Goal: Information Seeking & Learning: Learn about a topic

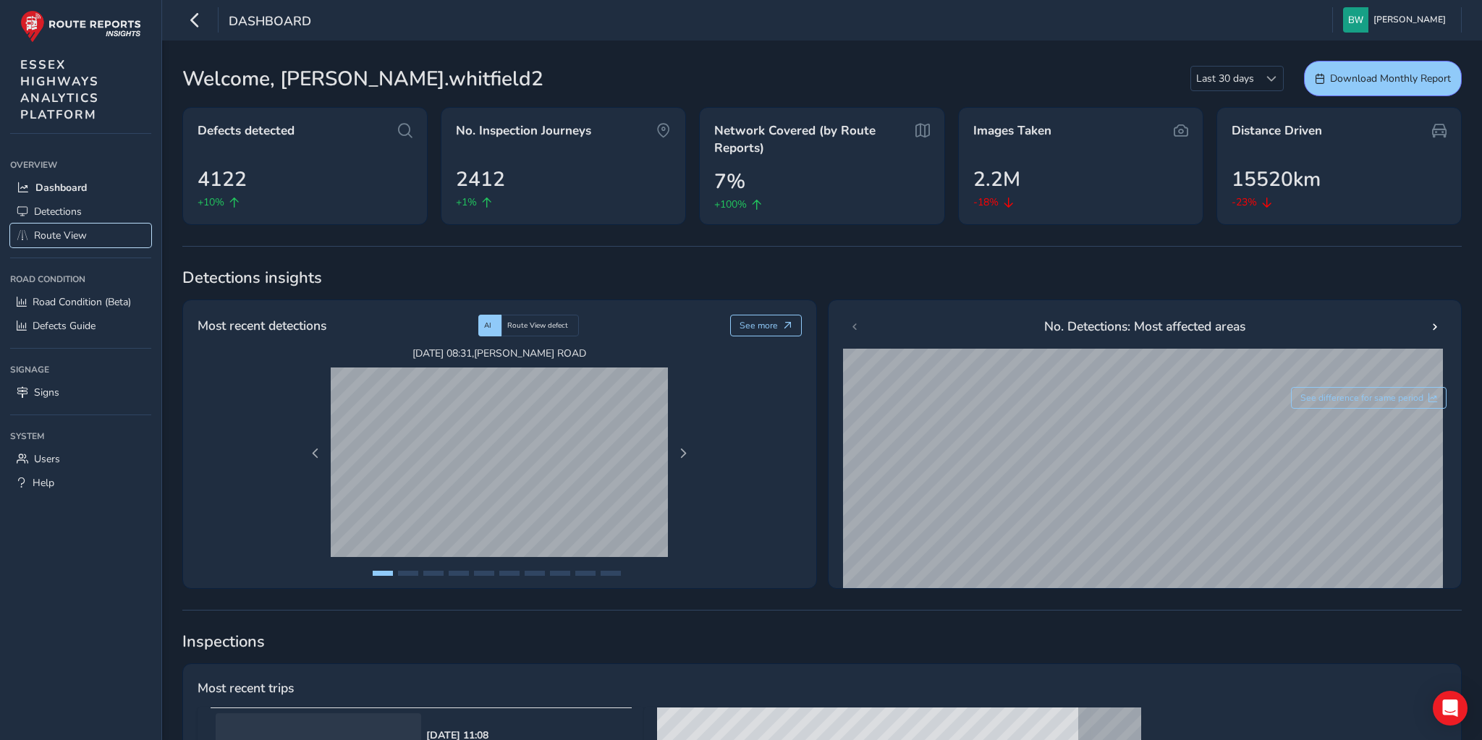
drag, startPoint x: 0, startPoint y: 0, endPoint x: 92, endPoint y: 232, distance: 249.9
click at [92, 232] on link "Route View" at bounding box center [80, 236] width 141 height 24
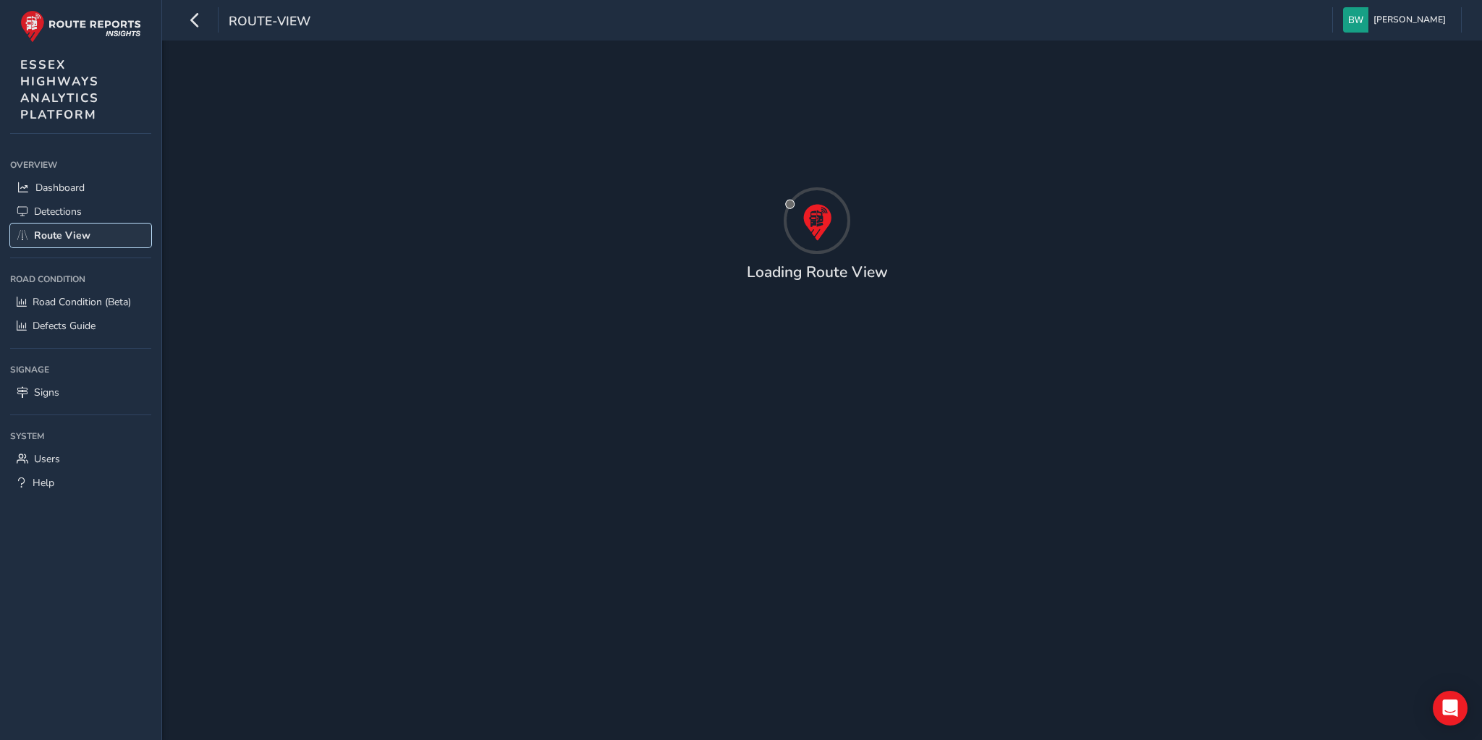
type input "[DATE] - [DATE]"
type input "00:00"
type input "23:59"
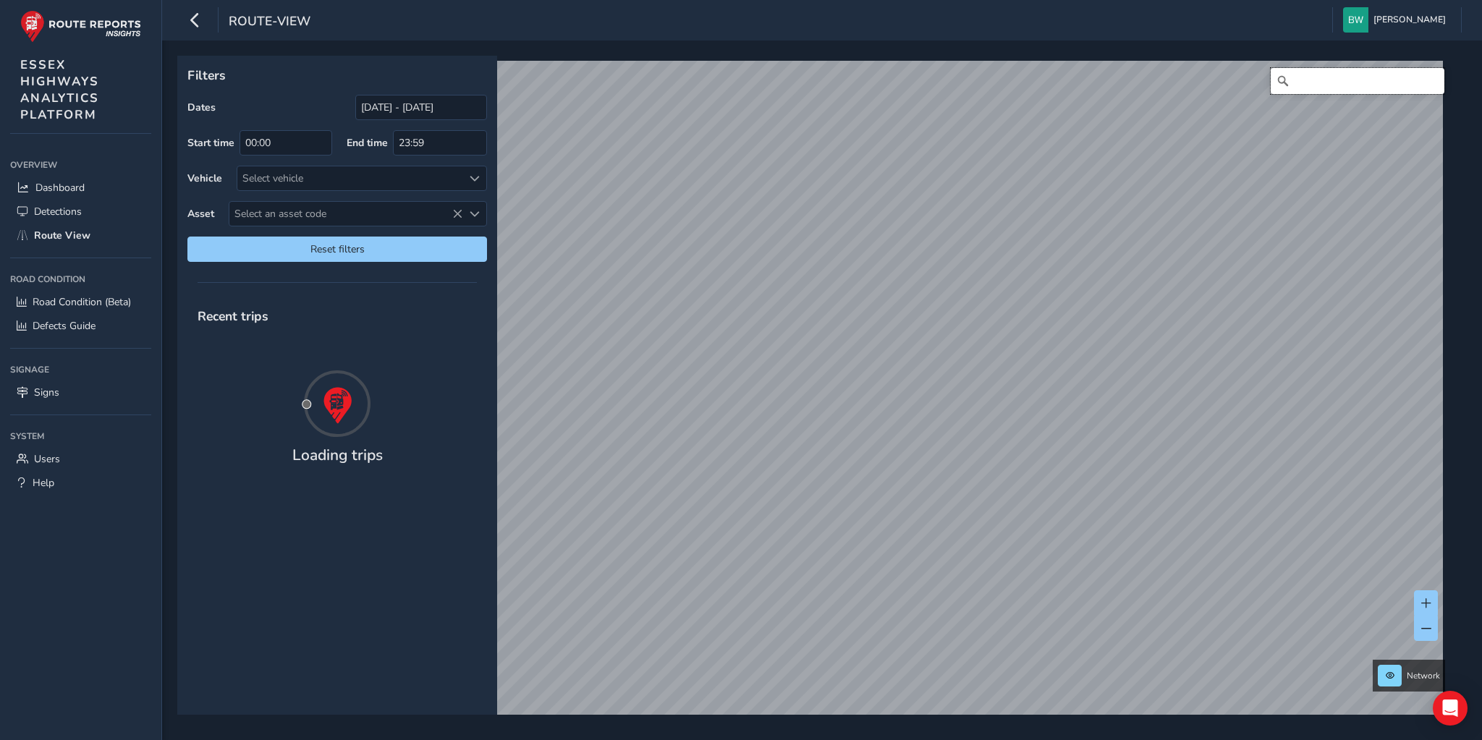
click at [1301, 83] on input "Search" at bounding box center [1358, 81] width 174 height 26
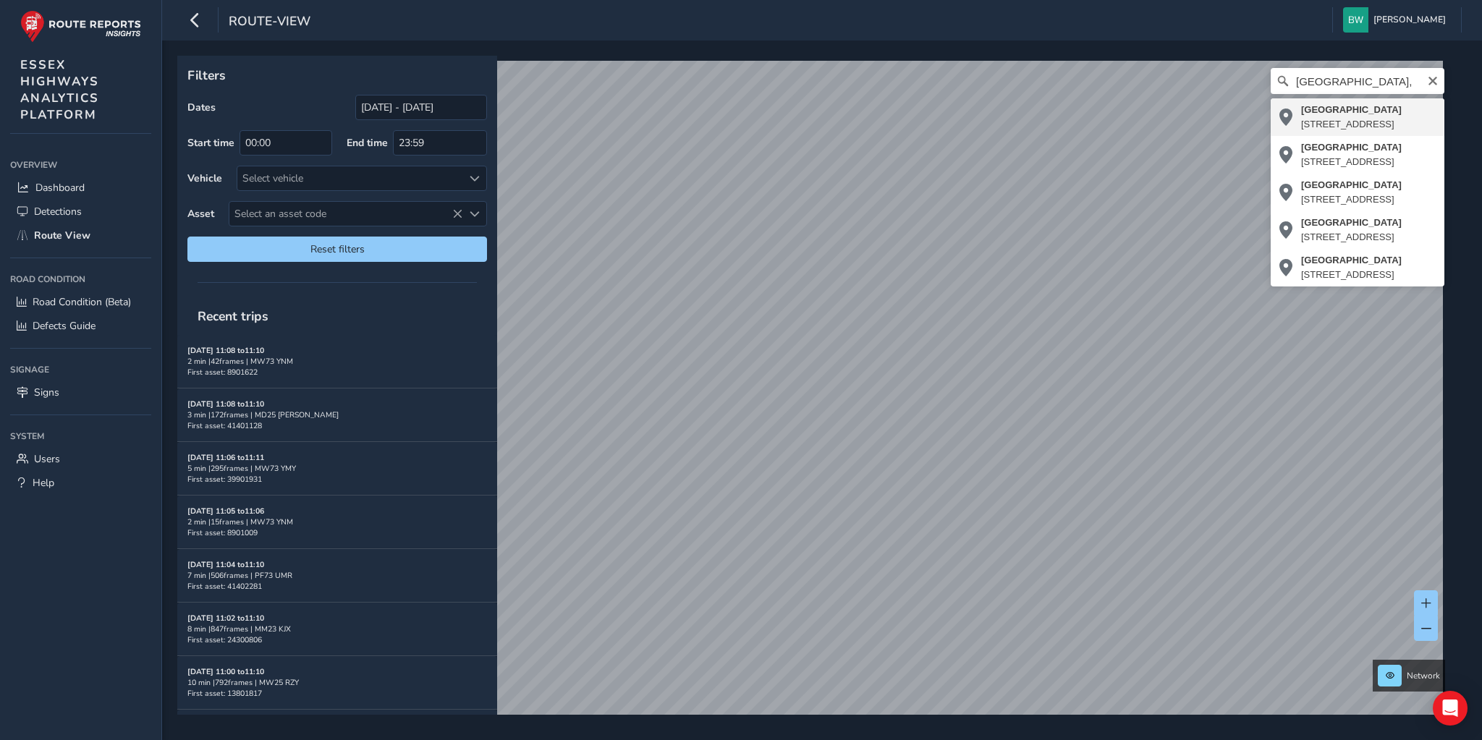
type input "[STREET_ADDRESS]"
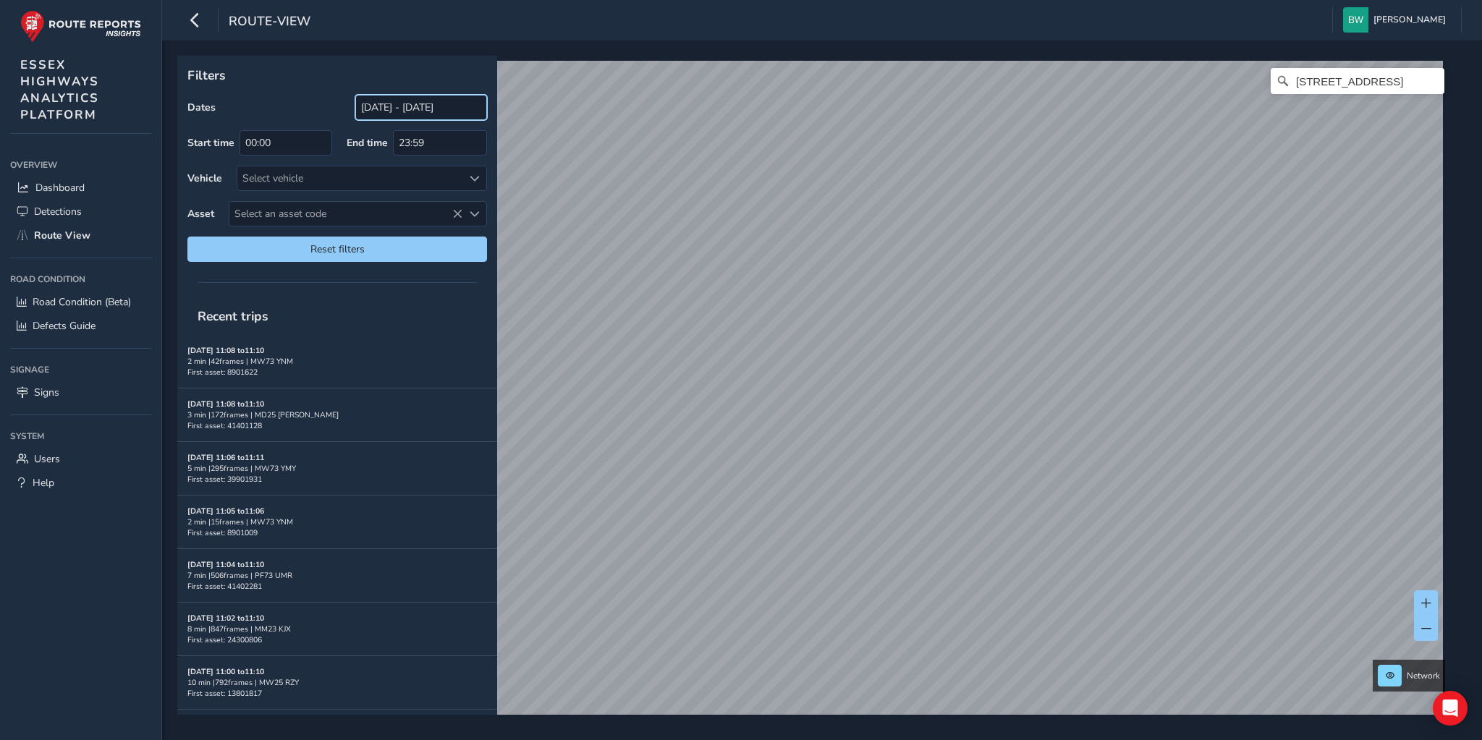
click at [400, 111] on input "[DATE] - [DATE]" at bounding box center [421, 107] width 132 height 25
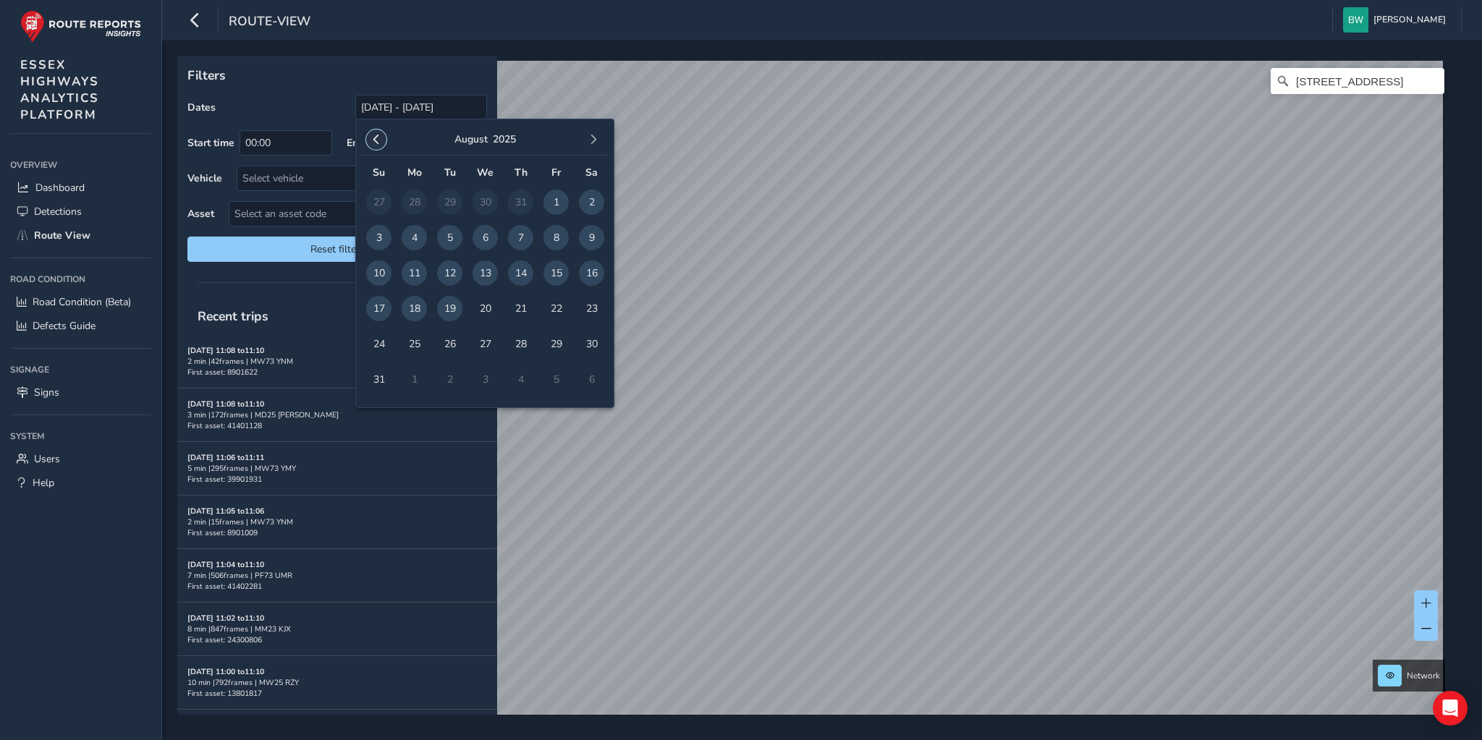
click at [373, 138] on span "button" at bounding box center [376, 140] width 10 height 10
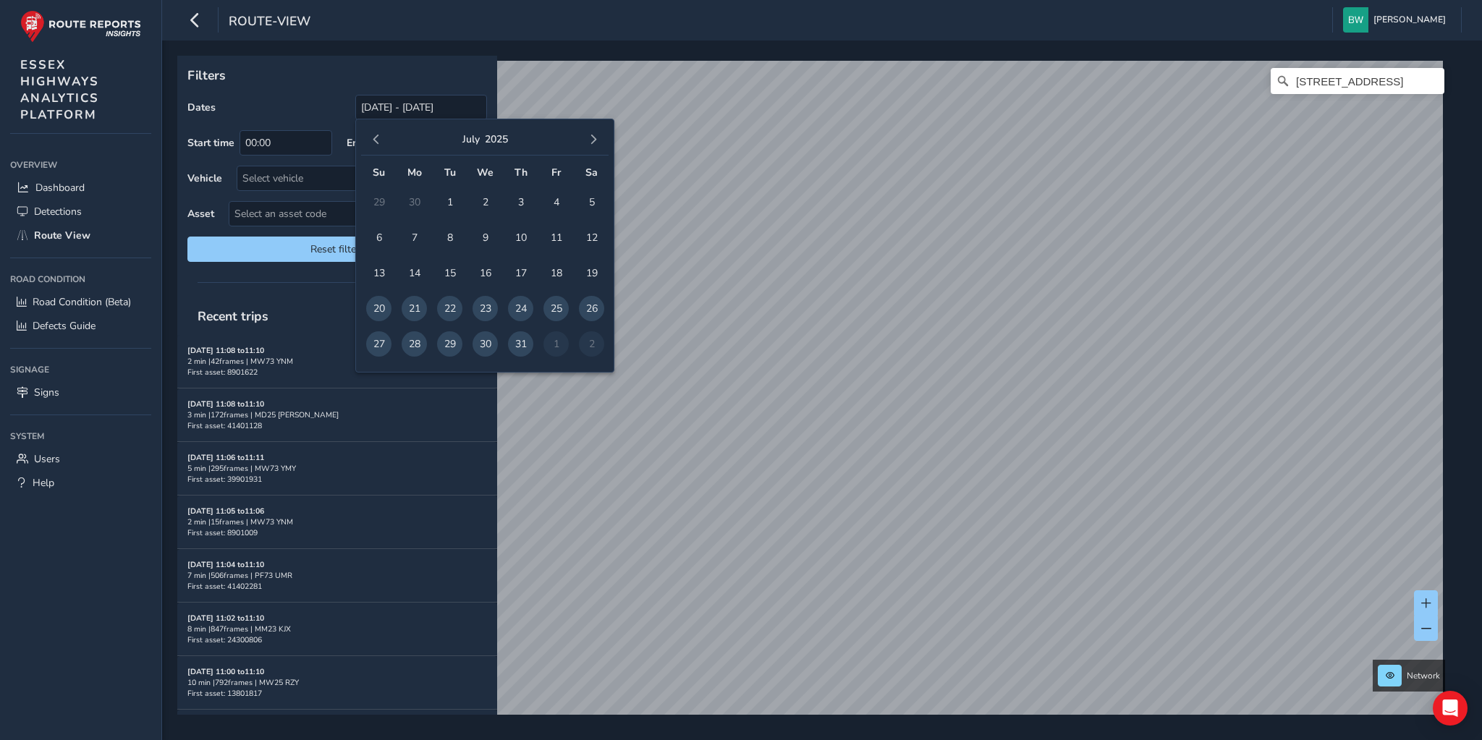
click at [373, 138] on span "button" at bounding box center [376, 140] width 10 height 10
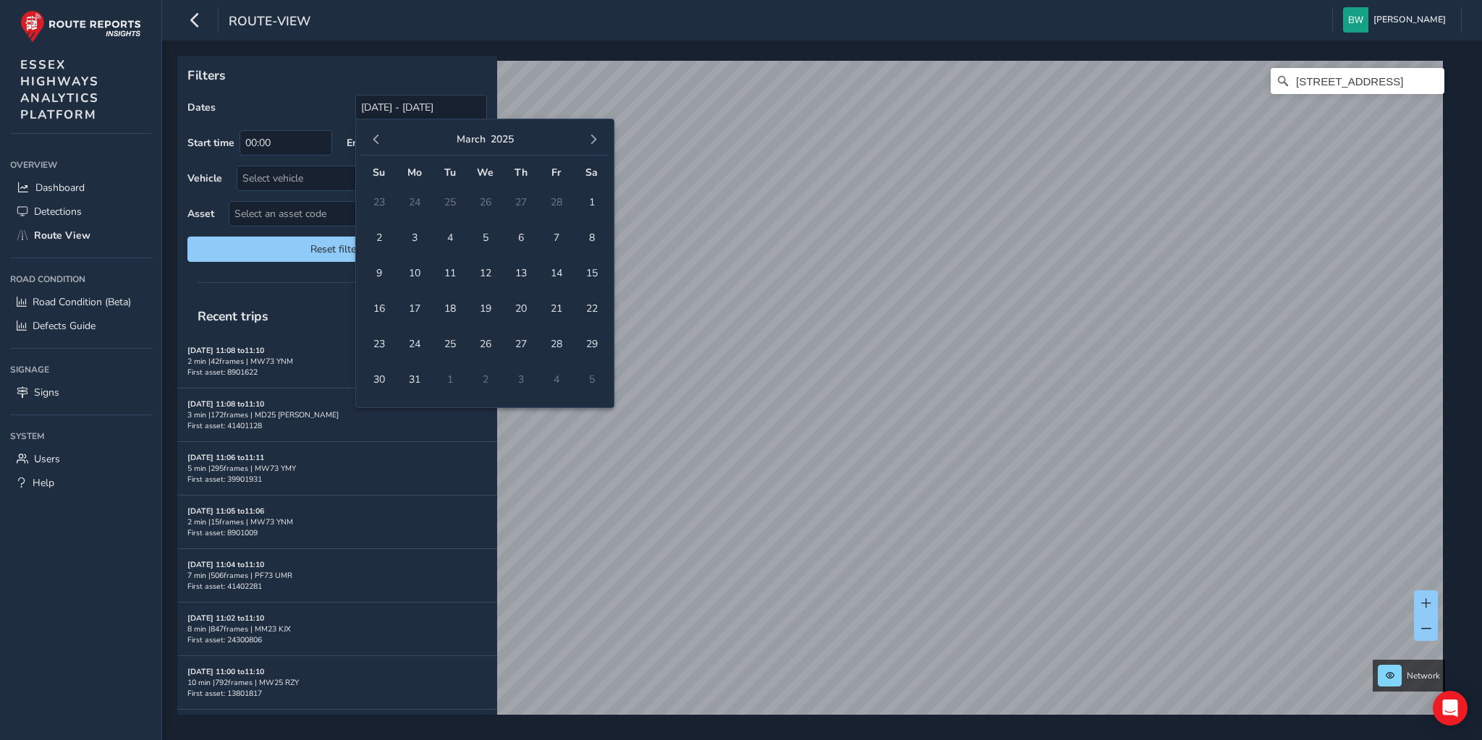
click at [373, 138] on span "button" at bounding box center [376, 140] width 10 height 10
click at [495, 198] on span "1" at bounding box center [485, 202] width 25 height 25
click at [593, 140] on span "button" at bounding box center [593, 140] width 10 height 10
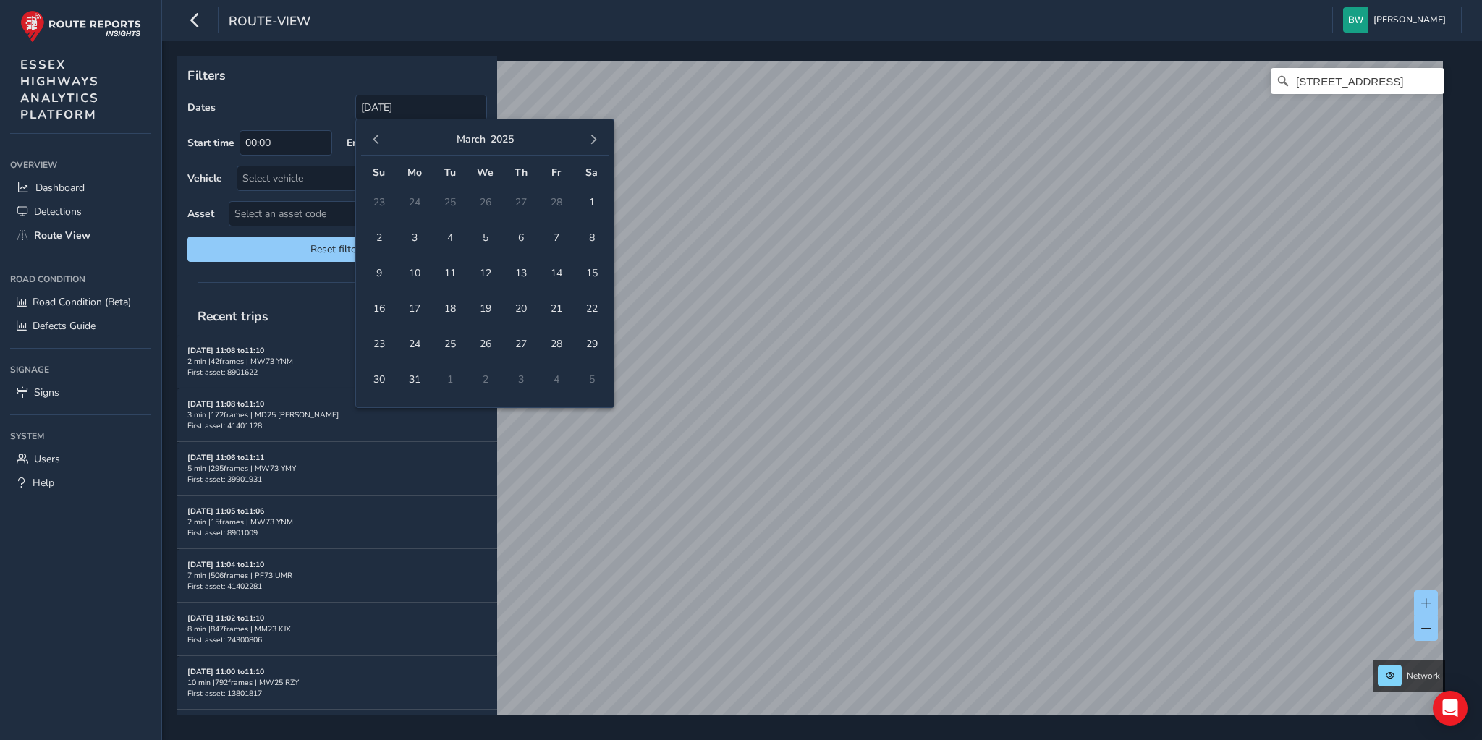
click at [593, 140] on span "button" at bounding box center [593, 140] width 10 height 10
click at [591, 135] on span "button" at bounding box center [593, 140] width 10 height 10
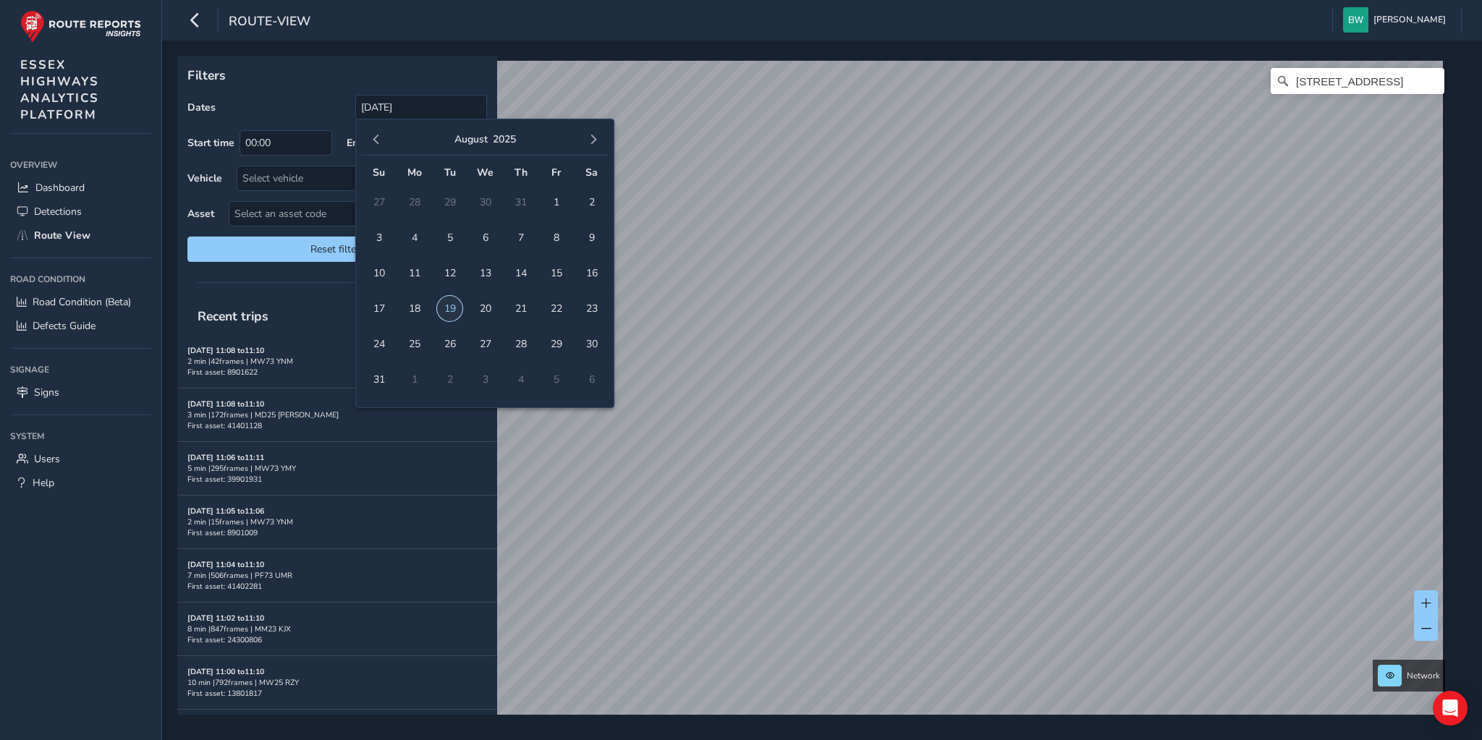
click at [448, 302] on span "19" at bounding box center [449, 308] width 25 height 25
type input "[DATE] - [DATE]"
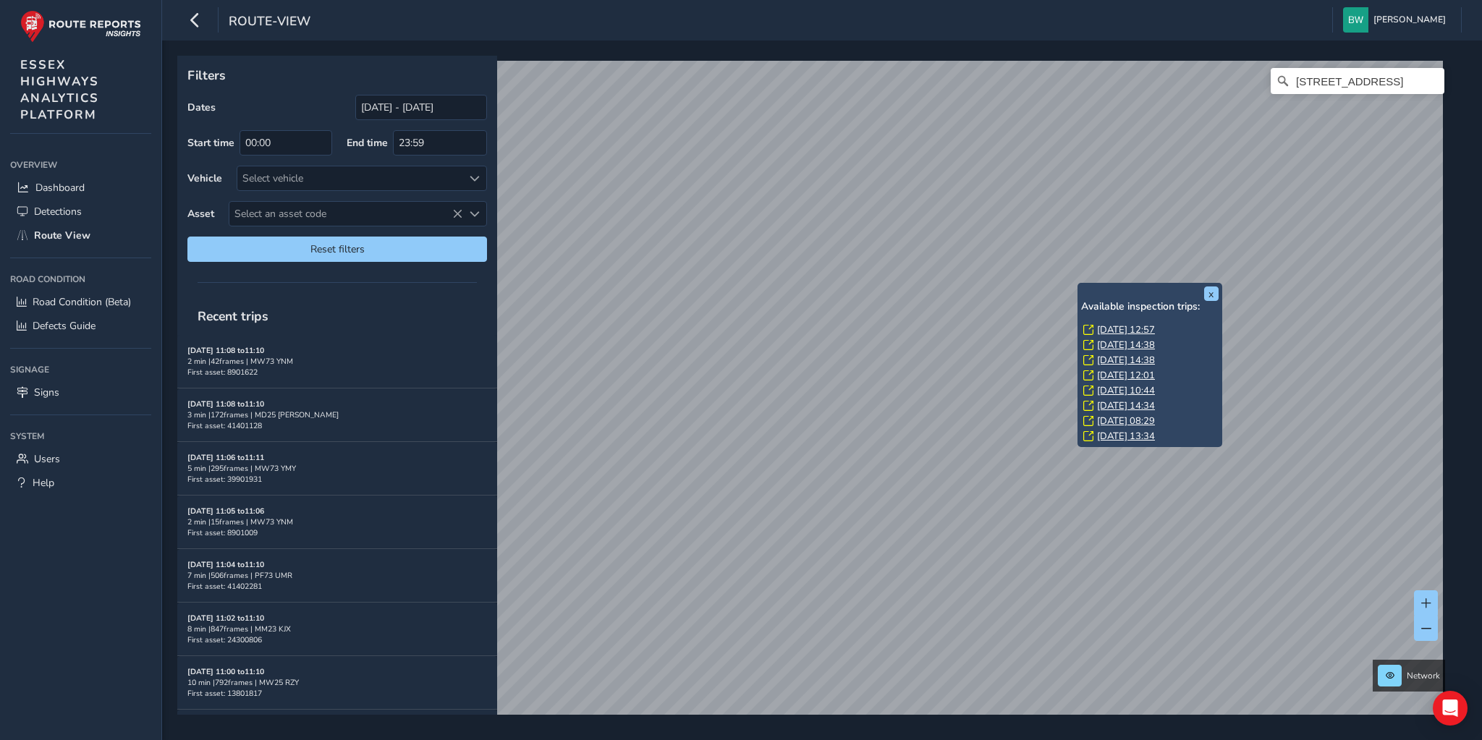
click at [1137, 432] on link "[DATE] 13:34" at bounding box center [1126, 436] width 58 height 13
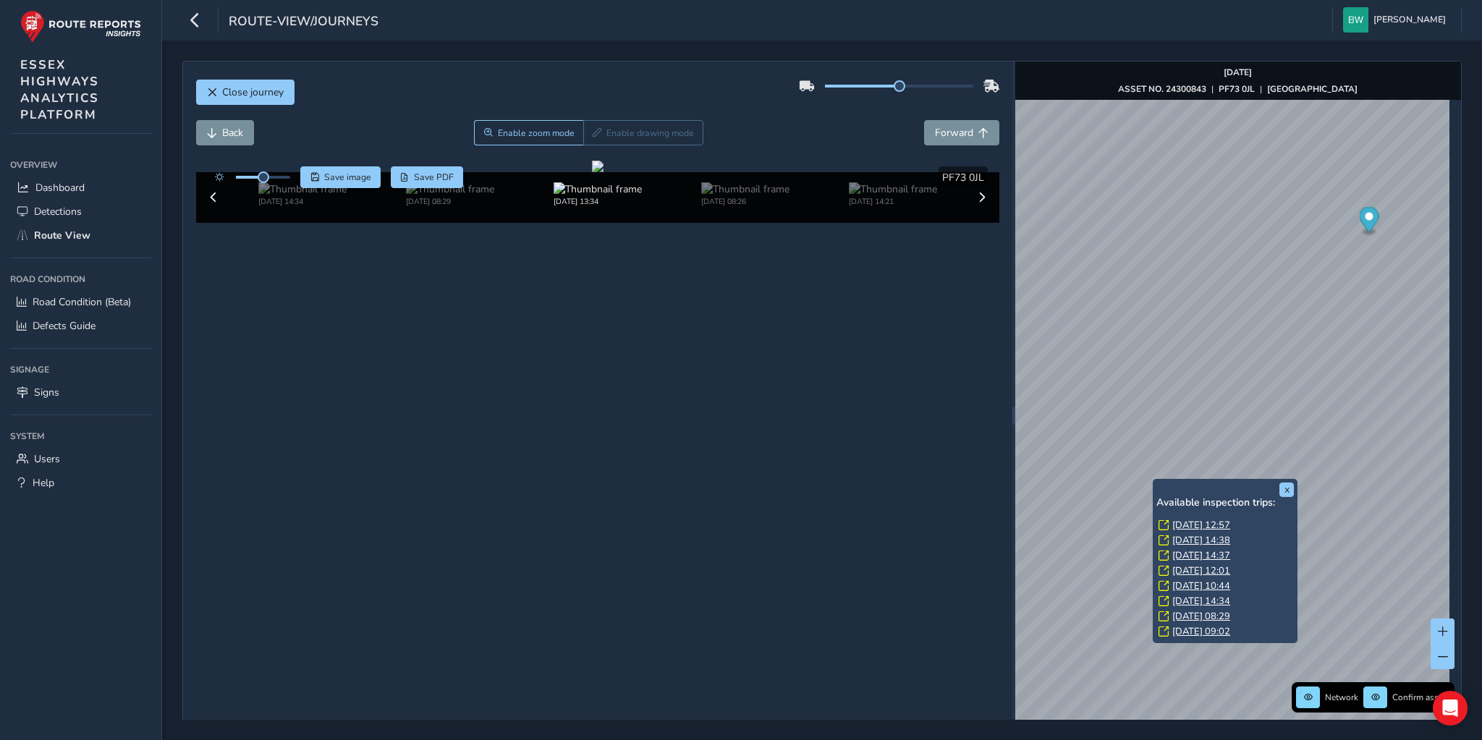
click at [1215, 634] on link "[DATE] 09:02" at bounding box center [1202, 631] width 58 height 13
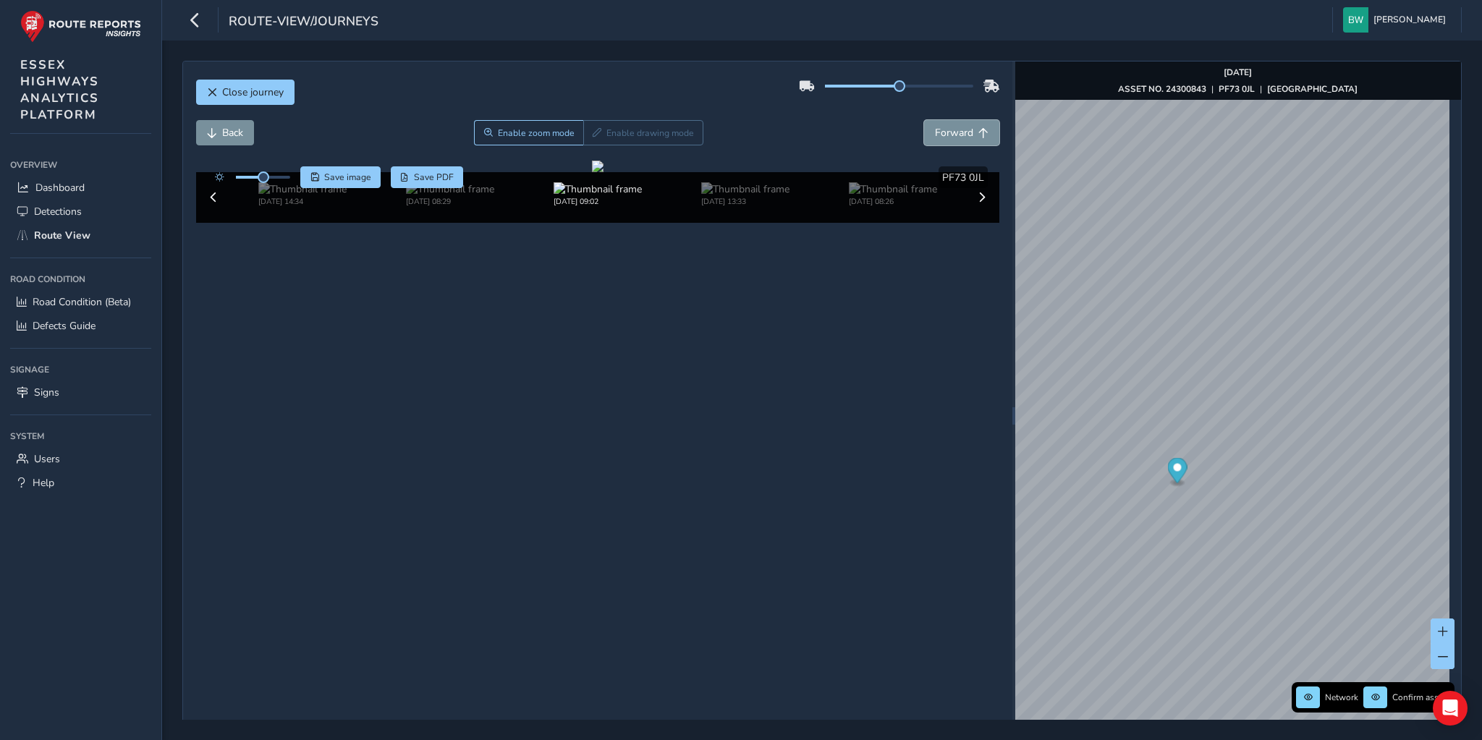
click at [970, 132] on button "Forward" at bounding box center [961, 132] width 75 height 25
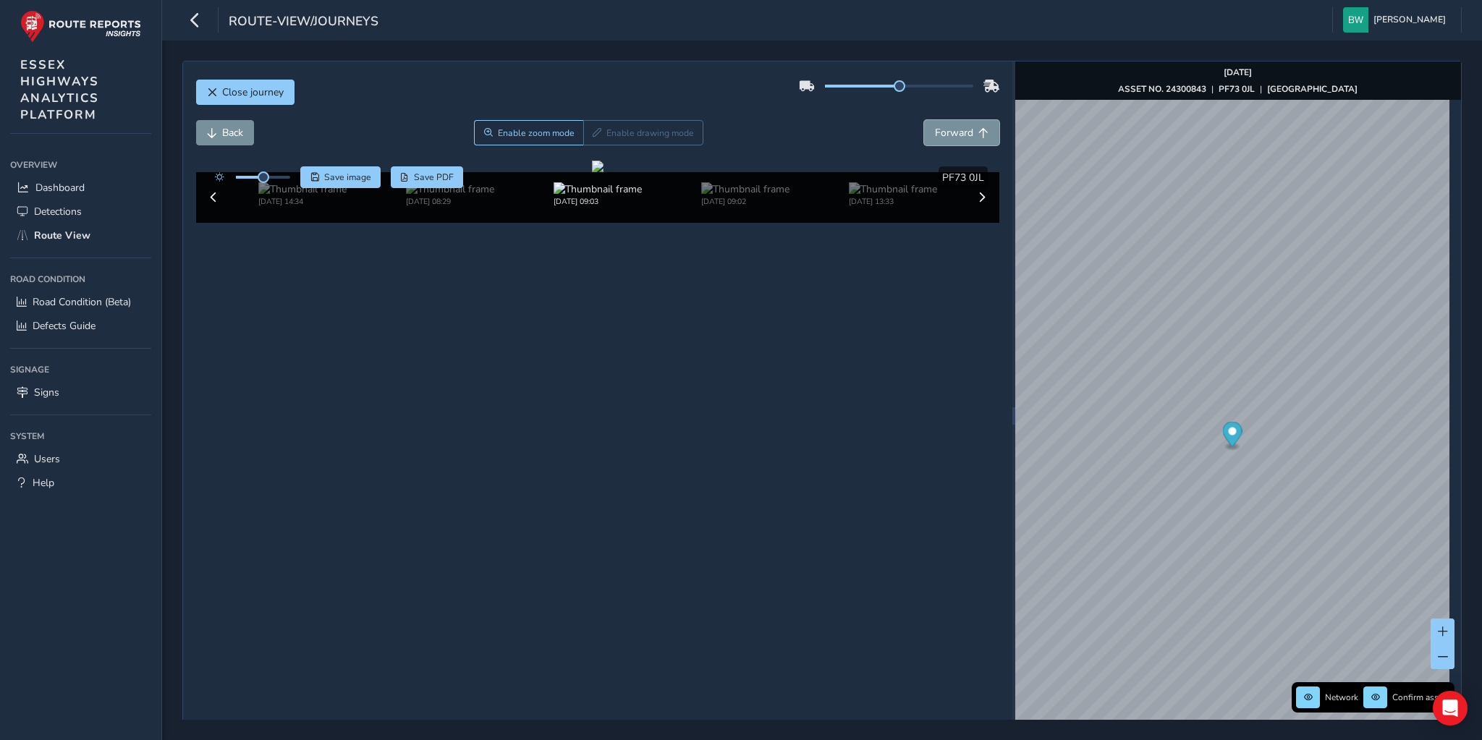
click at [970, 132] on button "Forward" at bounding box center [961, 132] width 75 height 25
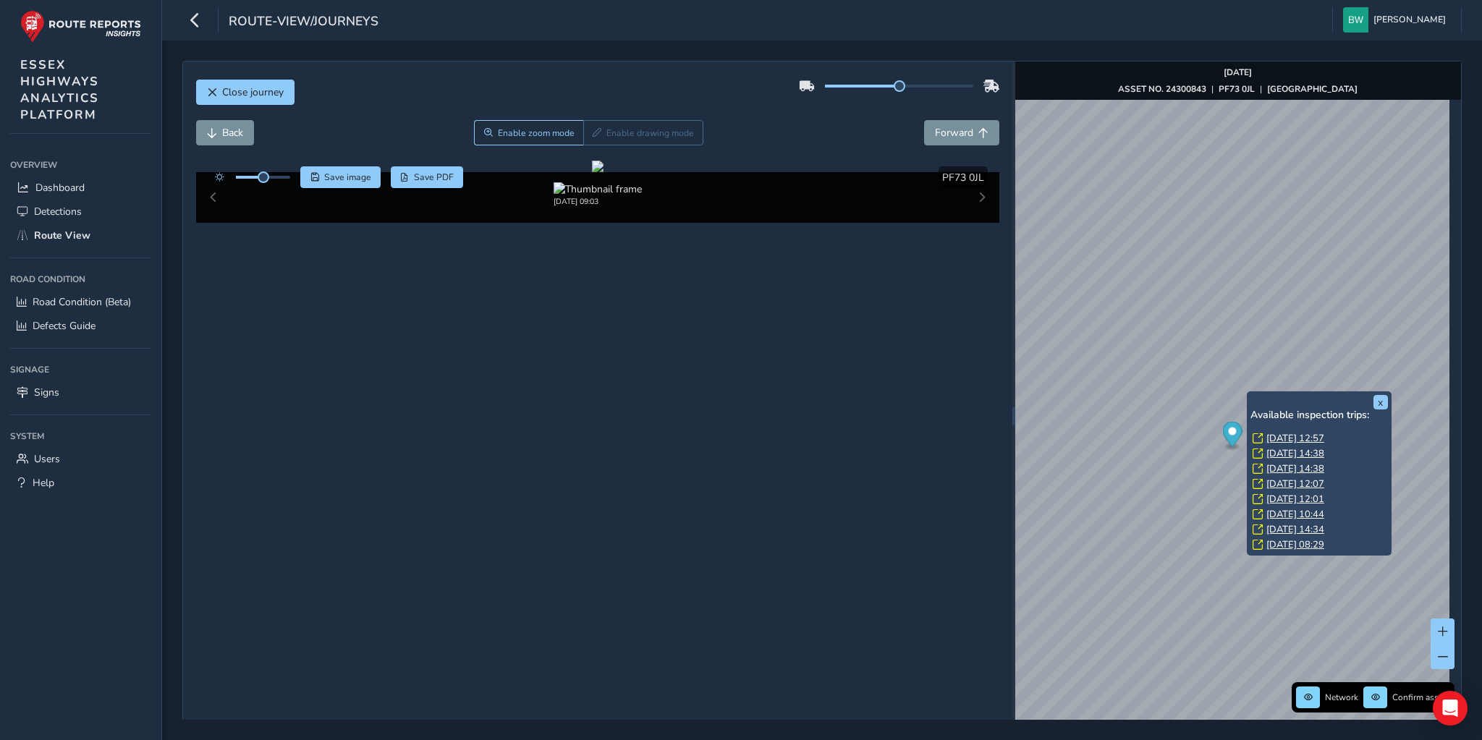
click at [1287, 545] on link "[DATE] 08:29" at bounding box center [1296, 544] width 58 height 13
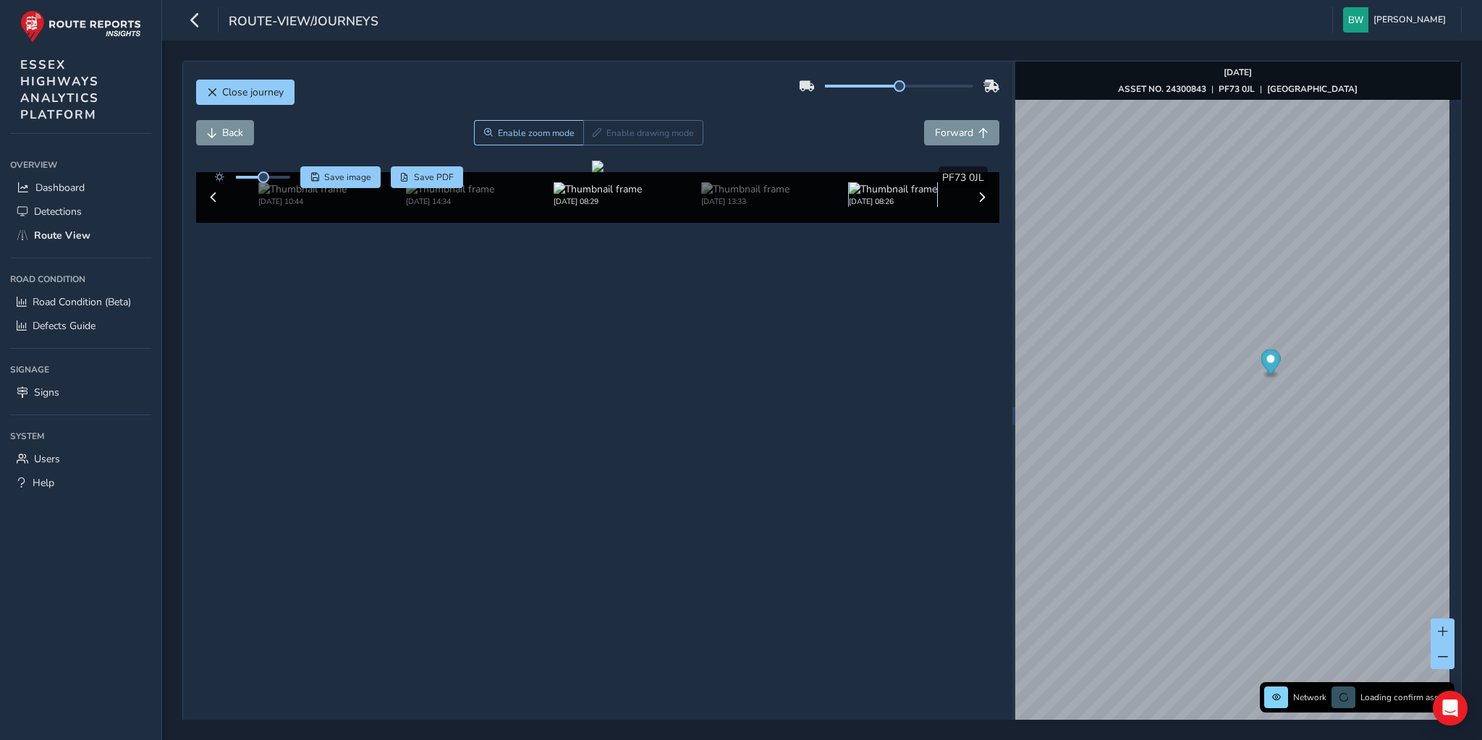
click at [888, 196] on img at bounding box center [893, 189] width 88 height 14
click at [887, 196] on img at bounding box center [893, 189] width 88 height 14
click at [238, 129] on span "Back" at bounding box center [232, 133] width 21 height 14
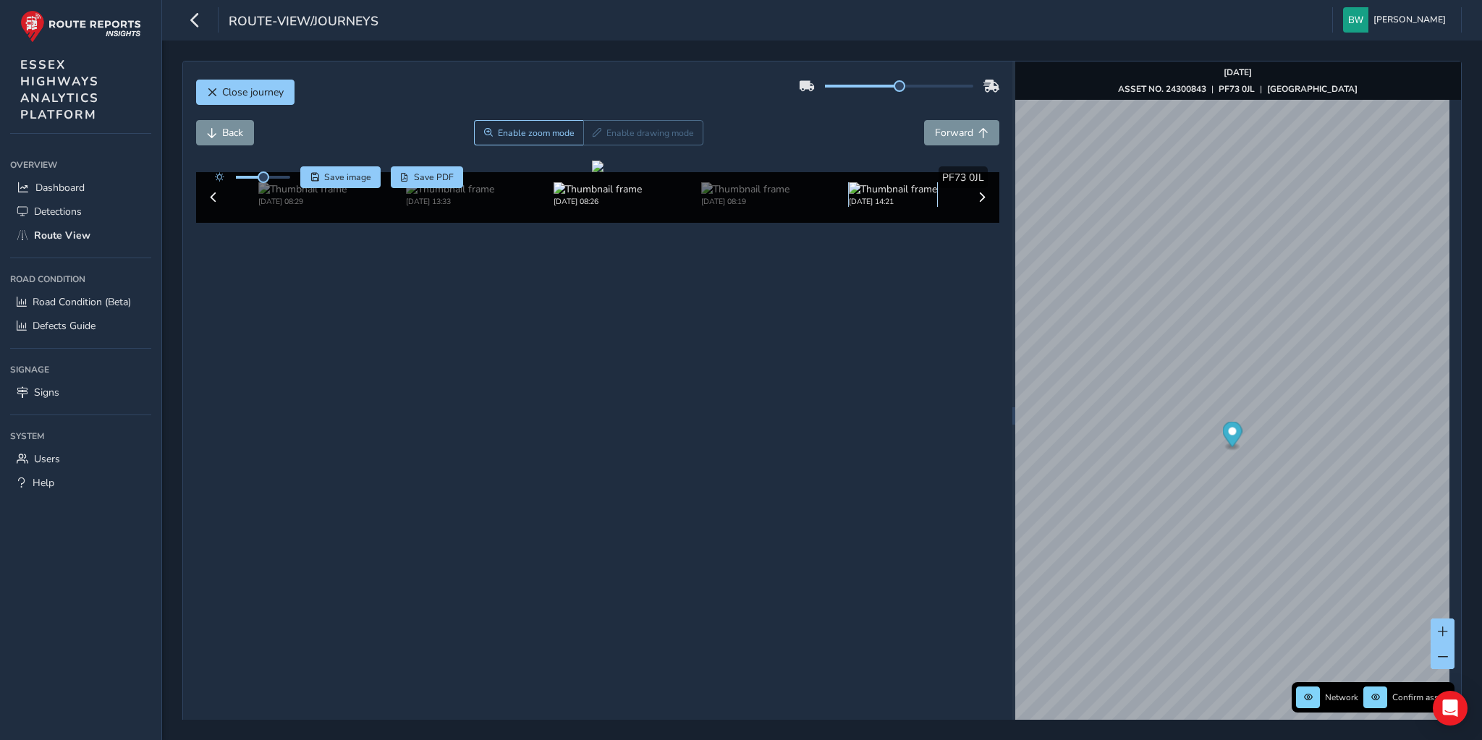
click at [873, 196] on img at bounding box center [893, 189] width 88 height 14
click at [208, 128] on span "Back" at bounding box center [212, 133] width 10 height 10
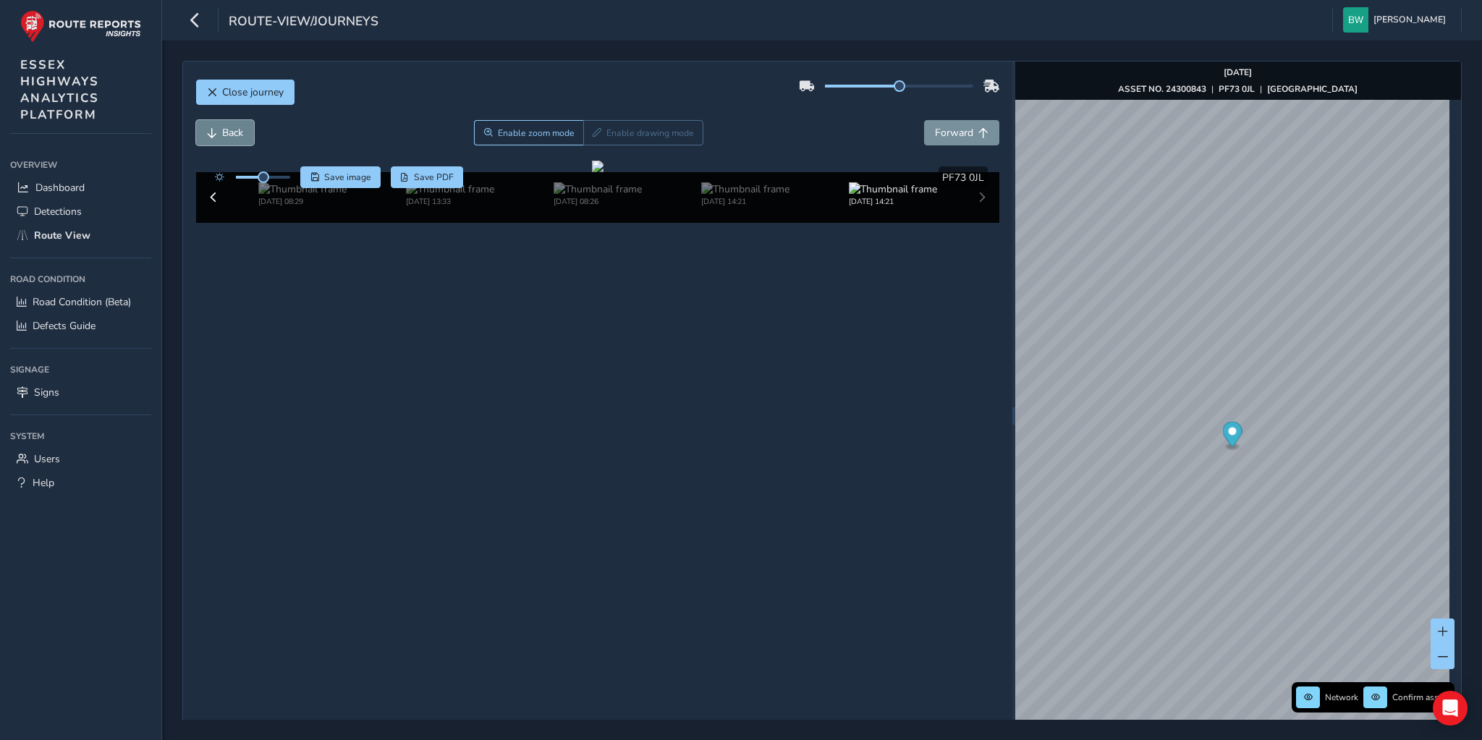
click at [208, 128] on span "Back" at bounding box center [212, 133] width 10 height 10
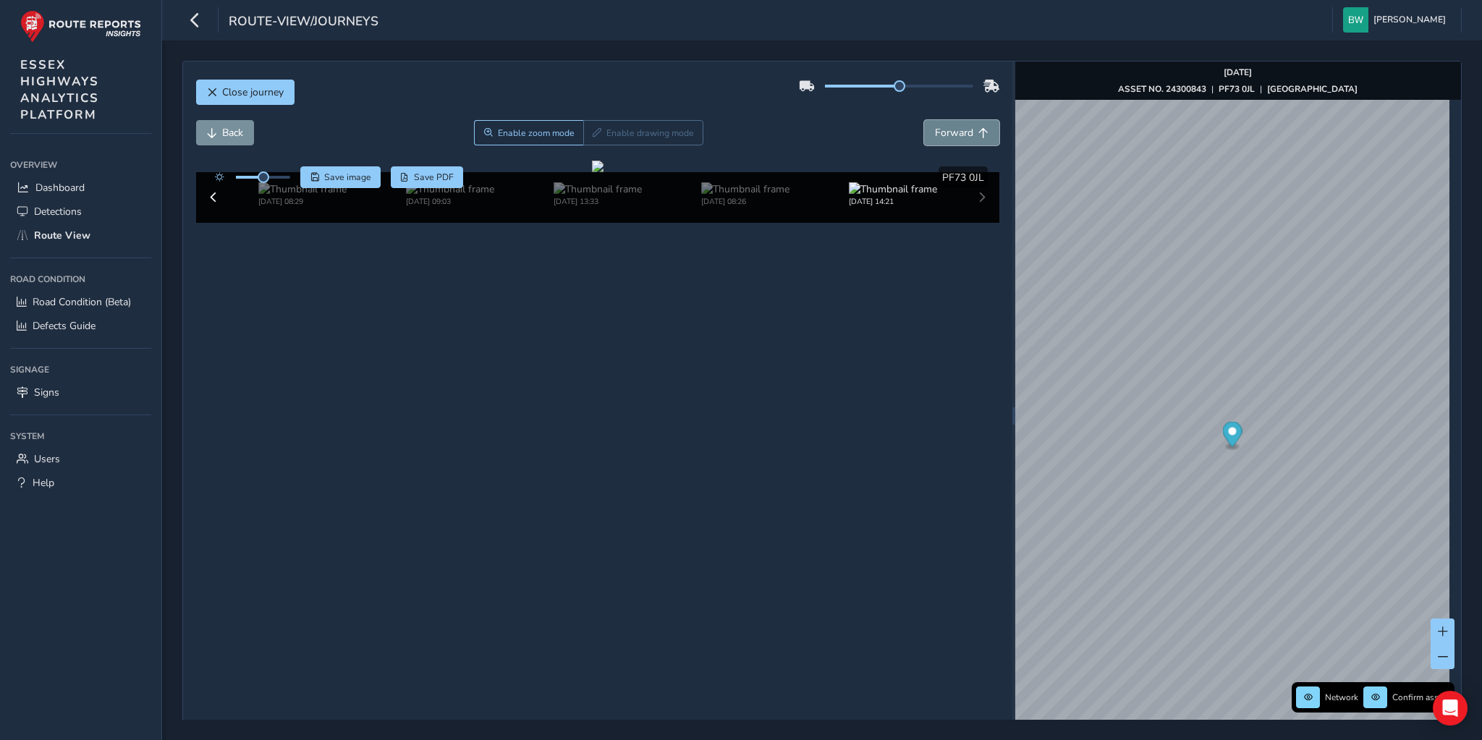
click at [947, 122] on button "Forward" at bounding box center [961, 132] width 75 height 25
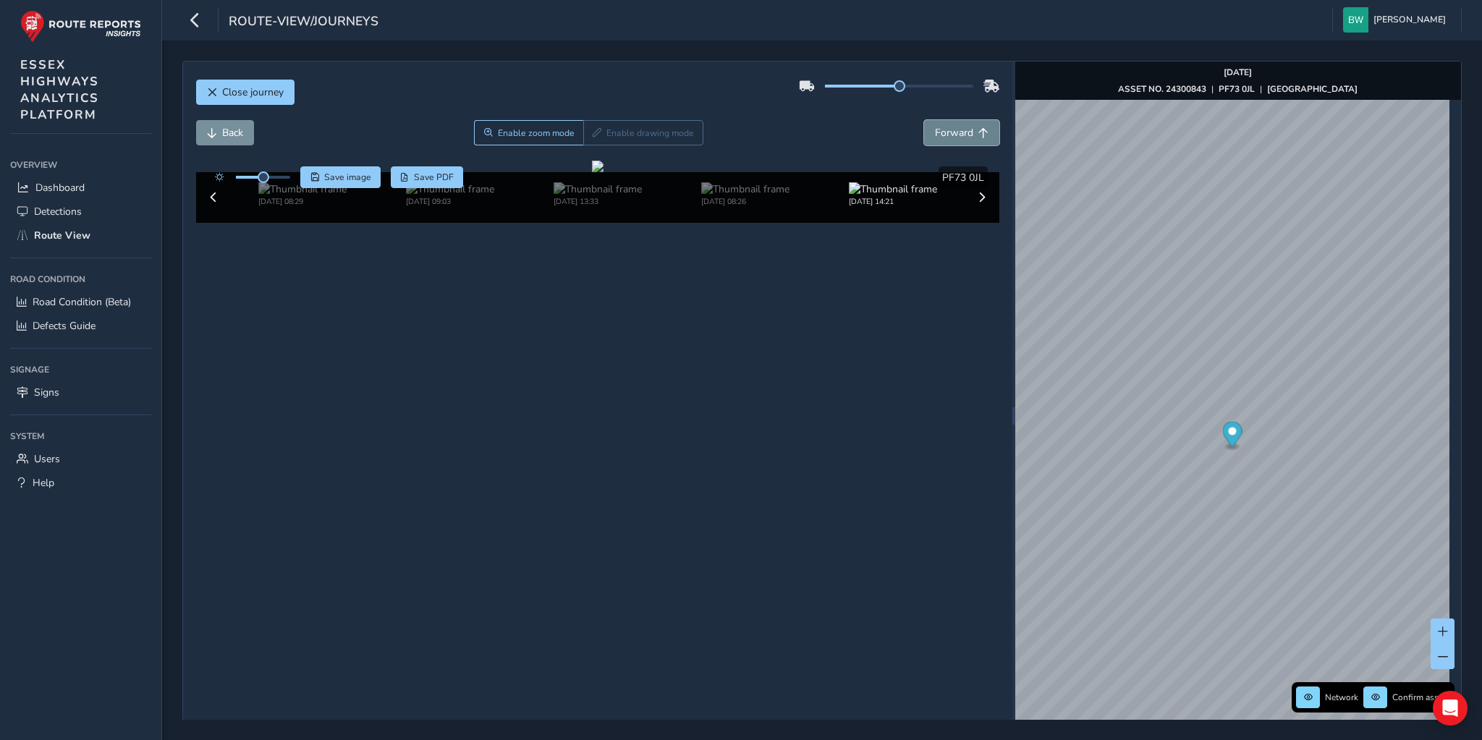
click at [947, 122] on button "Forward" at bounding box center [961, 132] width 75 height 25
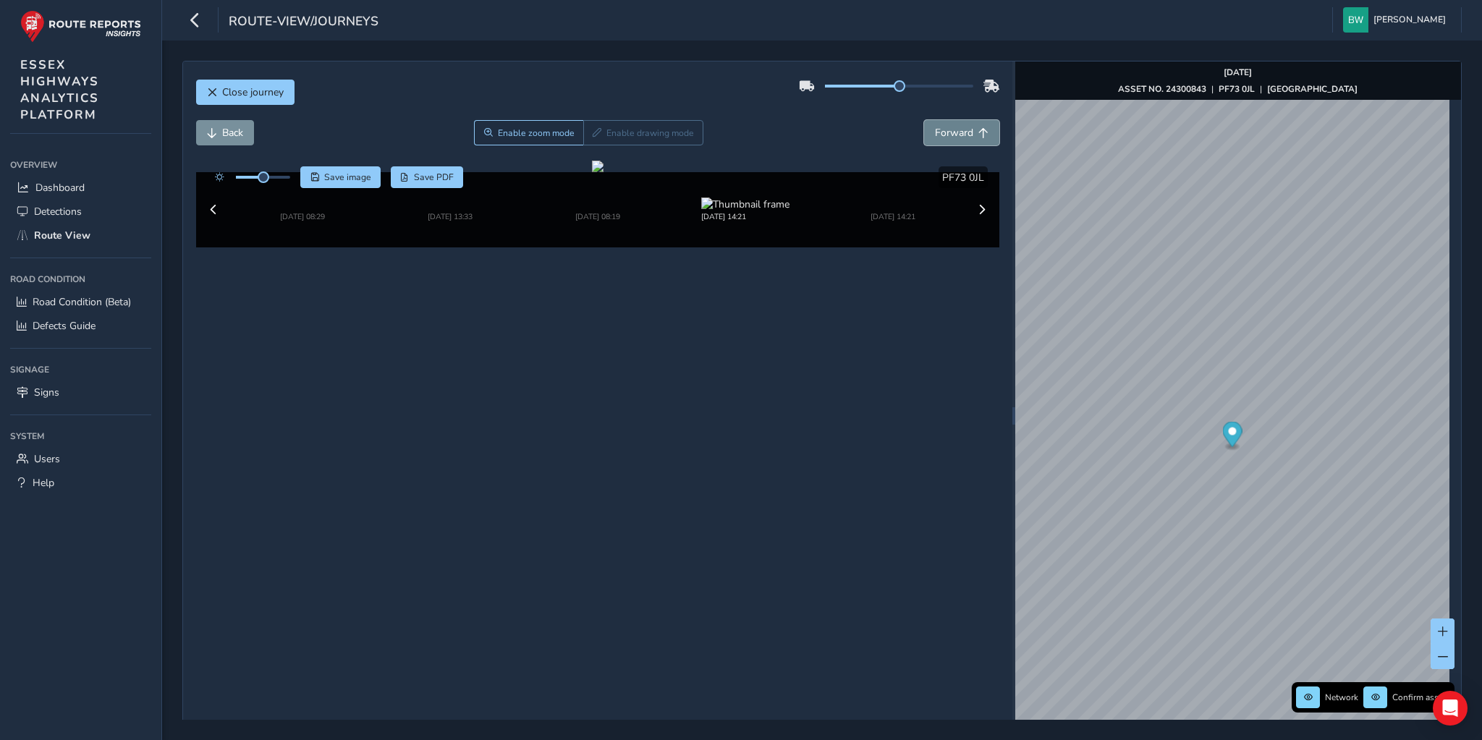
click at [947, 122] on button "Forward" at bounding box center [961, 132] width 75 height 25
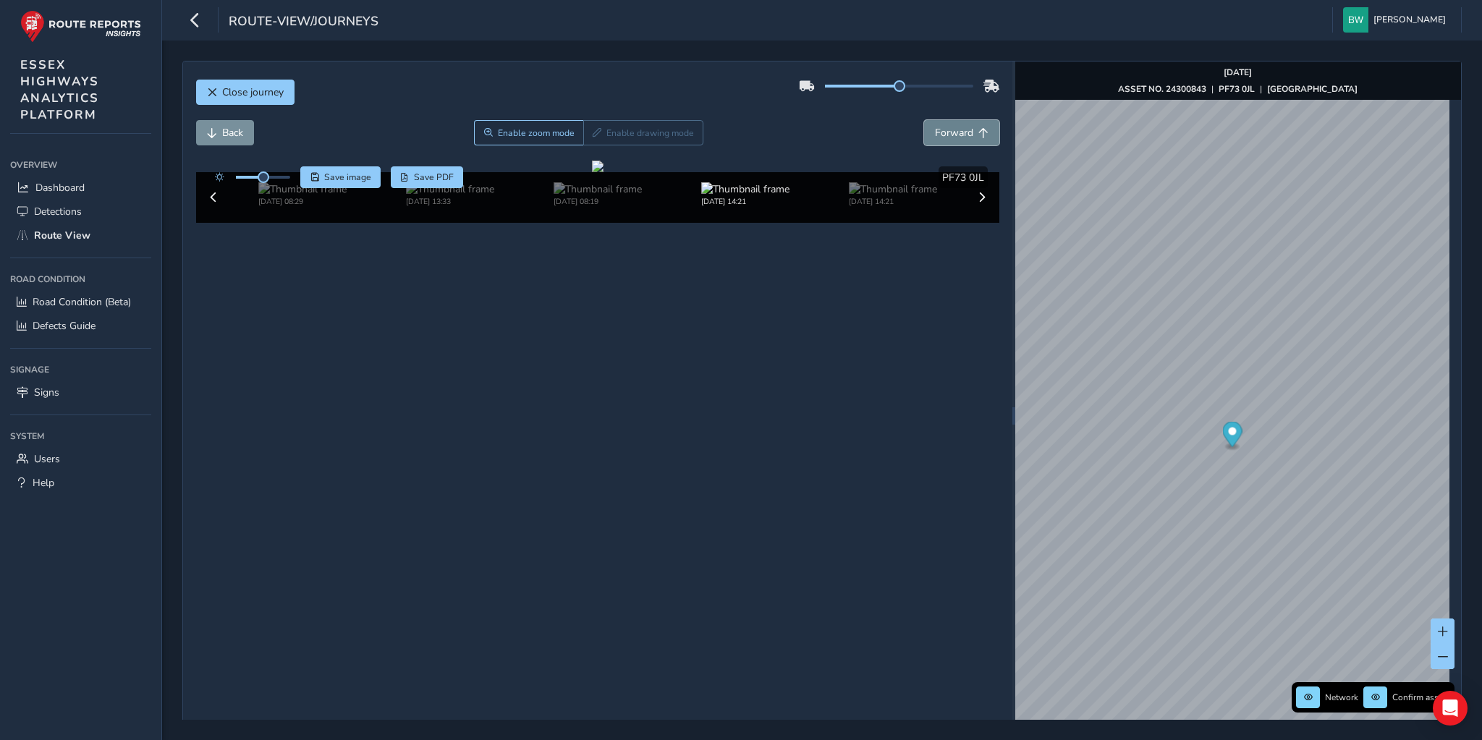
click at [947, 122] on button "Forward" at bounding box center [961, 132] width 75 height 25
click at [228, 123] on button "Back" at bounding box center [225, 132] width 58 height 25
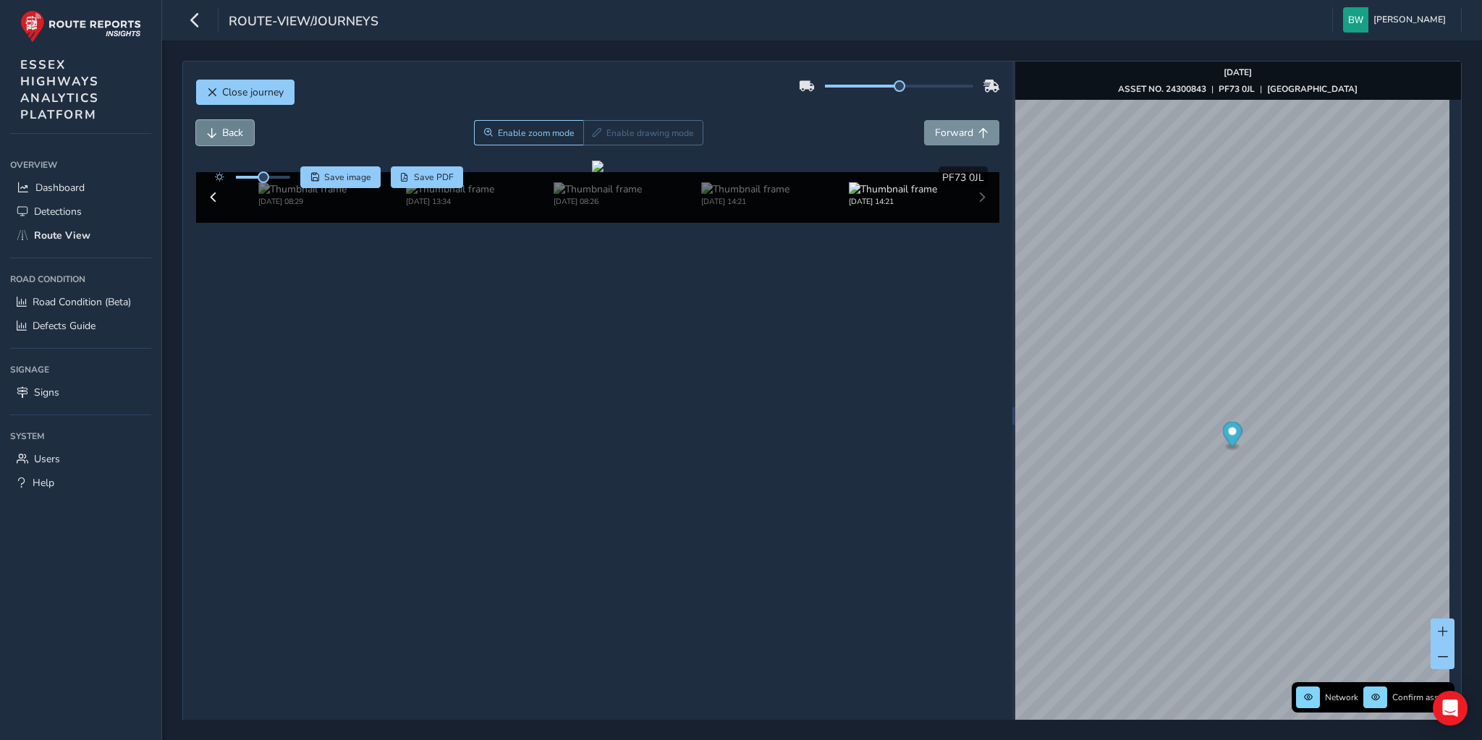
click at [228, 123] on button "Back" at bounding box center [225, 132] width 58 height 25
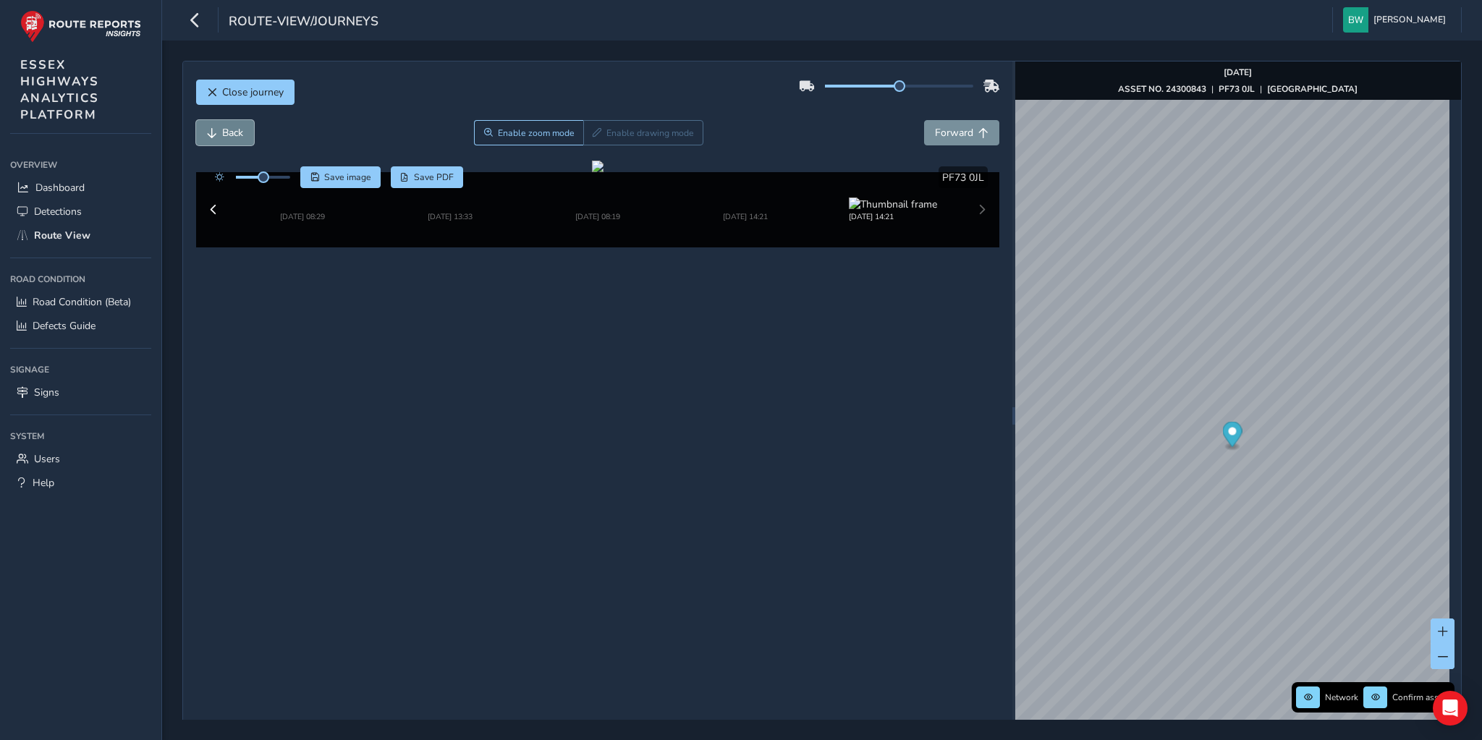
click at [228, 123] on button "Back" at bounding box center [225, 132] width 58 height 25
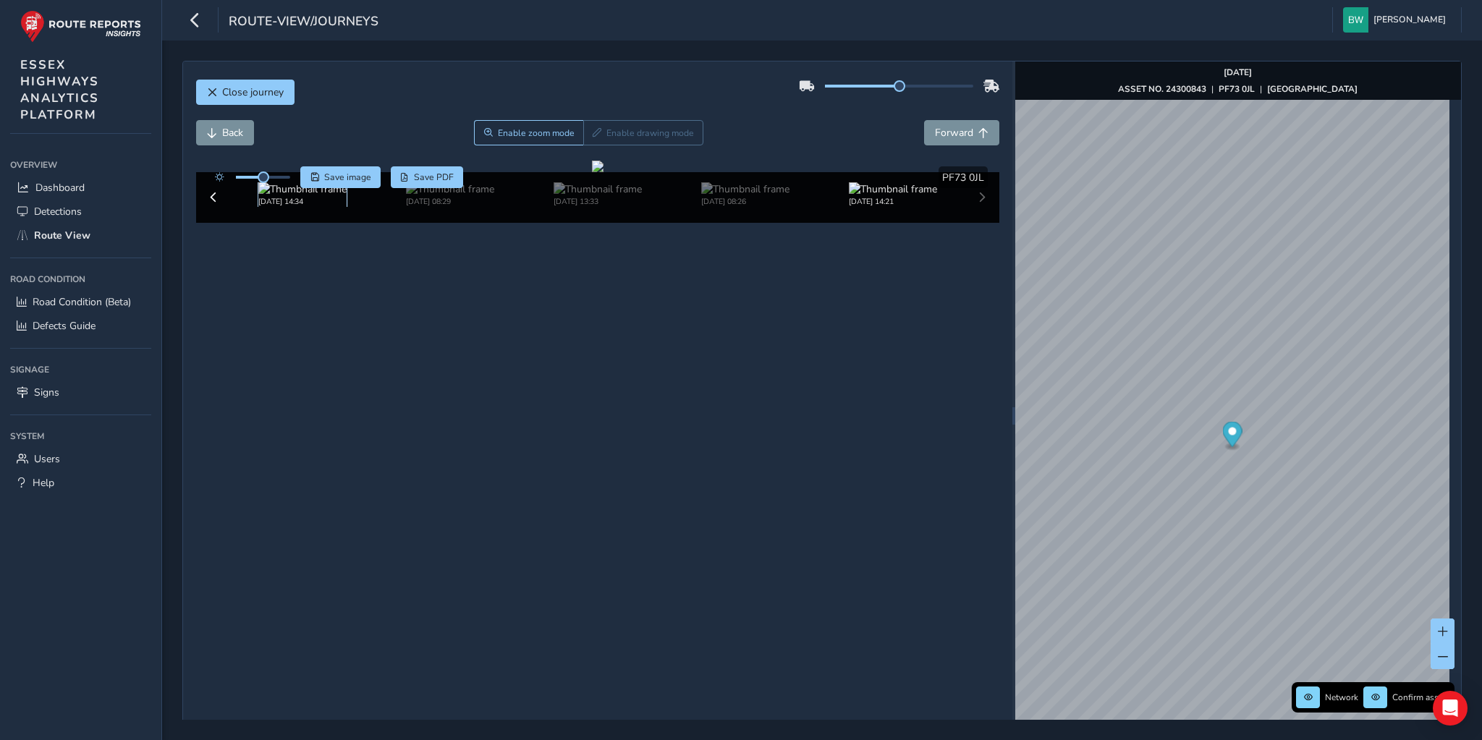
click at [290, 196] on img at bounding box center [302, 189] width 88 height 14
click at [216, 133] on button "Back" at bounding box center [225, 132] width 58 height 25
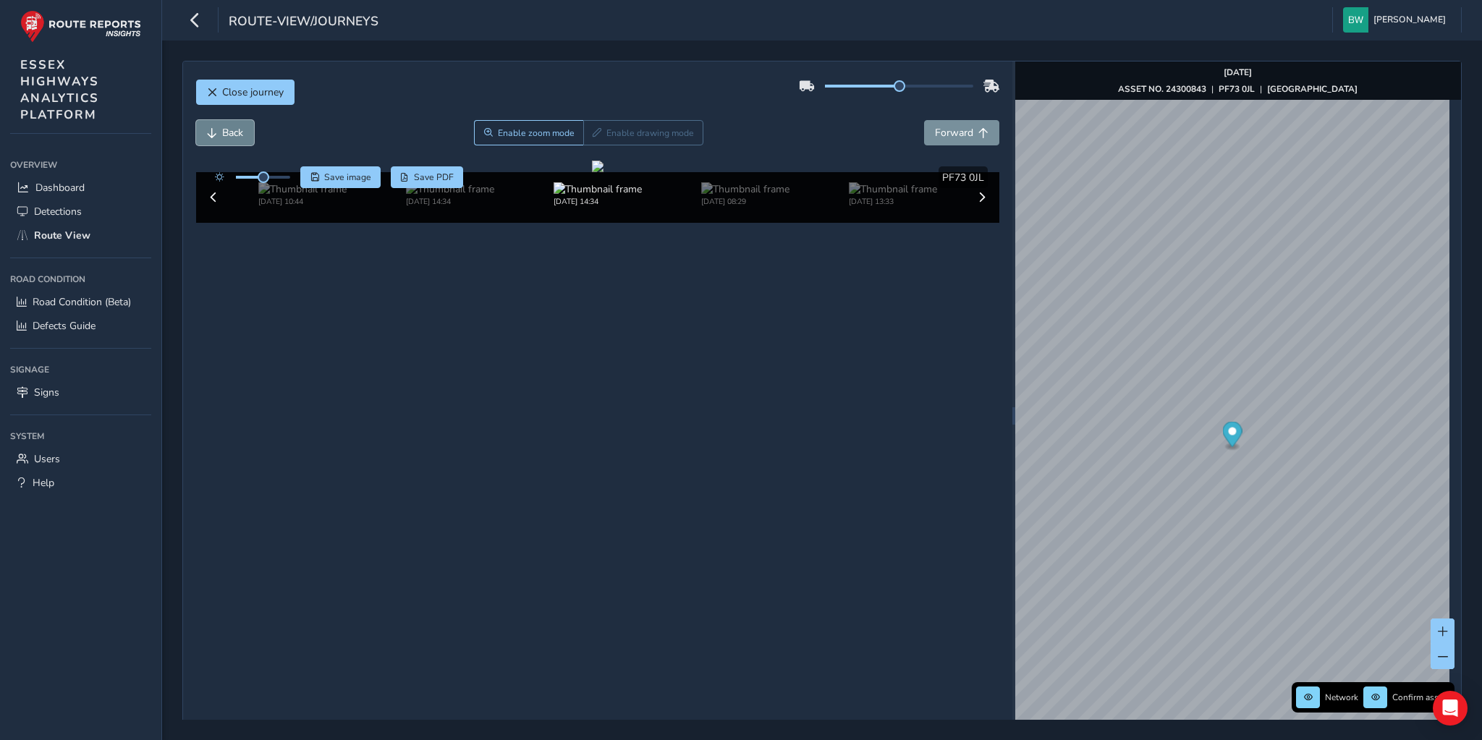
click at [216, 133] on button "Back" at bounding box center [225, 132] width 58 height 25
click at [947, 124] on button "Forward" at bounding box center [961, 132] width 75 height 25
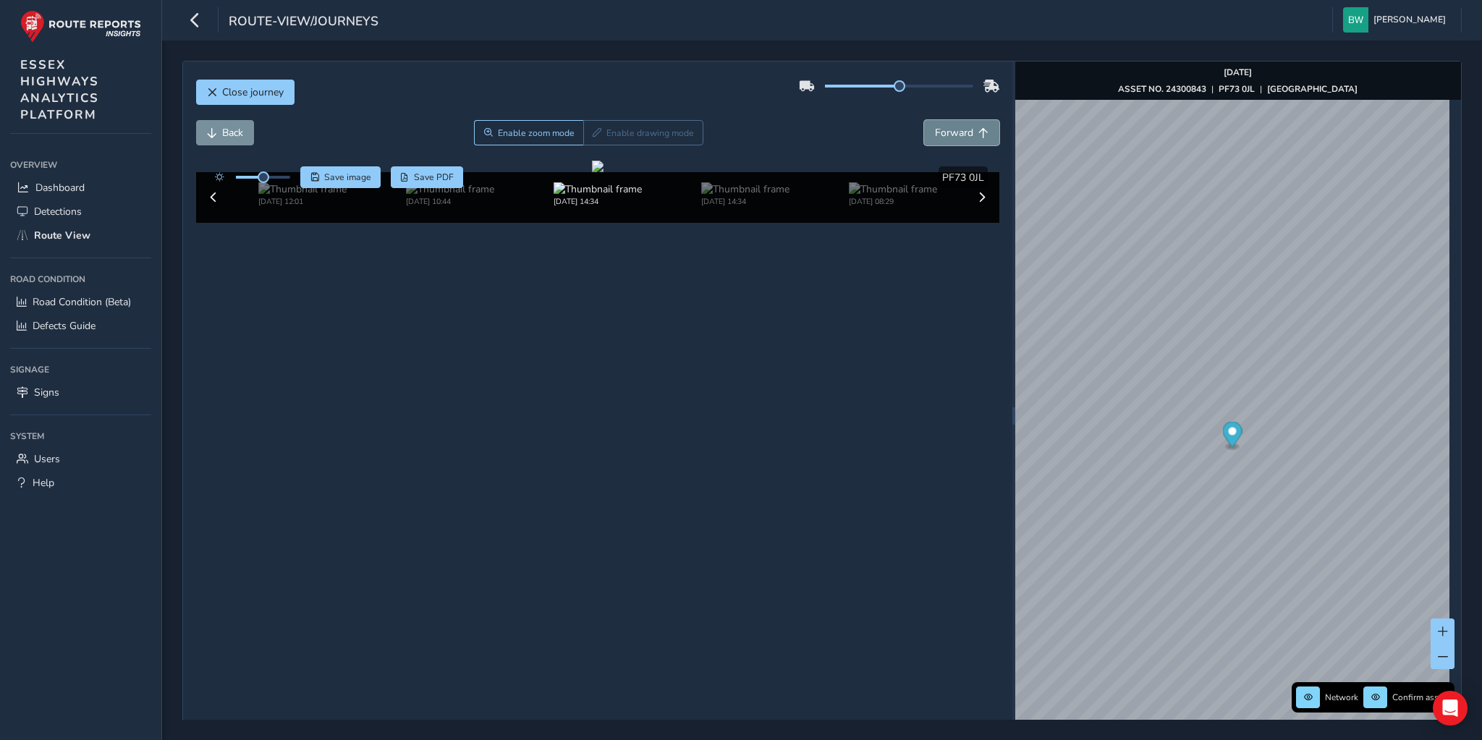
click at [947, 124] on button "Forward" at bounding box center [961, 132] width 75 height 25
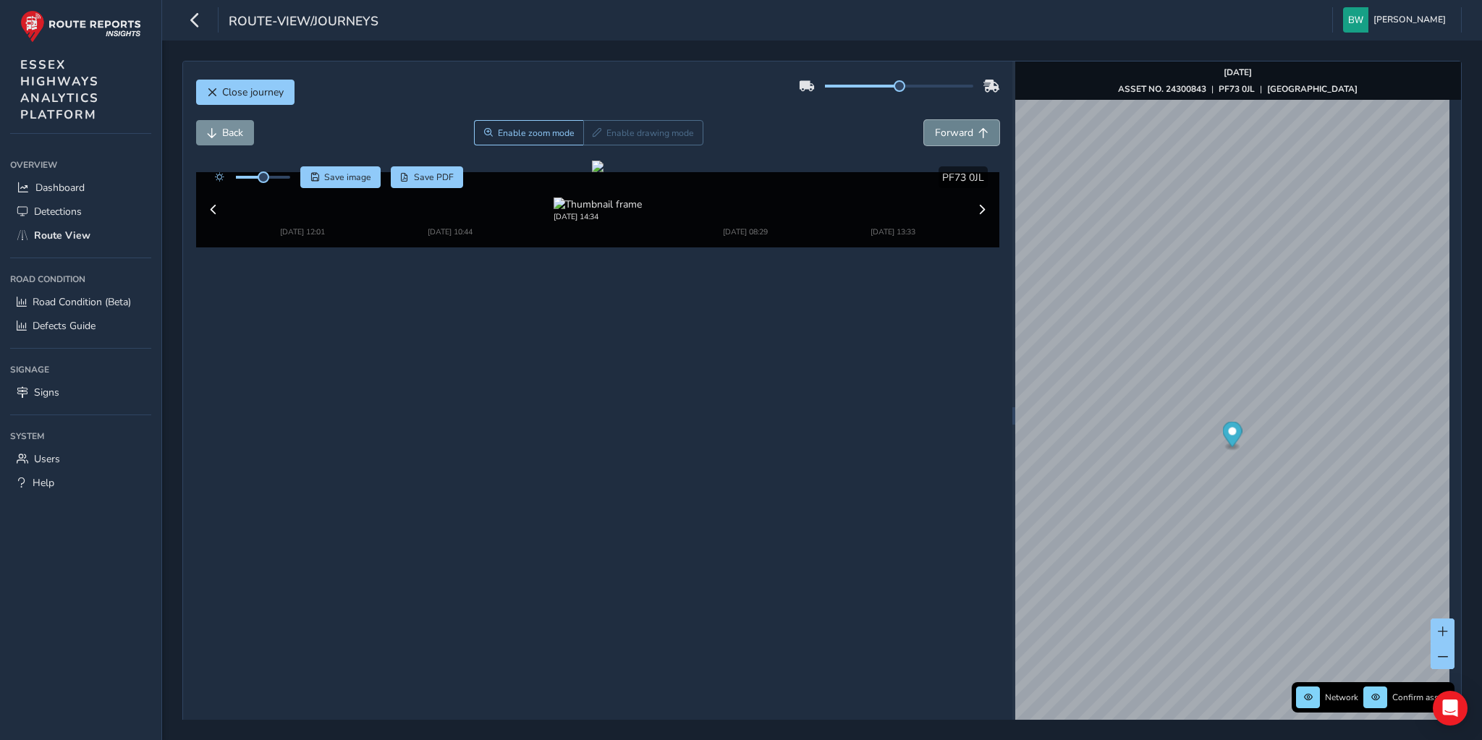
click at [948, 132] on span "Forward" at bounding box center [954, 133] width 38 height 14
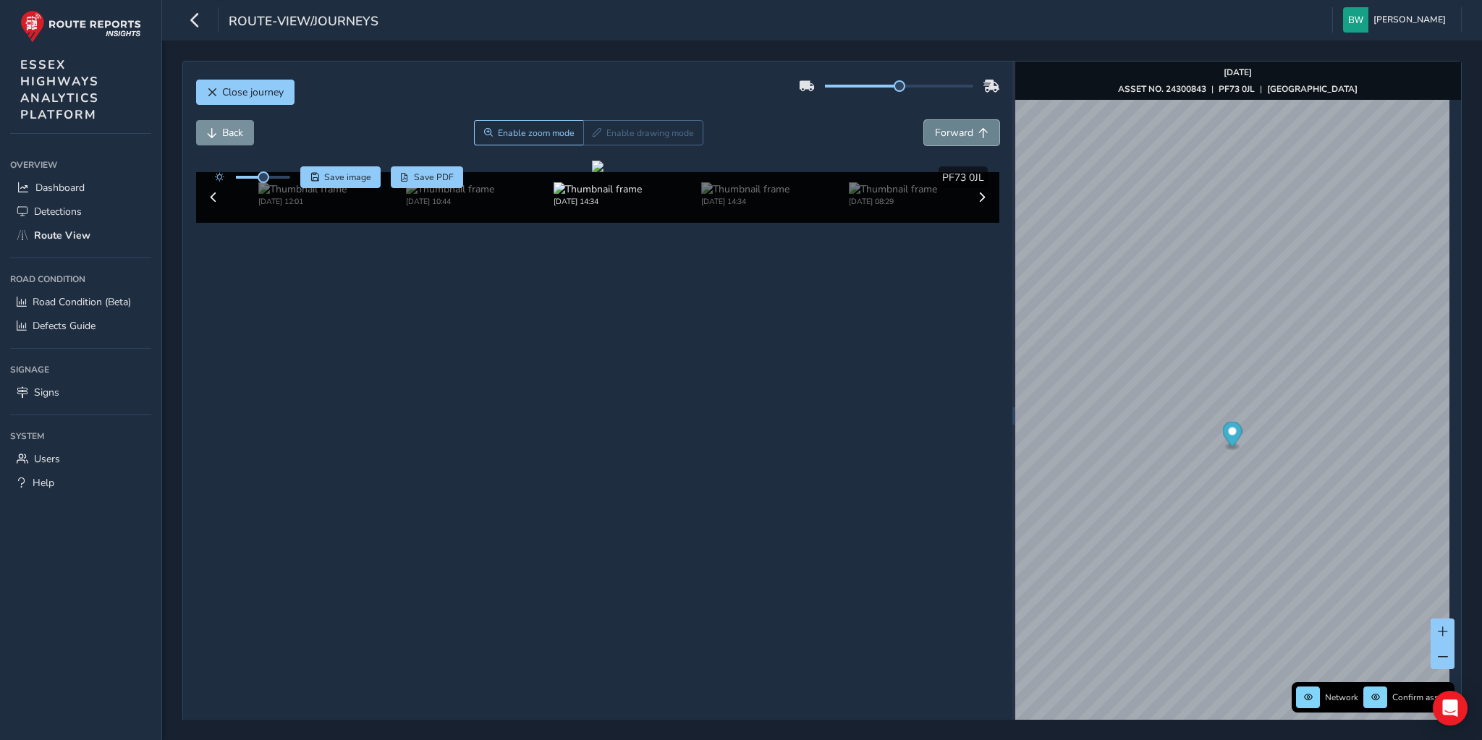
click at [948, 132] on span "Forward" at bounding box center [954, 133] width 38 height 14
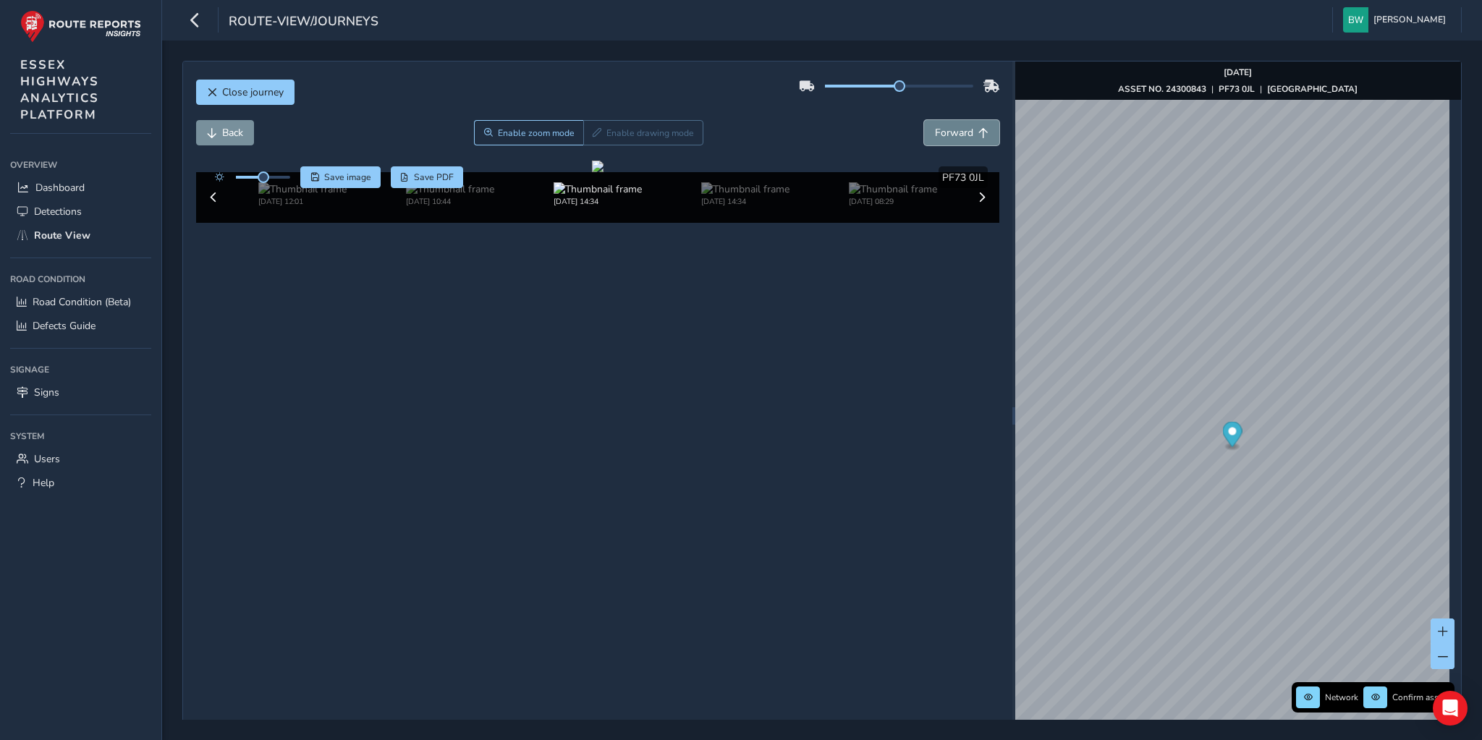
click at [948, 132] on span "Forward" at bounding box center [954, 133] width 38 height 14
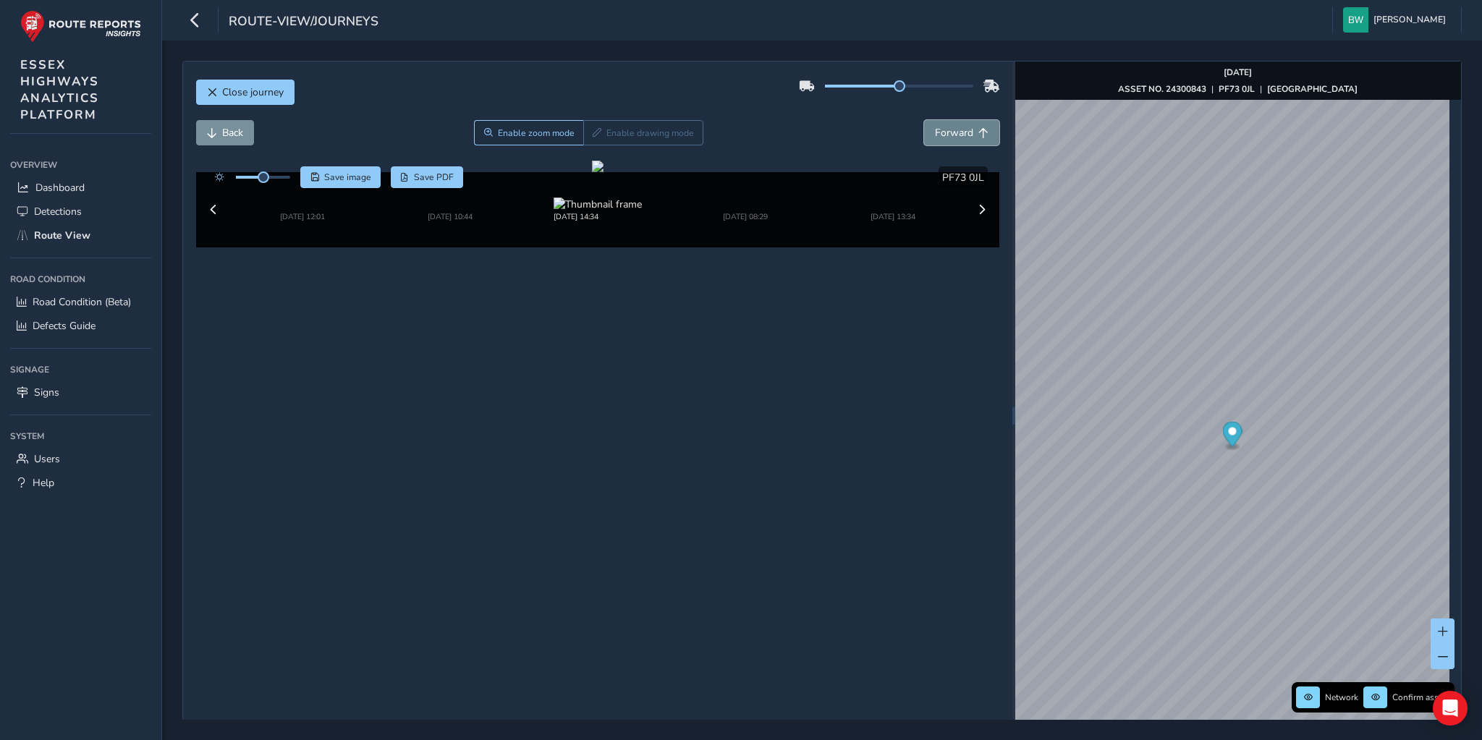
click at [948, 132] on span "Forward" at bounding box center [954, 133] width 38 height 14
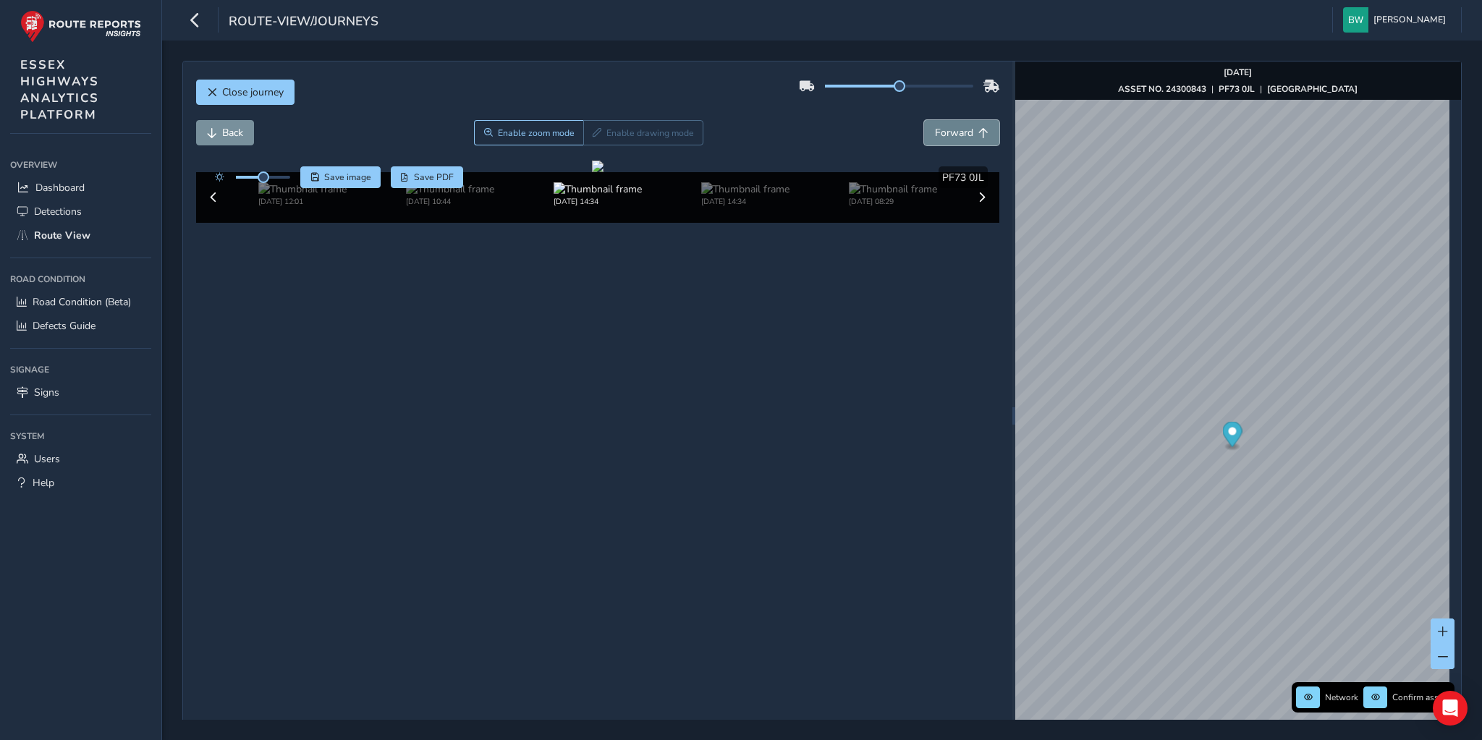
click at [948, 132] on span "Forward" at bounding box center [954, 133] width 38 height 14
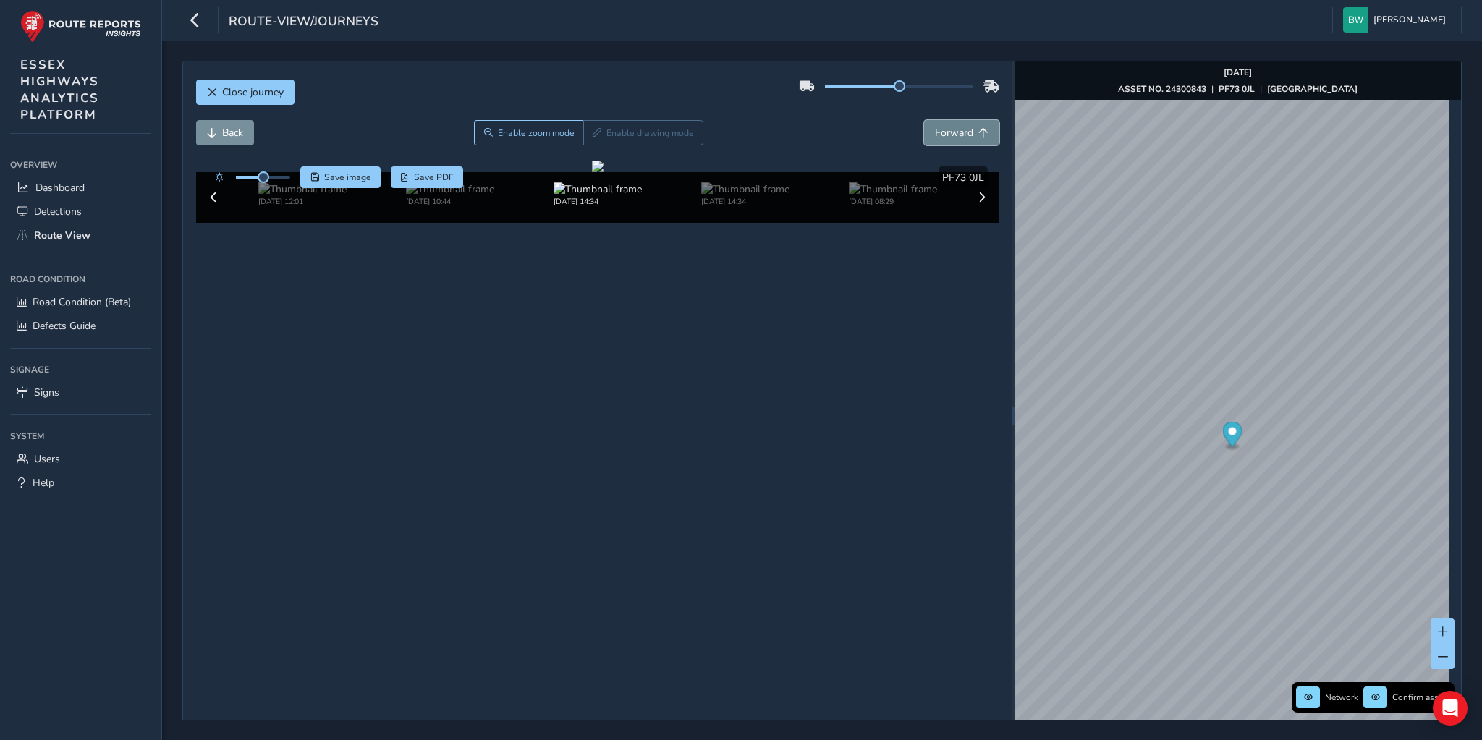
click at [948, 132] on span "Forward" at bounding box center [954, 133] width 38 height 14
click at [261, 88] on span "Close journey" at bounding box center [253, 92] width 62 height 14
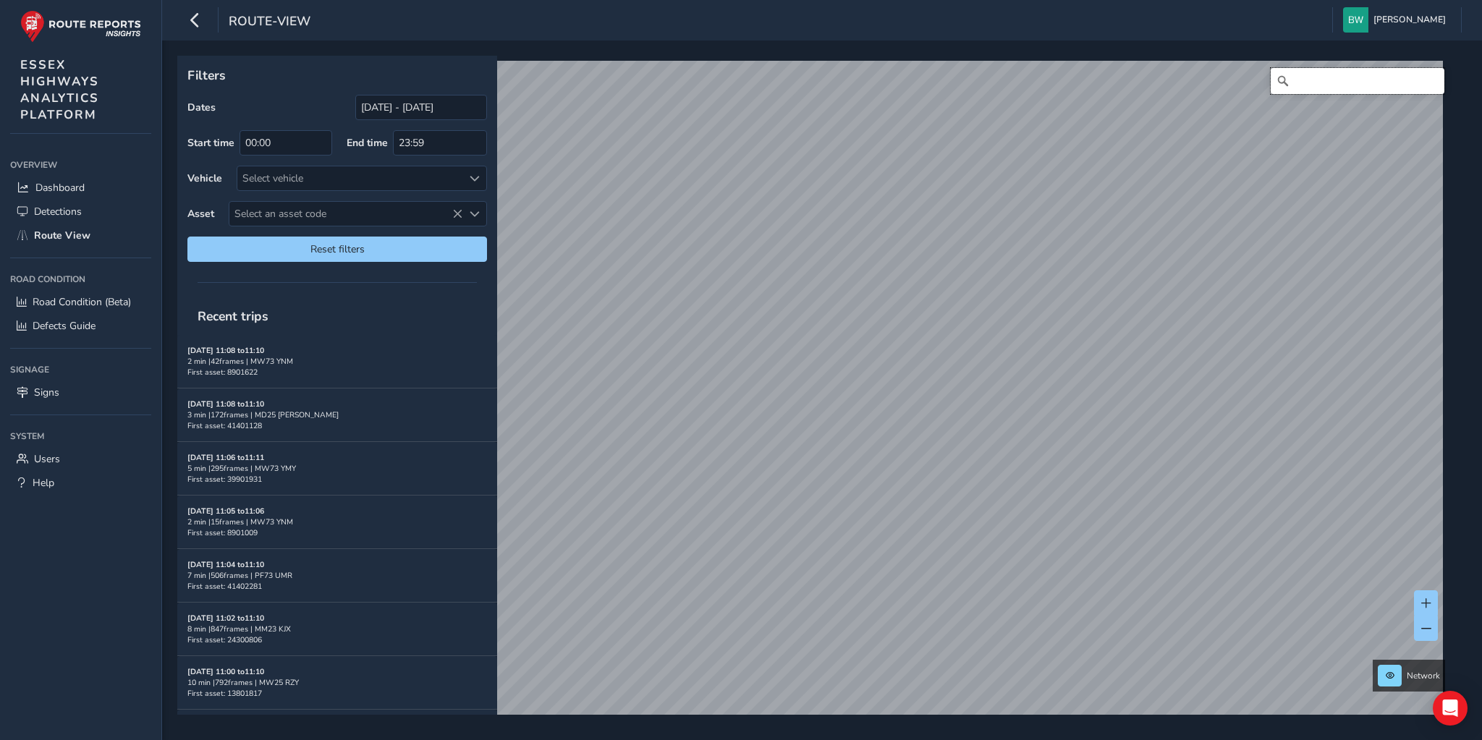
click at [1328, 77] on input "Search" at bounding box center [1358, 81] width 174 height 26
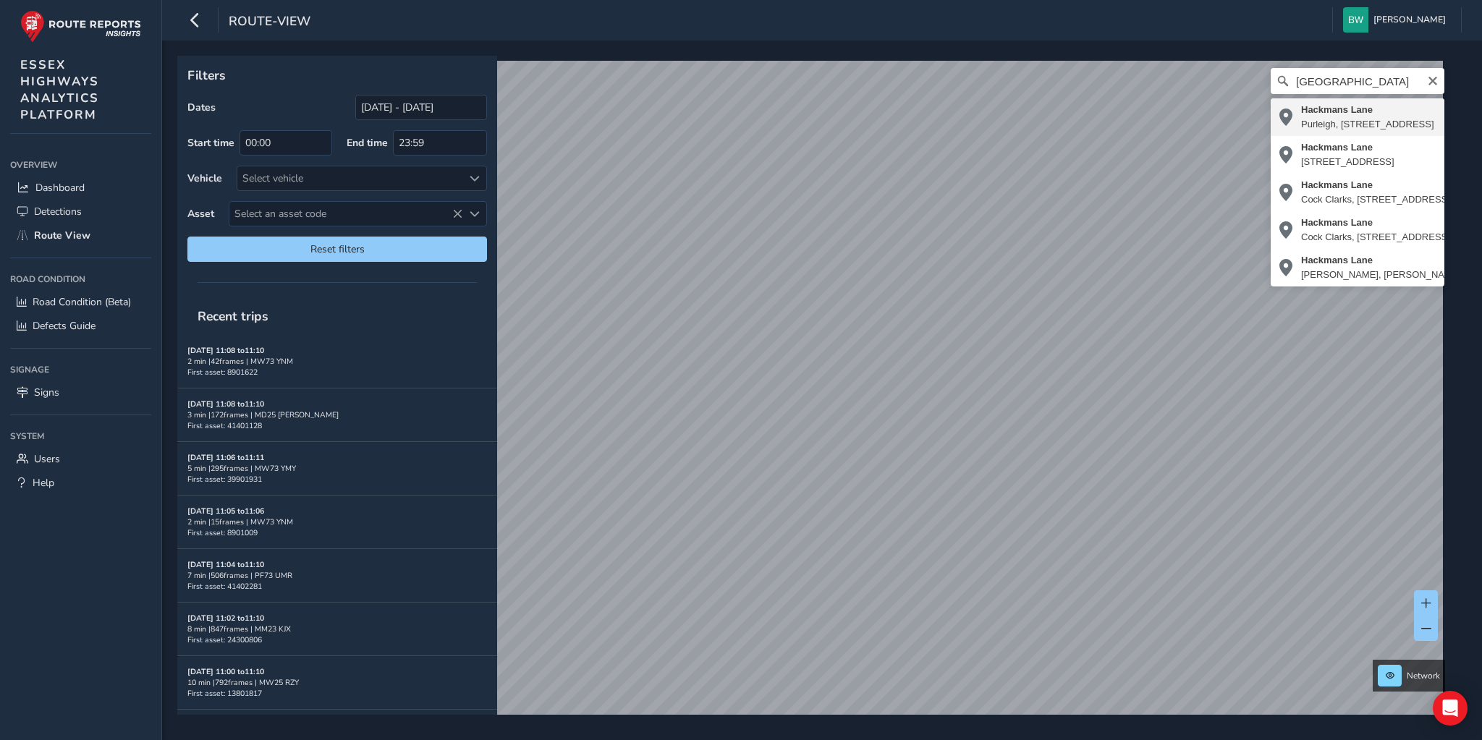
type input "[STREET_ADDRESS][PERSON_NAME]"
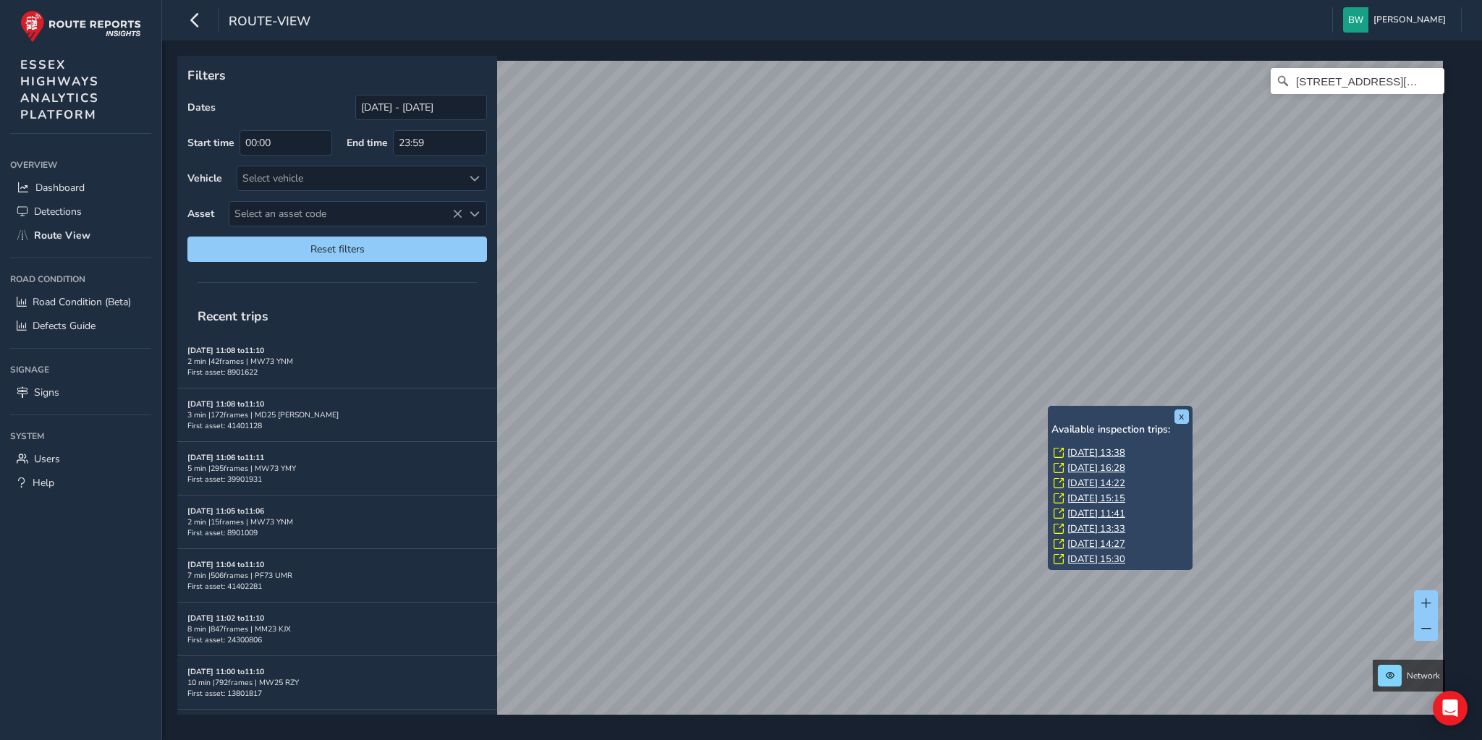
click at [1095, 453] on link "[DATE] 13:38" at bounding box center [1097, 453] width 58 height 13
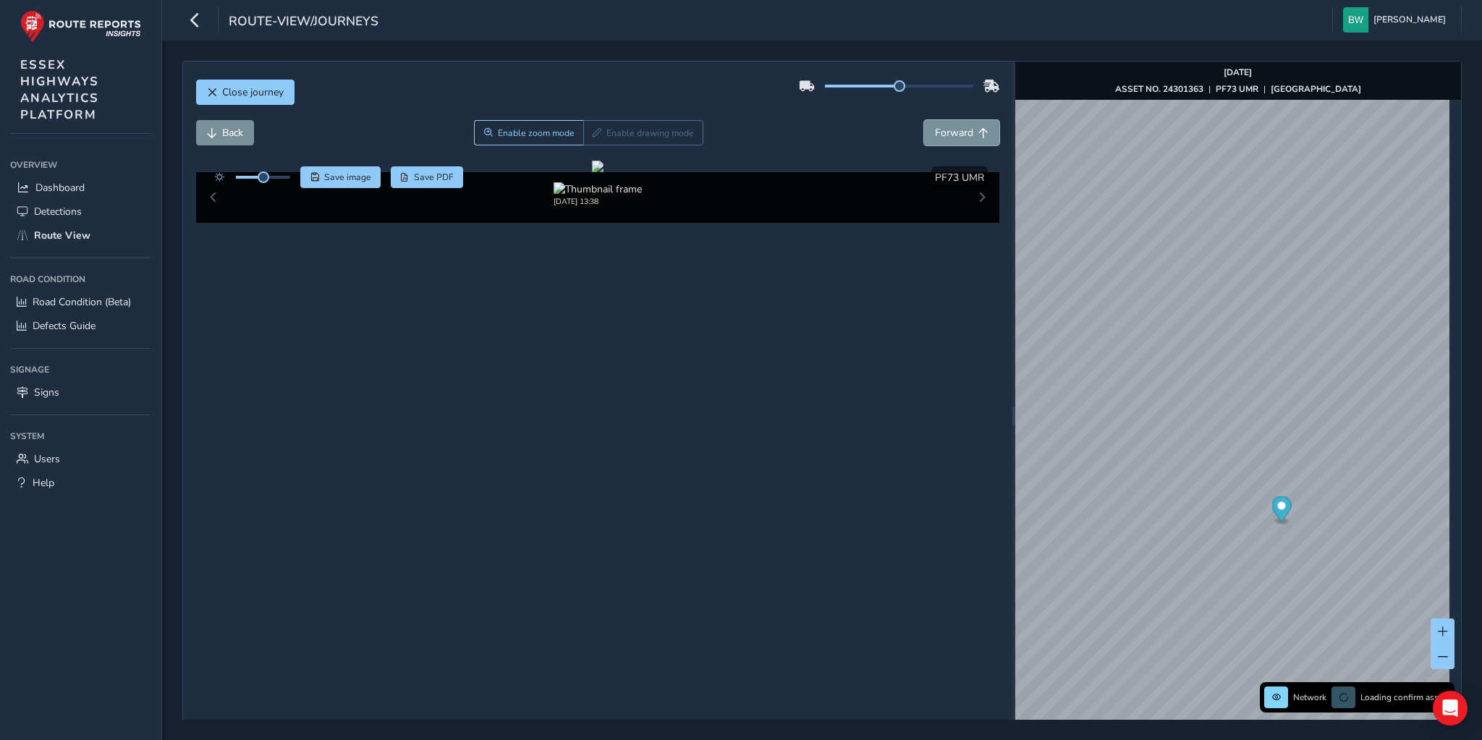
click at [939, 132] on span "Forward" at bounding box center [954, 133] width 38 height 14
click at [222, 128] on span "Back" at bounding box center [232, 133] width 21 height 14
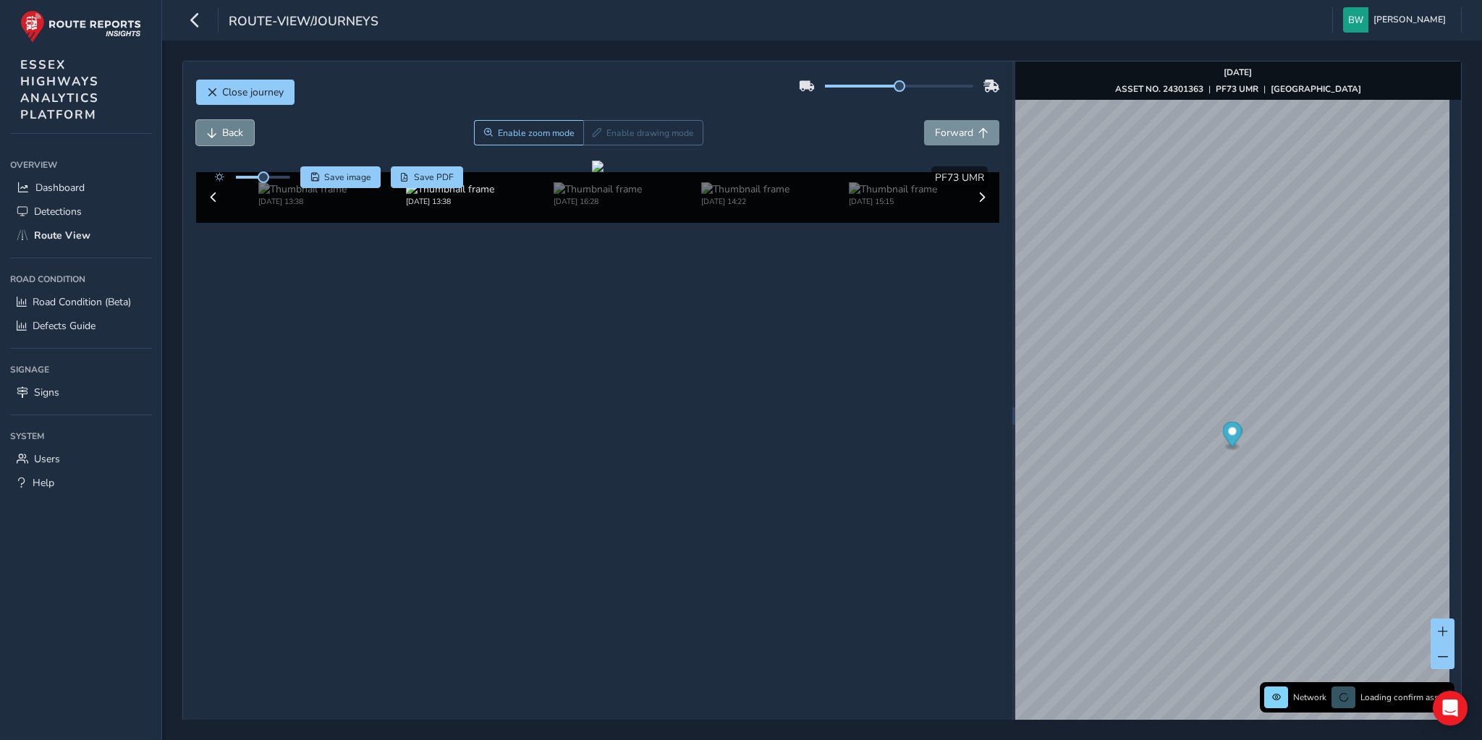
click at [222, 128] on span "Back" at bounding box center [232, 133] width 21 height 14
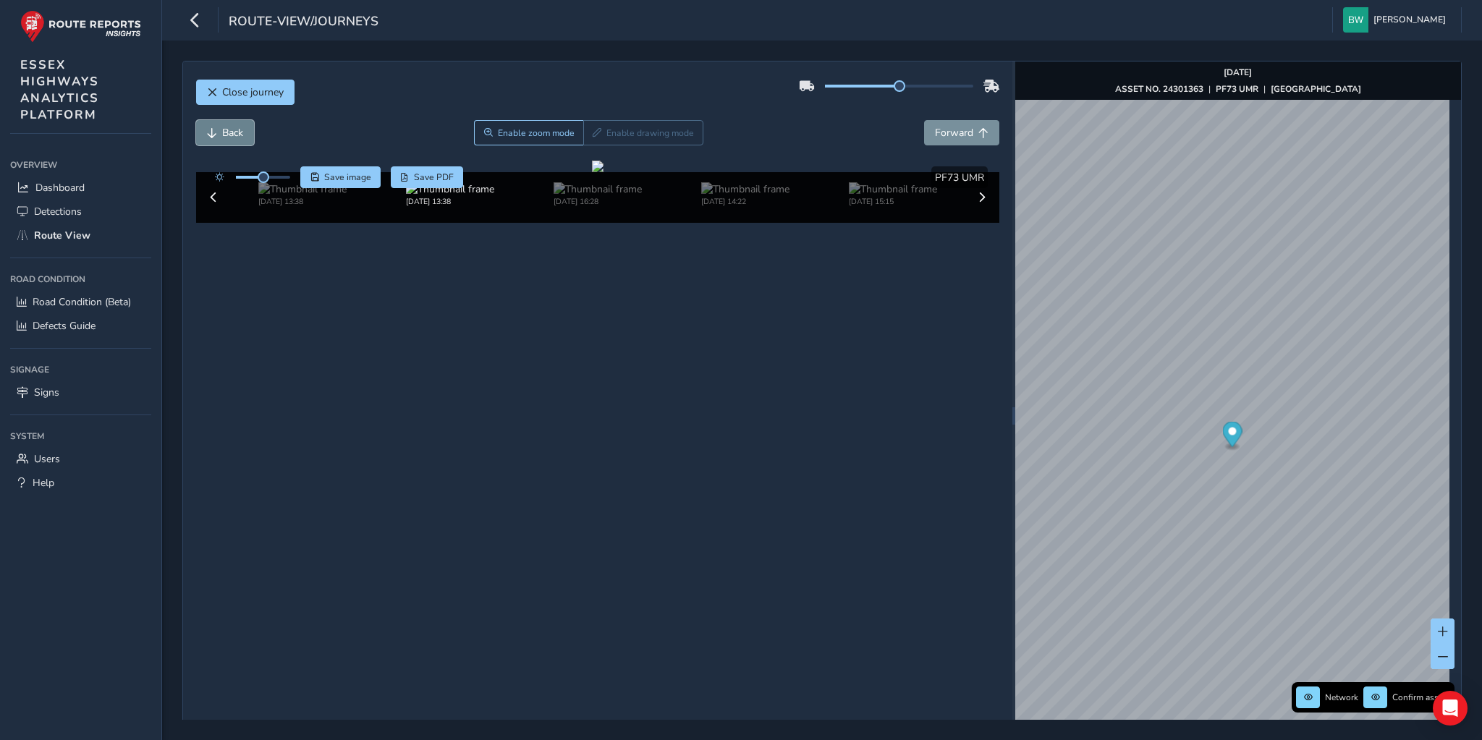
click at [222, 128] on span "Back" at bounding box center [232, 133] width 21 height 14
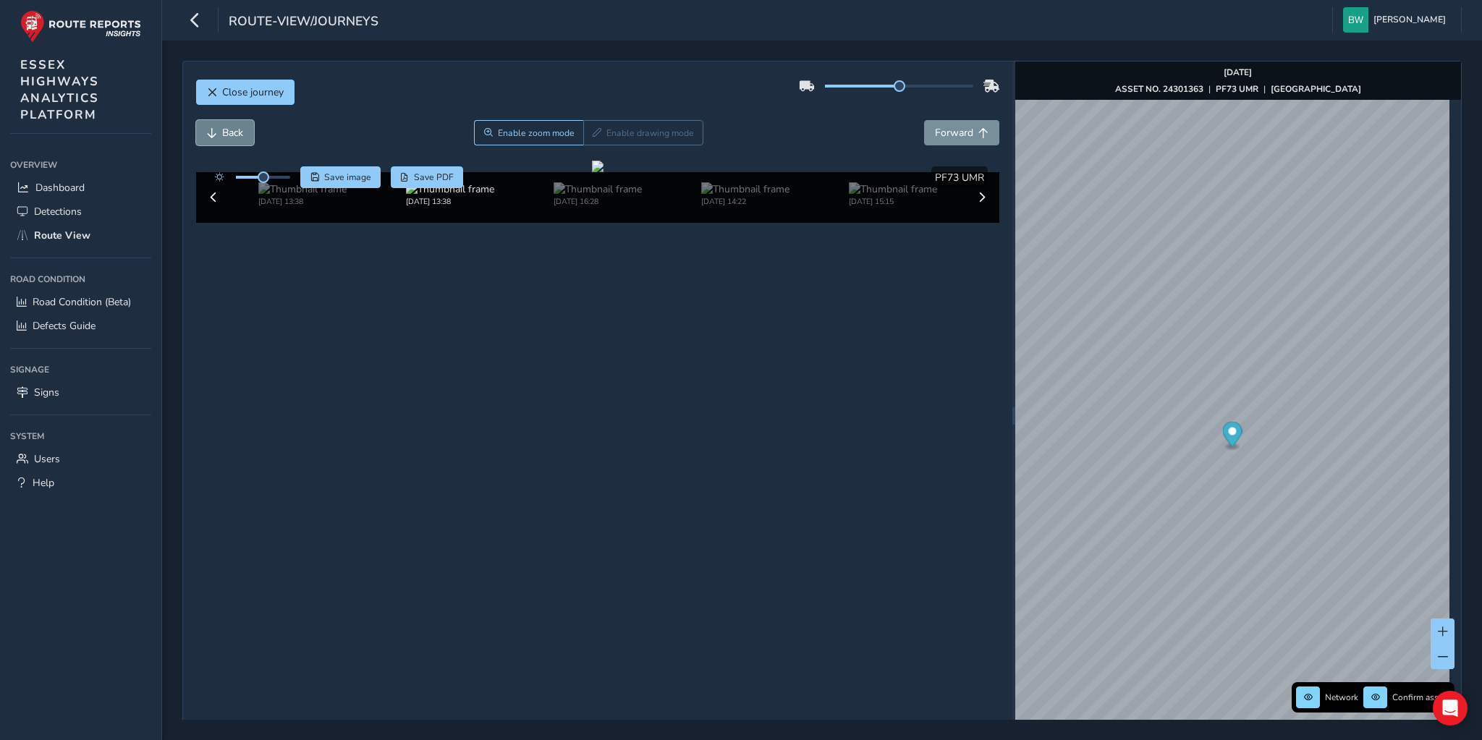
click at [222, 128] on span "Back" at bounding box center [232, 133] width 21 height 14
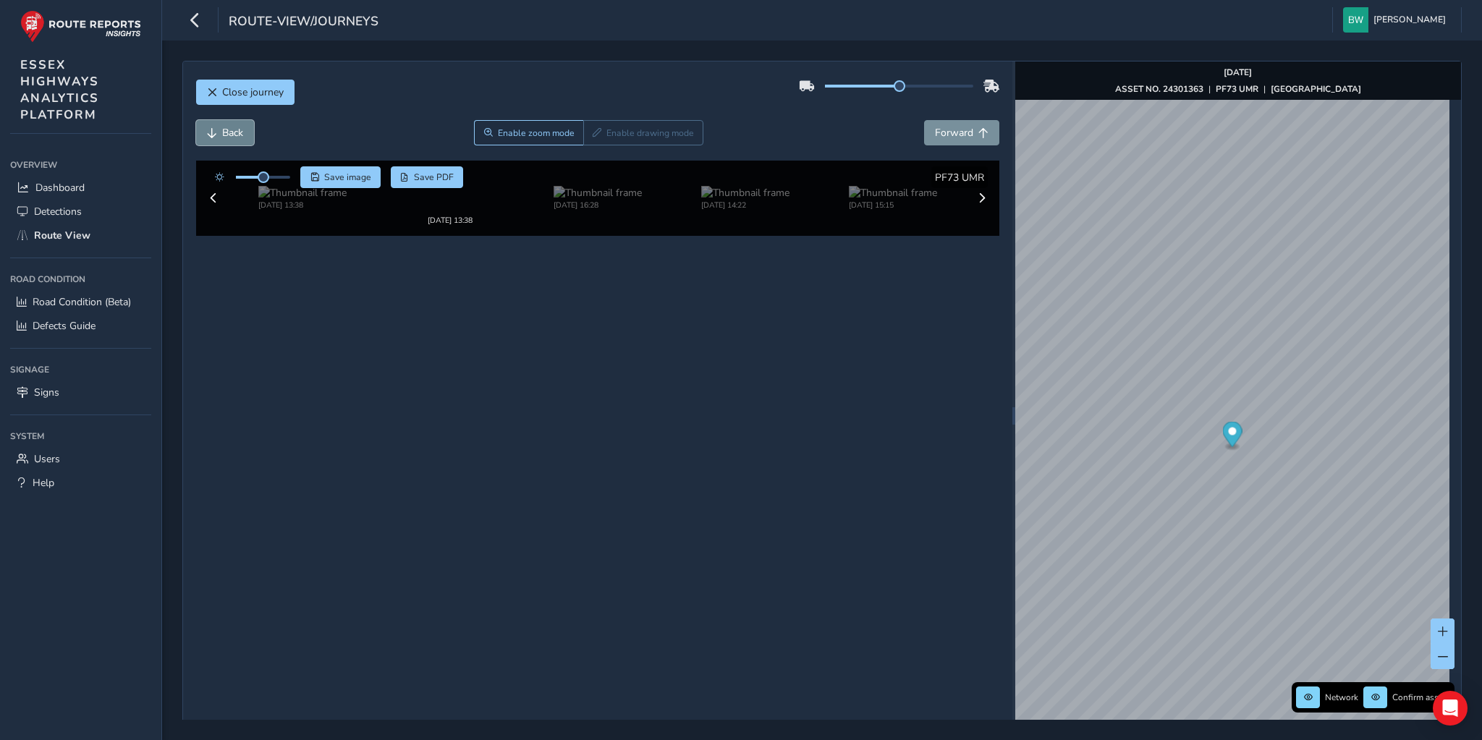
click at [222, 128] on span "Back" at bounding box center [232, 133] width 21 height 14
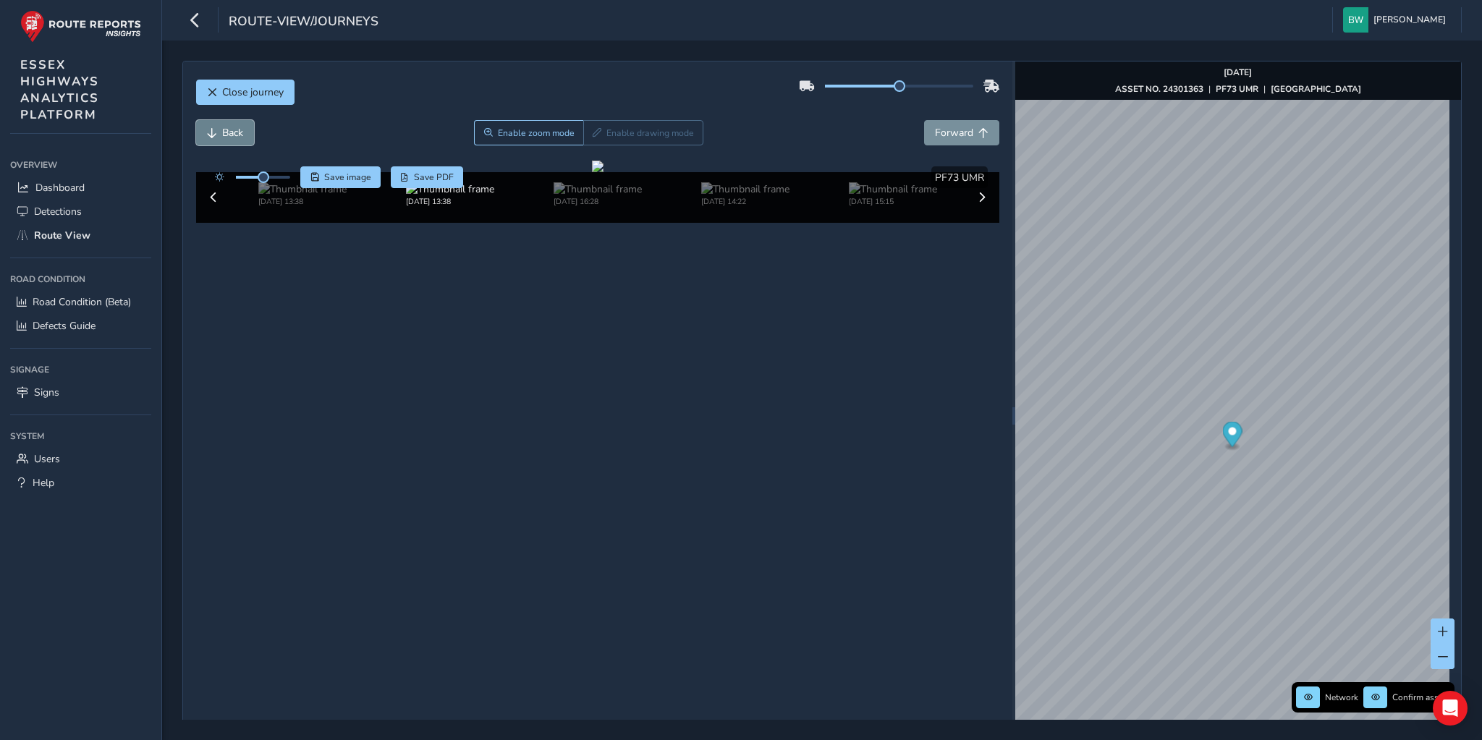
click at [222, 128] on span "Back" at bounding box center [232, 133] width 21 height 14
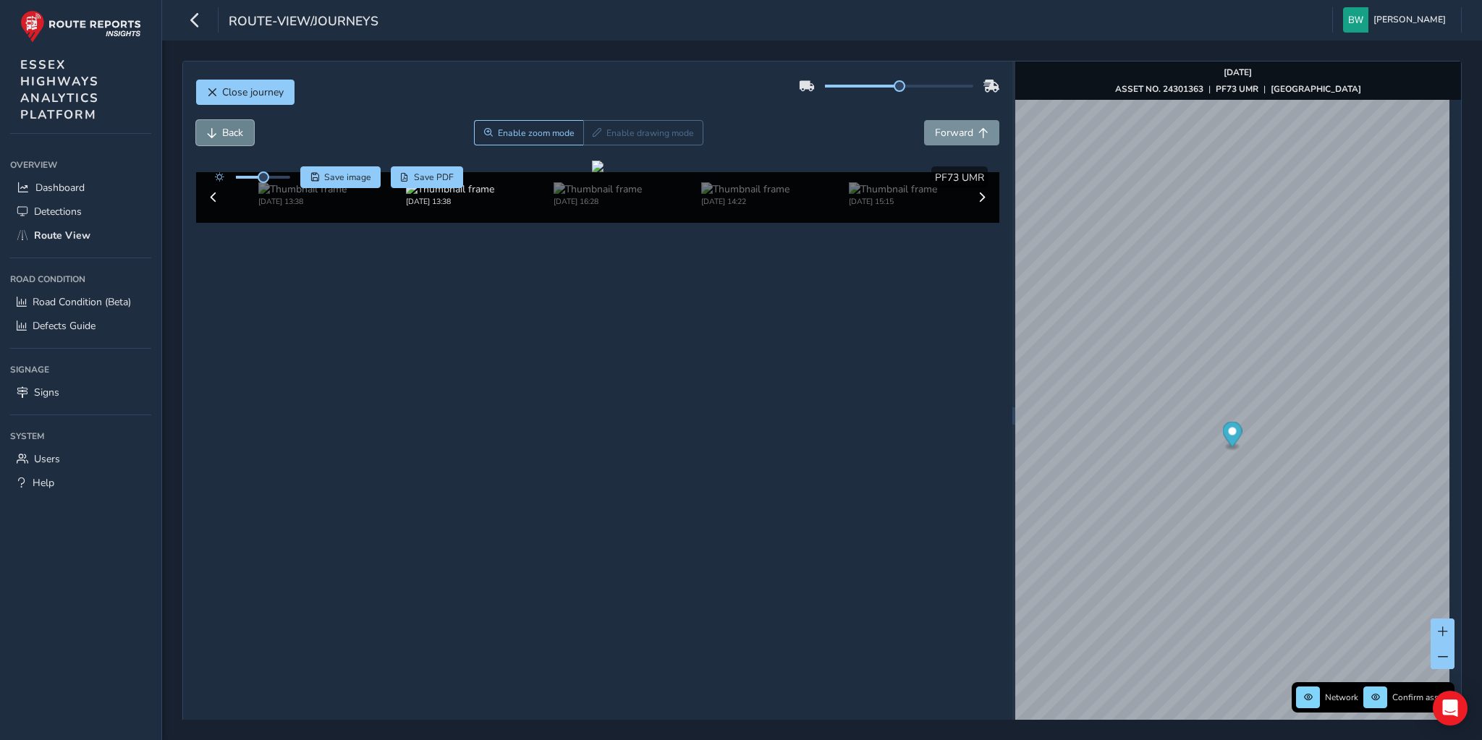
click at [222, 128] on span "Back" at bounding box center [232, 133] width 21 height 14
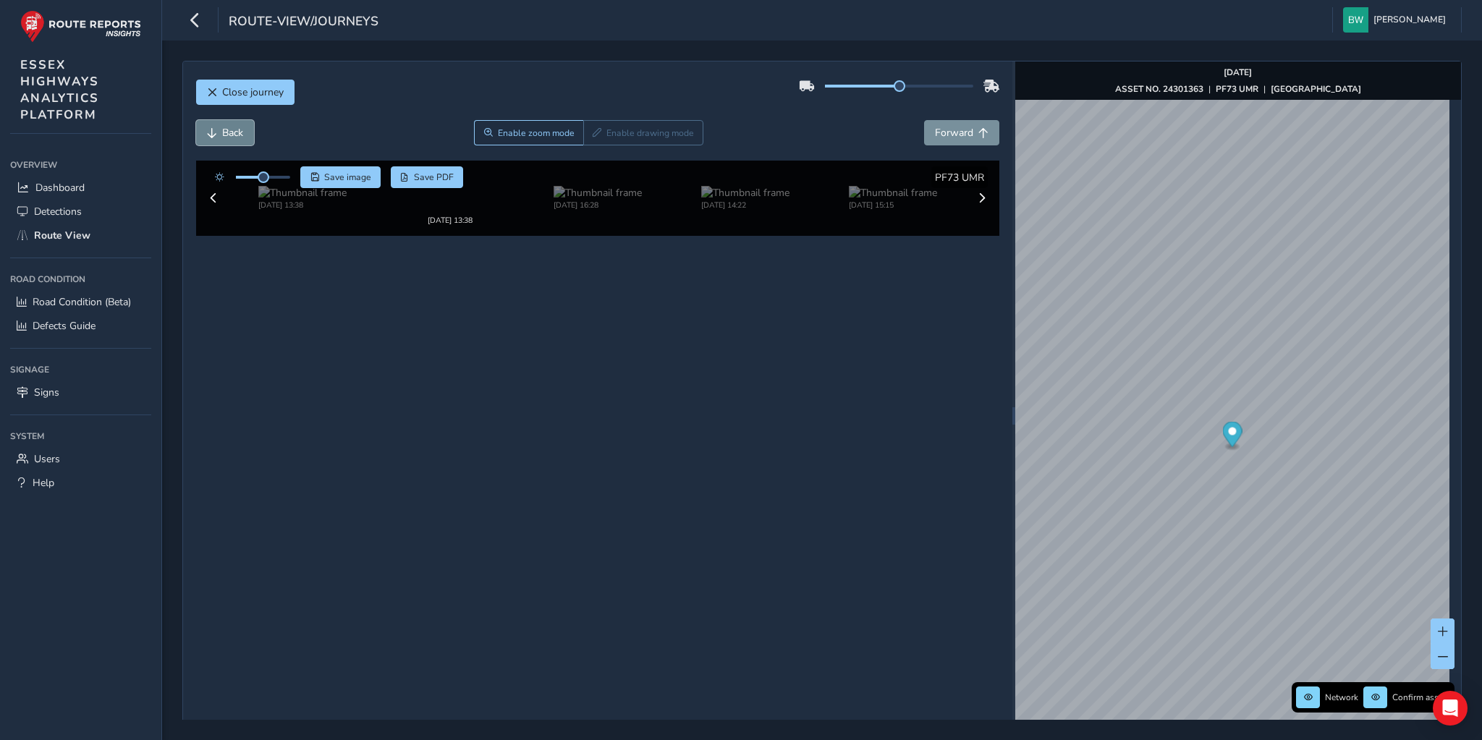
click at [222, 128] on span "Back" at bounding box center [232, 133] width 21 height 14
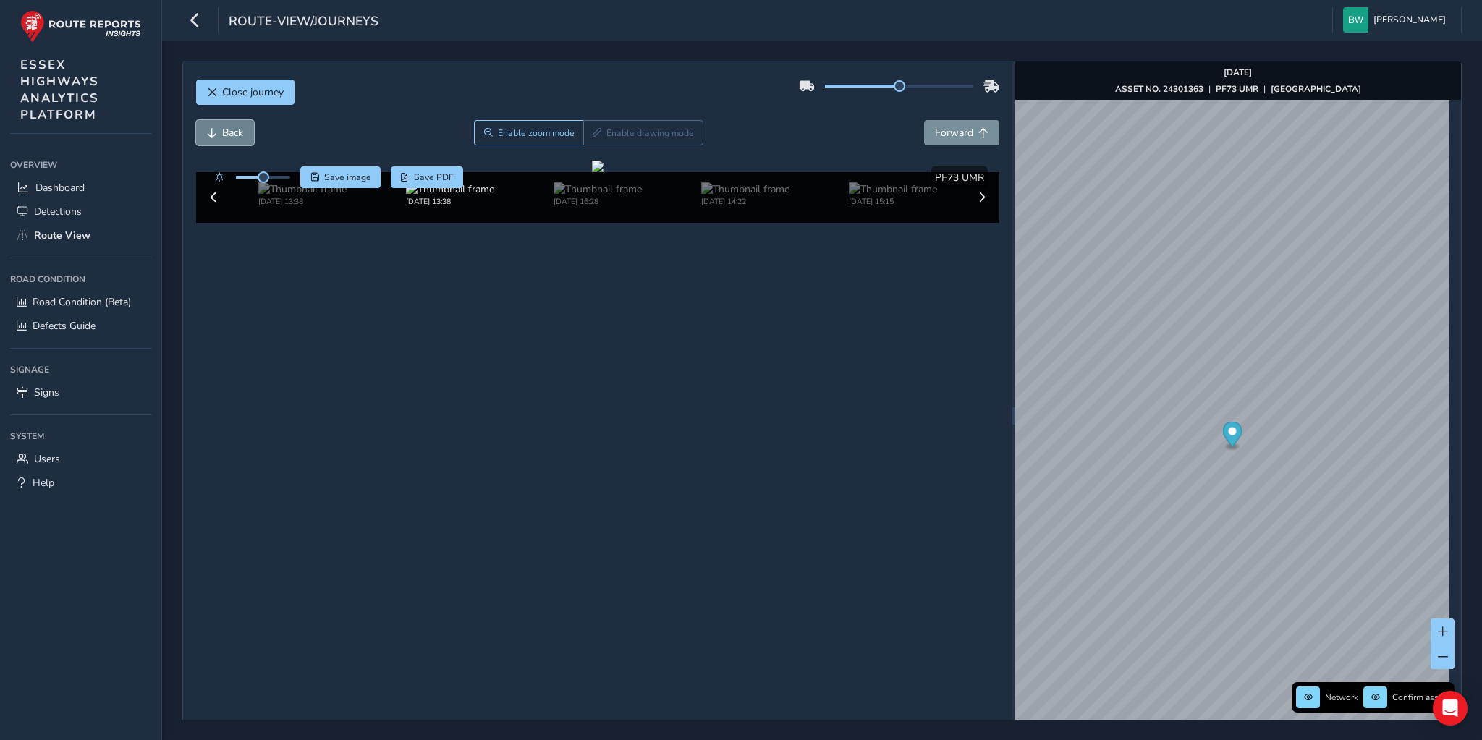
click at [222, 128] on span "Back" at bounding box center [232, 133] width 21 height 14
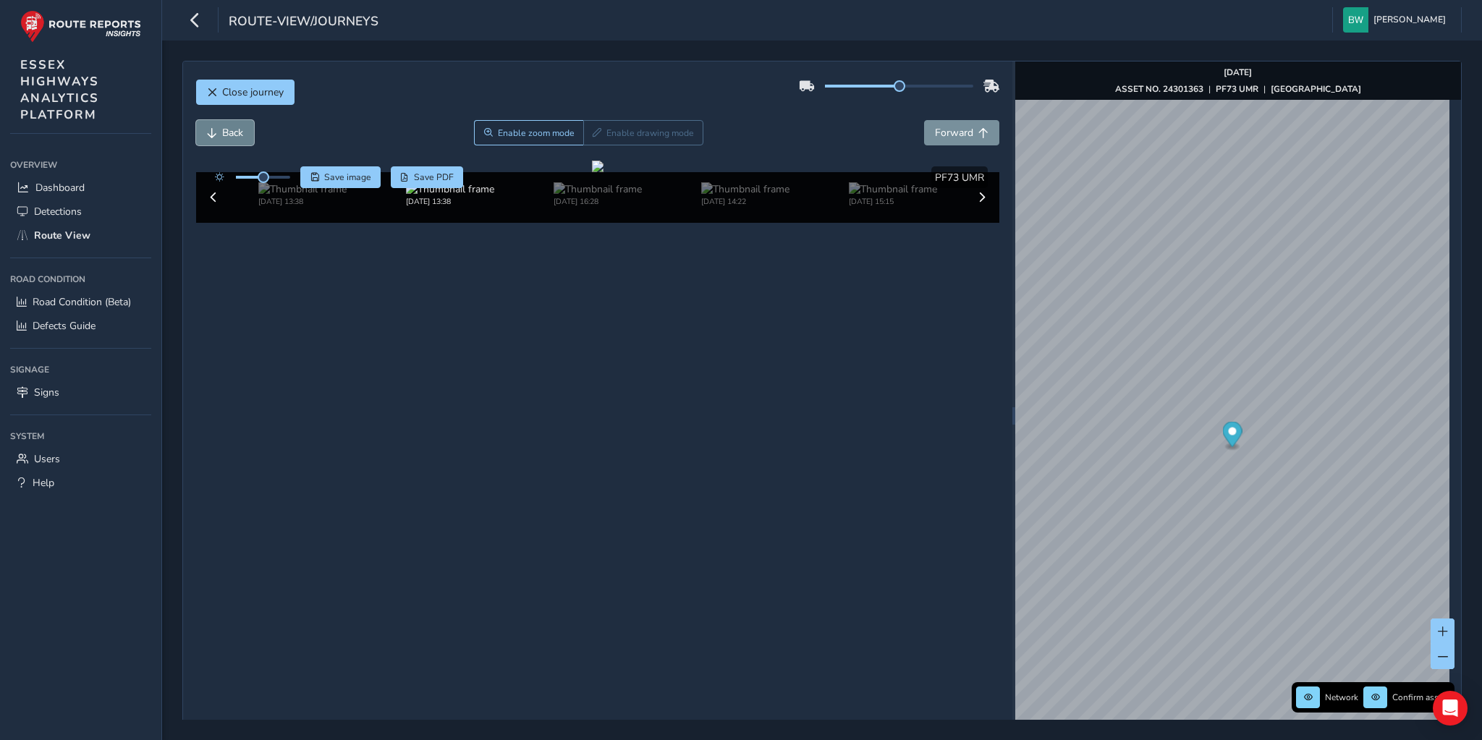
click at [222, 128] on span "Back" at bounding box center [232, 133] width 21 height 14
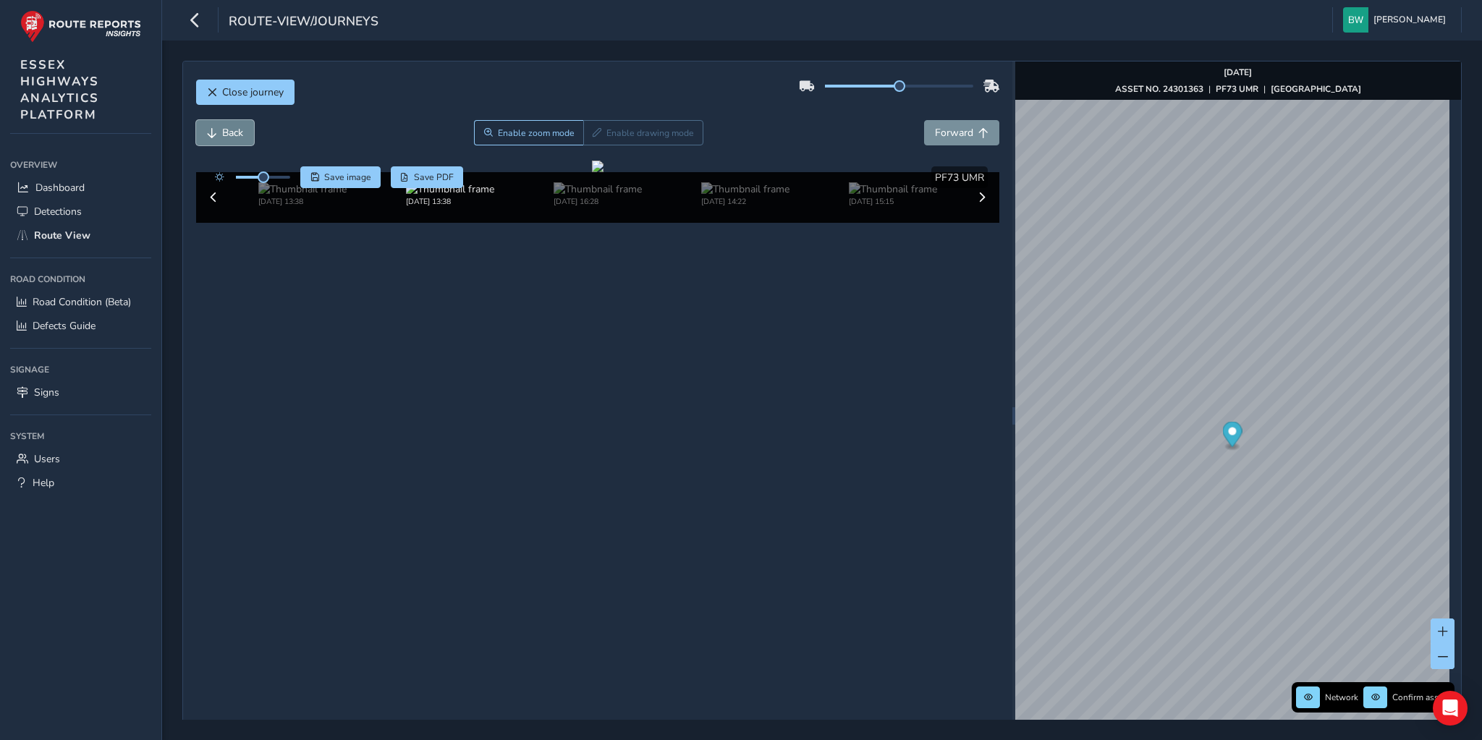
click at [222, 128] on span "Back" at bounding box center [232, 133] width 21 height 14
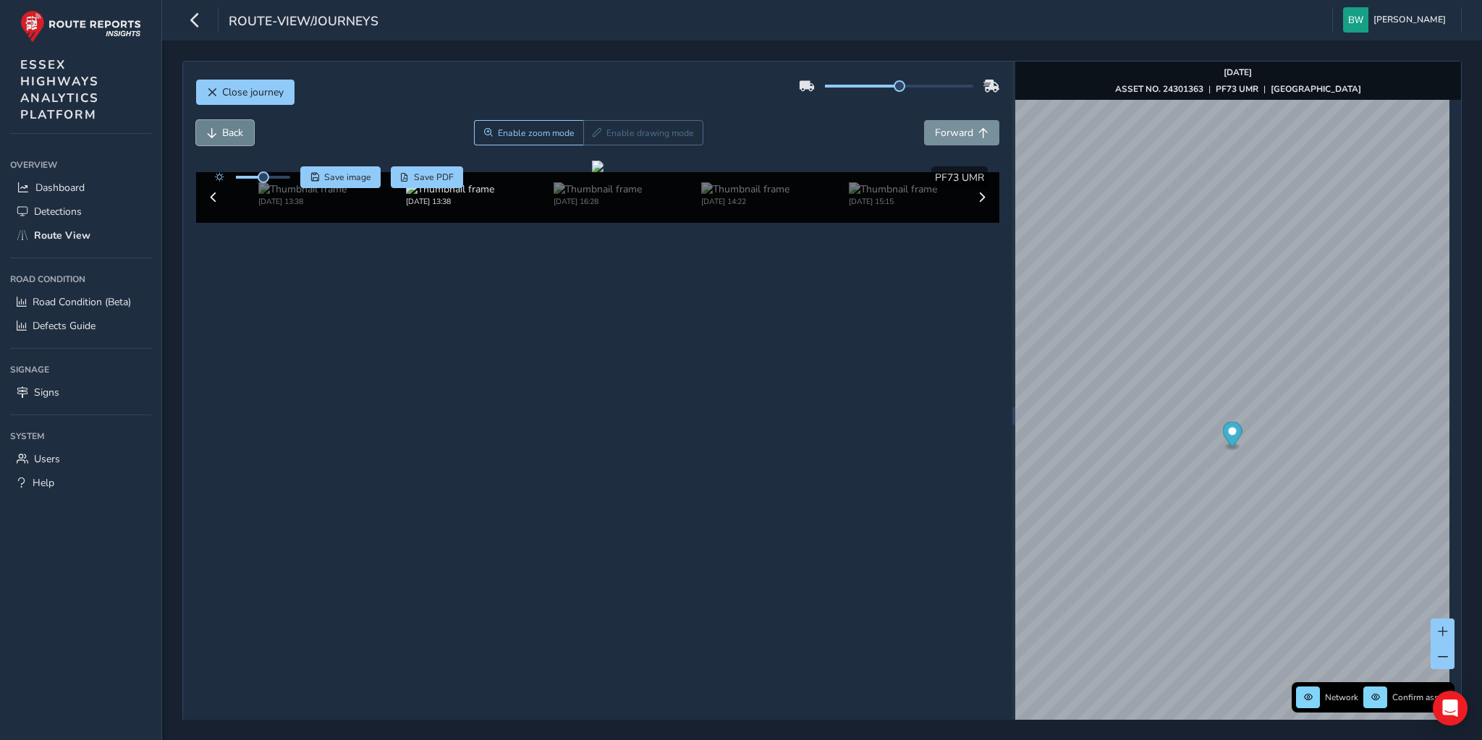
click at [222, 128] on span "Back" at bounding box center [232, 133] width 21 height 14
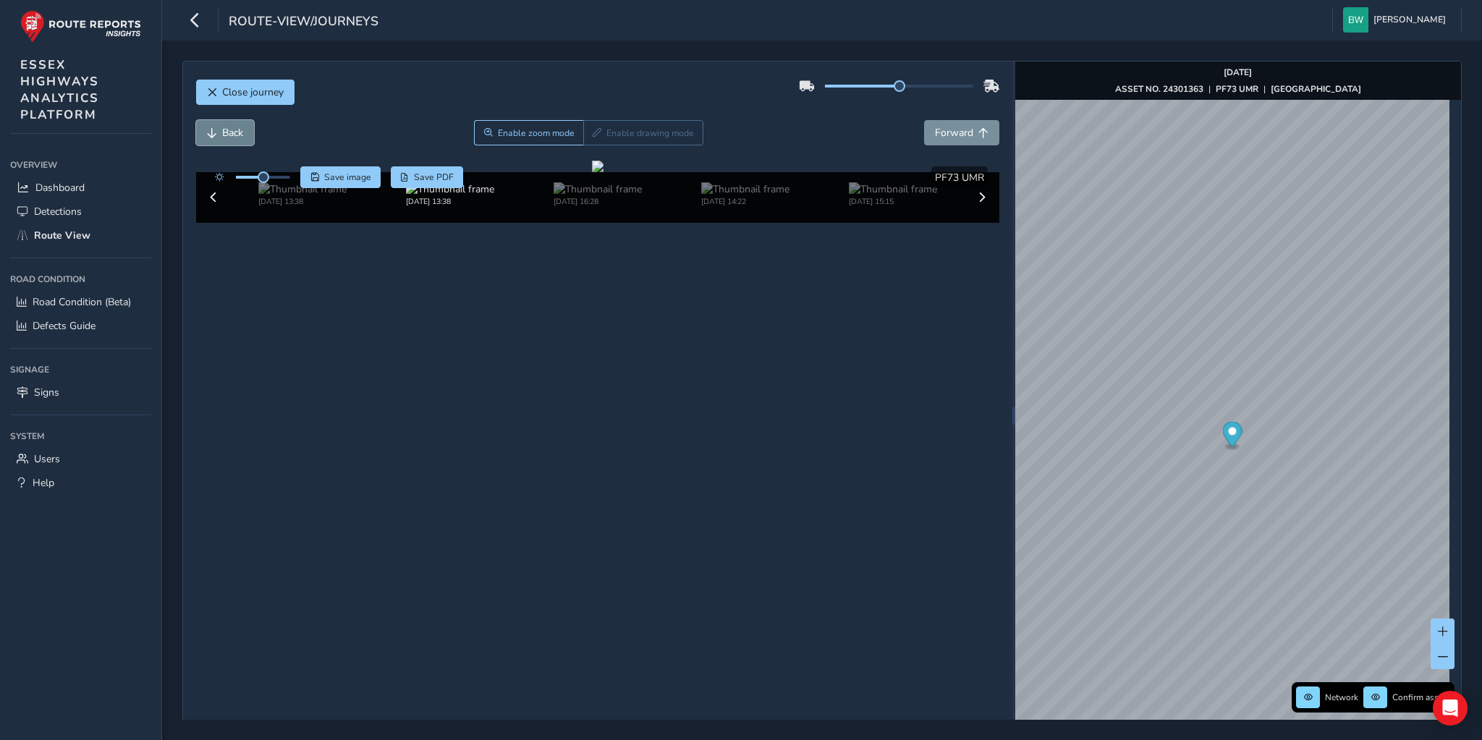
click at [222, 128] on span "Back" at bounding box center [232, 133] width 21 height 14
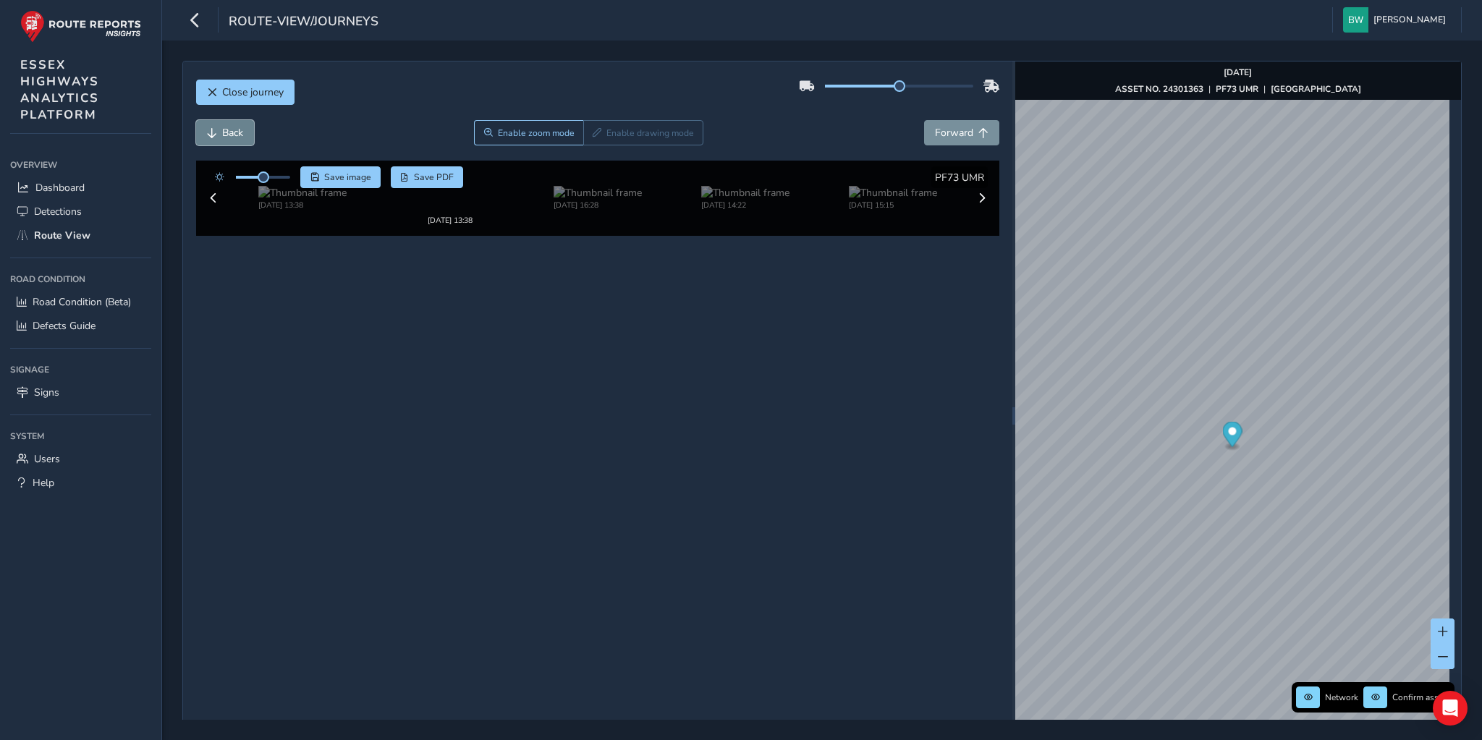
click at [222, 128] on span "Back" at bounding box center [232, 133] width 21 height 14
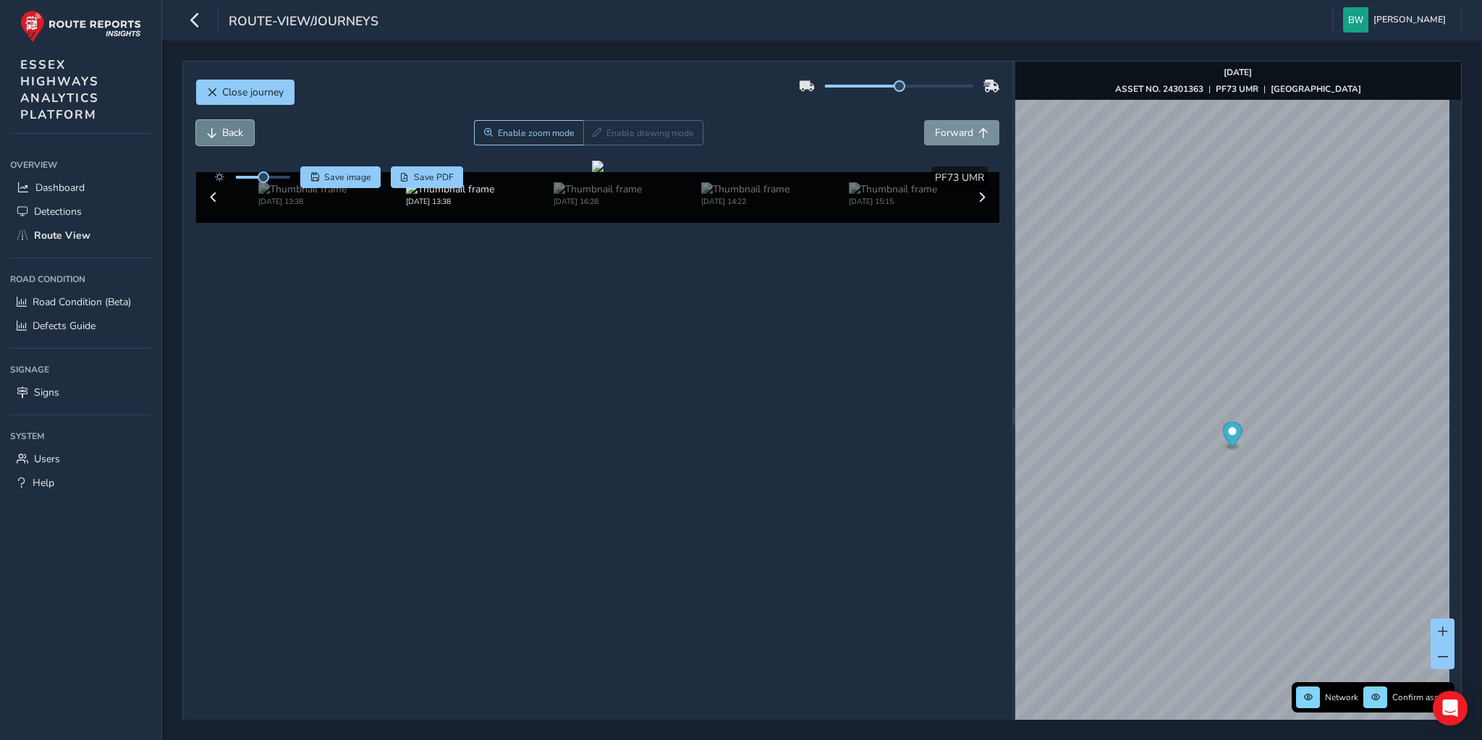
click at [222, 128] on span "Back" at bounding box center [232, 133] width 21 height 14
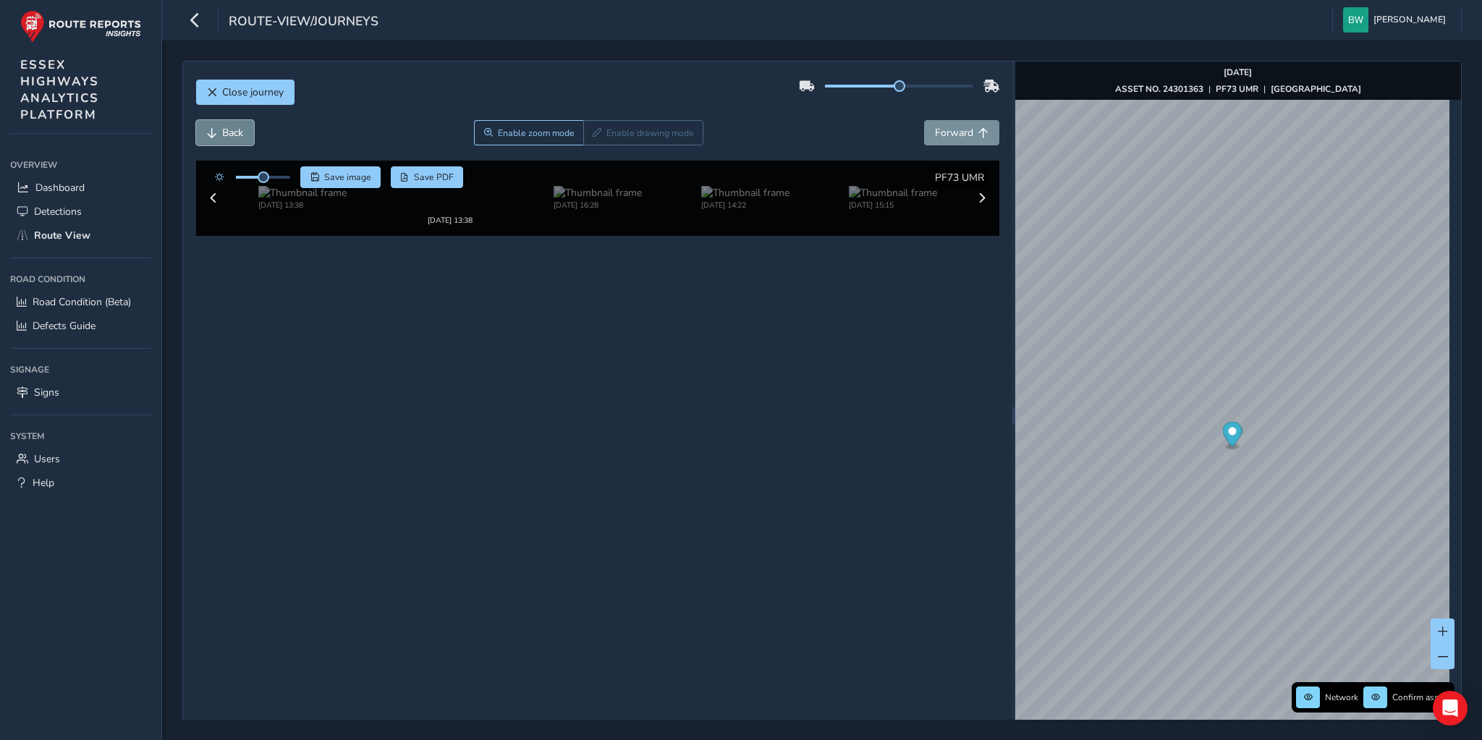
click at [222, 128] on span "Back" at bounding box center [232, 133] width 21 height 14
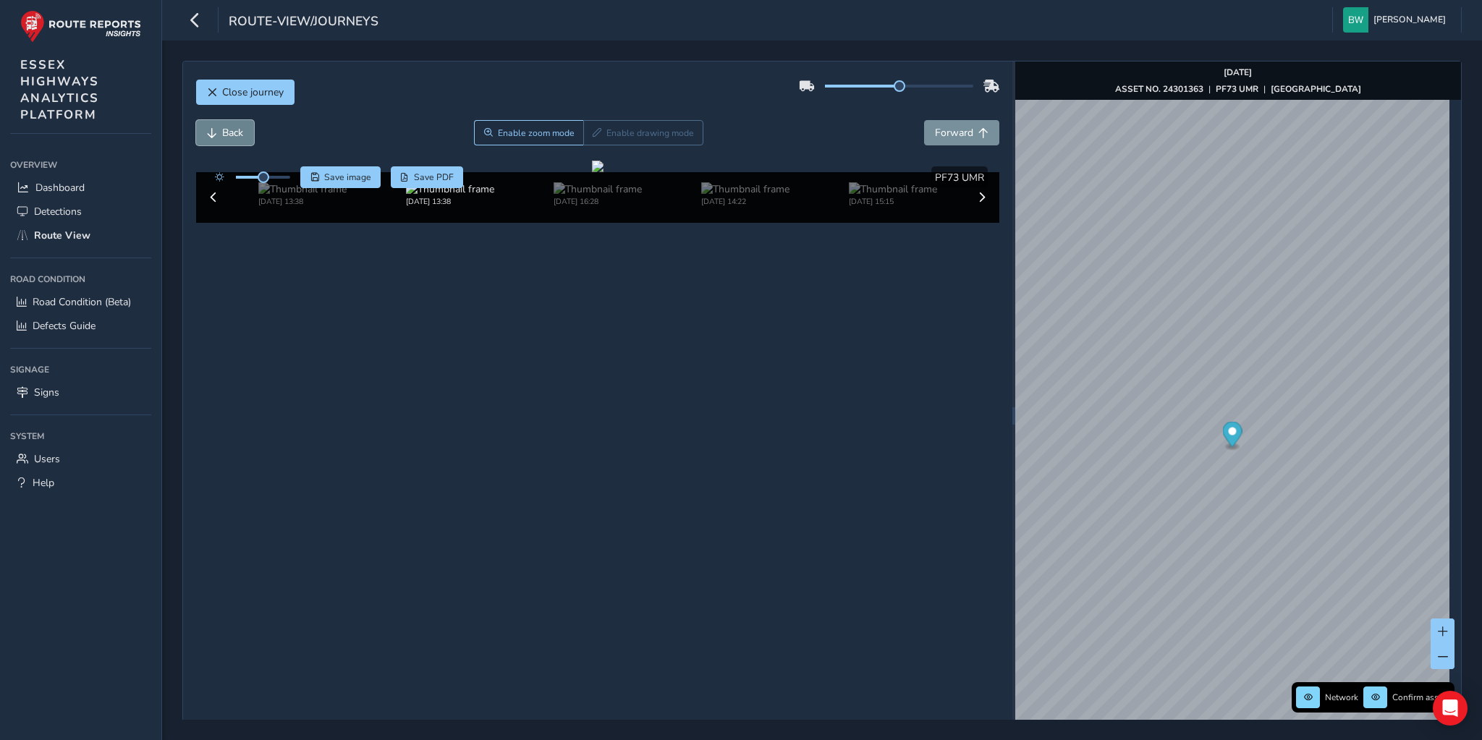
click at [222, 128] on span "Back" at bounding box center [232, 133] width 21 height 14
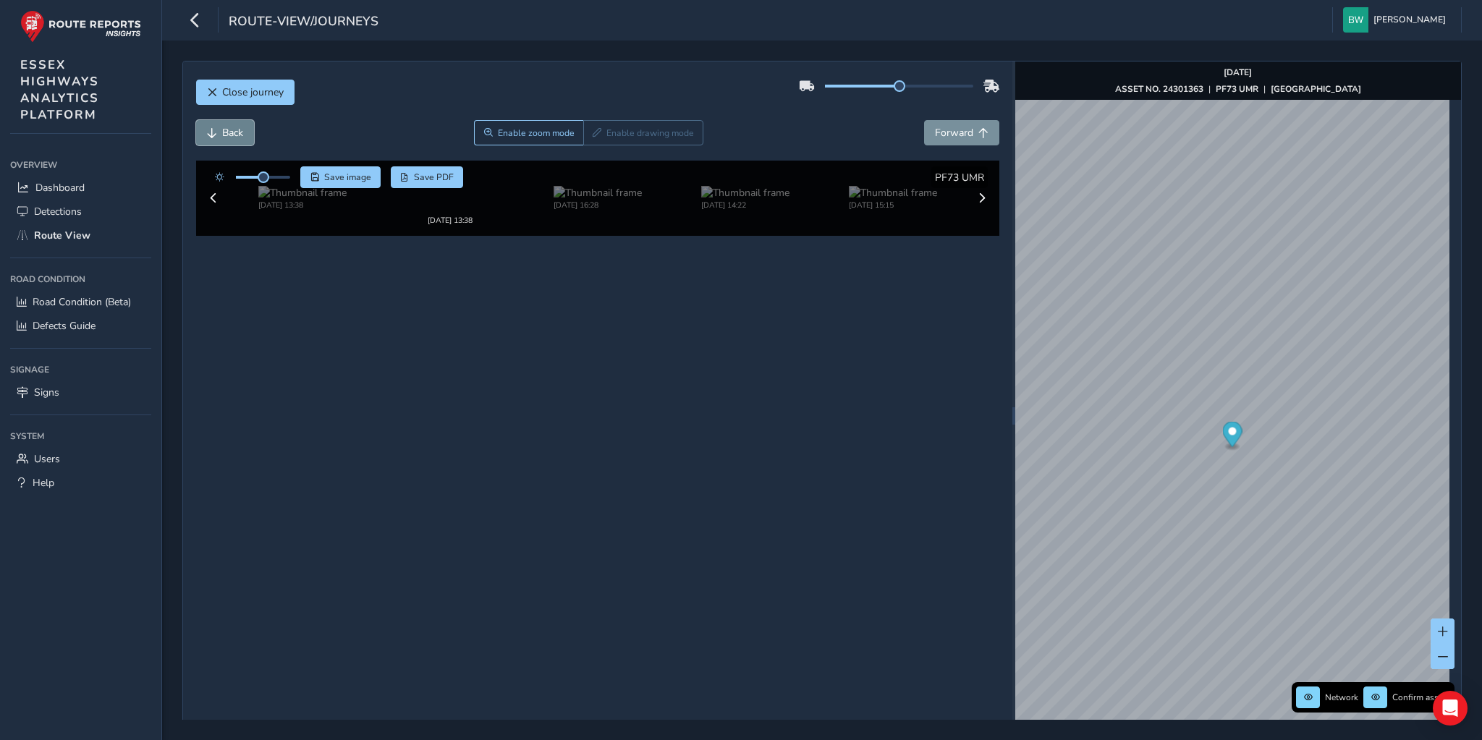
click at [222, 128] on span "Back" at bounding box center [232, 133] width 21 height 14
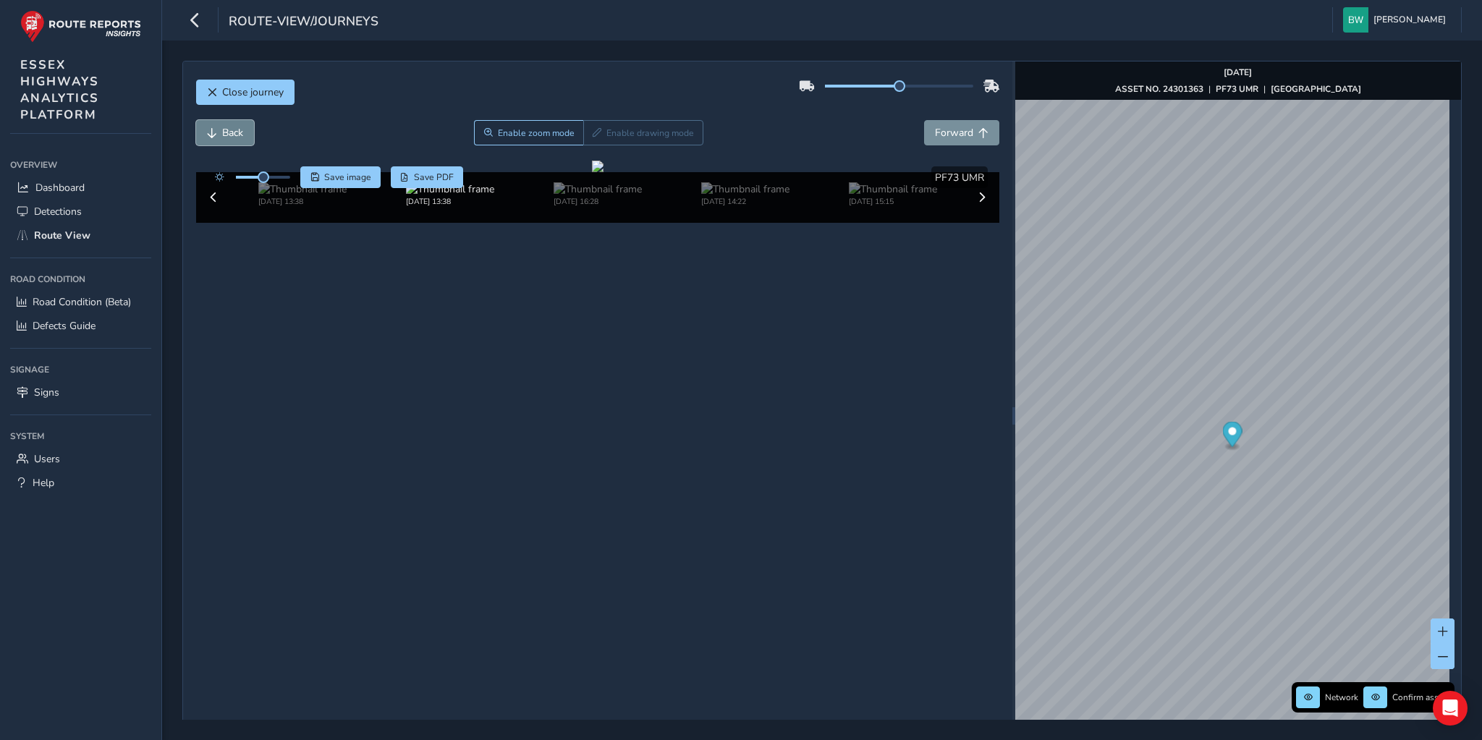
click at [222, 128] on span "Back" at bounding box center [232, 133] width 21 height 14
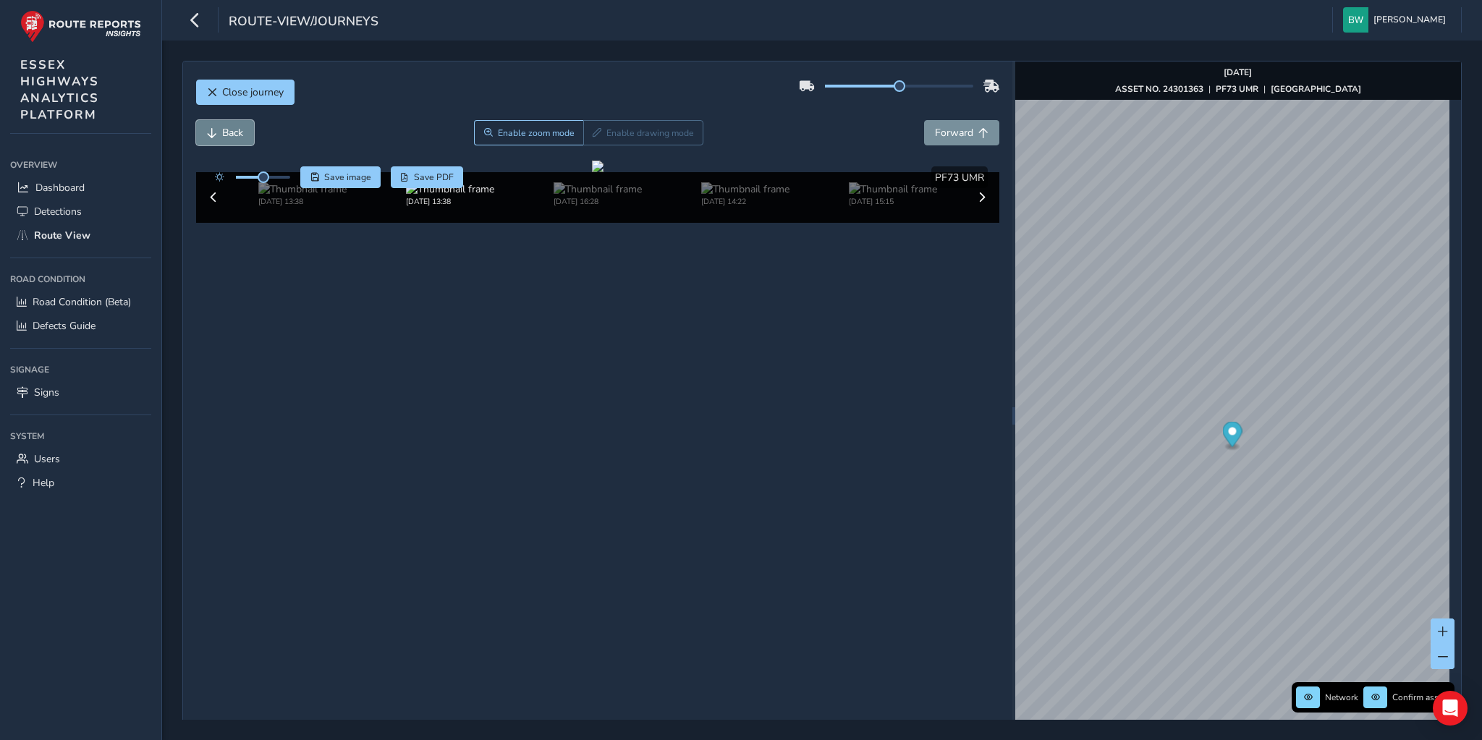
click at [222, 128] on span "Back" at bounding box center [232, 133] width 21 height 14
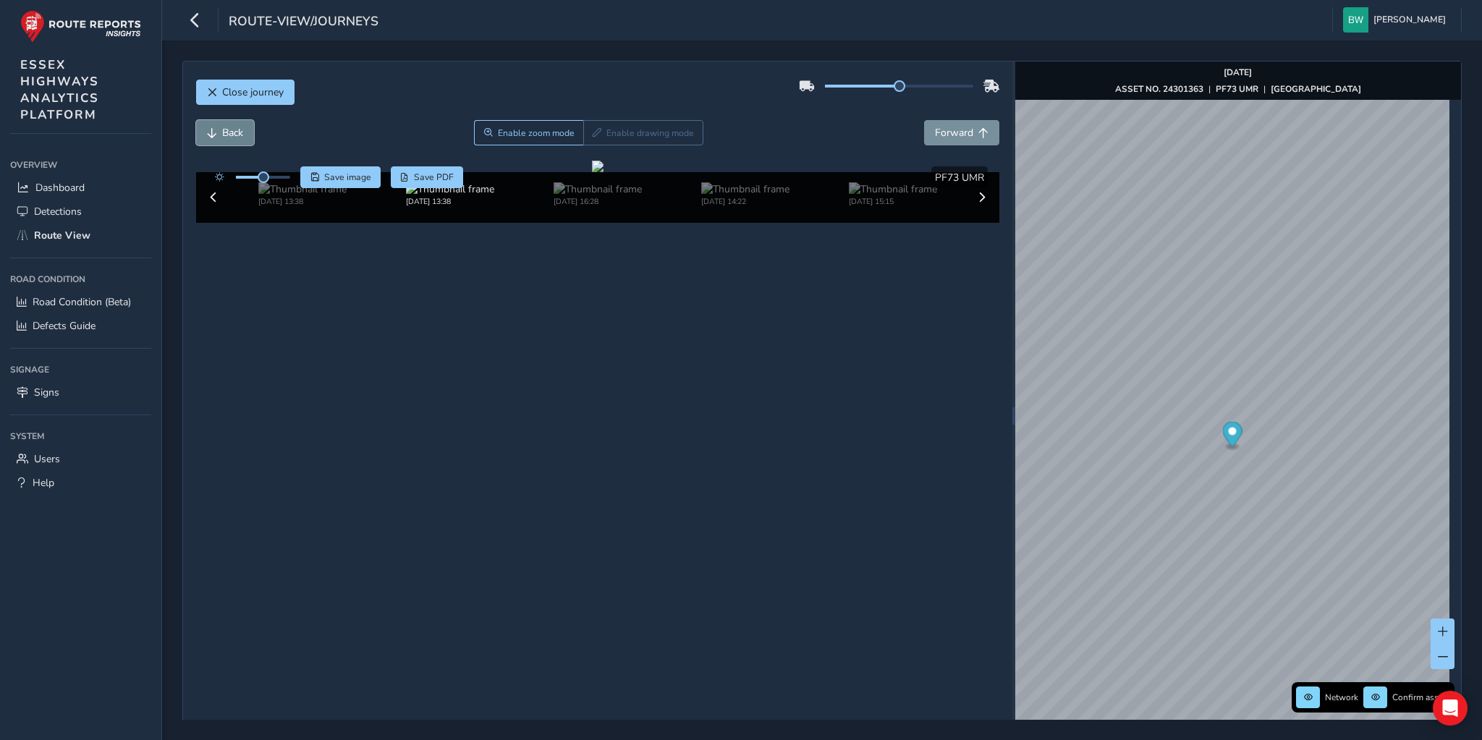
click at [222, 128] on span "Back" at bounding box center [232, 133] width 21 height 14
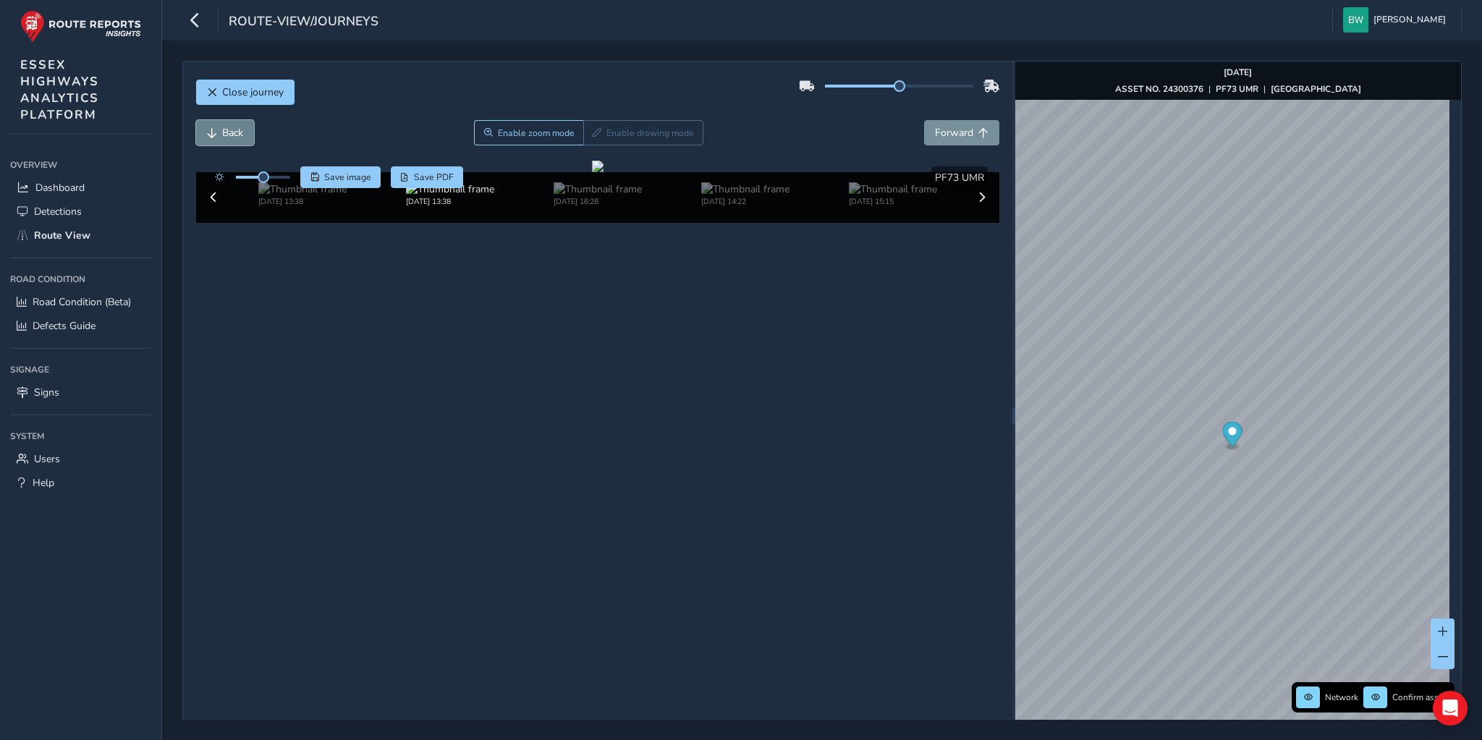
click at [222, 128] on span "Back" at bounding box center [232, 133] width 21 height 14
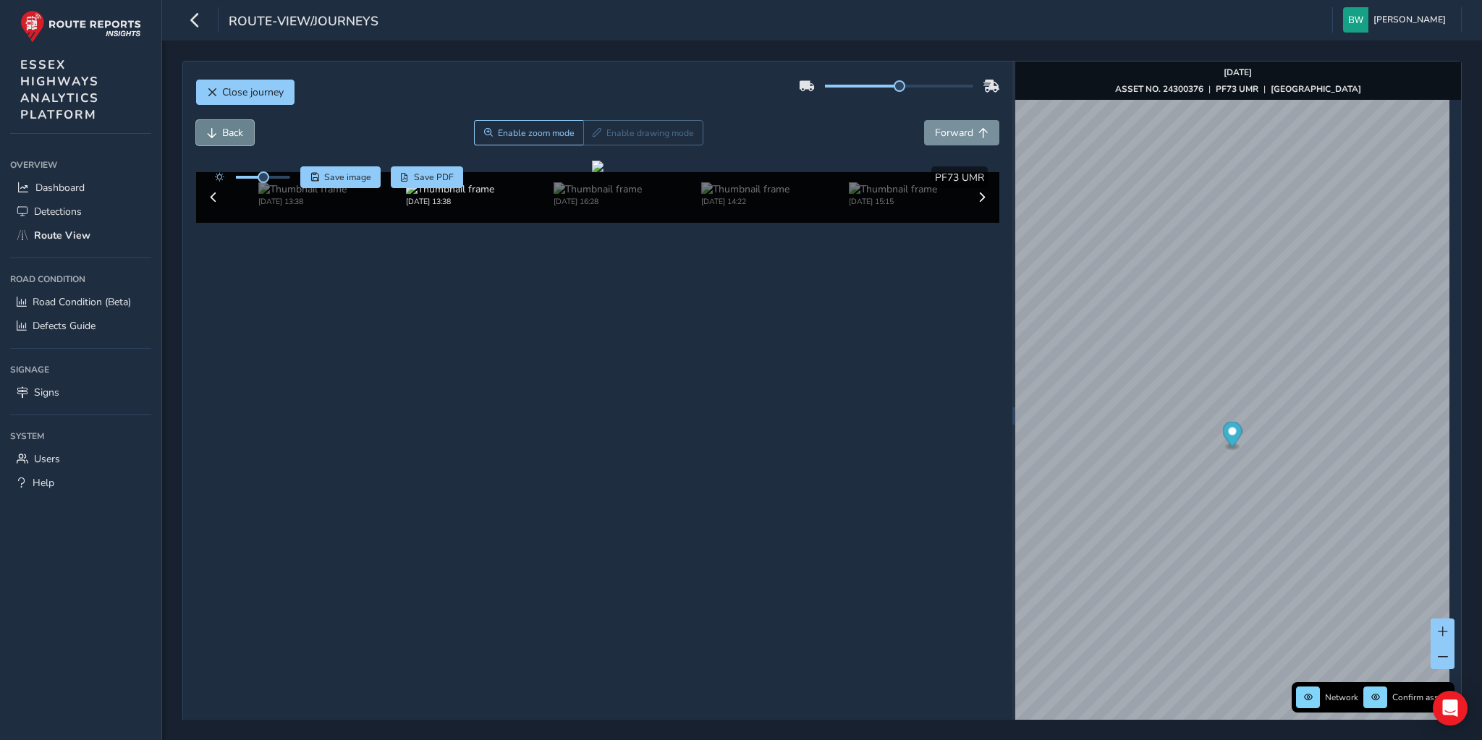
click at [222, 128] on span "Back" at bounding box center [232, 133] width 21 height 14
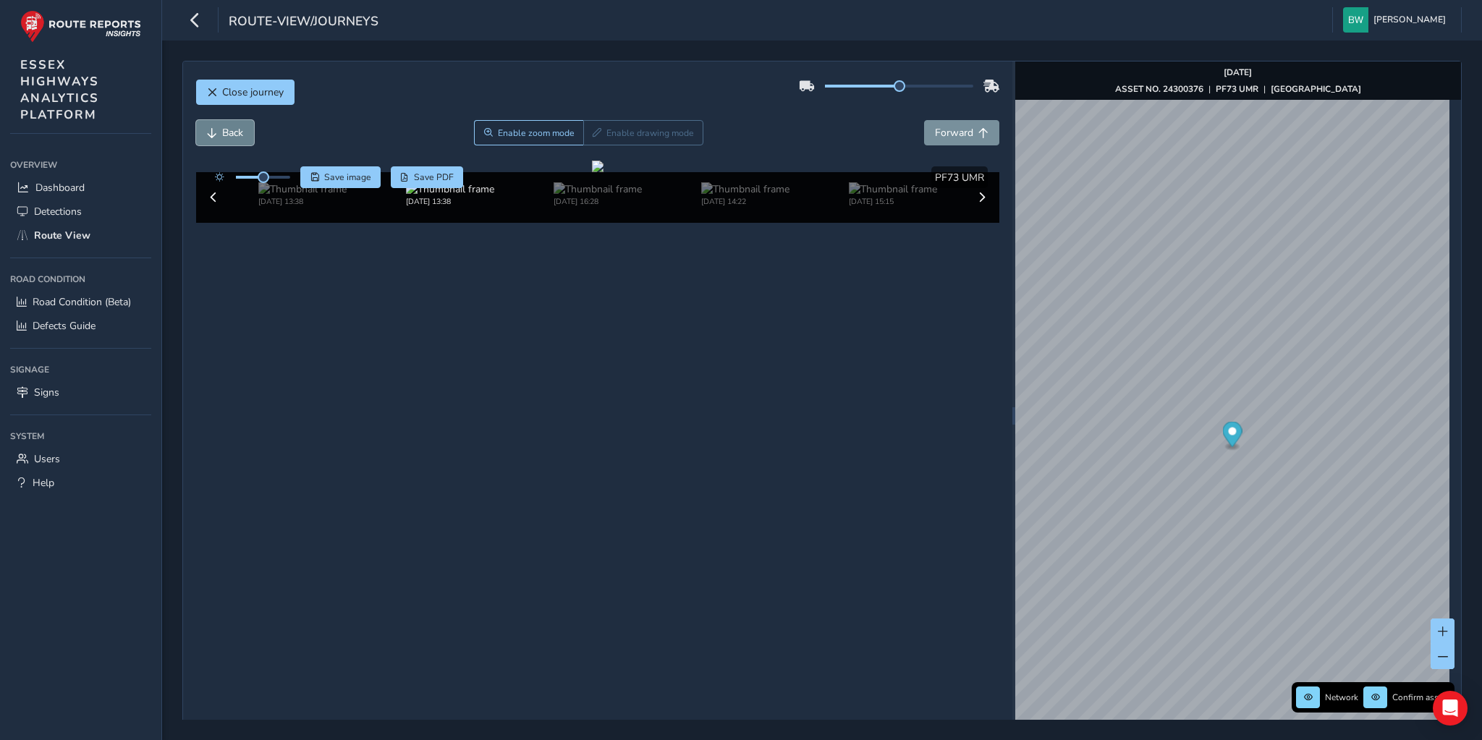
click at [222, 128] on span "Back" at bounding box center [232, 133] width 21 height 14
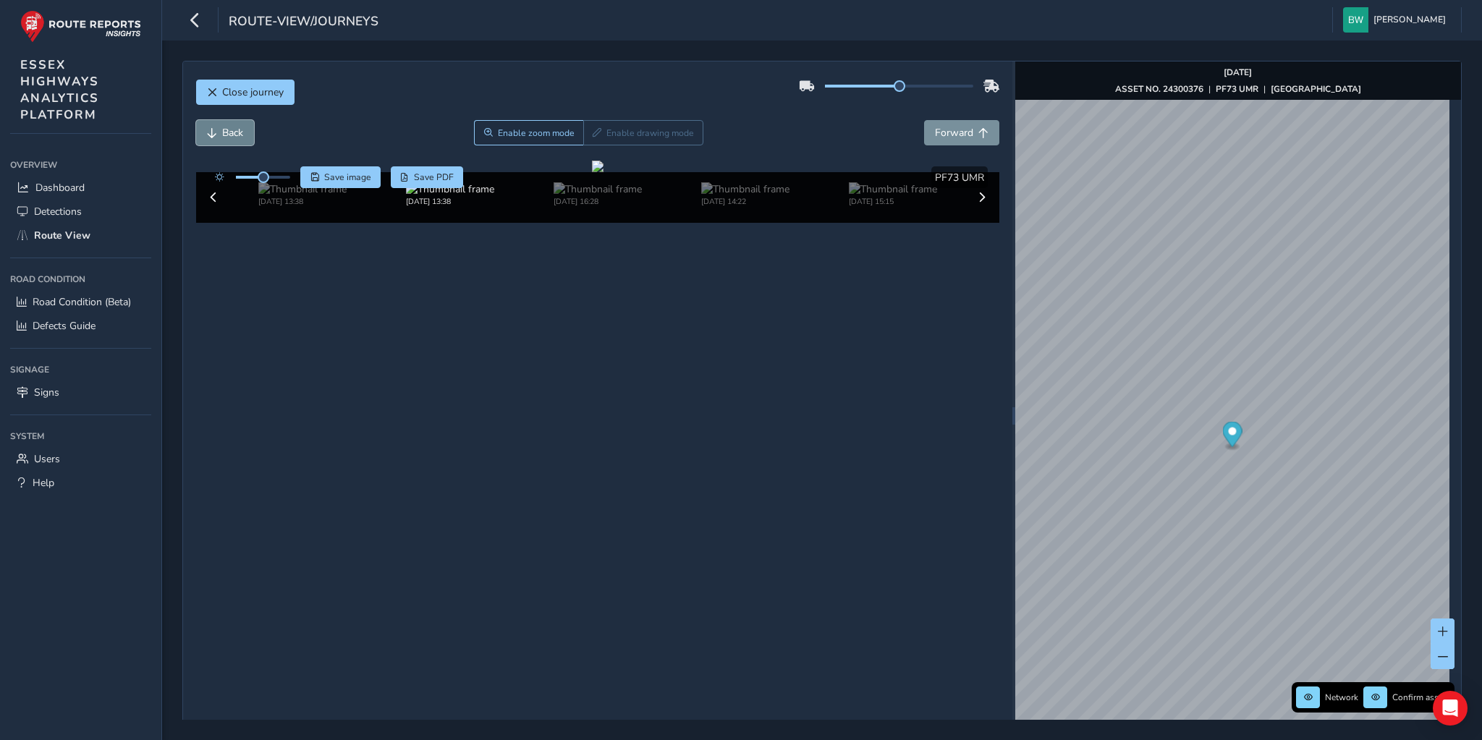
click at [222, 128] on span "Back" at bounding box center [232, 133] width 21 height 14
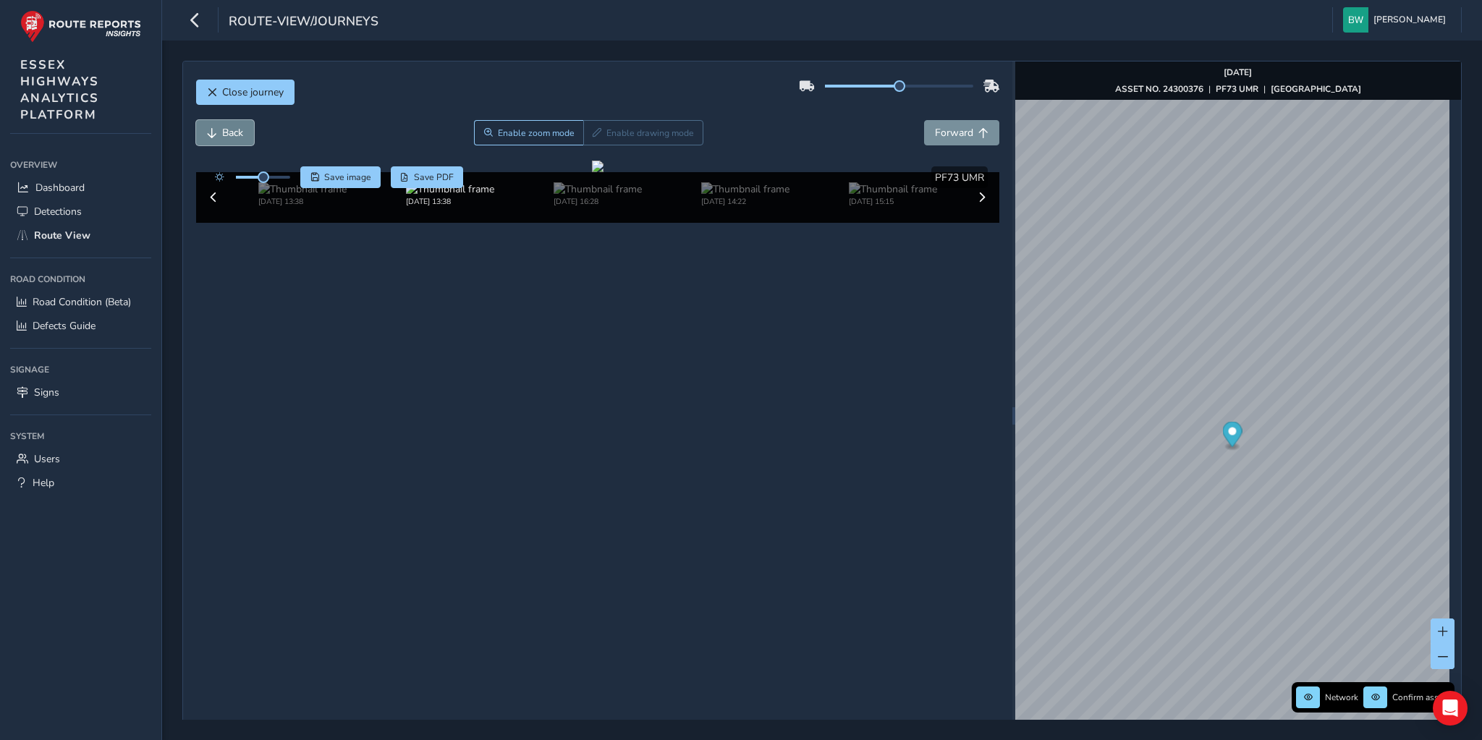
click at [222, 128] on span "Back" at bounding box center [232, 133] width 21 height 14
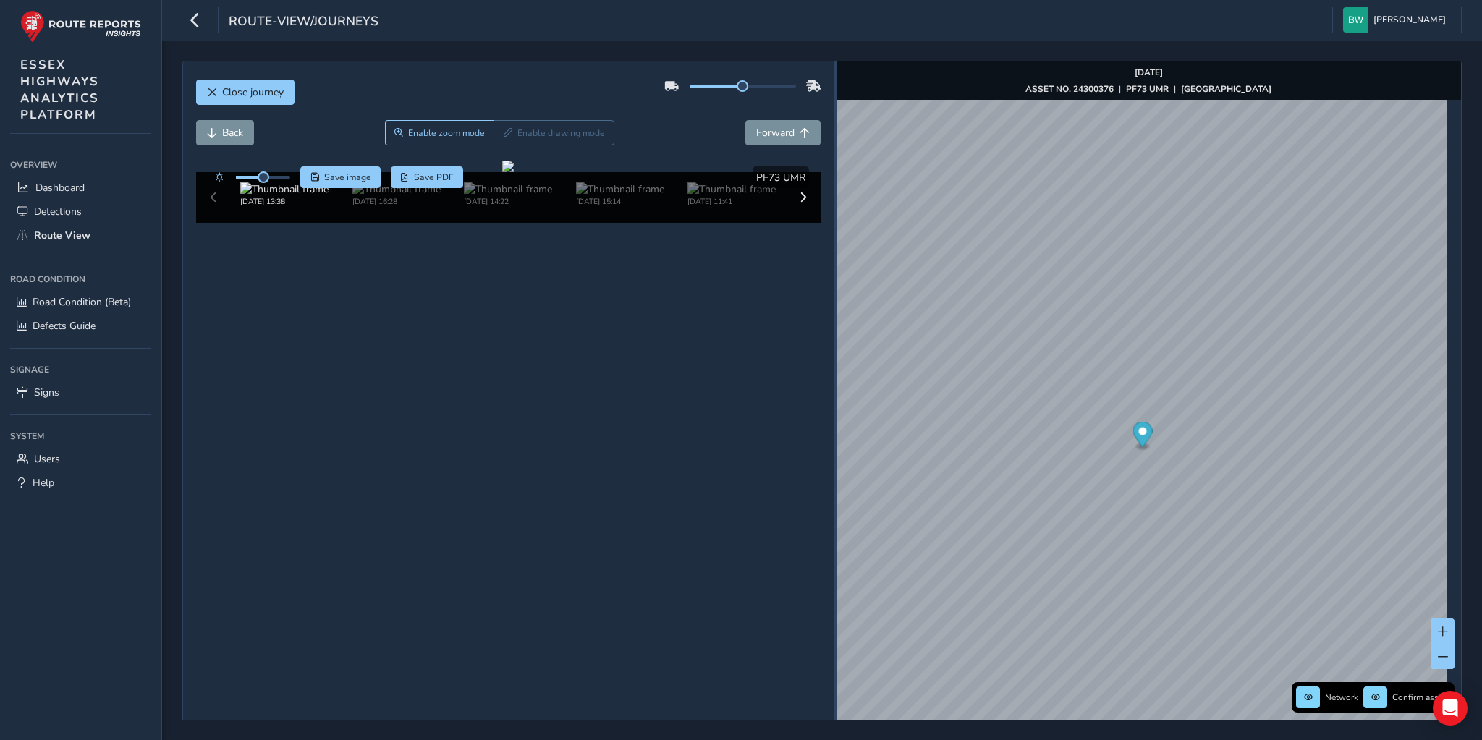
drag, startPoint x: 1008, startPoint y: 418, endPoint x: 827, endPoint y: 417, distance: 180.9
click at [834, 417] on div at bounding box center [835, 415] width 3 height 17
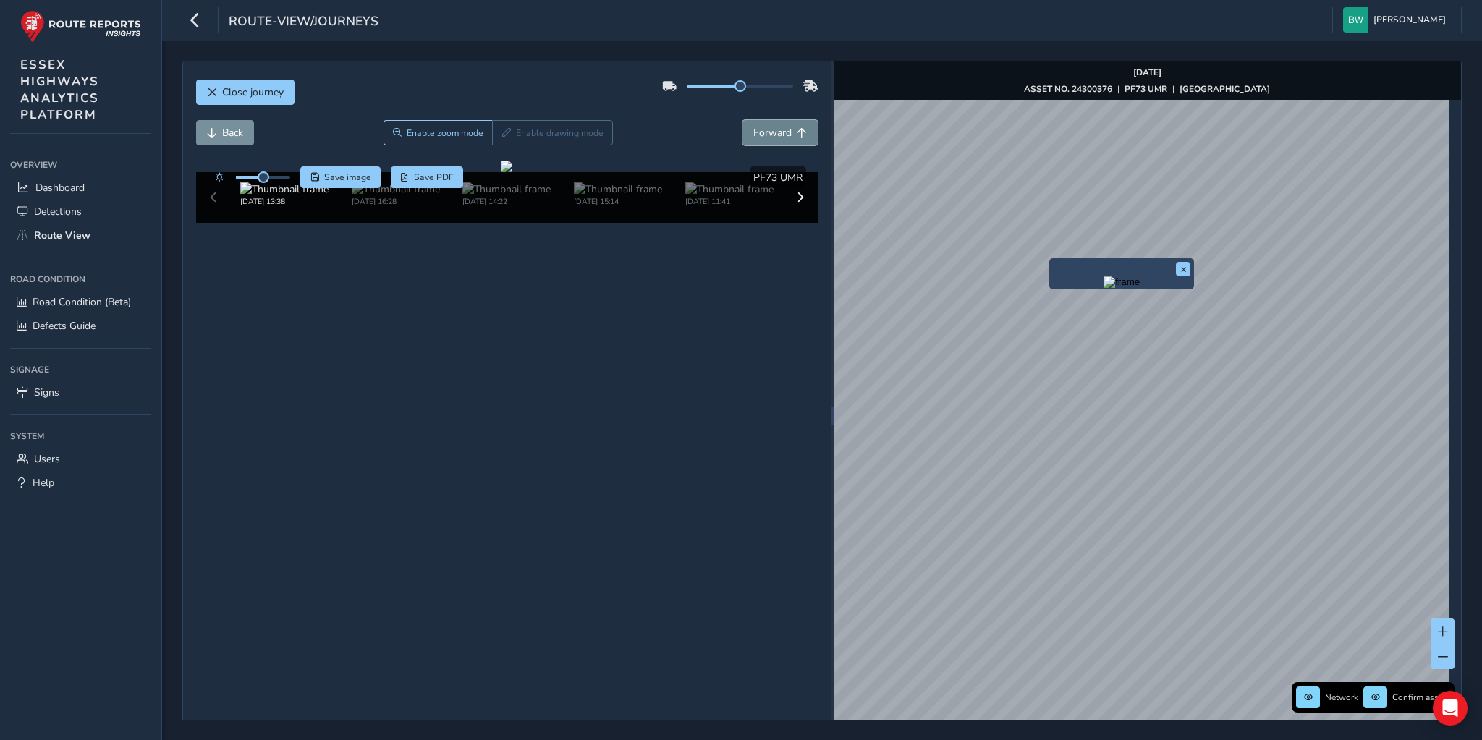
click at [767, 135] on span "Forward" at bounding box center [772, 133] width 38 height 14
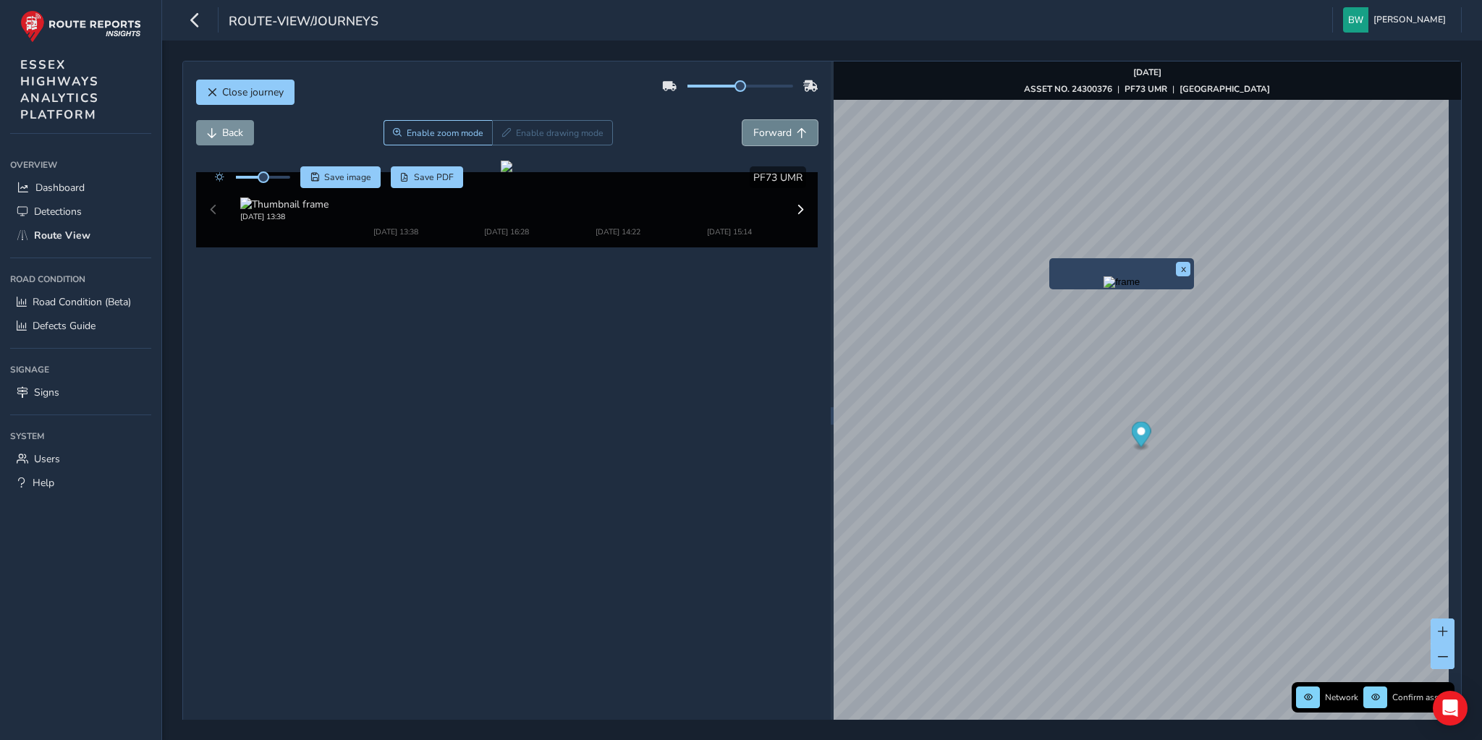
click at [767, 135] on span "Forward" at bounding box center [772, 133] width 38 height 14
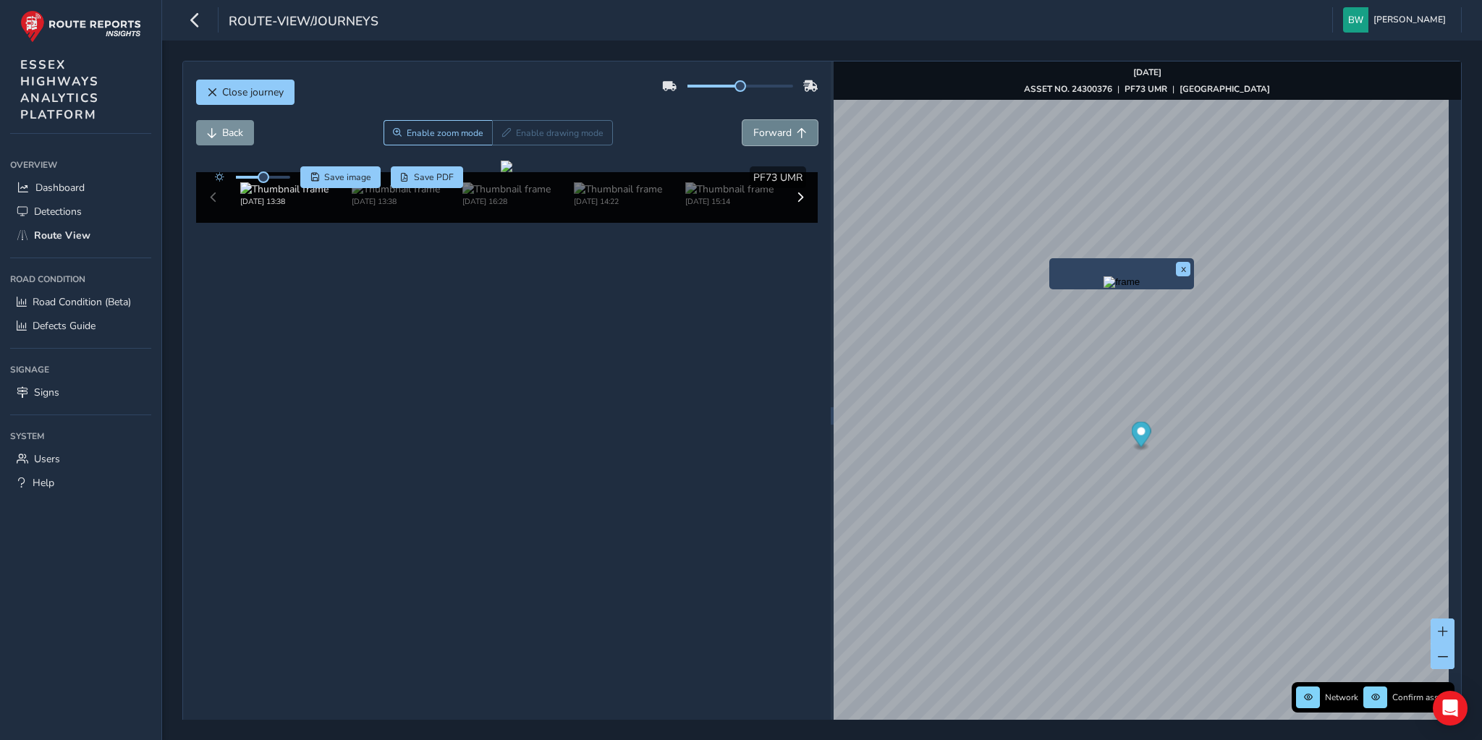
click at [767, 135] on span "Forward" at bounding box center [772, 133] width 38 height 14
click at [216, 133] on button "Back" at bounding box center [225, 132] width 58 height 25
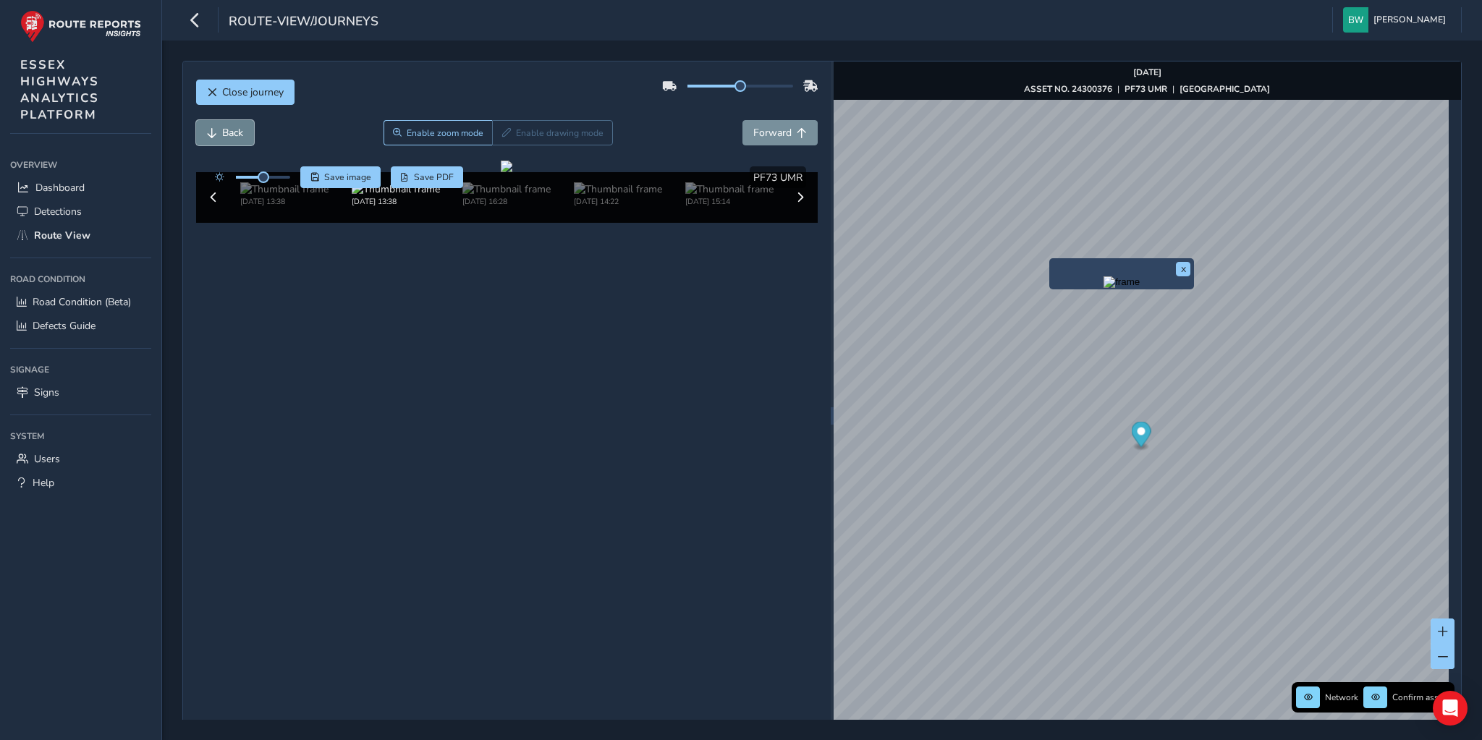
click at [216, 133] on button "Back" at bounding box center [225, 132] width 58 height 25
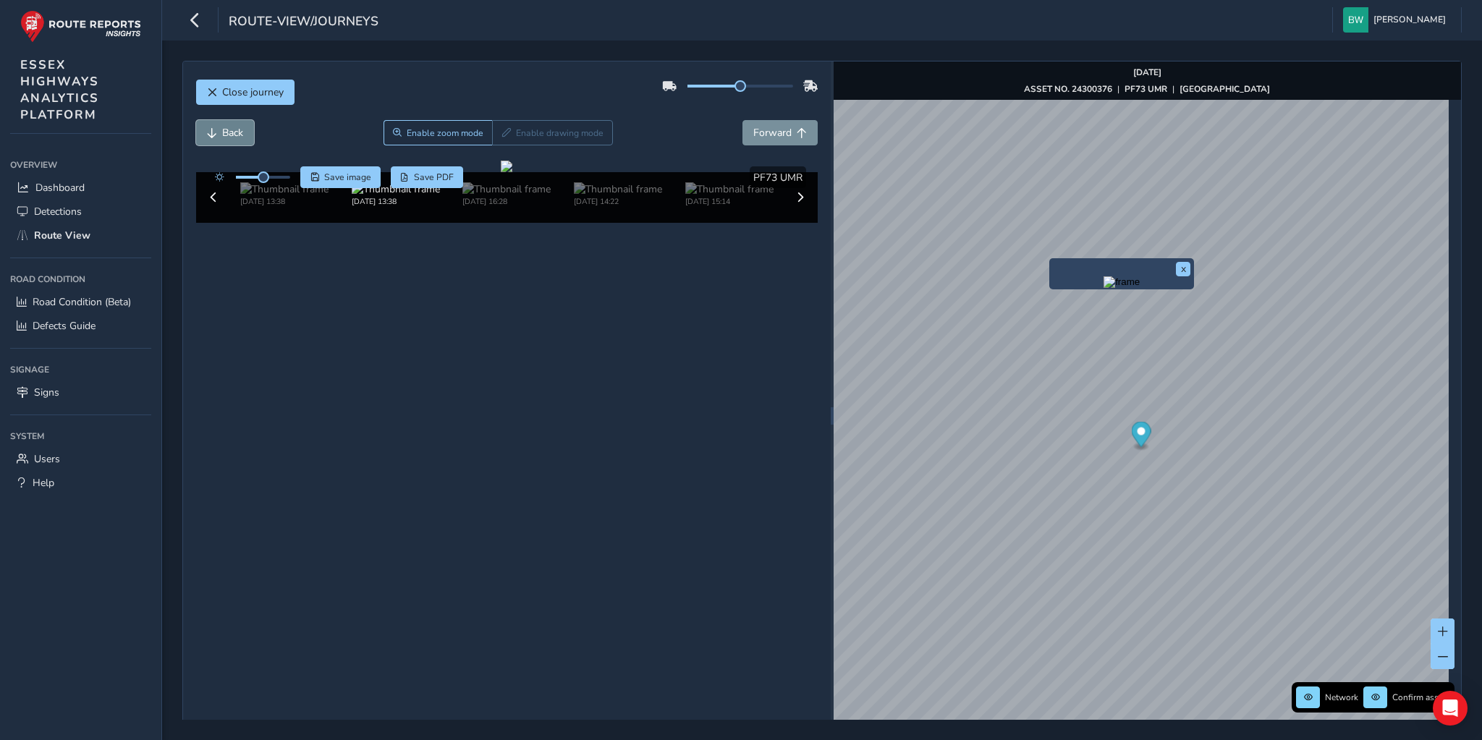
click at [216, 133] on button "Back" at bounding box center [225, 132] width 58 height 25
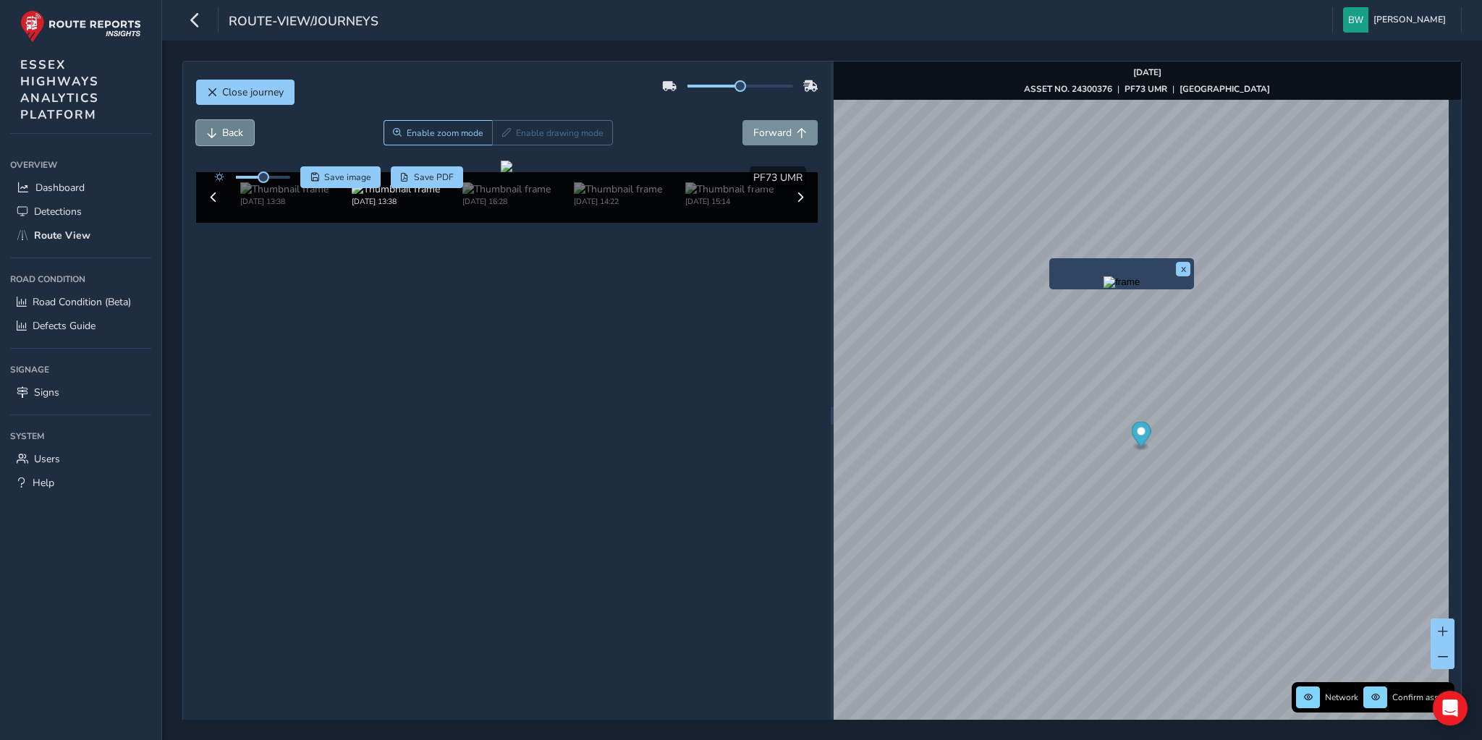
click at [216, 133] on button "Back" at bounding box center [225, 132] width 58 height 25
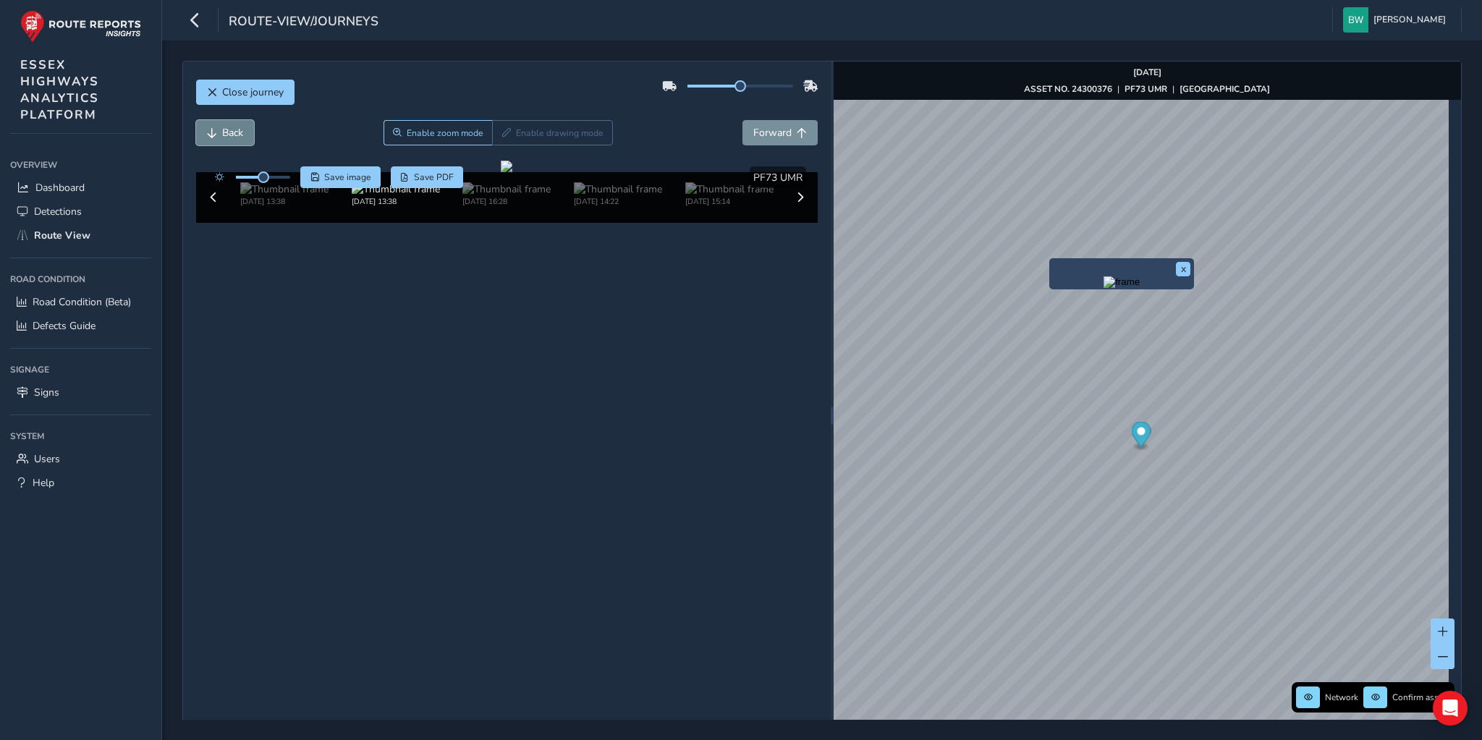
click at [216, 133] on button "Back" at bounding box center [225, 132] width 58 height 25
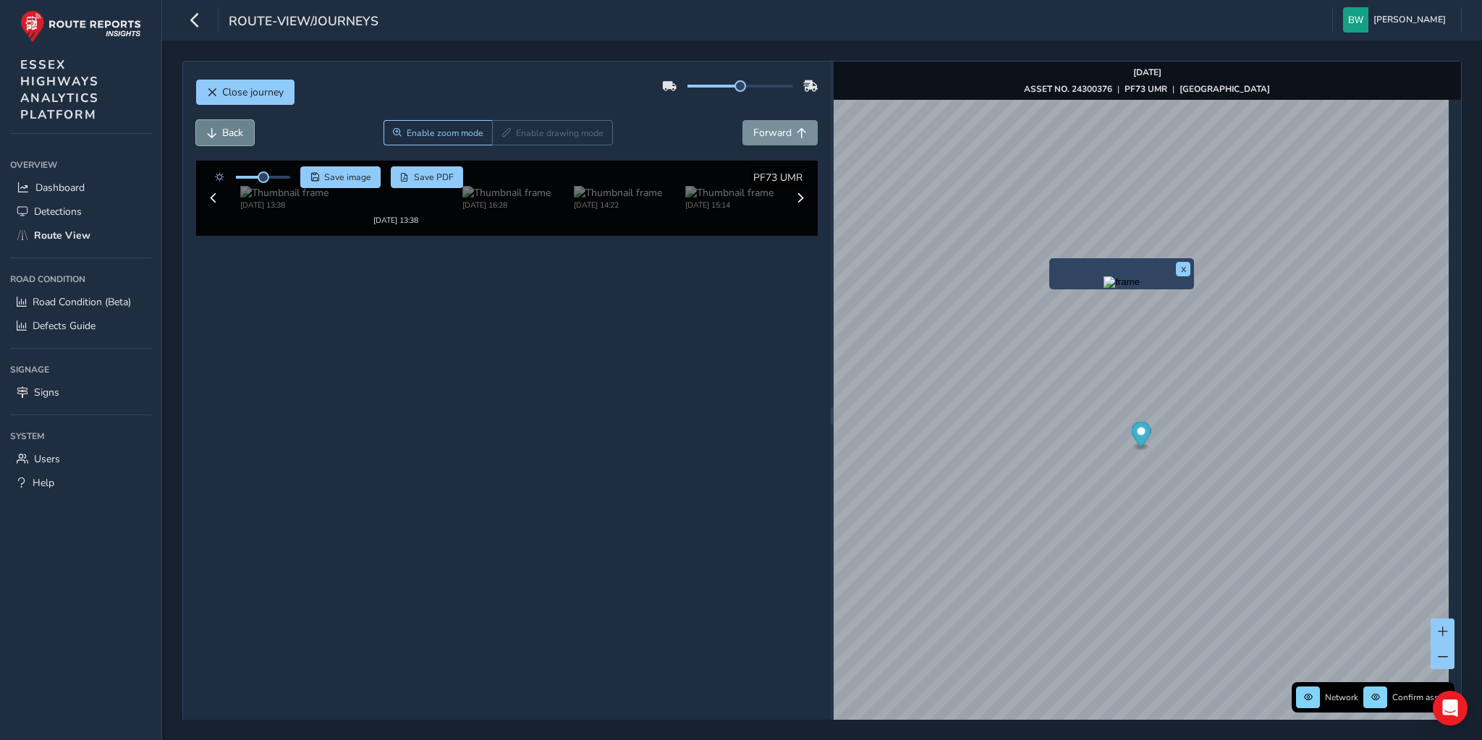
click at [216, 133] on button "Back" at bounding box center [225, 132] width 58 height 25
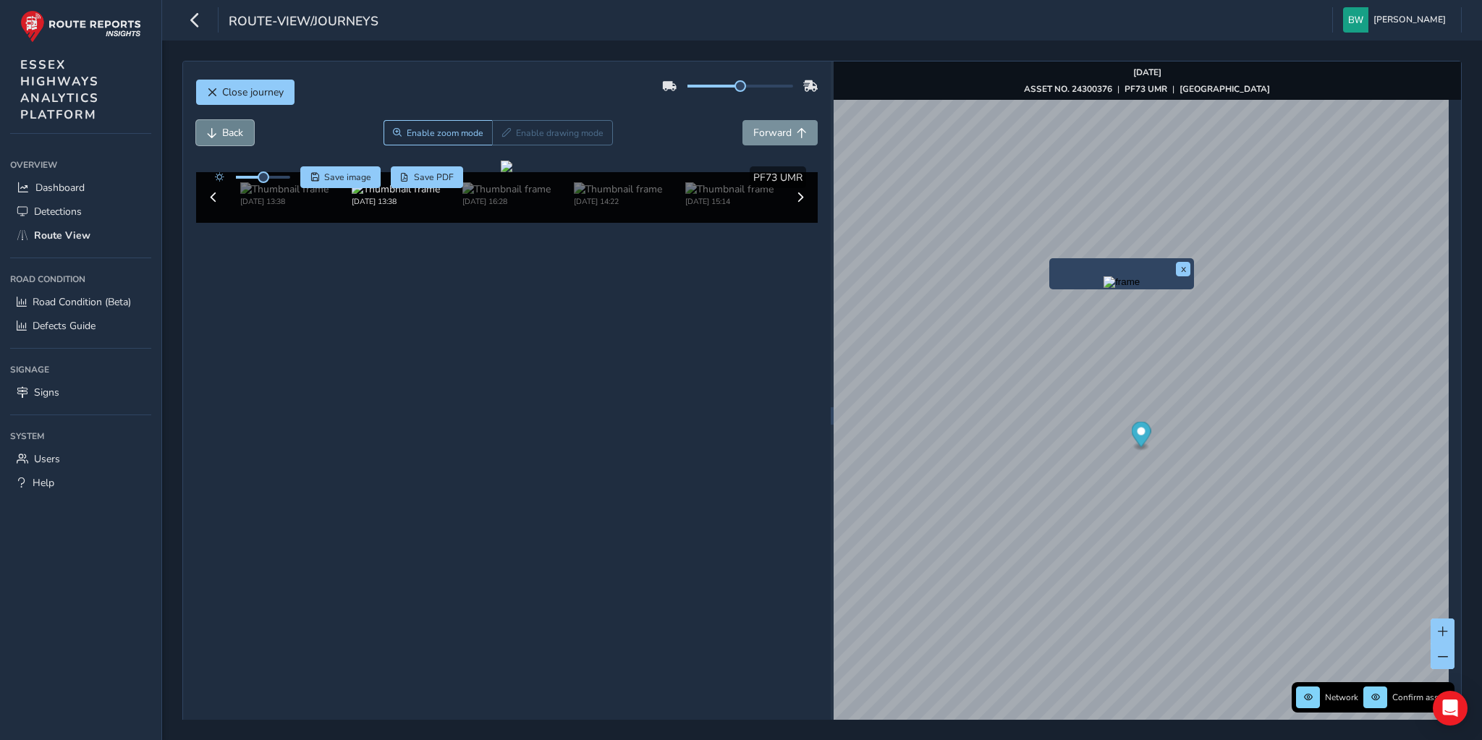
click at [216, 133] on button "Back" at bounding box center [225, 132] width 58 height 25
click at [215, 134] on span "Back" at bounding box center [212, 133] width 10 height 10
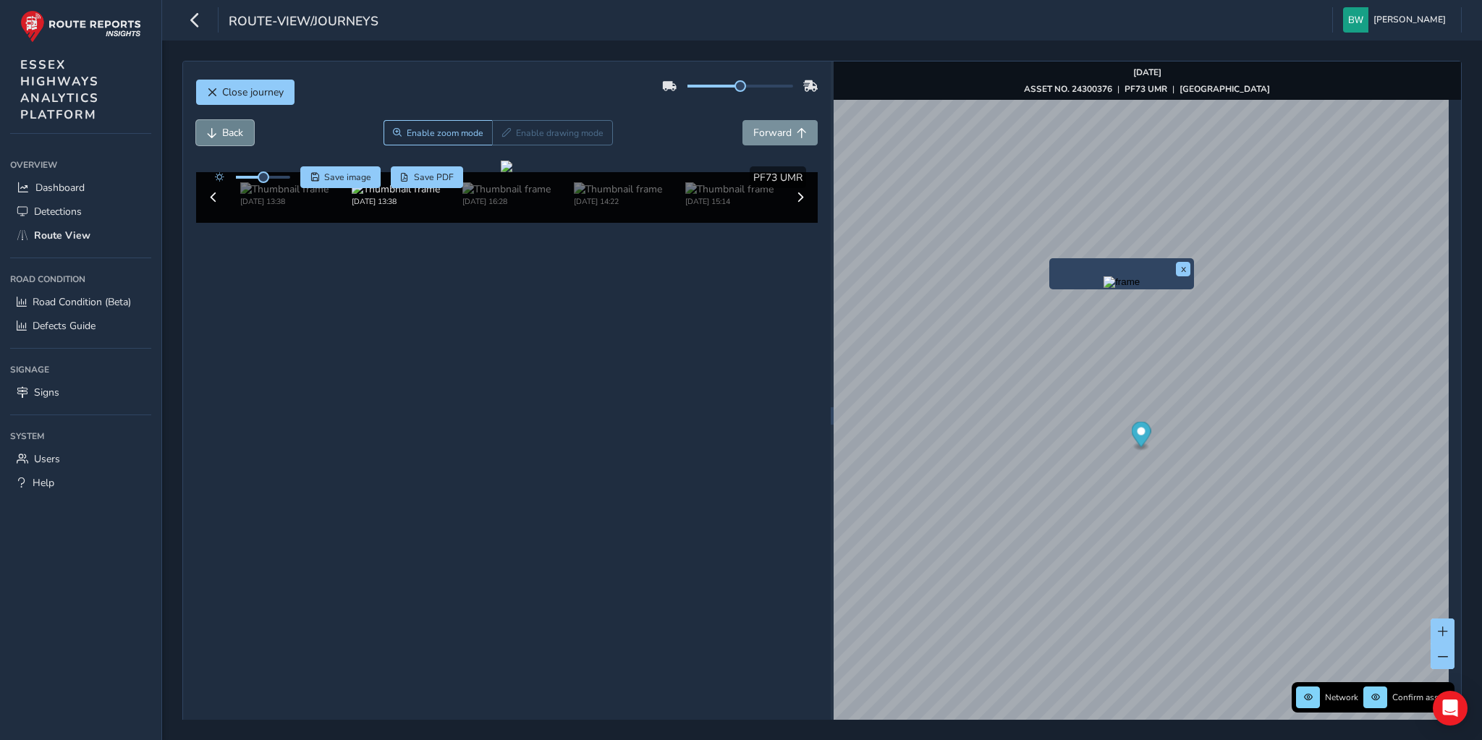
click at [215, 134] on span "Back" at bounding box center [212, 133] width 10 height 10
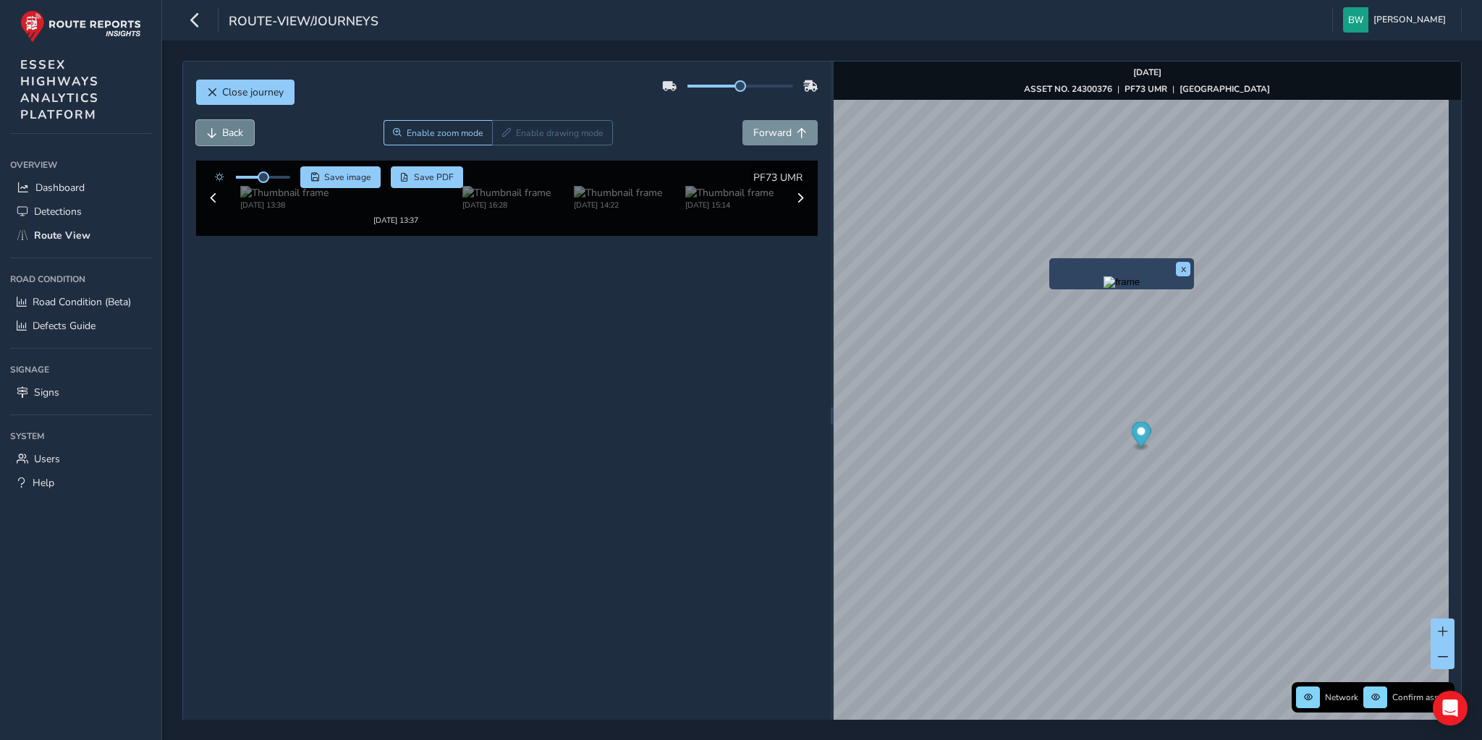
click at [215, 134] on span "Back" at bounding box center [212, 133] width 10 height 10
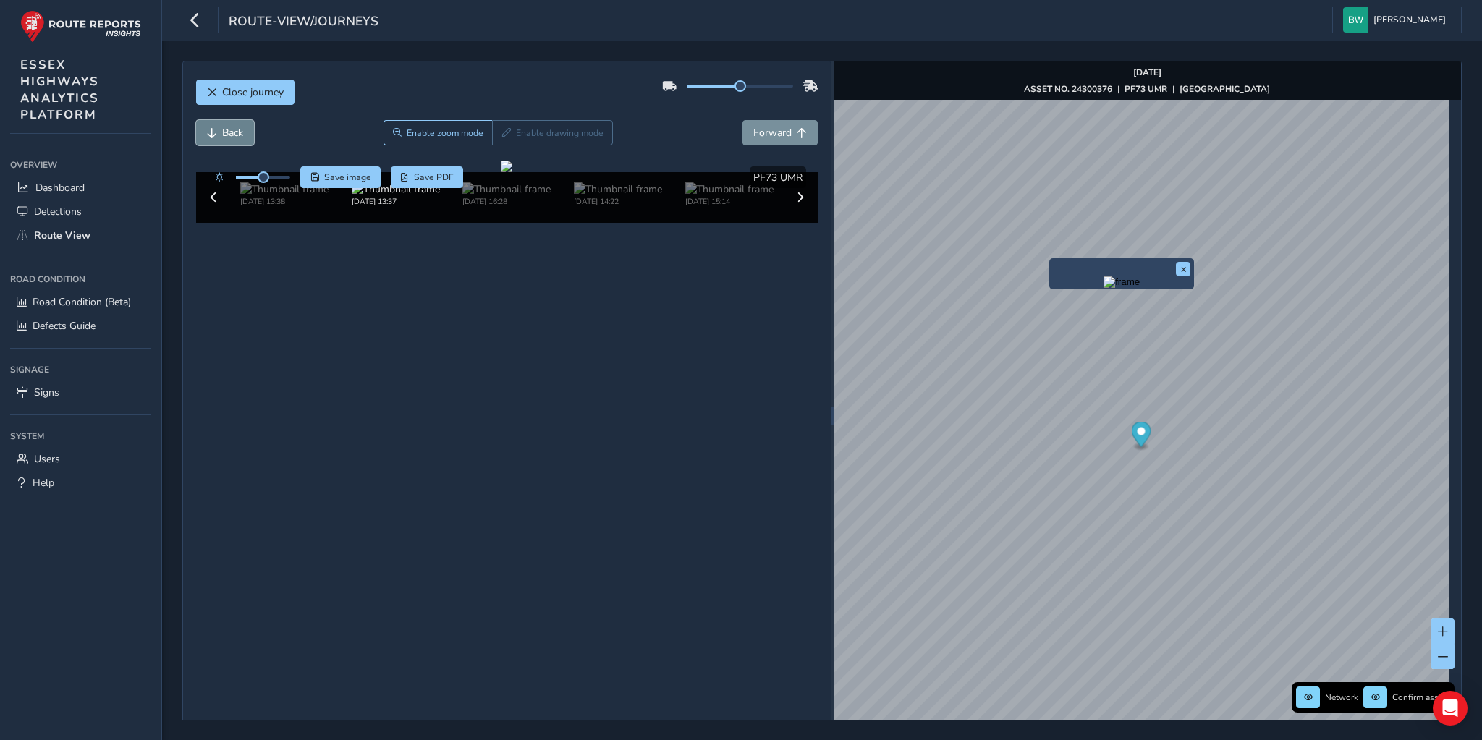
click at [215, 134] on span "Back" at bounding box center [212, 133] width 10 height 10
click at [212, 137] on span "Back" at bounding box center [212, 133] width 10 height 10
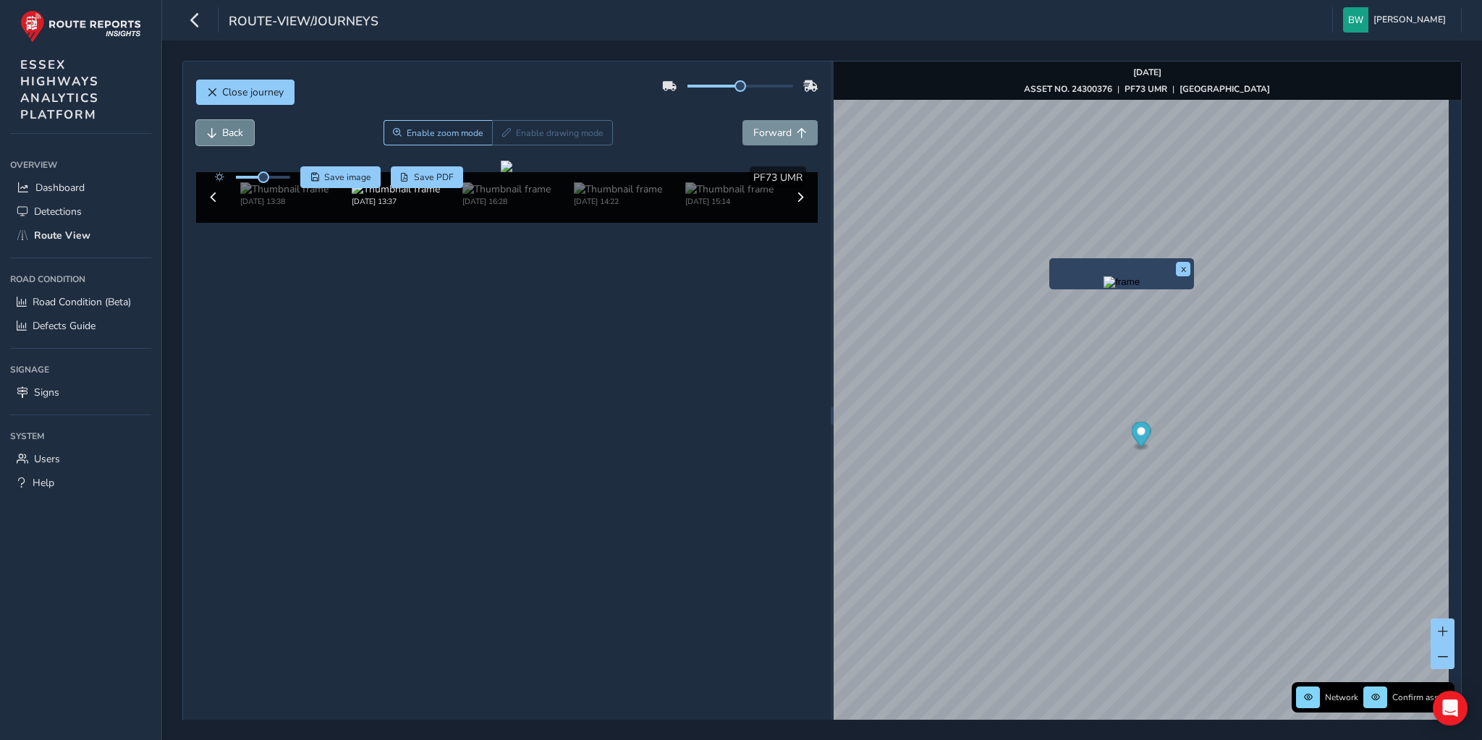
click at [216, 143] on button "Back" at bounding box center [225, 132] width 58 height 25
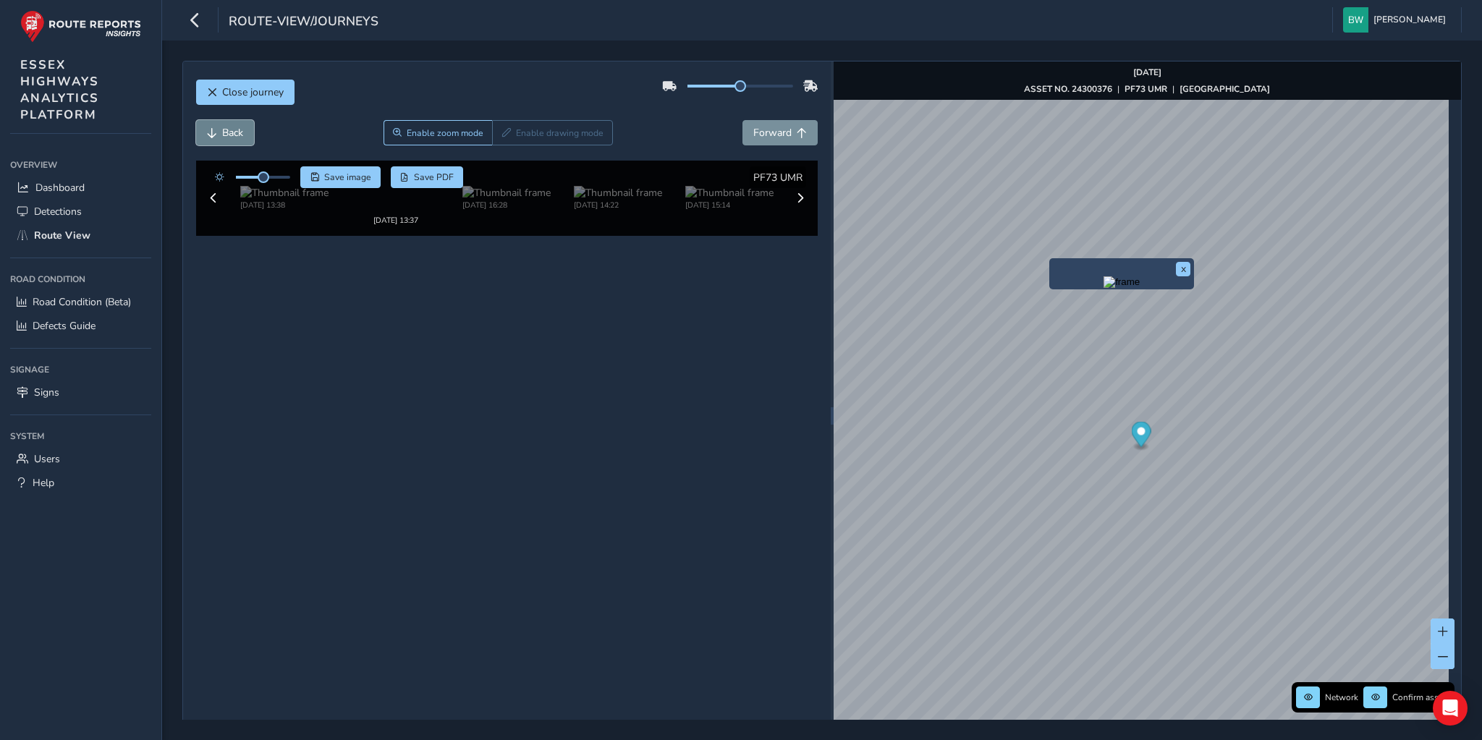
click at [216, 143] on button "Back" at bounding box center [225, 132] width 58 height 25
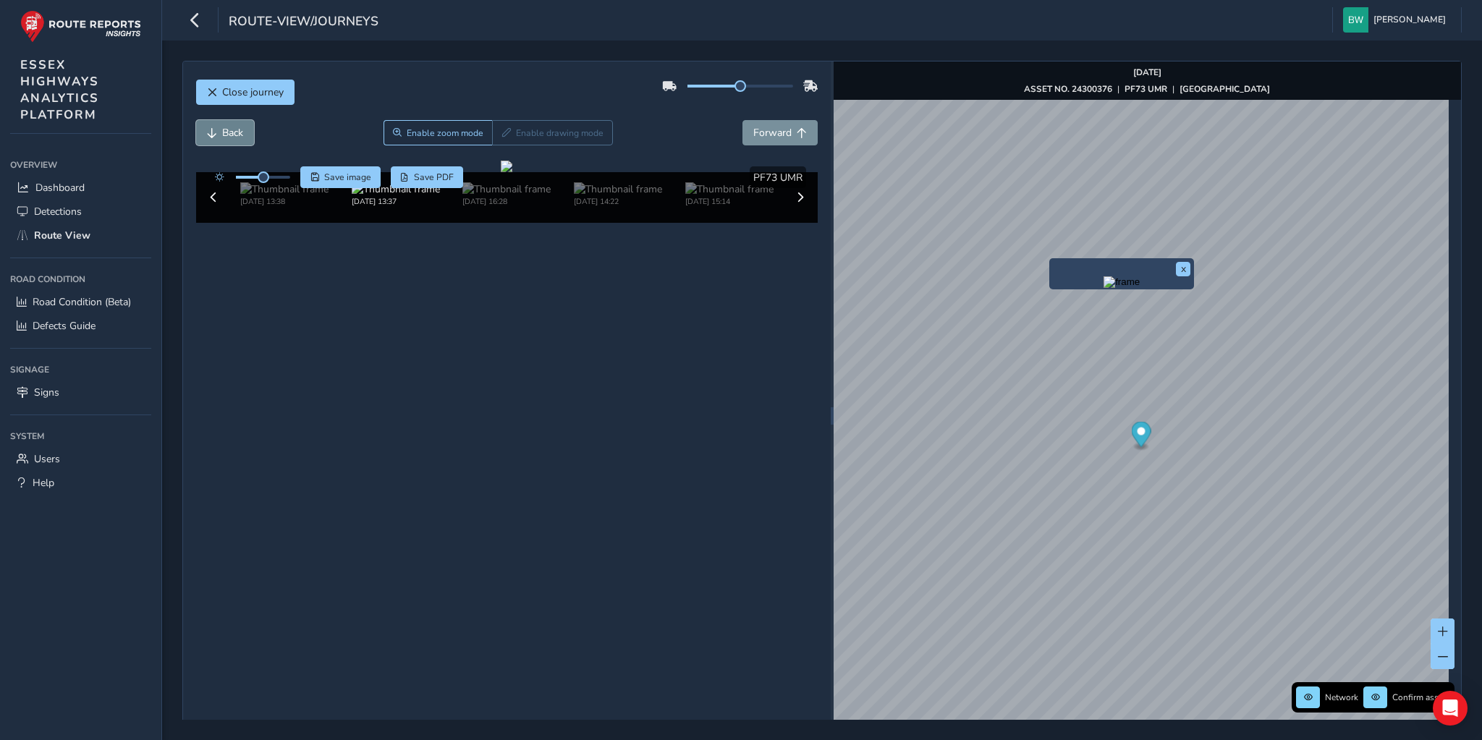
click at [216, 143] on button "Back" at bounding box center [225, 132] width 58 height 25
click at [222, 137] on span "Back" at bounding box center [232, 133] width 21 height 14
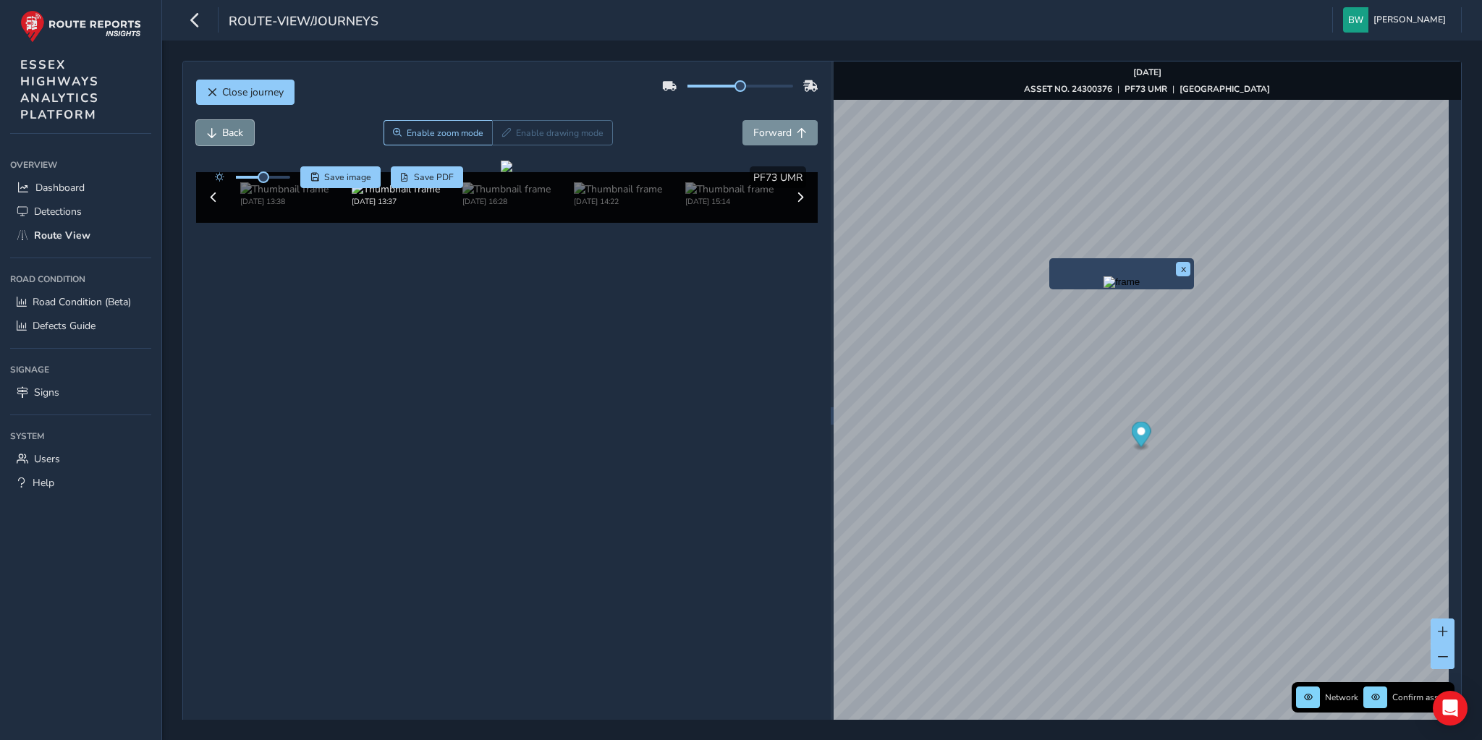
click at [222, 137] on span "Back" at bounding box center [232, 133] width 21 height 14
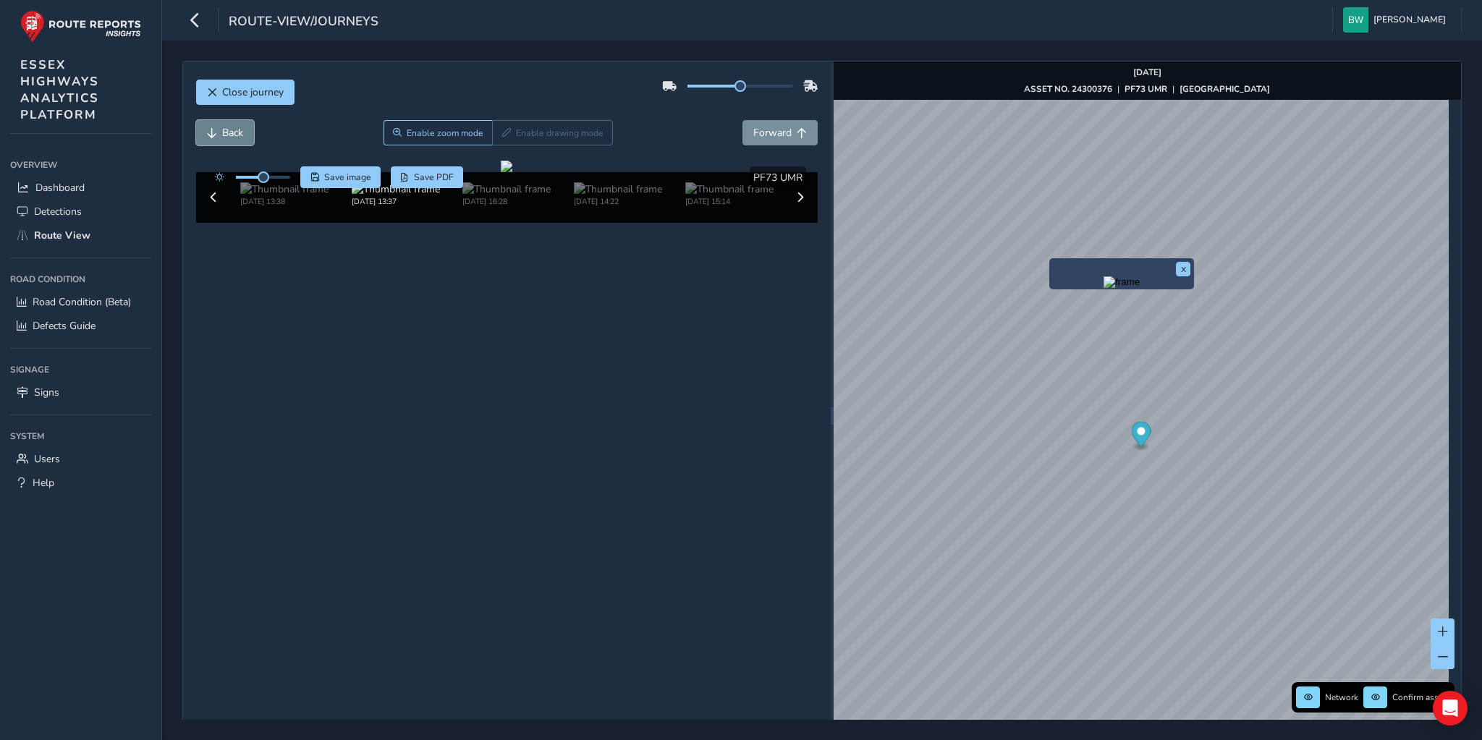
click at [222, 137] on span "Back" at bounding box center [232, 133] width 21 height 14
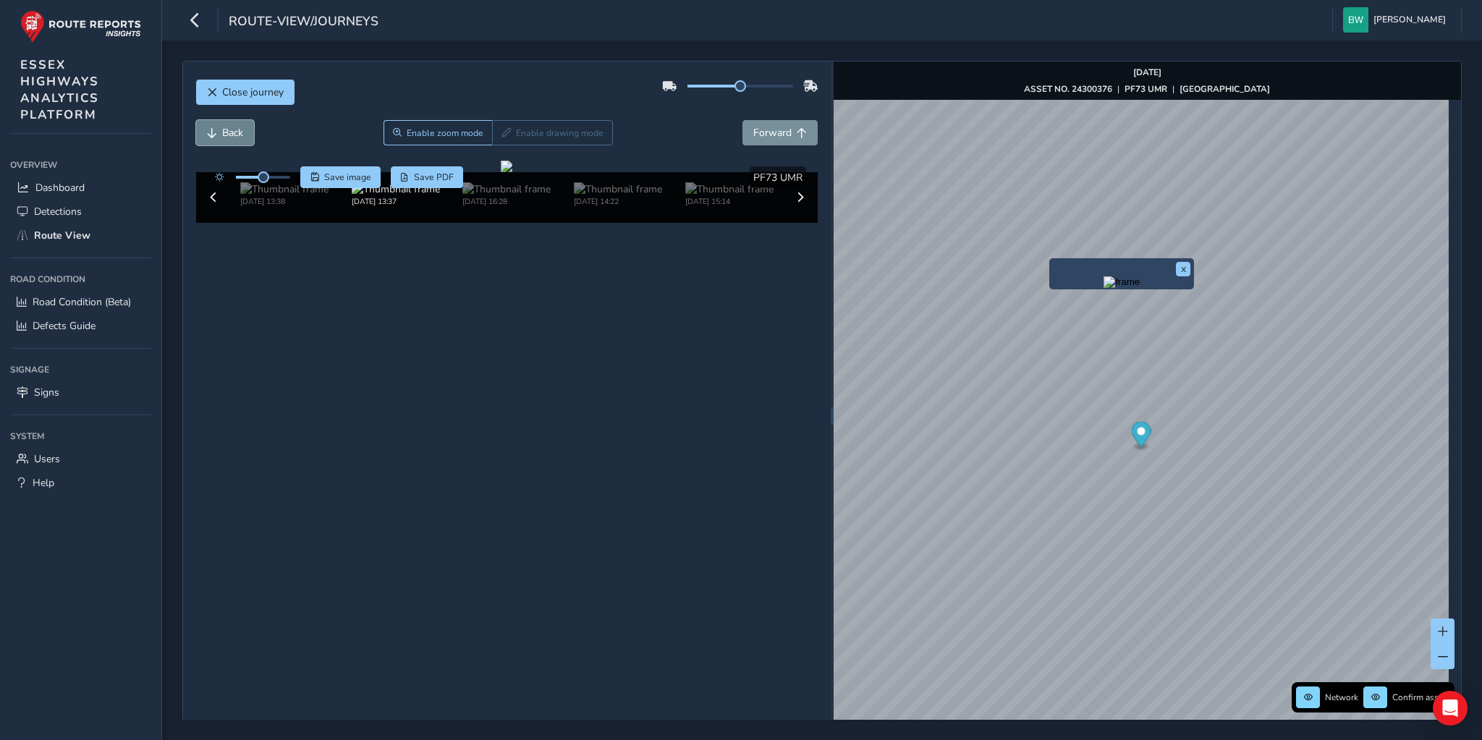
click at [222, 137] on span "Back" at bounding box center [232, 133] width 21 height 14
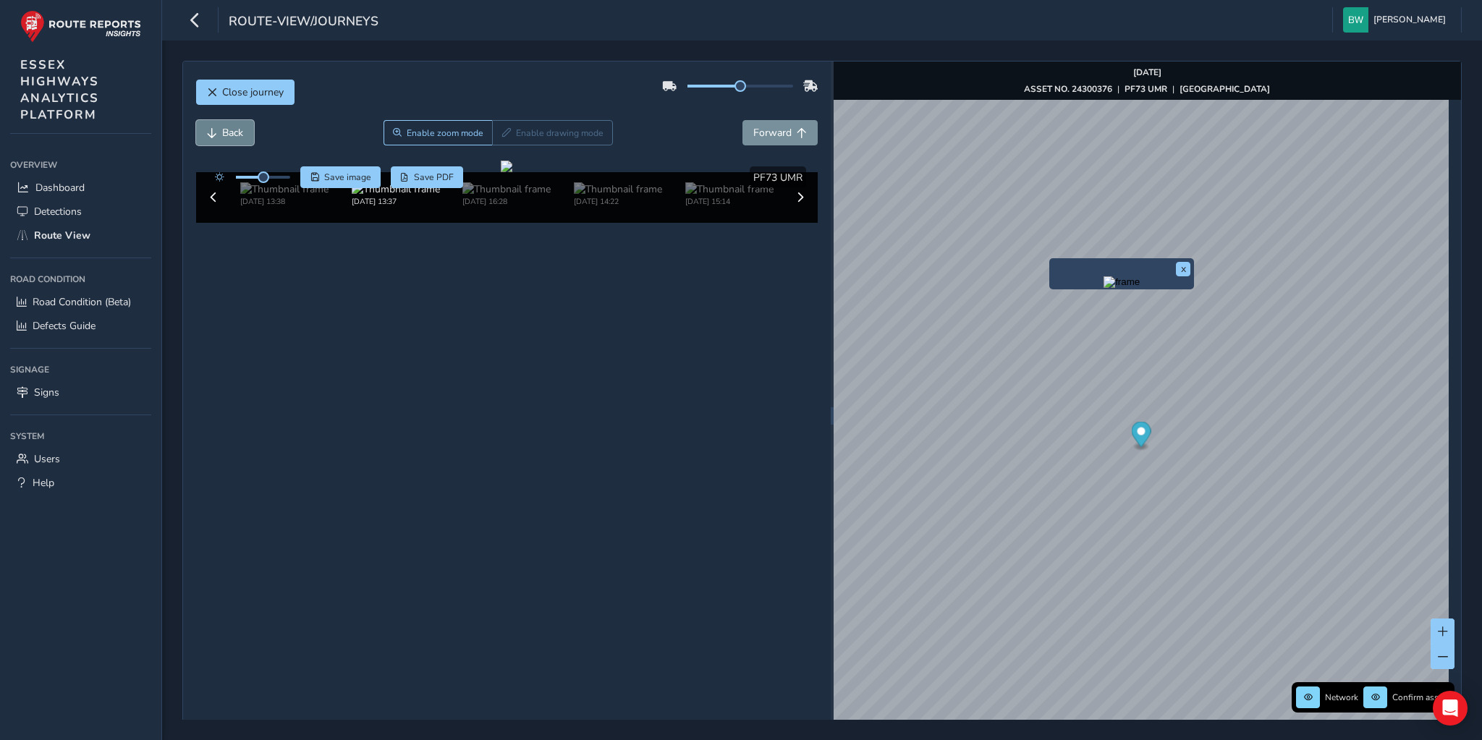
click at [222, 137] on span "Back" at bounding box center [232, 133] width 21 height 14
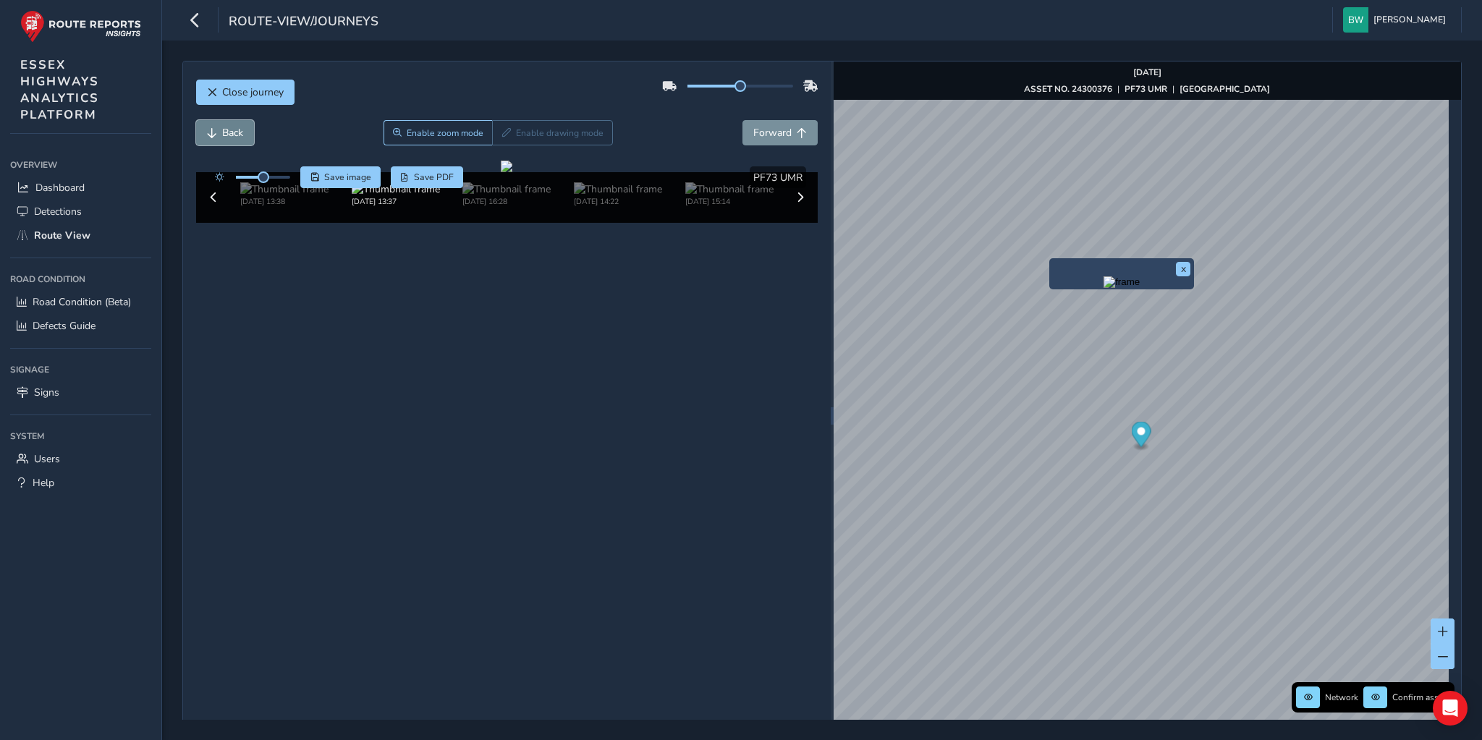
click at [222, 137] on span "Back" at bounding box center [232, 133] width 21 height 14
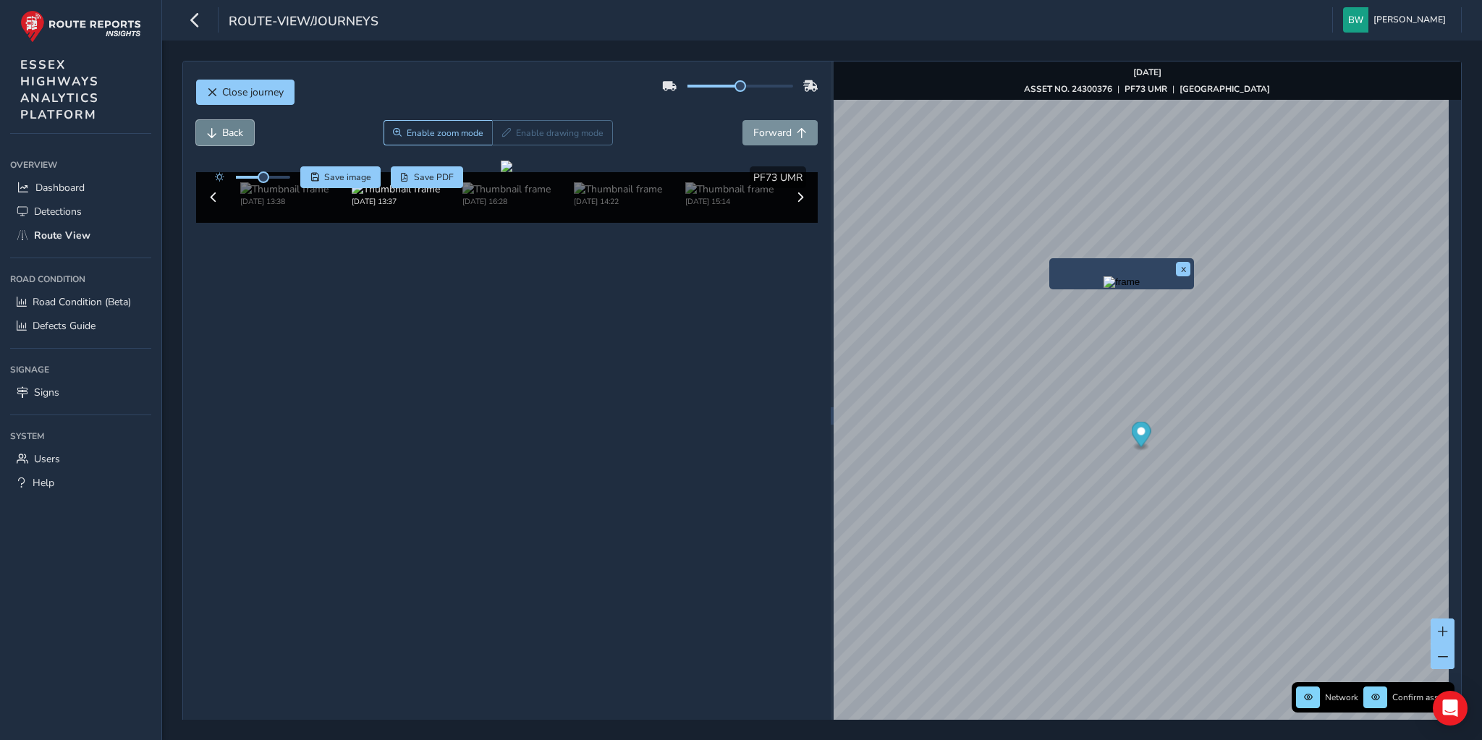
click at [222, 137] on span "Back" at bounding box center [232, 133] width 21 height 14
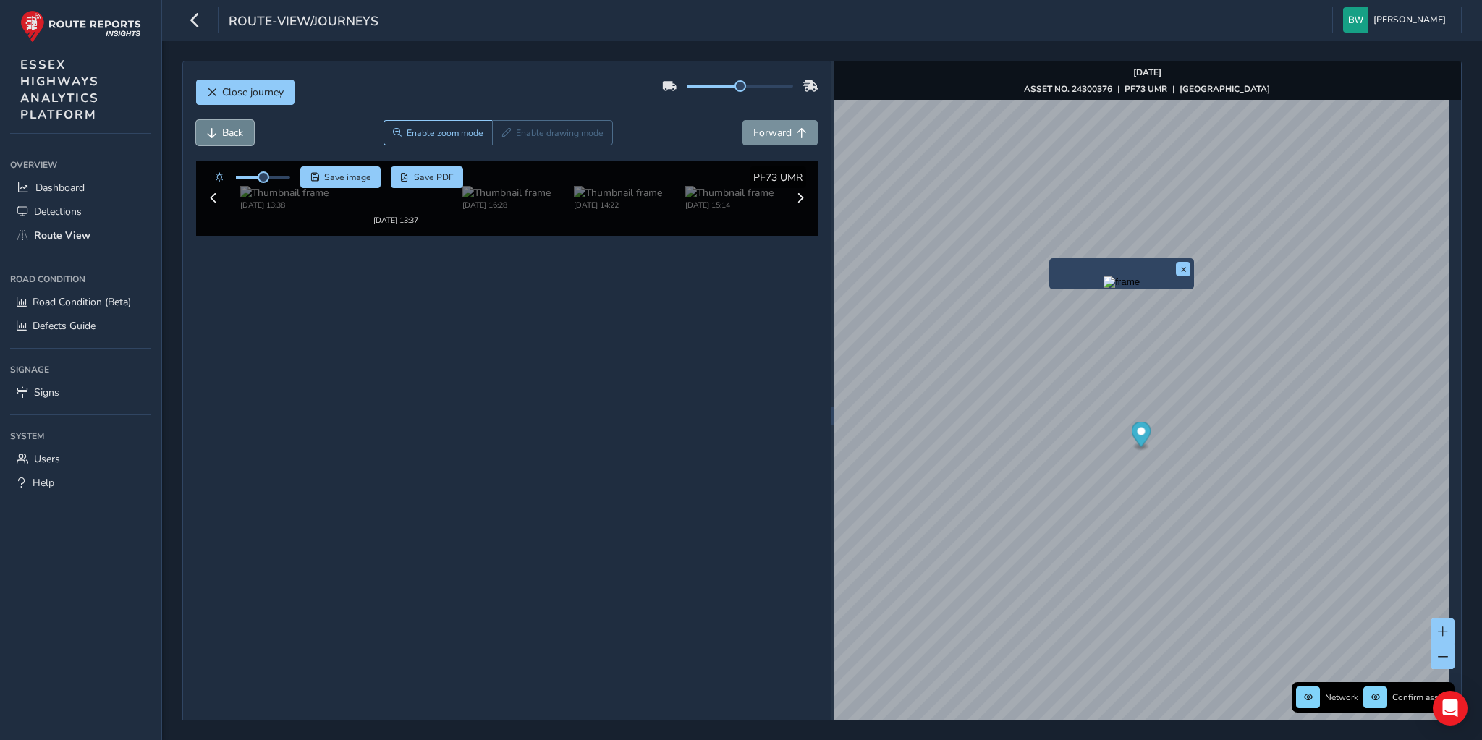
click at [222, 137] on span "Back" at bounding box center [232, 133] width 21 height 14
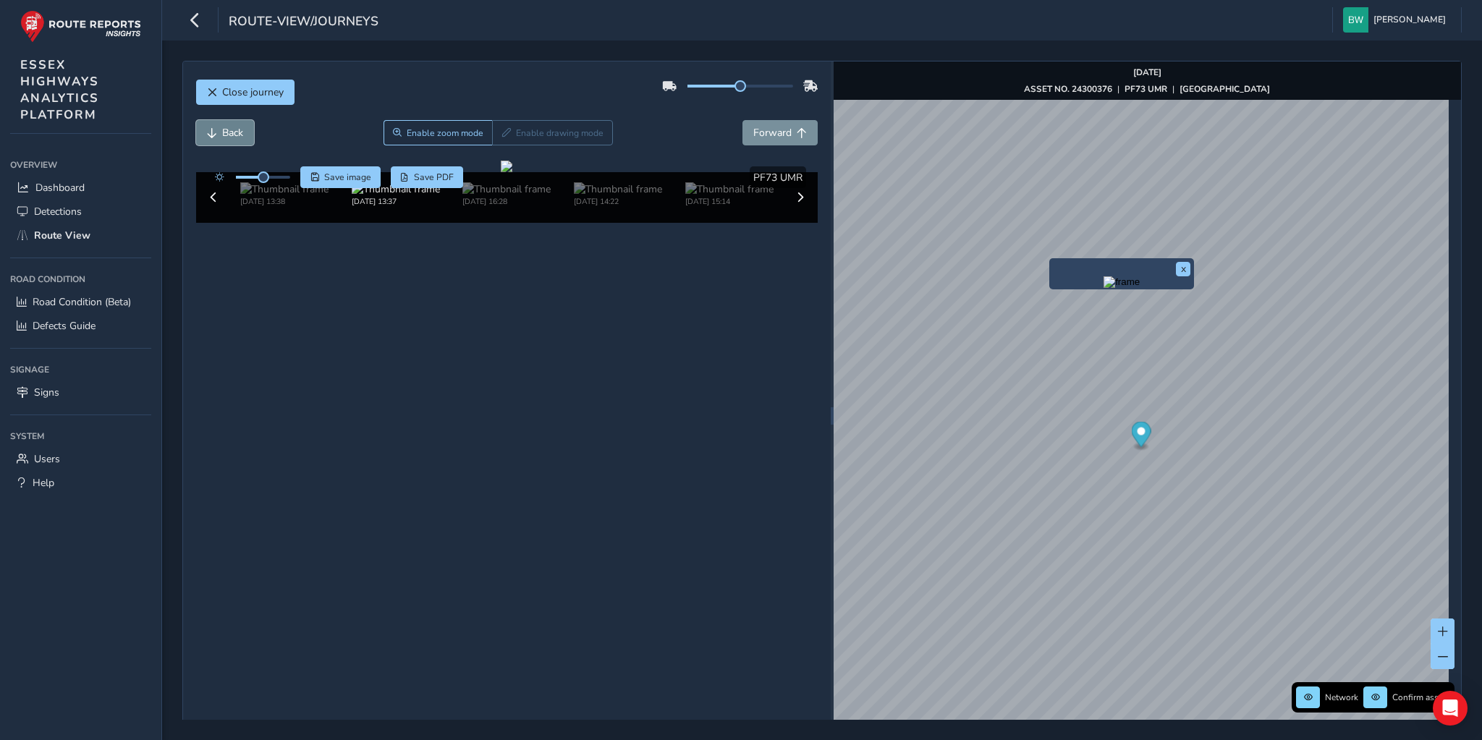
click at [222, 137] on span "Back" at bounding box center [232, 133] width 21 height 14
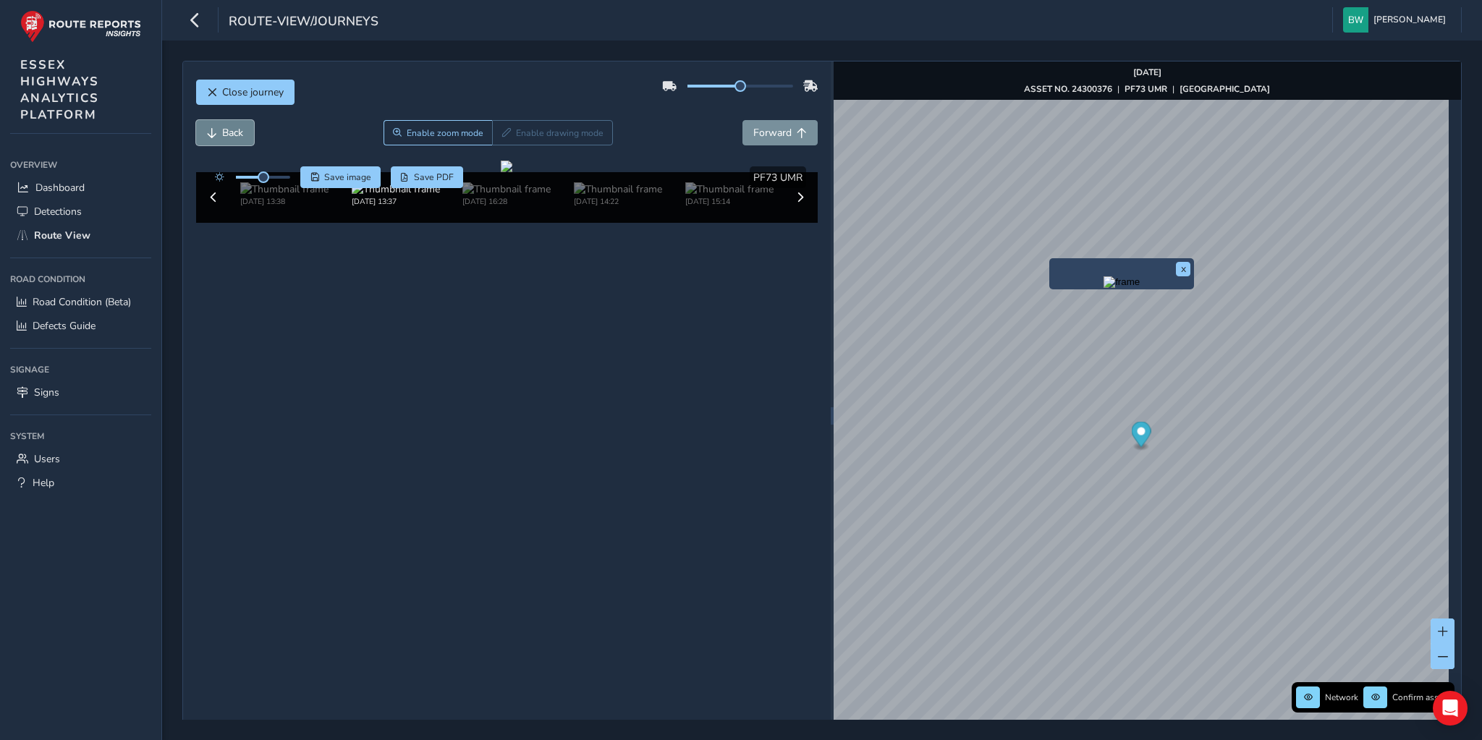
click at [222, 137] on span "Back" at bounding box center [232, 133] width 21 height 14
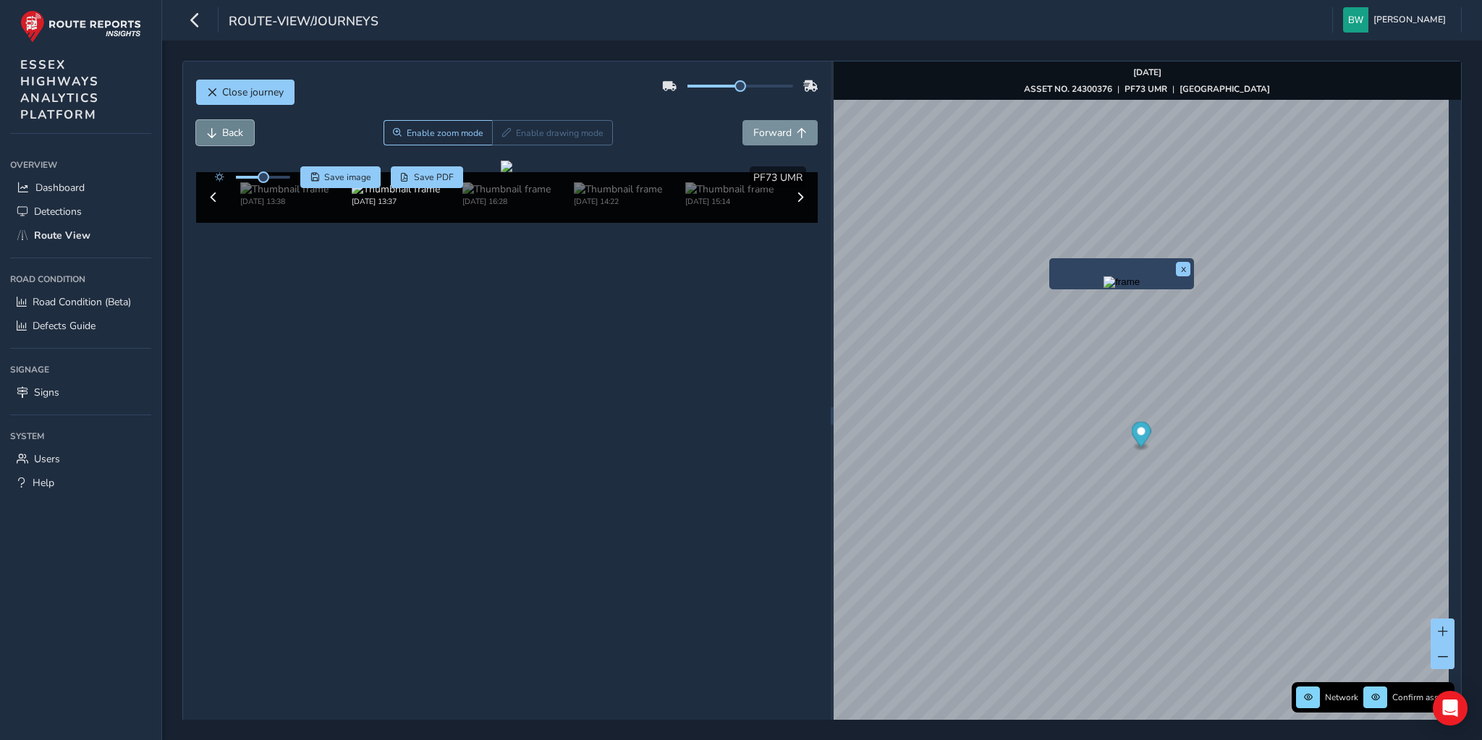
click at [222, 137] on span "Back" at bounding box center [232, 133] width 21 height 14
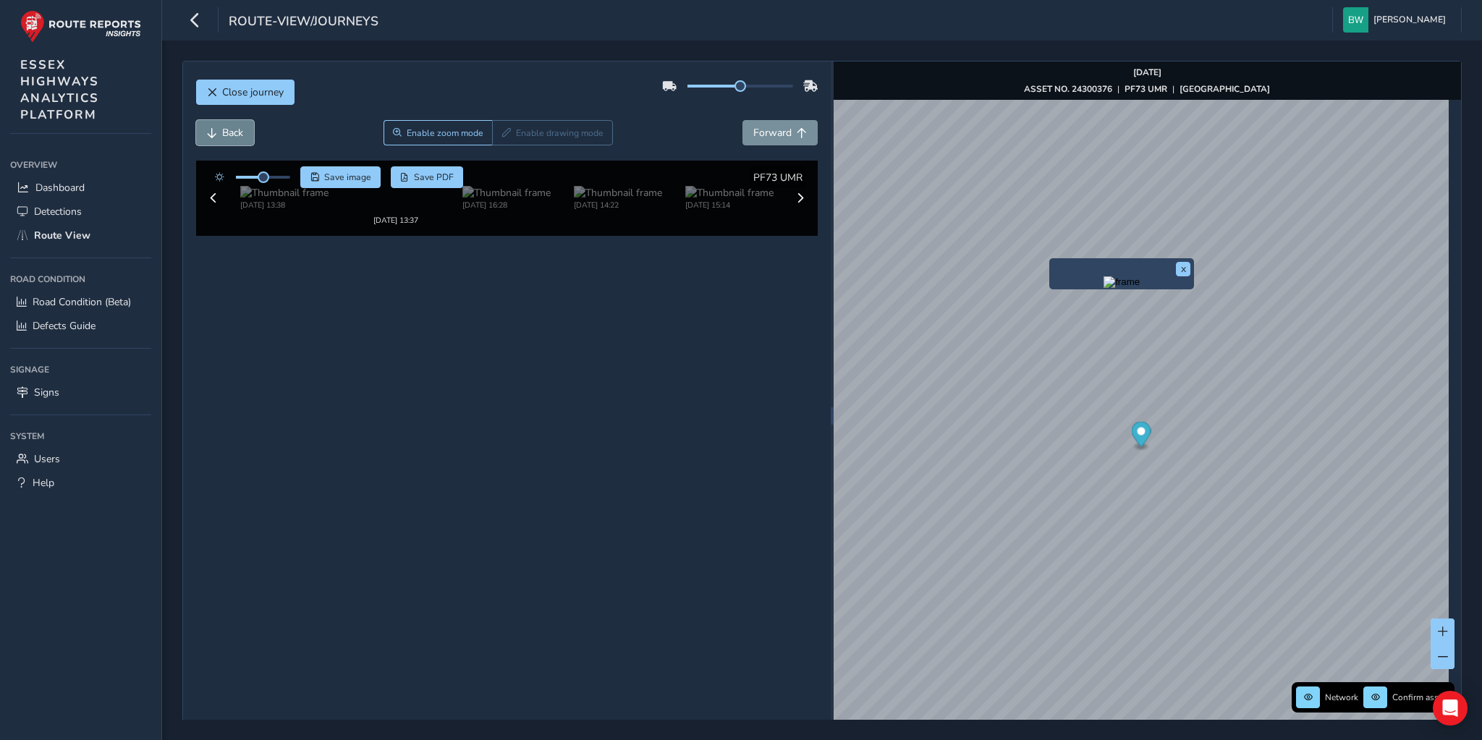
click at [222, 137] on span "Back" at bounding box center [232, 133] width 21 height 14
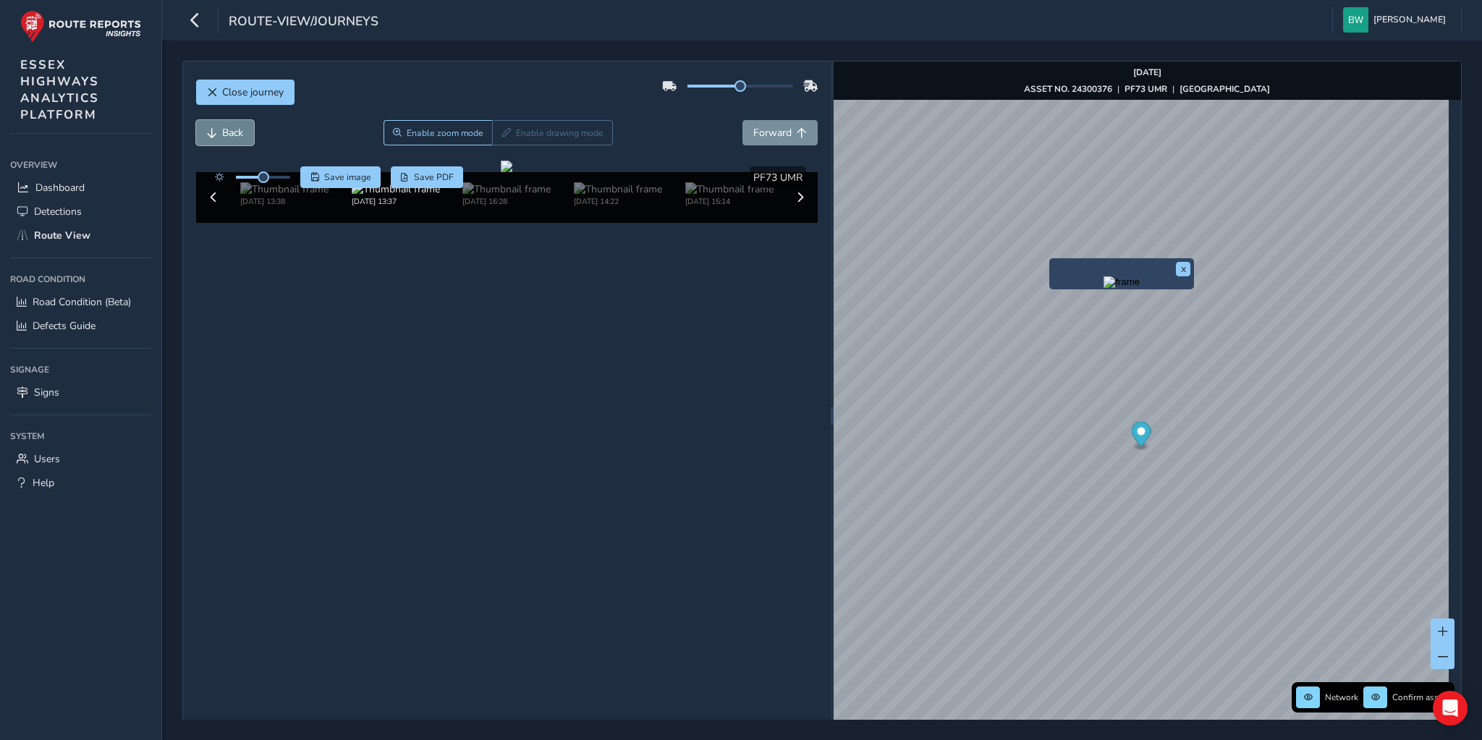
click at [222, 137] on span "Back" at bounding box center [232, 133] width 21 height 14
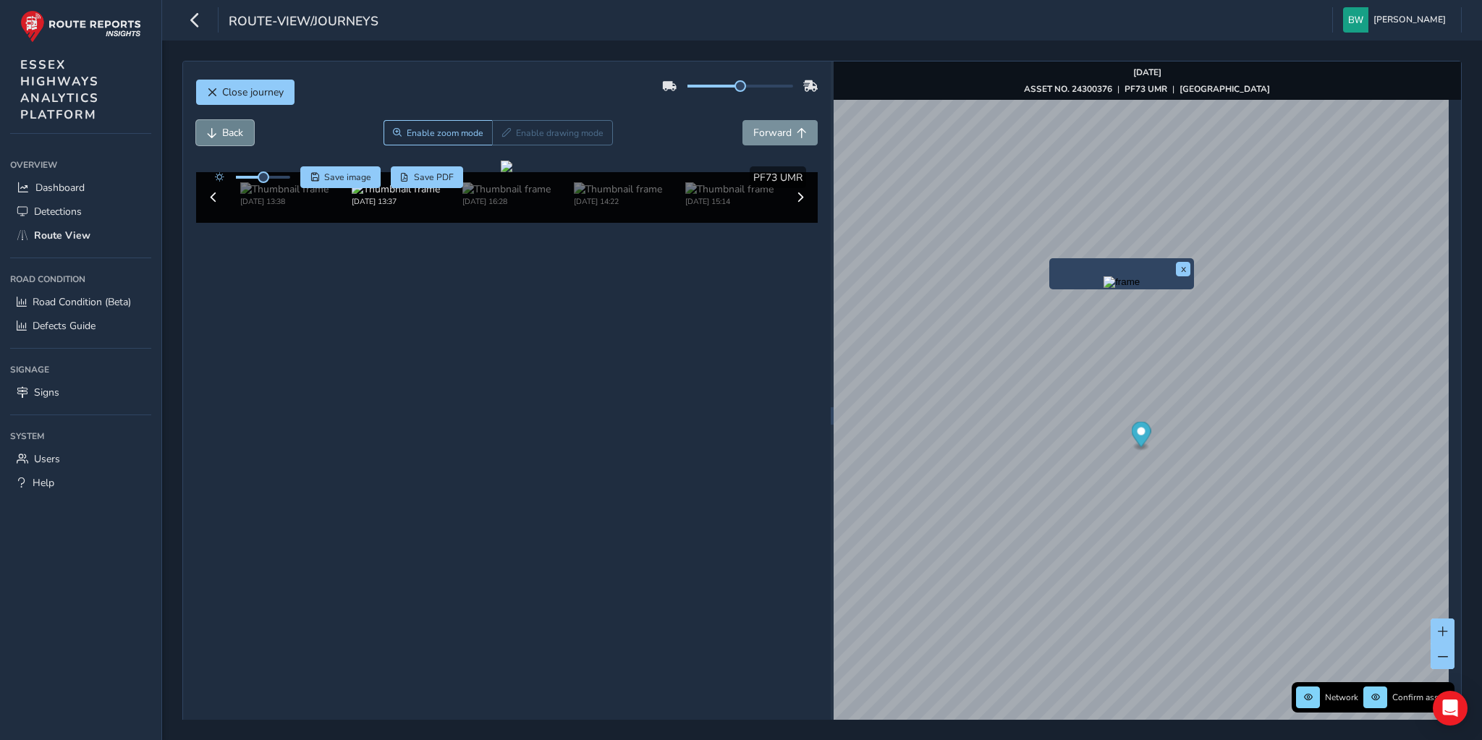
click at [222, 137] on span "Back" at bounding box center [232, 133] width 21 height 14
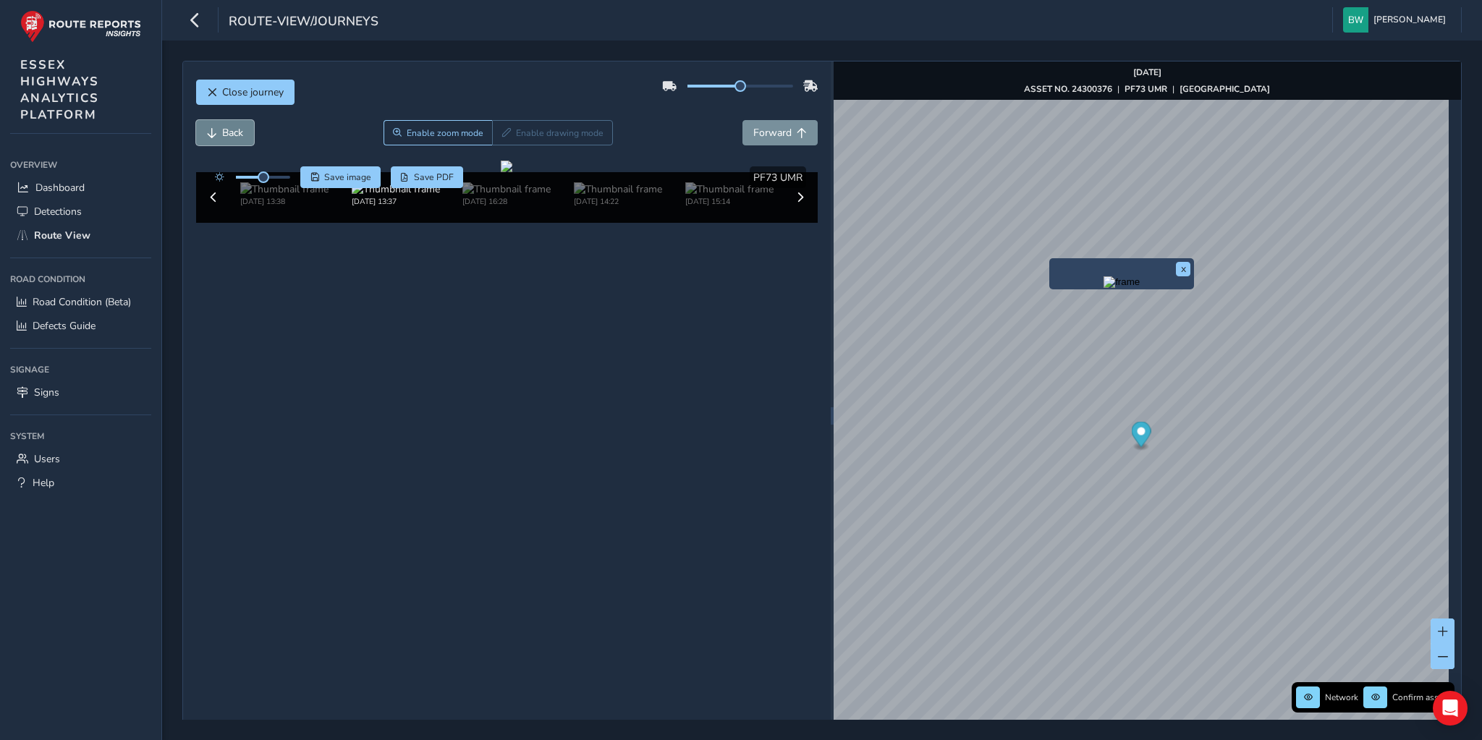
click at [222, 137] on span "Back" at bounding box center [232, 133] width 21 height 14
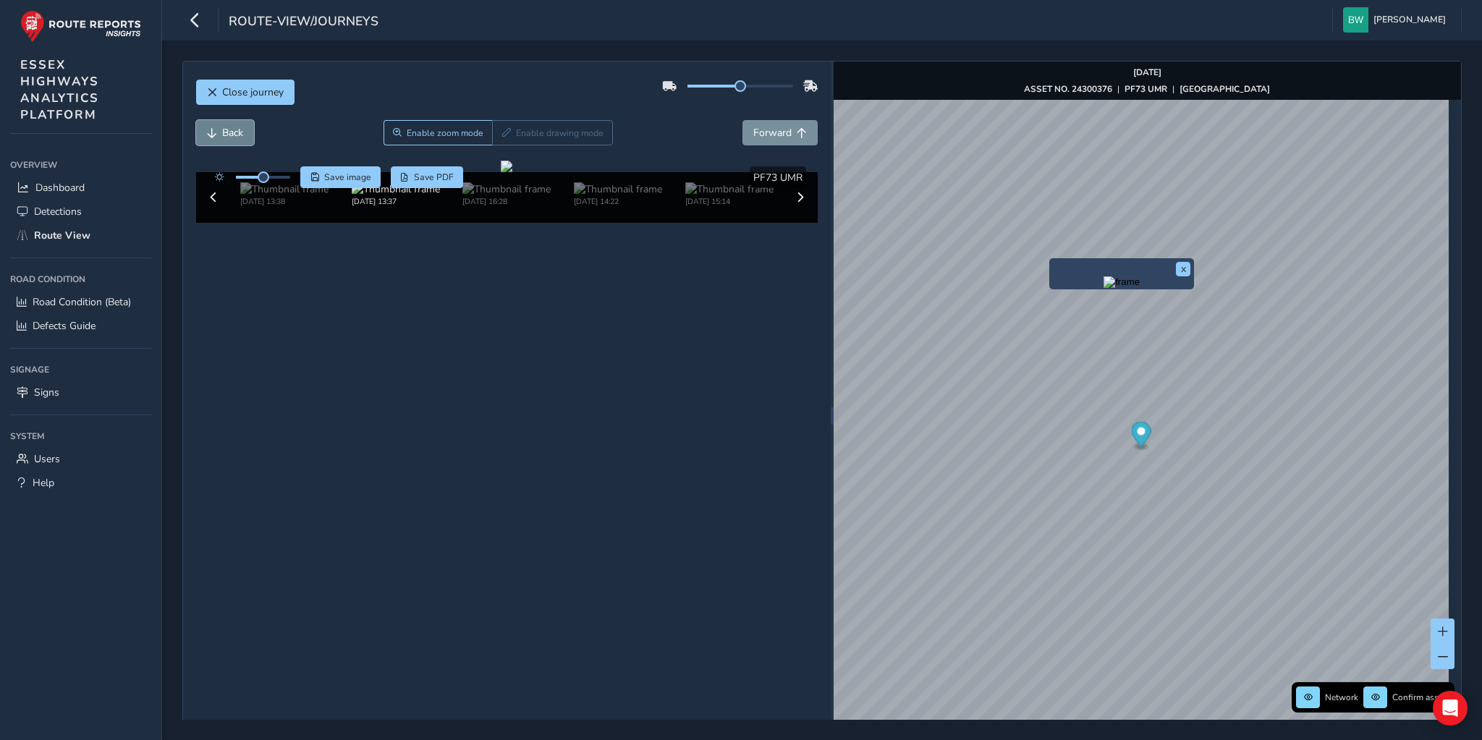
click at [222, 137] on span "Back" at bounding box center [232, 133] width 21 height 14
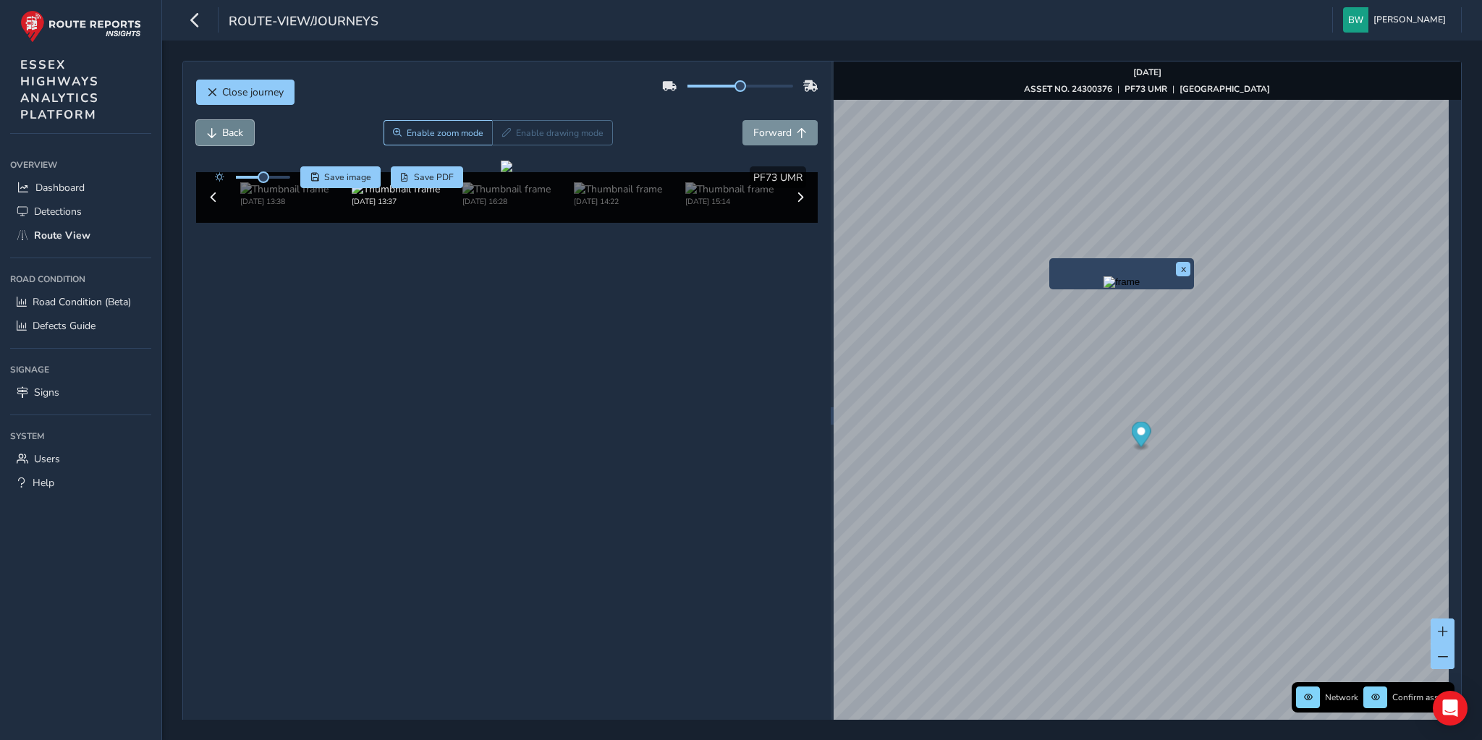
click at [222, 137] on span "Back" at bounding box center [232, 133] width 21 height 14
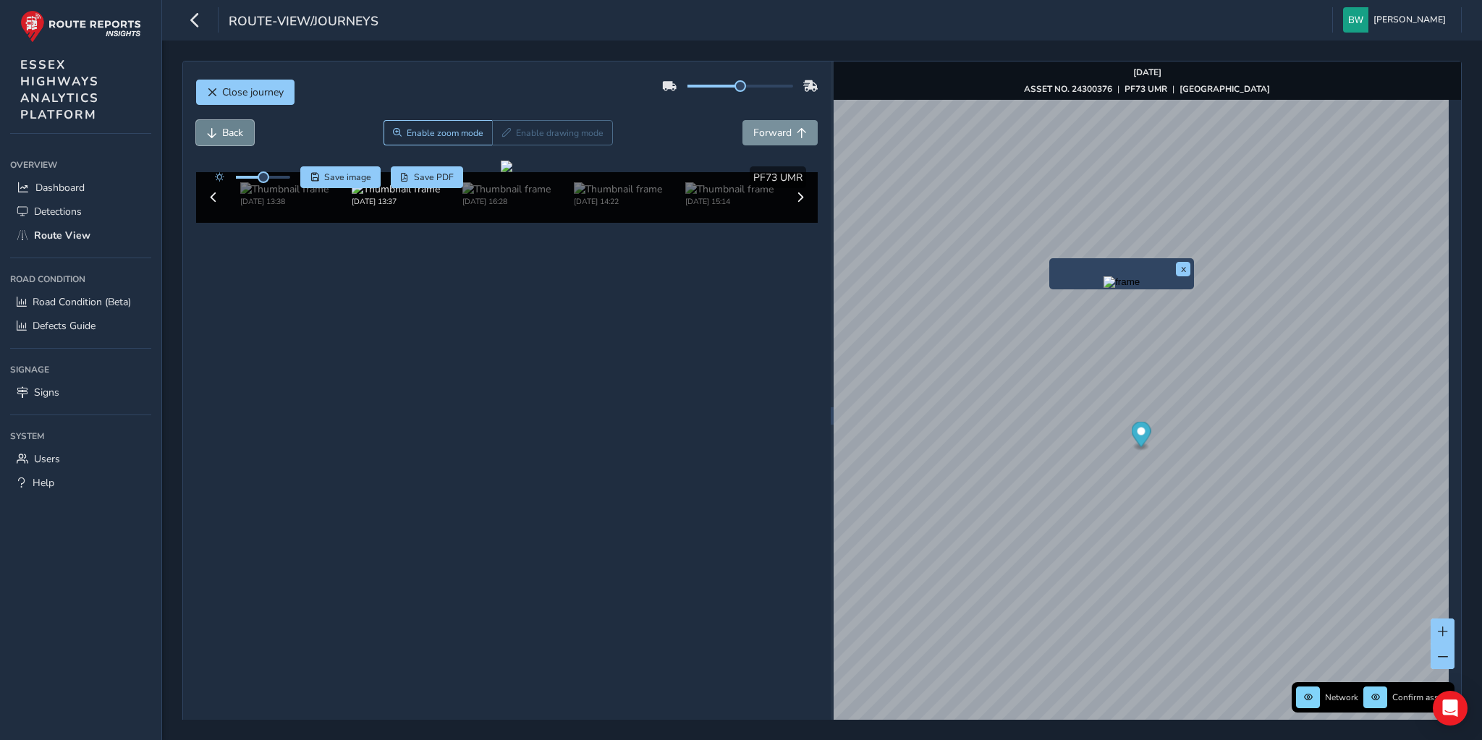
click at [222, 137] on span "Back" at bounding box center [232, 133] width 21 height 14
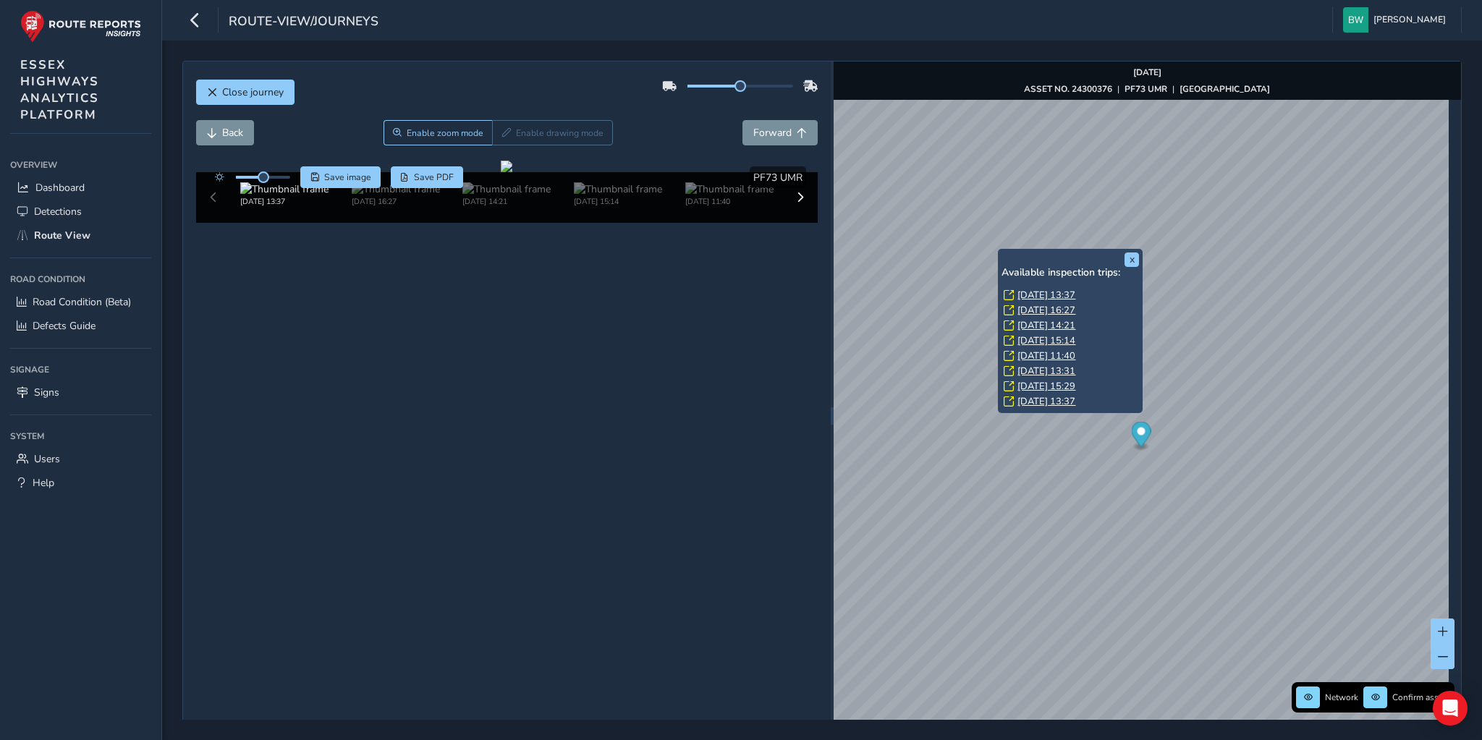
click at [1039, 295] on link "[DATE] 13:37" at bounding box center [1047, 295] width 58 height 13
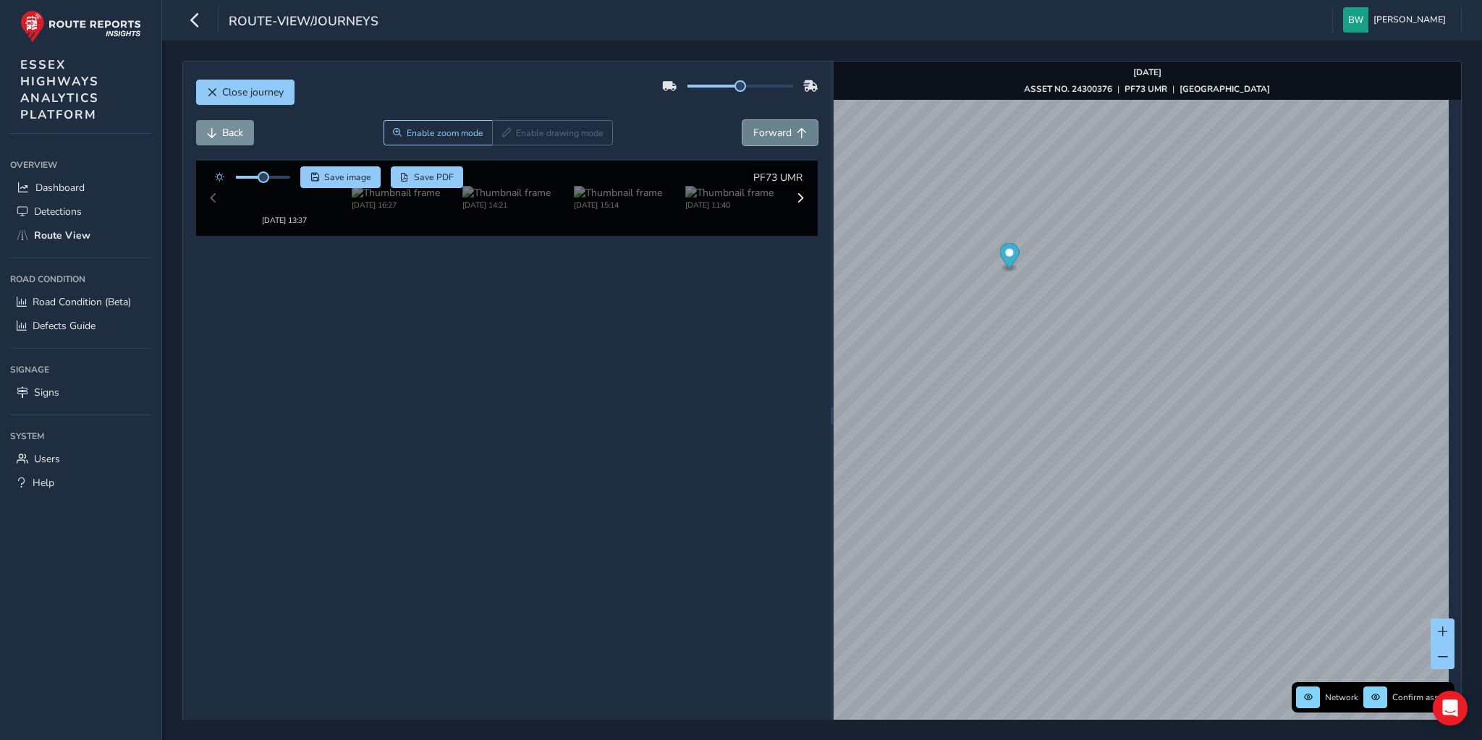
click at [766, 129] on span "Forward" at bounding box center [772, 133] width 38 height 14
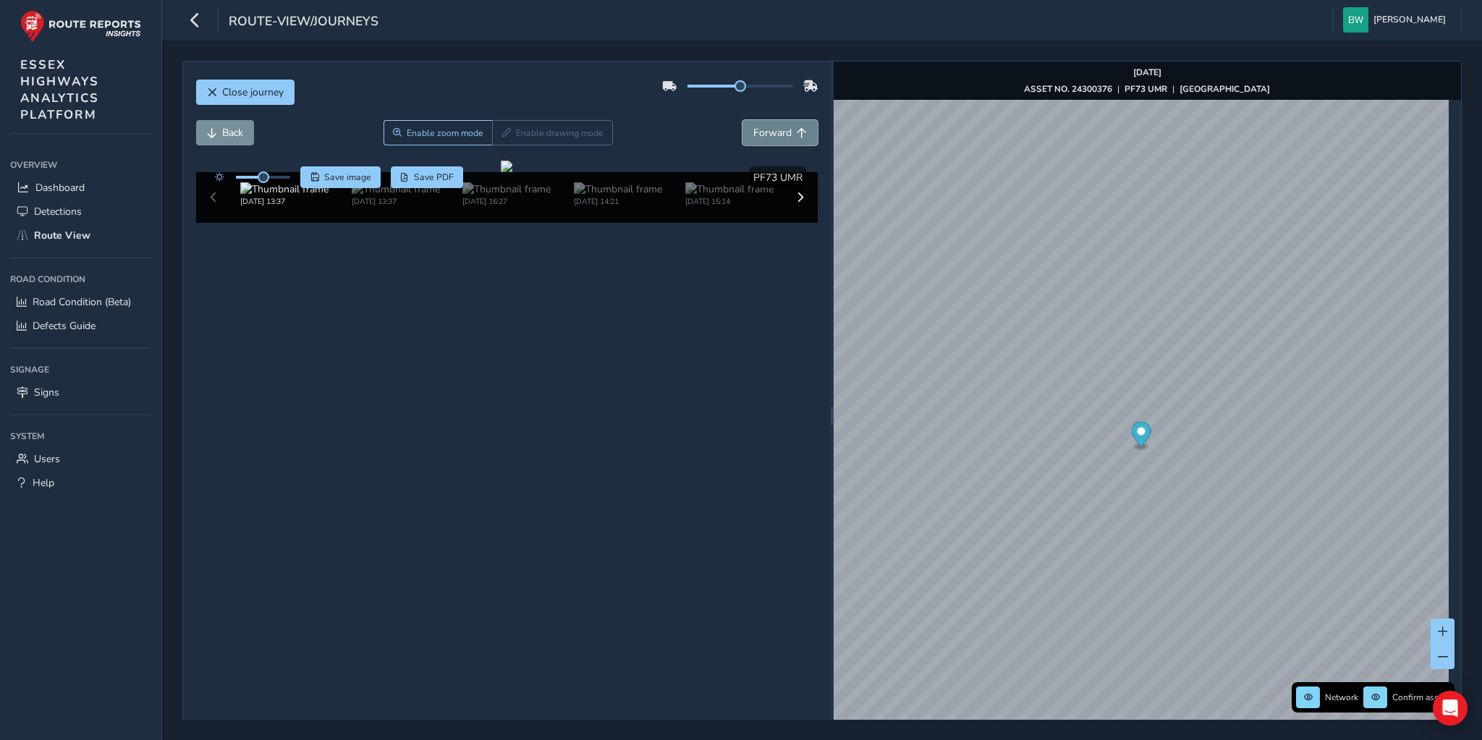
click at [766, 129] on span "Forward" at bounding box center [772, 133] width 38 height 14
click at [967, 163] on img "Preview frame" at bounding box center [985, 157] width 36 height 12
click at [765, 132] on span "Forward" at bounding box center [772, 133] width 38 height 14
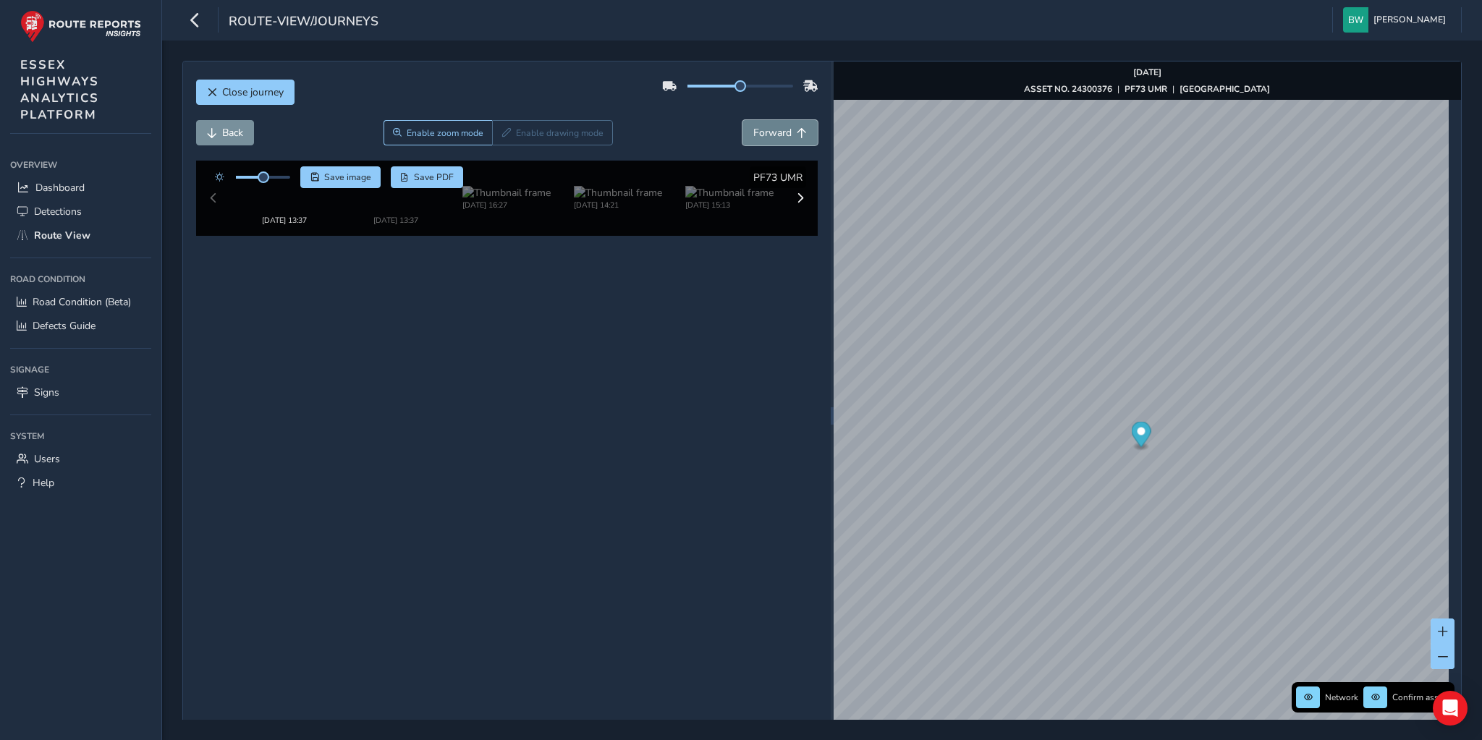
click at [765, 132] on span "Forward" at bounding box center [772, 133] width 38 height 14
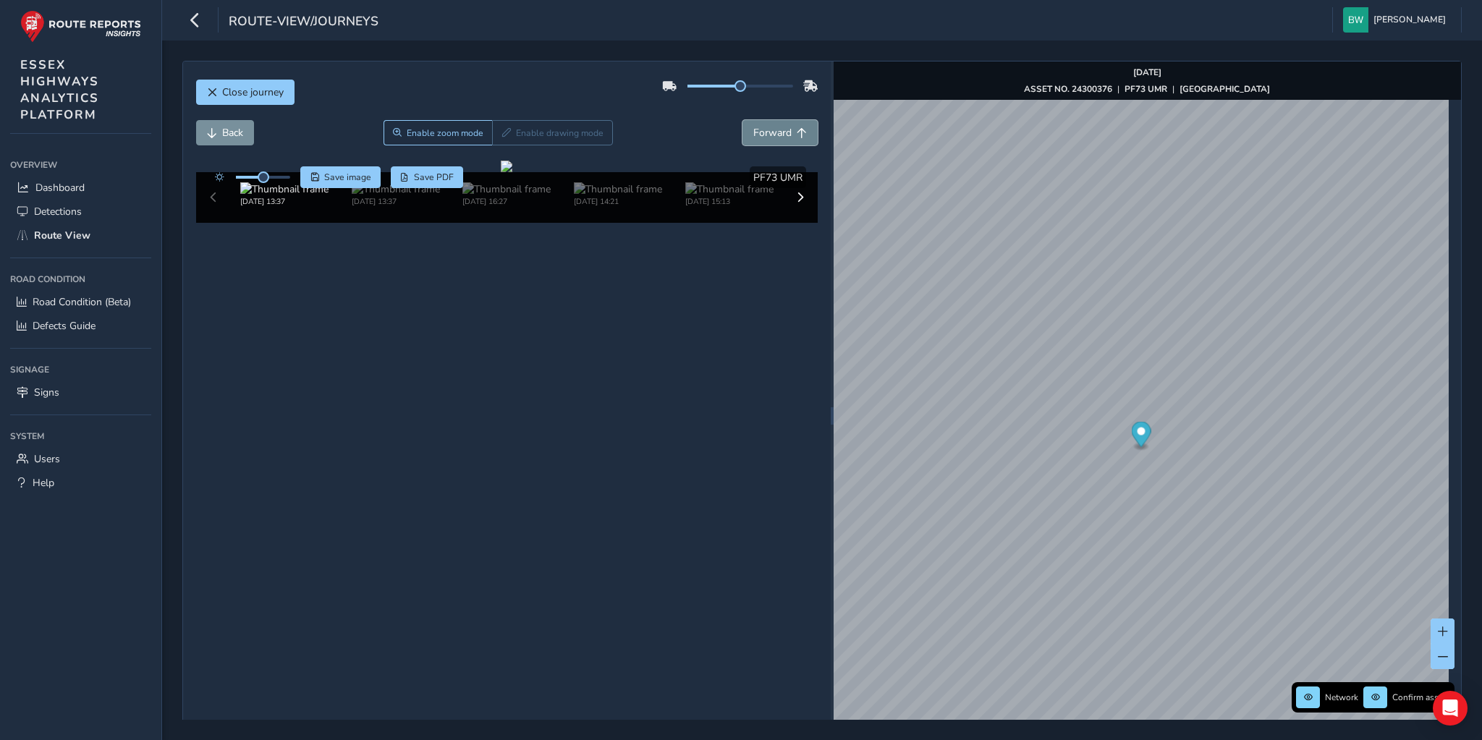
click at [765, 132] on span "Forward" at bounding box center [772, 133] width 38 height 14
click at [231, 136] on span "Back" at bounding box center [232, 133] width 21 height 14
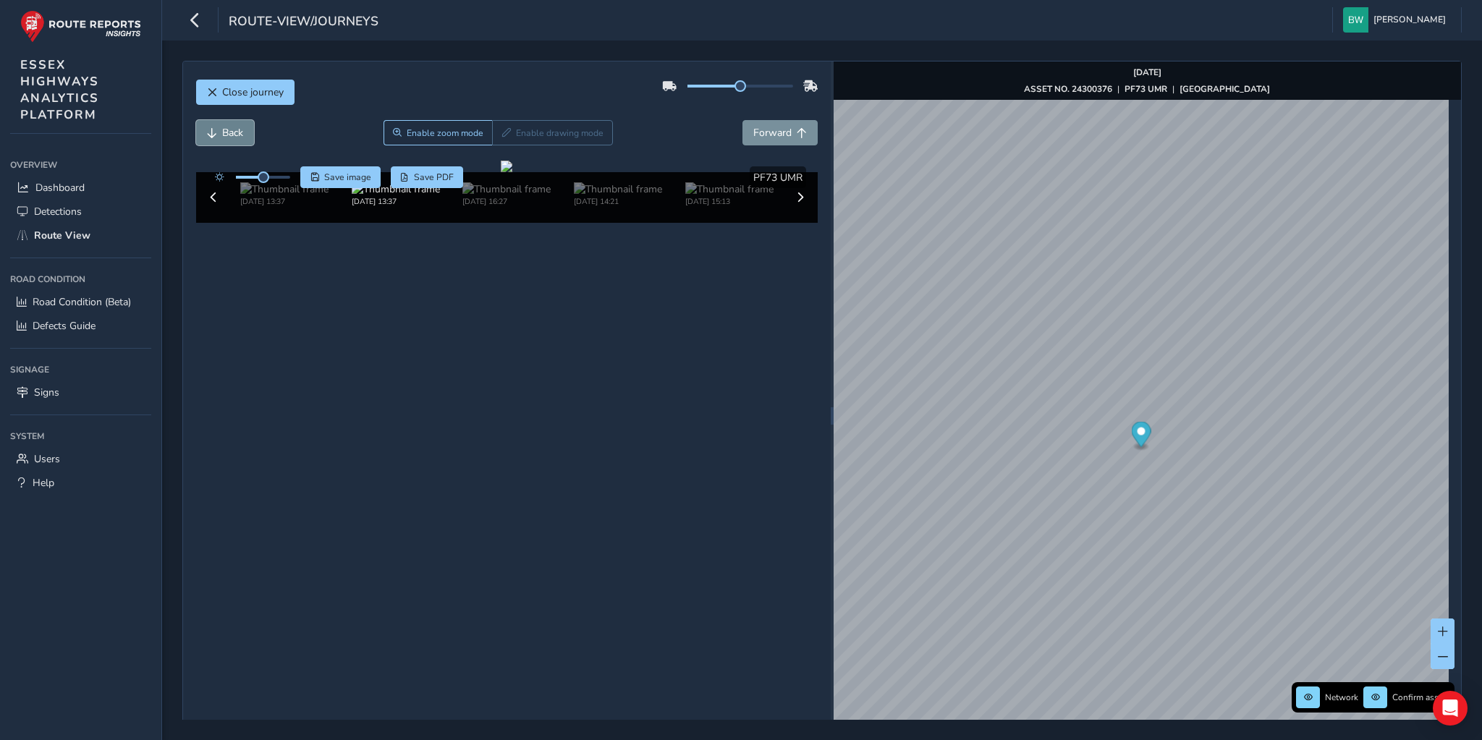
click at [231, 136] on span "Back" at bounding box center [232, 133] width 21 height 14
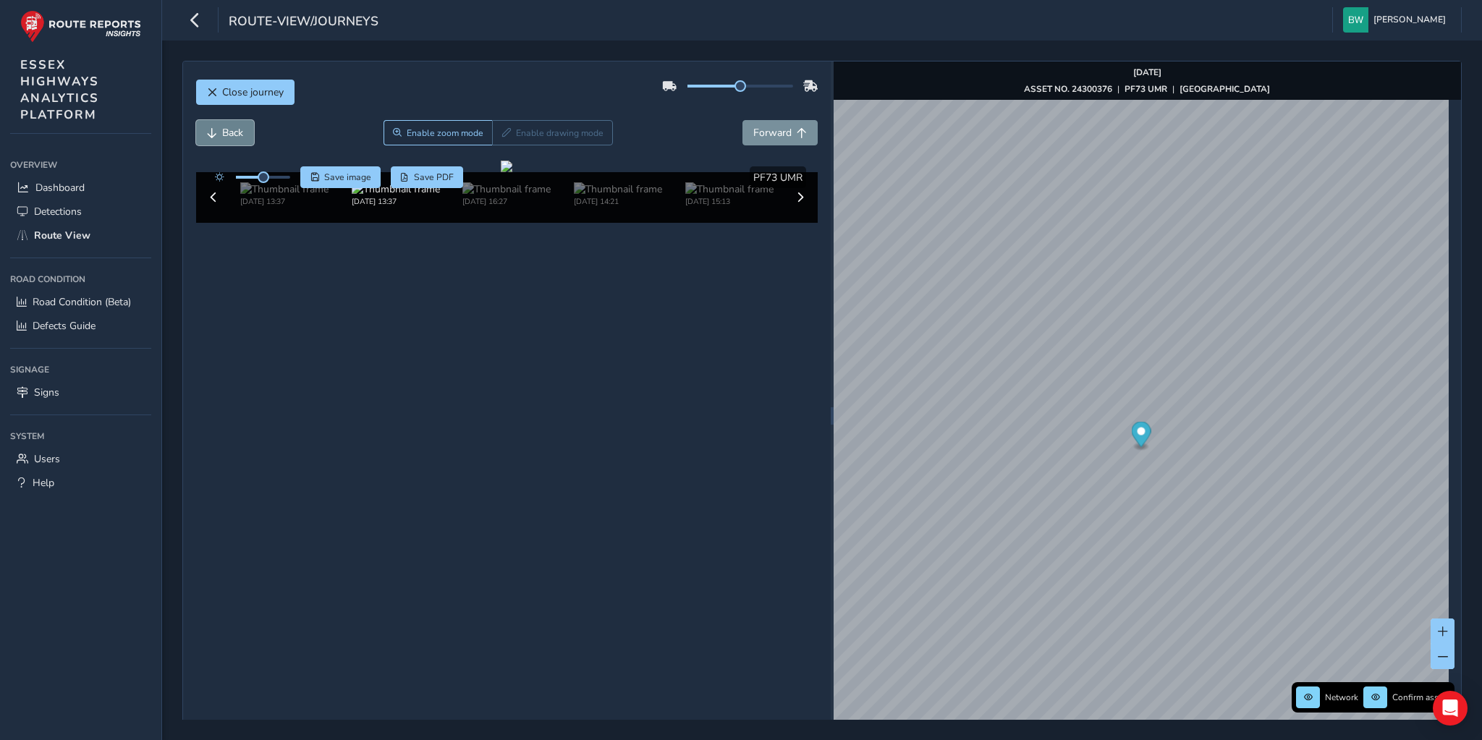
click at [231, 136] on span "Back" at bounding box center [232, 133] width 21 height 14
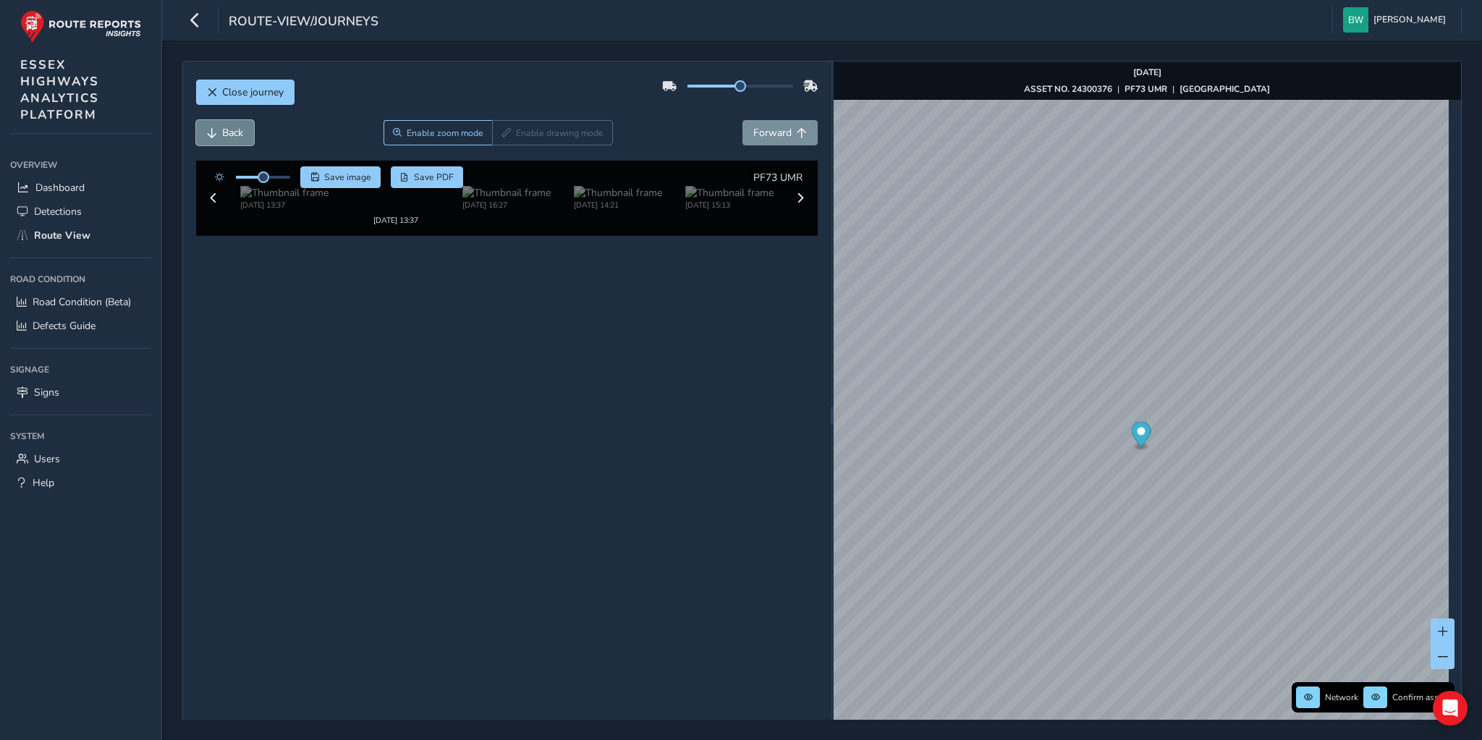
click at [231, 136] on span "Back" at bounding box center [232, 133] width 21 height 14
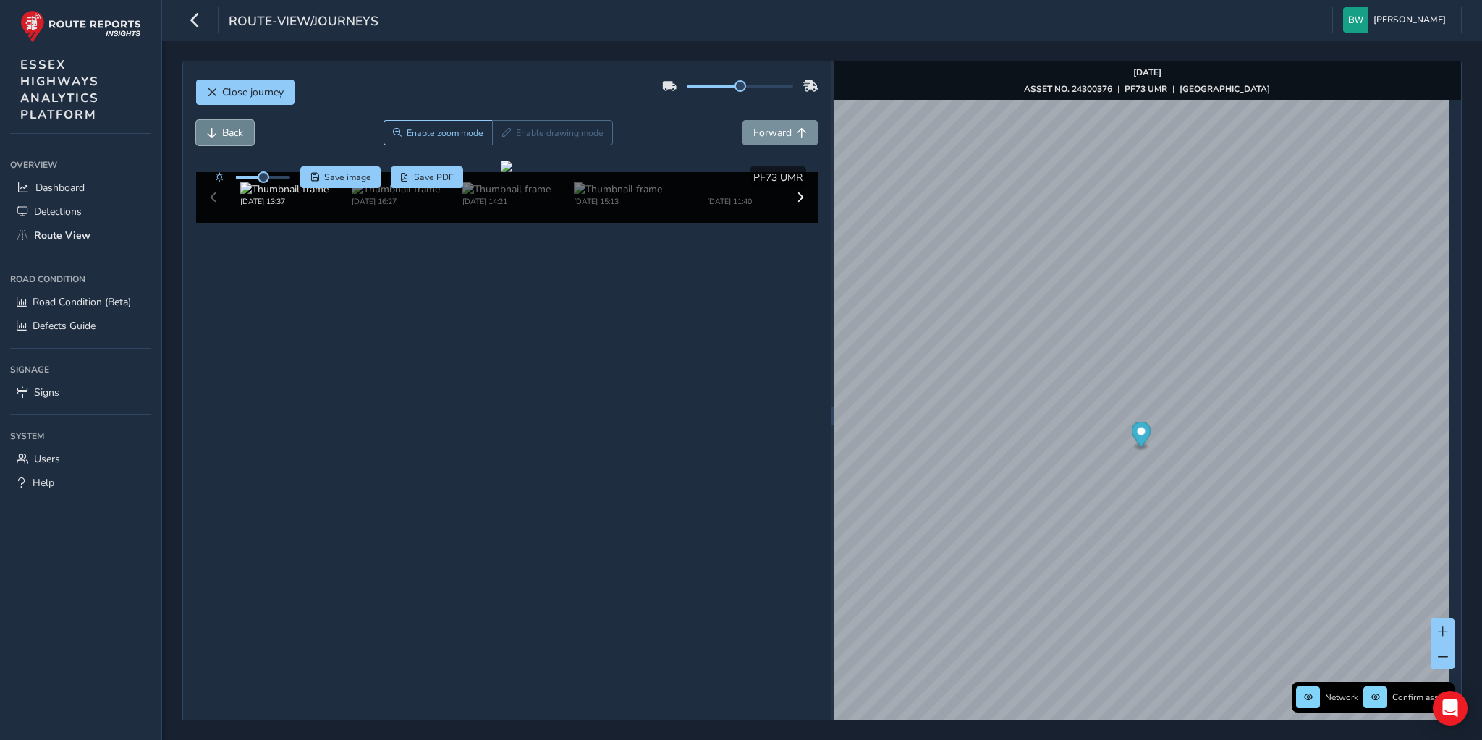
click at [231, 136] on span "Back" at bounding box center [232, 133] width 21 height 14
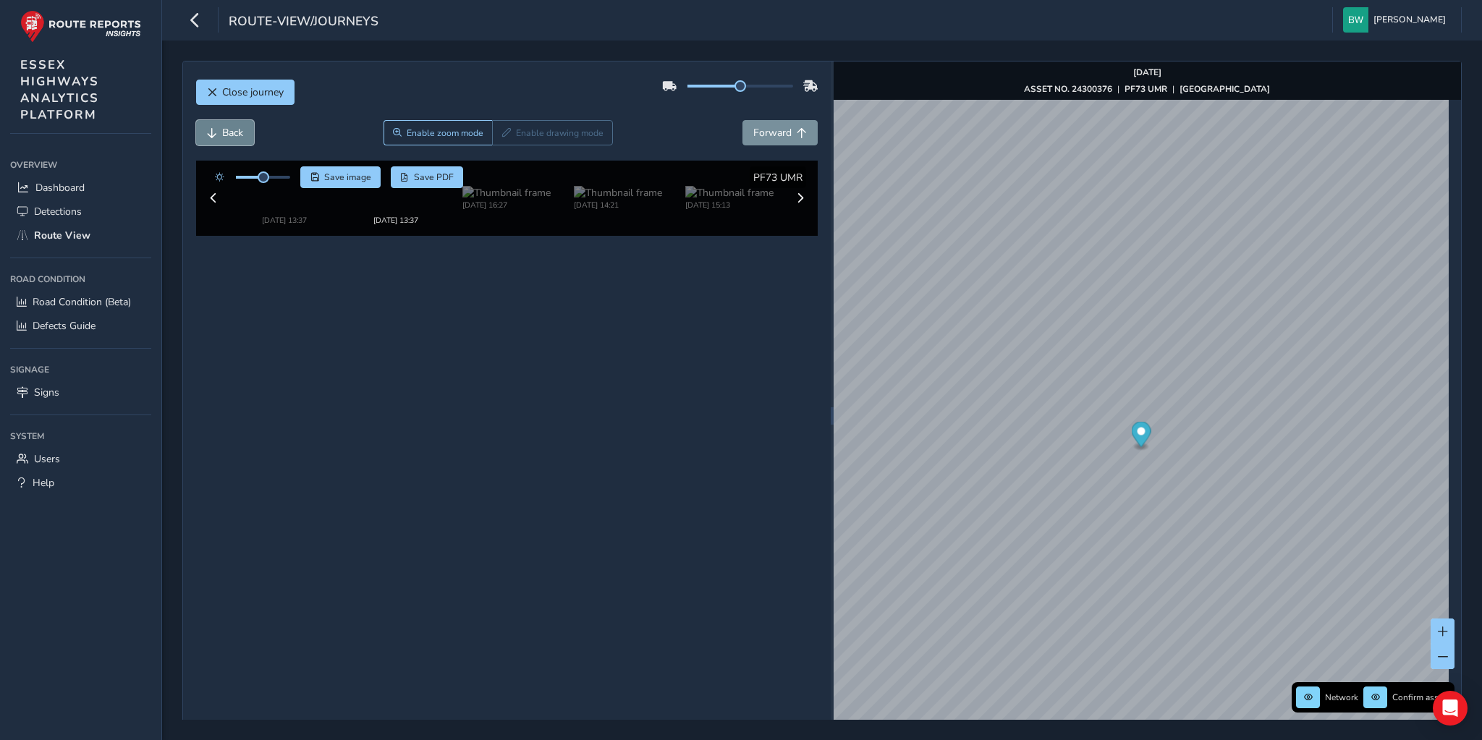
click at [231, 136] on span "Back" at bounding box center [232, 133] width 21 height 14
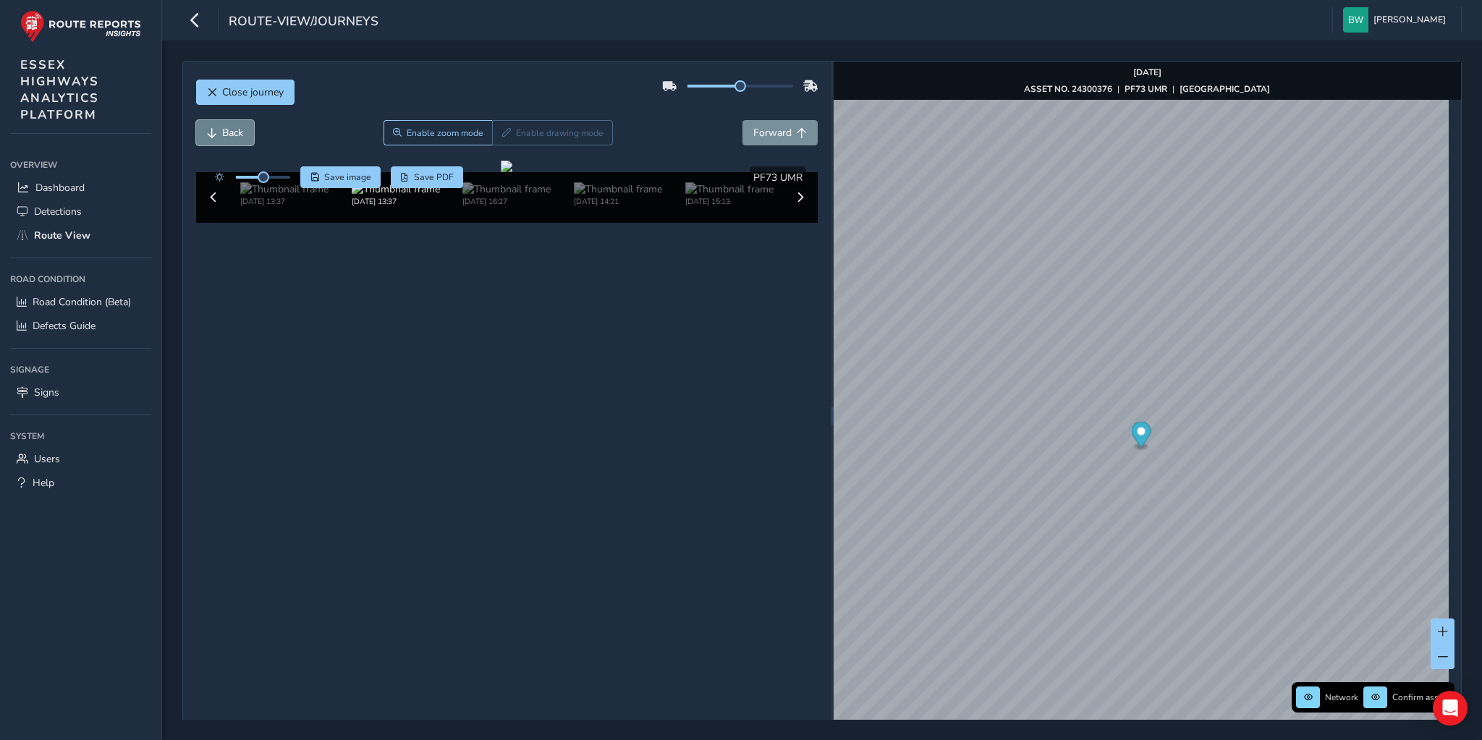
click at [231, 136] on span "Back" at bounding box center [232, 133] width 21 height 14
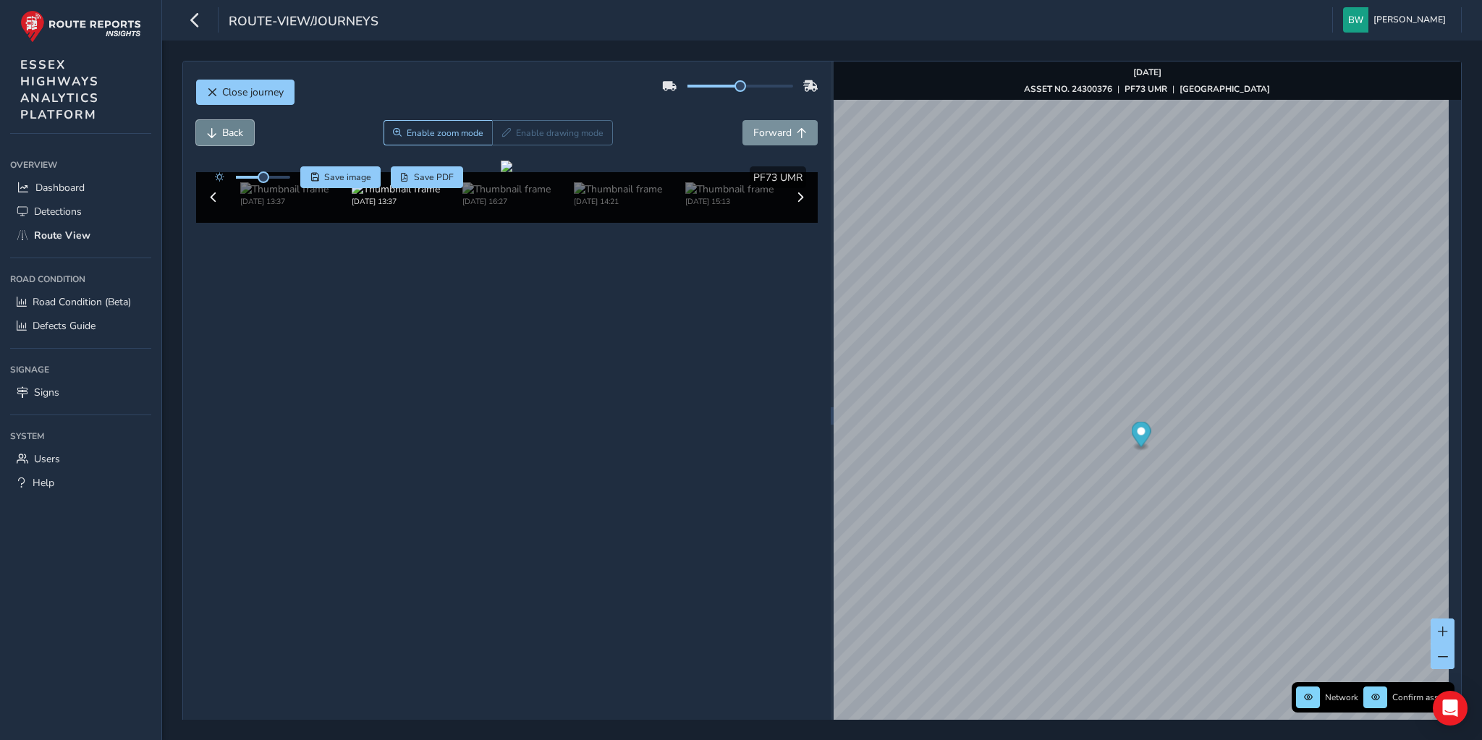
click at [231, 136] on span "Back" at bounding box center [232, 133] width 21 height 14
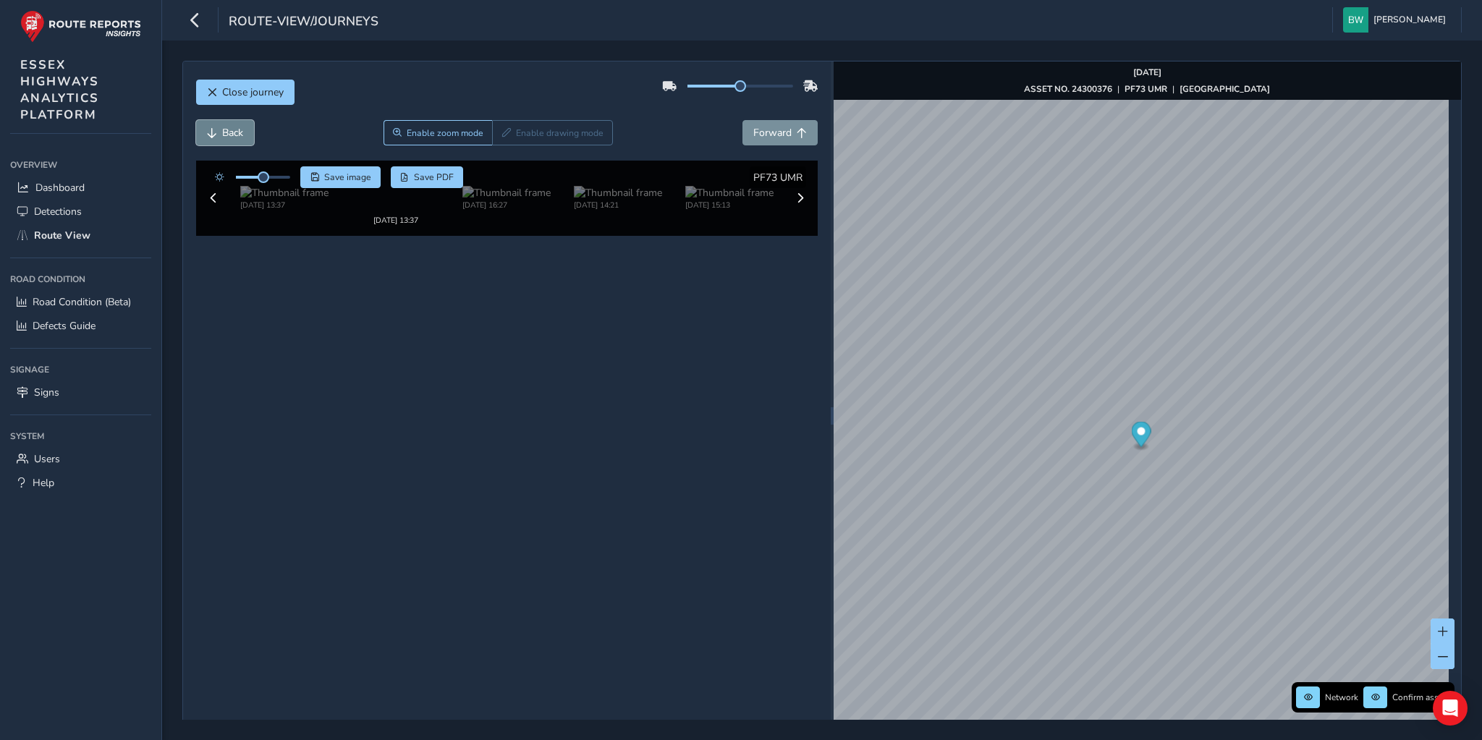
click at [231, 136] on span "Back" at bounding box center [232, 133] width 21 height 14
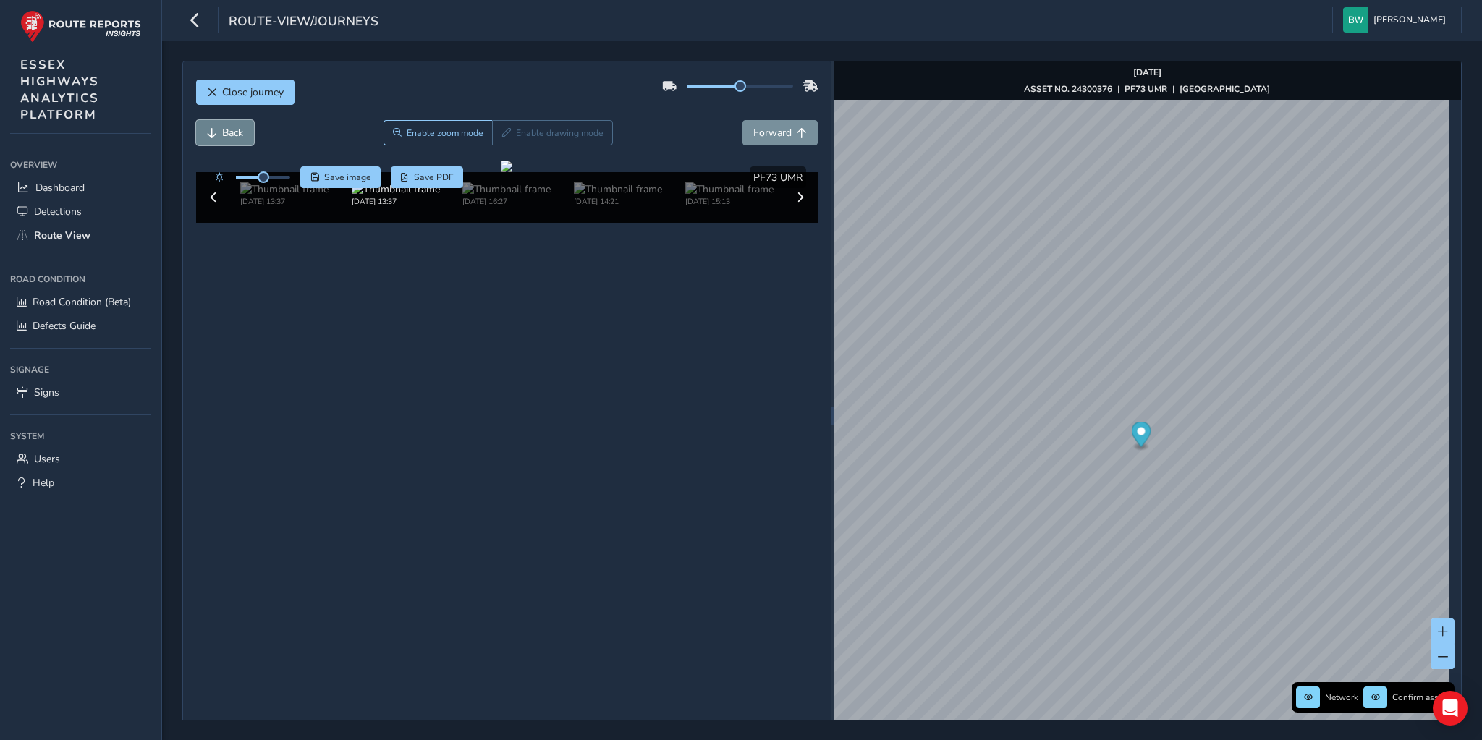
click at [231, 136] on span "Back" at bounding box center [232, 133] width 21 height 14
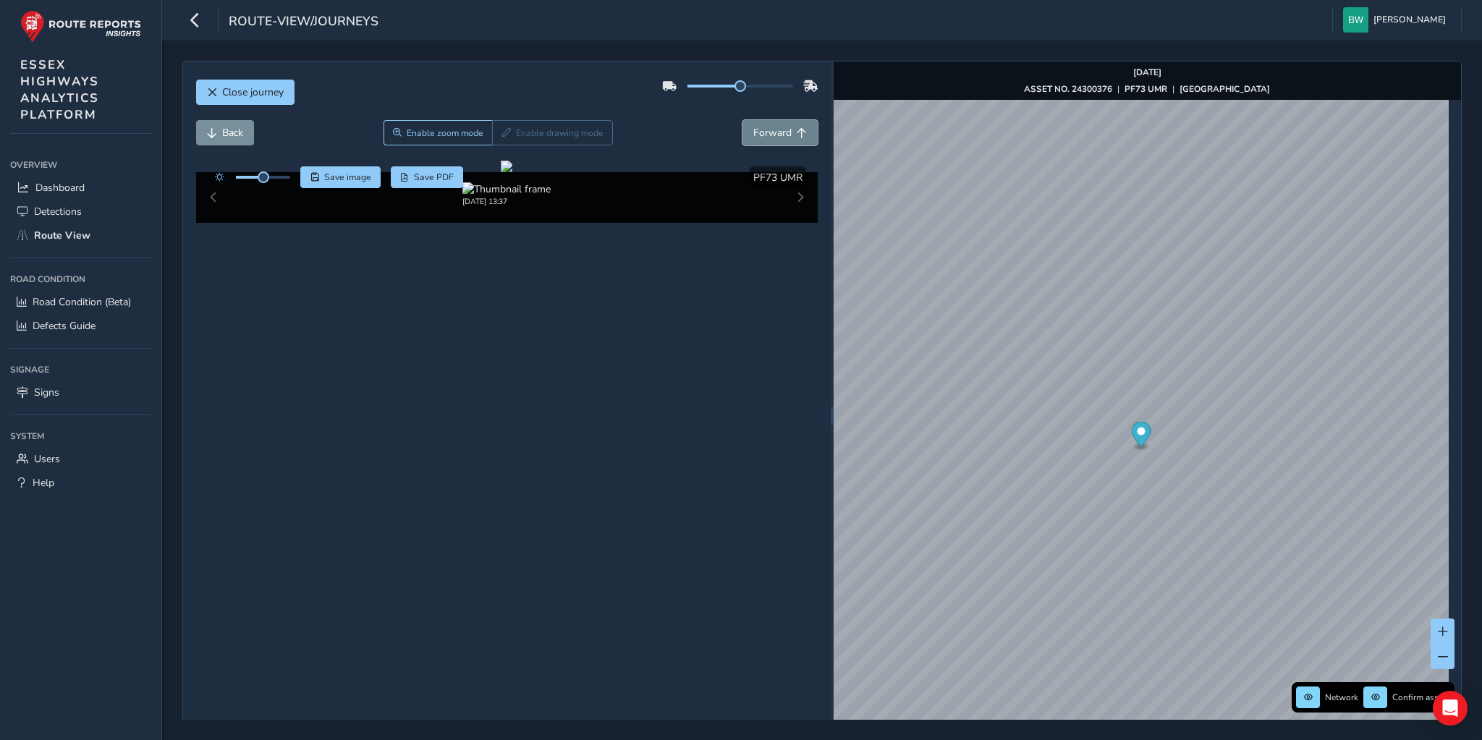
click at [777, 124] on button "Forward" at bounding box center [780, 132] width 75 height 25
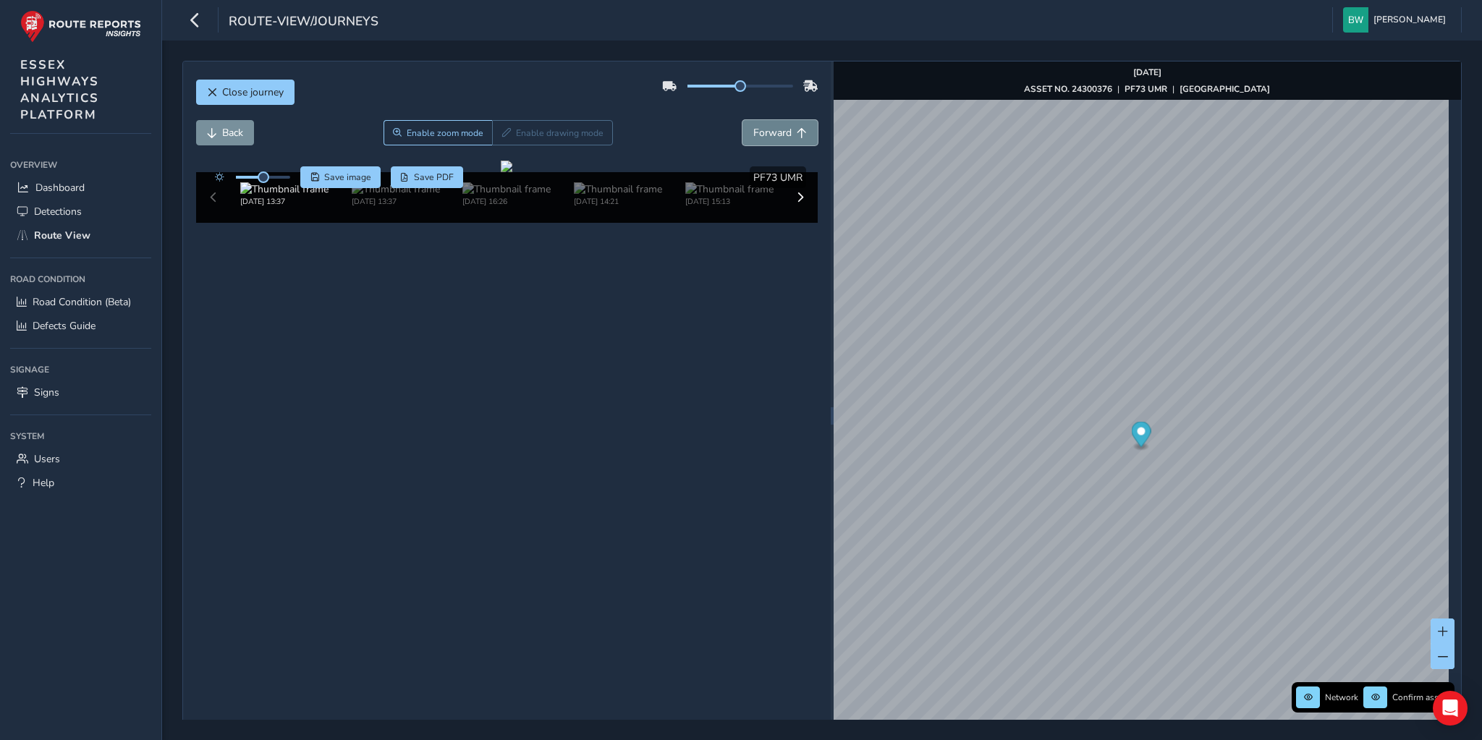
click at [777, 124] on button "Forward" at bounding box center [780, 132] width 75 height 25
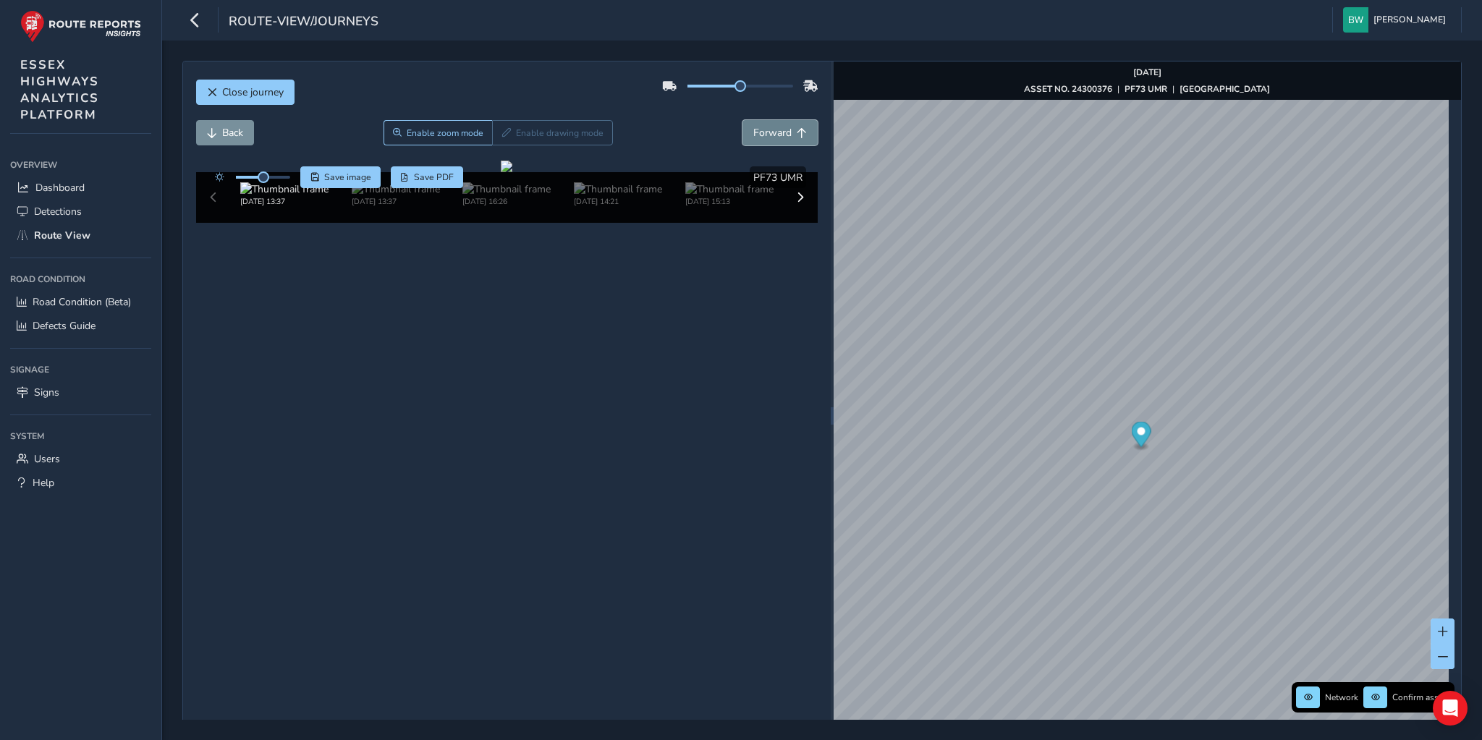
click at [777, 124] on button "Forward" at bounding box center [780, 132] width 75 height 25
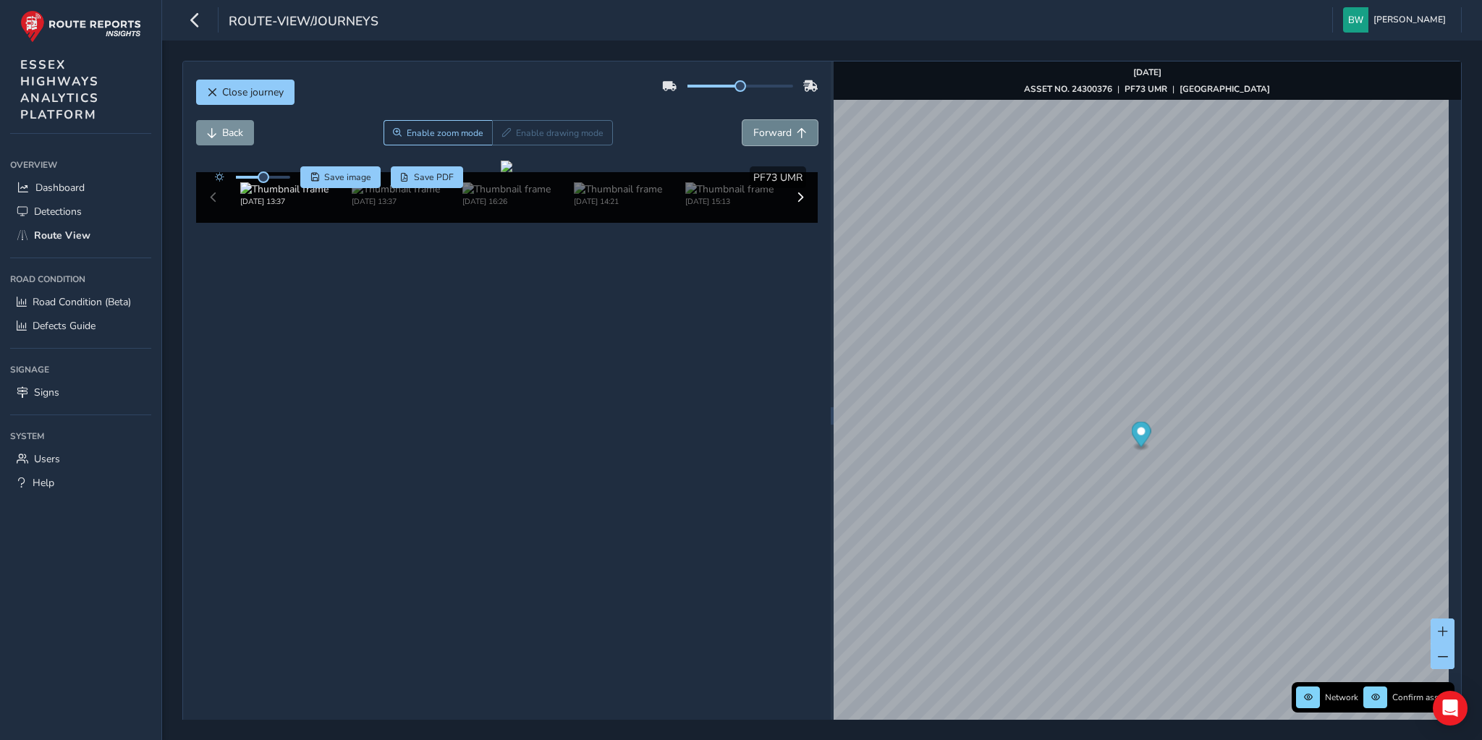
click at [777, 124] on button "Forward" at bounding box center [780, 132] width 75 height 25
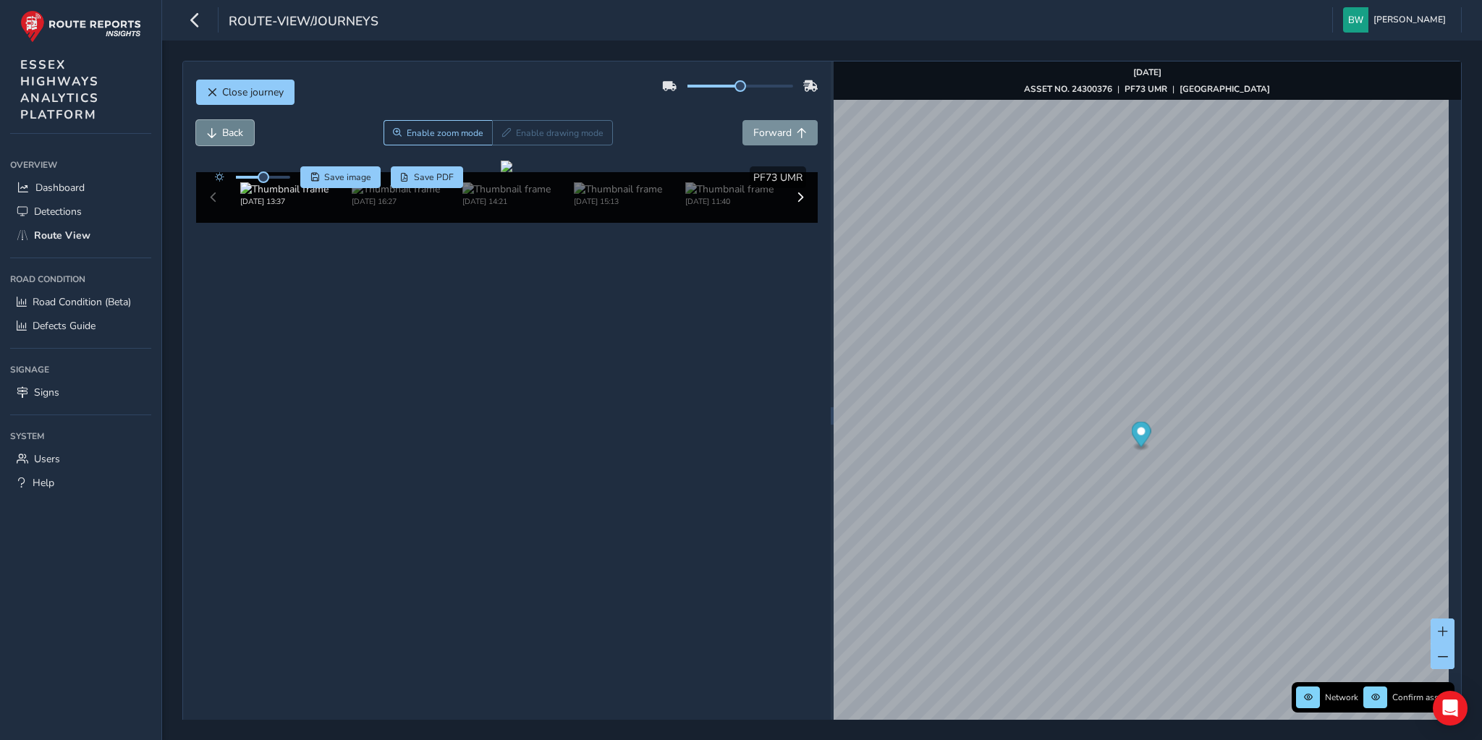
click at [213, 133] on span "Back" at bounding box center [212, 133] width 10 height 10
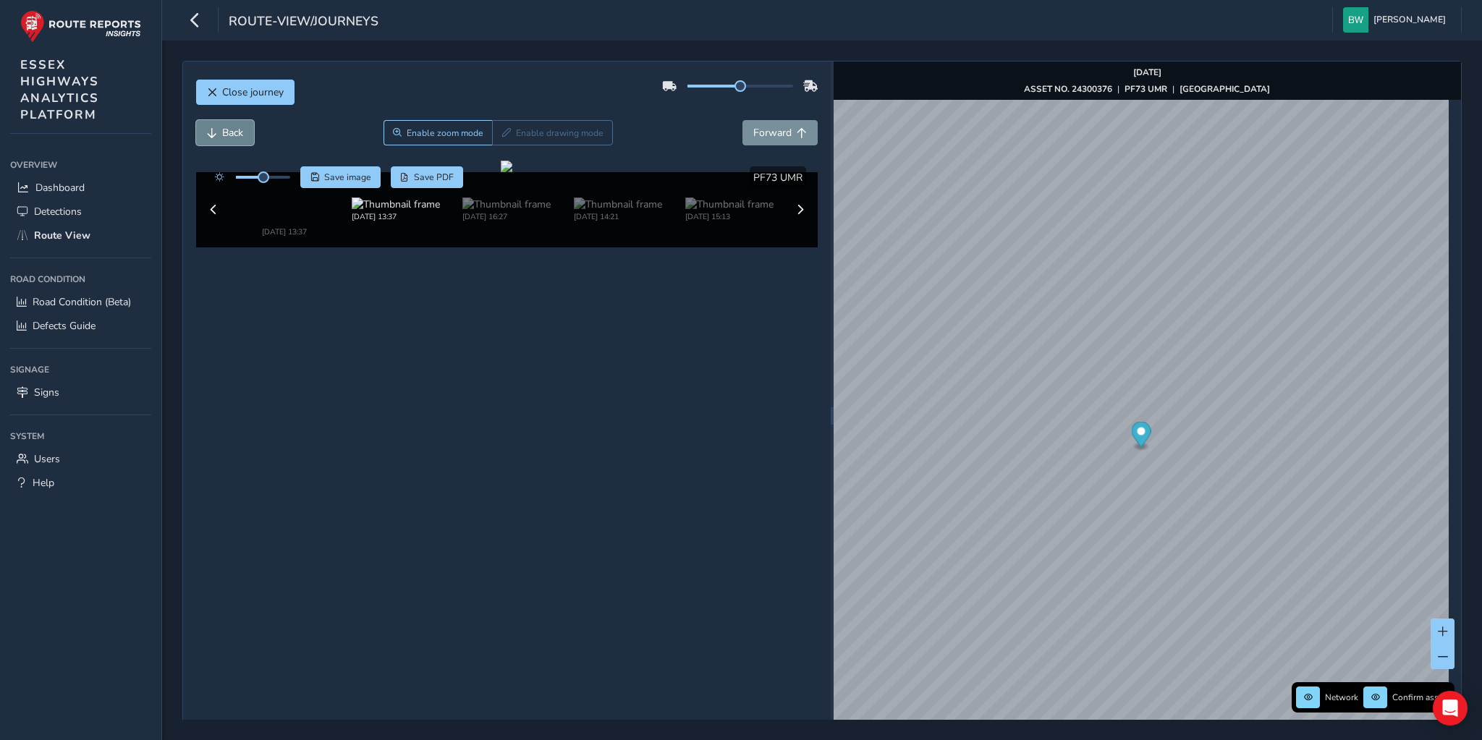
click at [213, 133] on span "Back" at bounding box center [212, 133] width 10 height 10
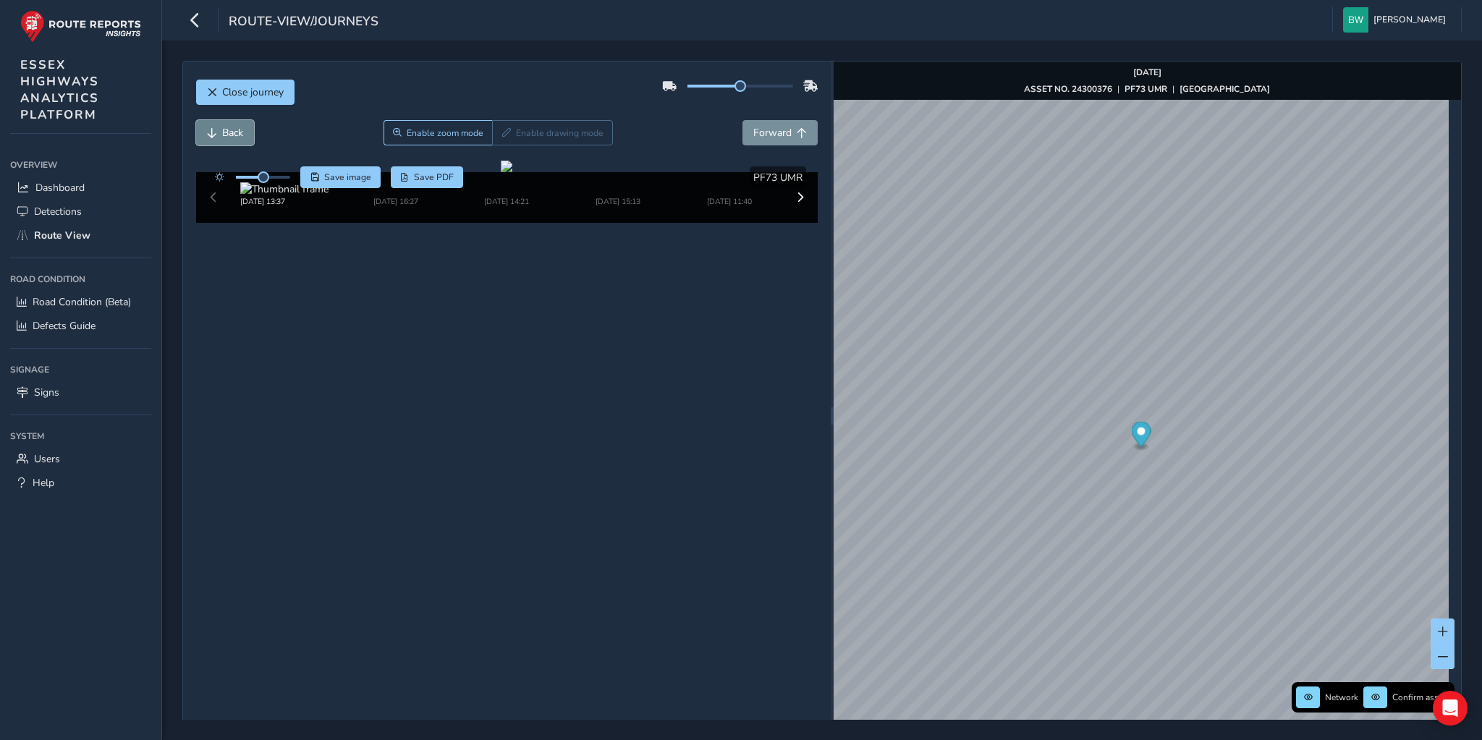
click at [213, 134] on span "Back" at bounding box center [212, 133] width 10 height 10
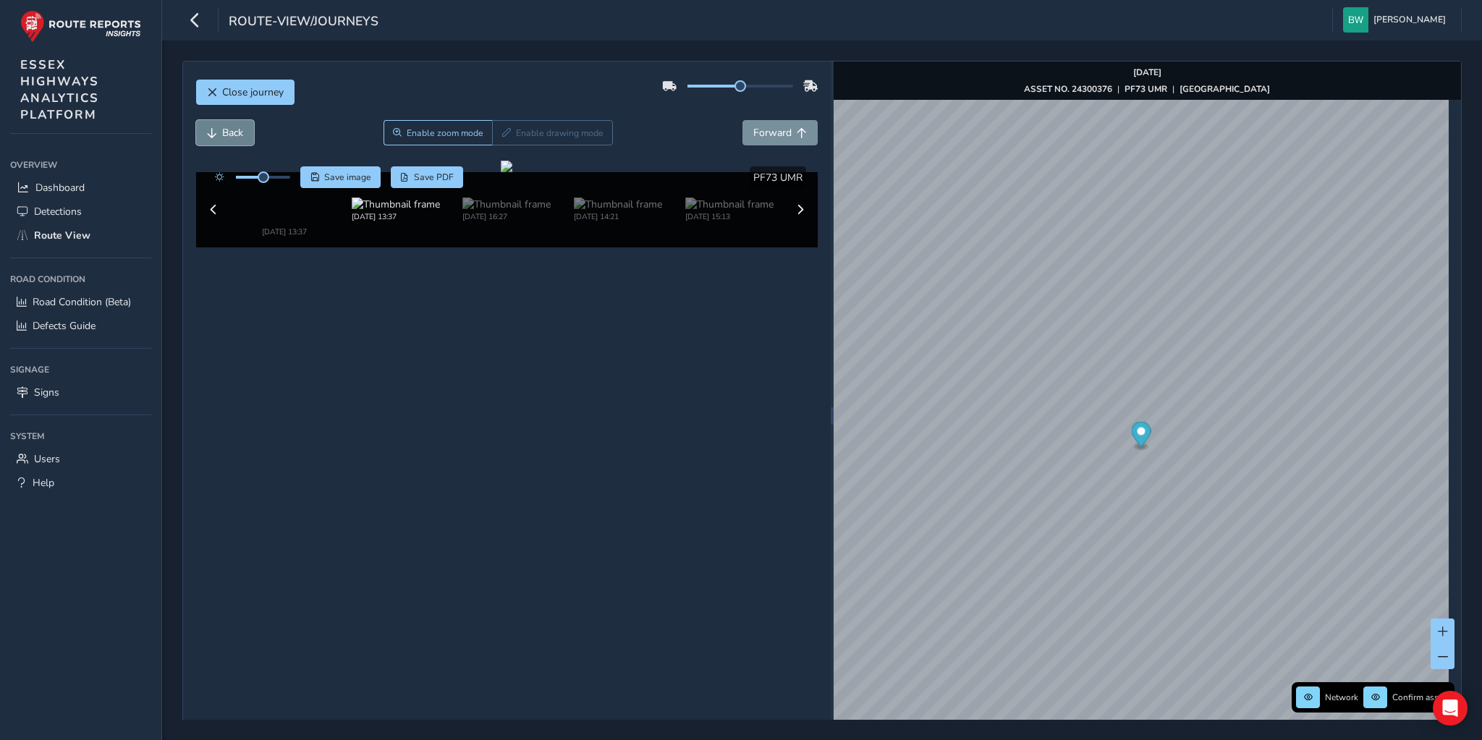
click at [213, 134] on span "Back" at bounding box center [212, 133] width 10 height 10
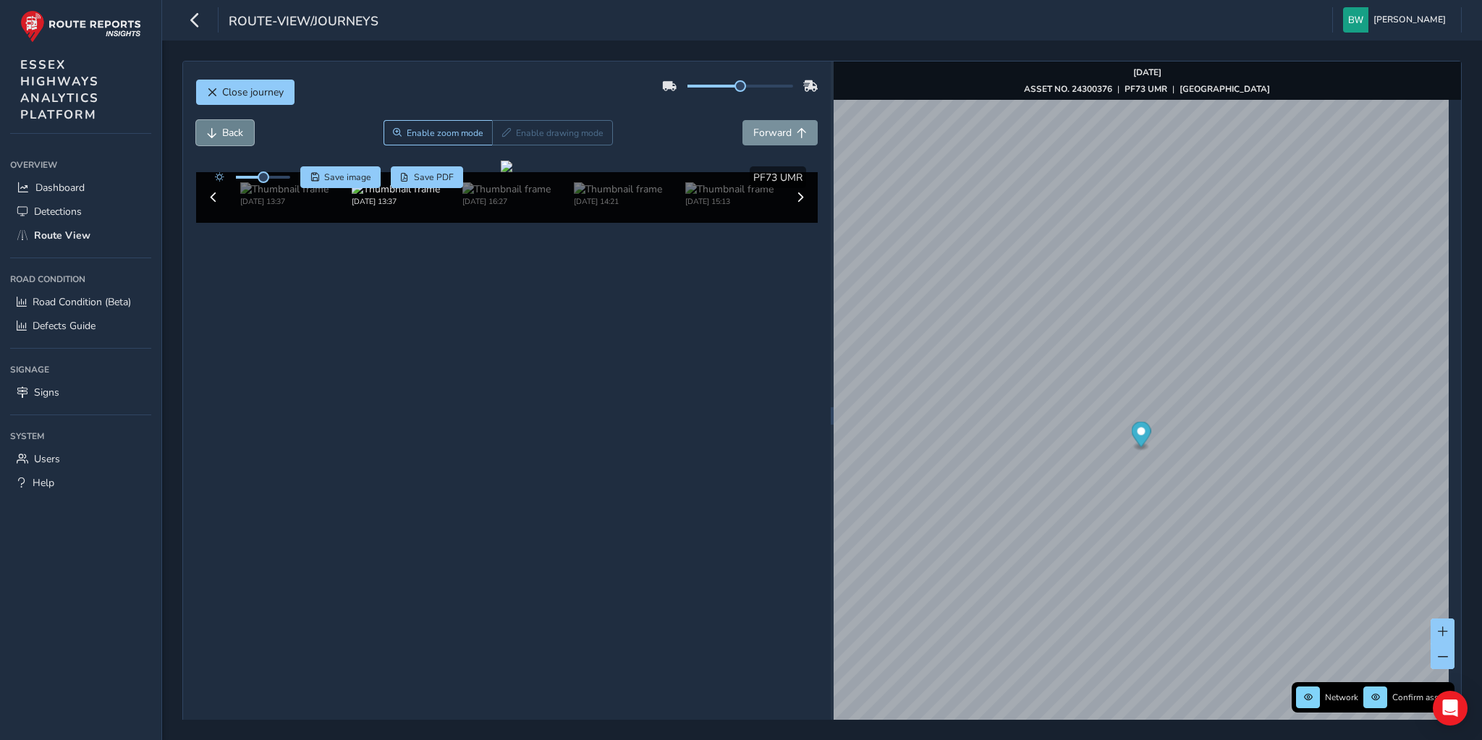
click at [213, 134] on span "Back" at bounding box center [212, 133] width 10 height 10
click at [756, 124] on button "Forward" at bounding box center [780, 132] width 75 height 25
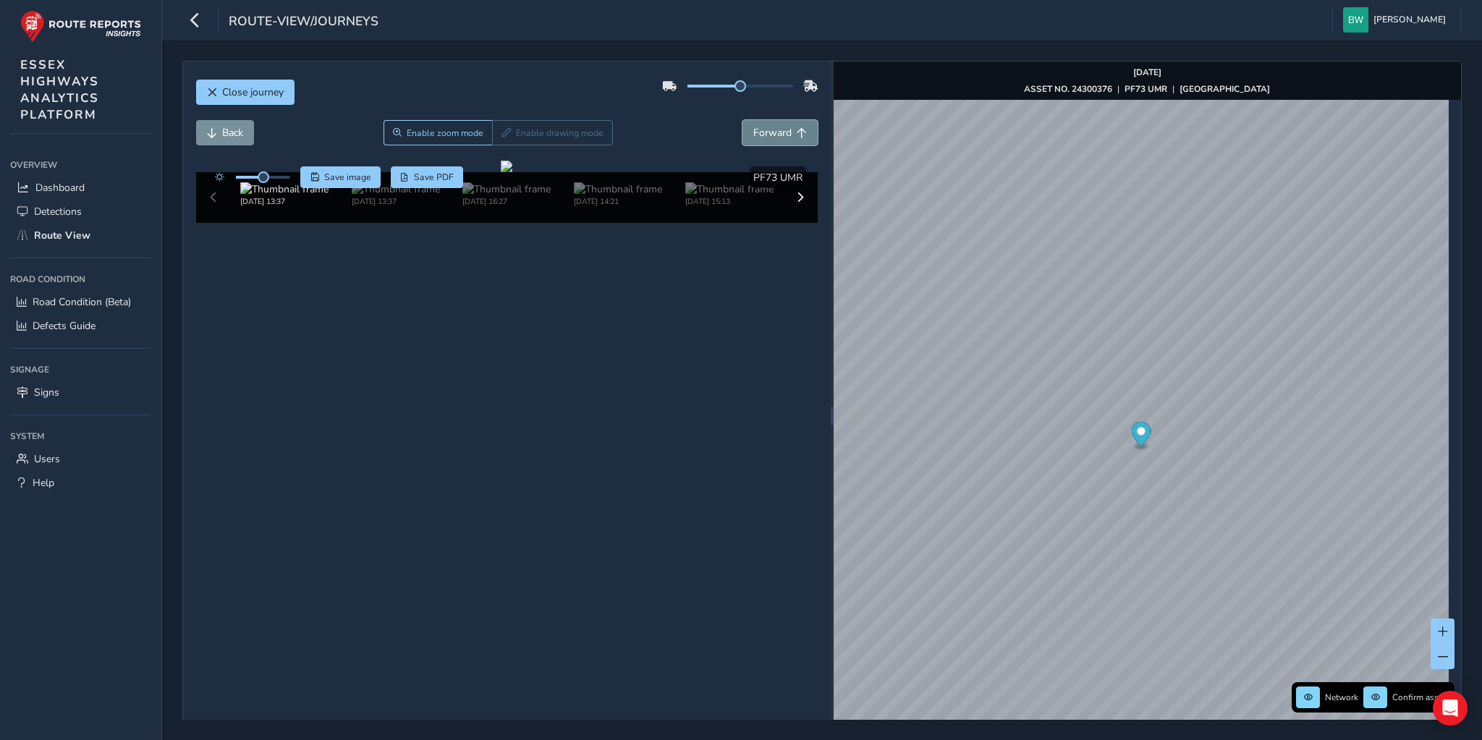
click at [756, 124] on button "Forward" at bounding box center [780, 132] width 75 height 25
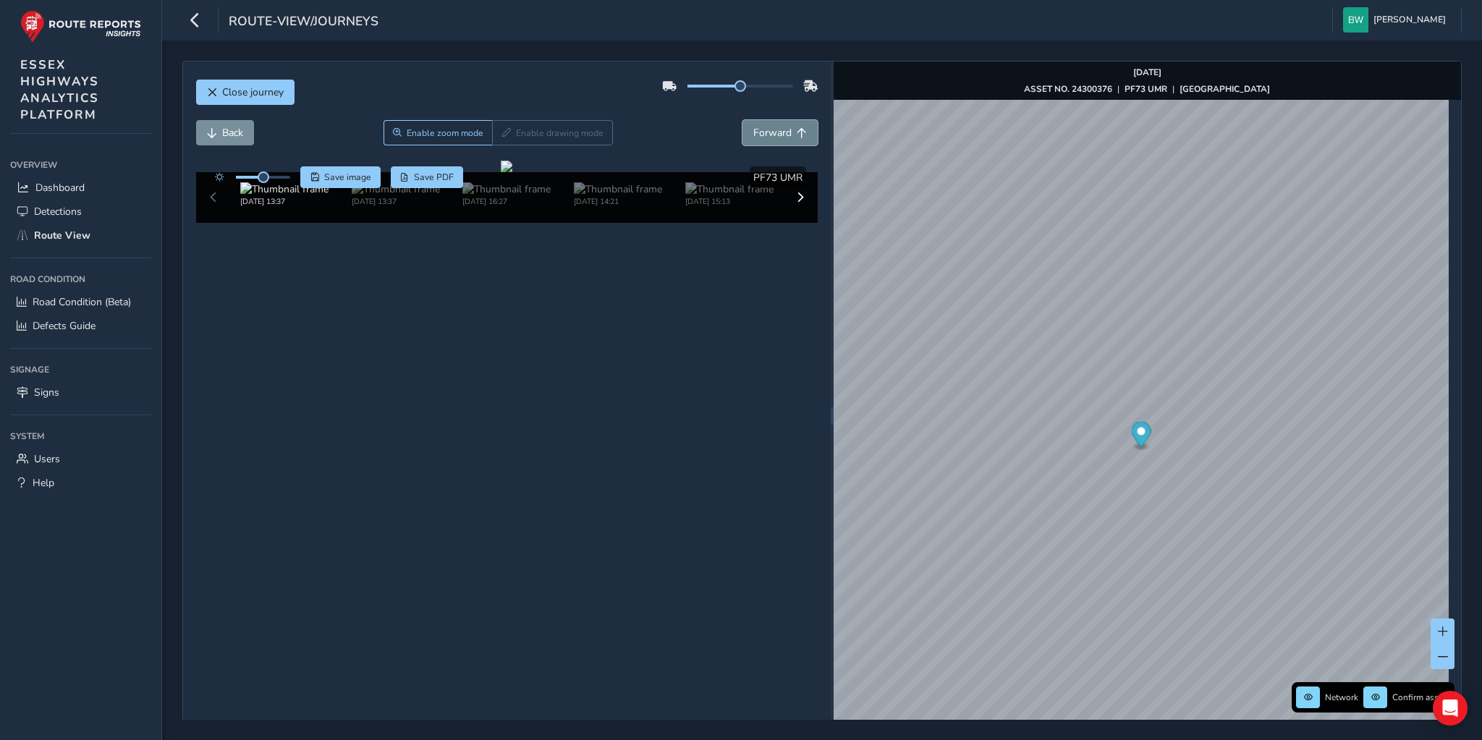
click at [756, 124] on button "Forward" at bounding box center [780, 132] width 75 height 25
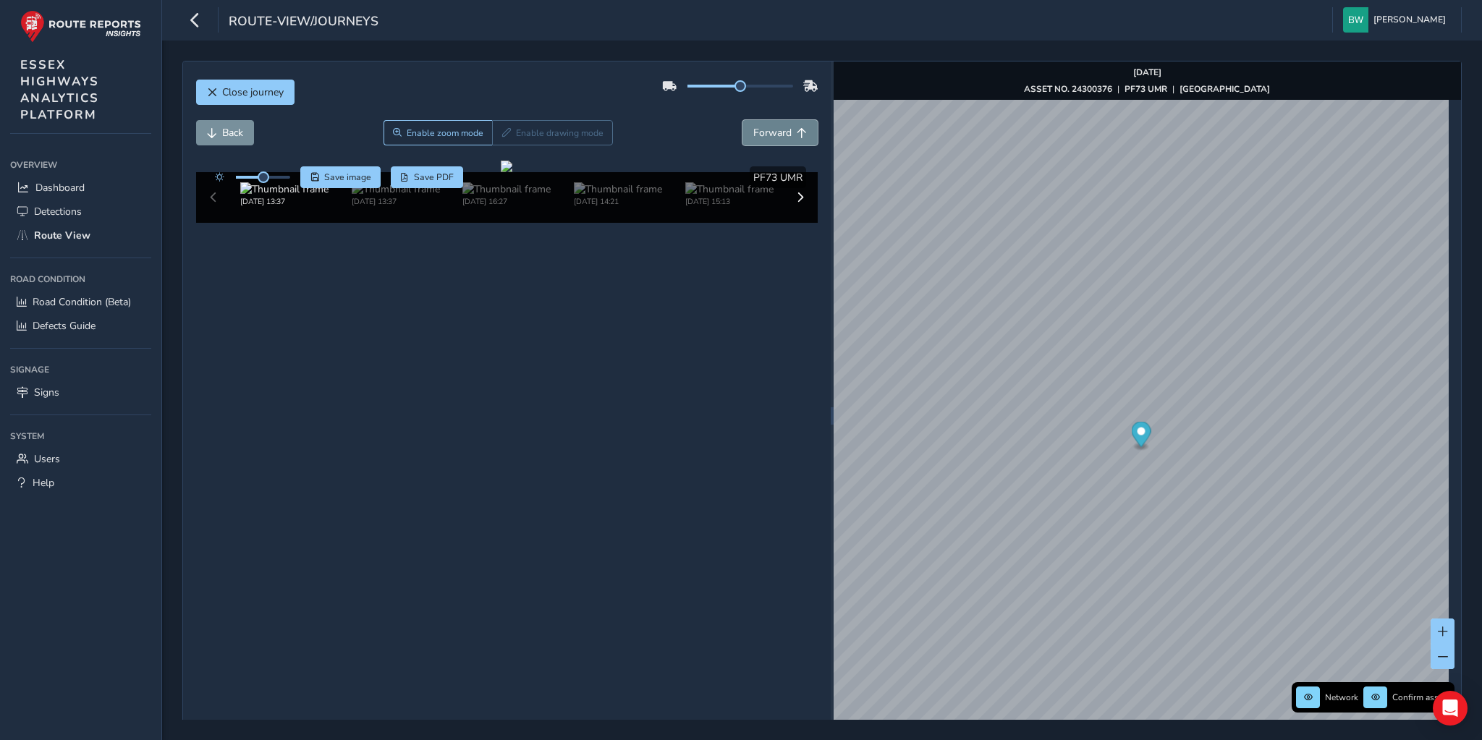
click at [756, 124] on button "Forward" at bounding box center [780, 132] width 75 height 25
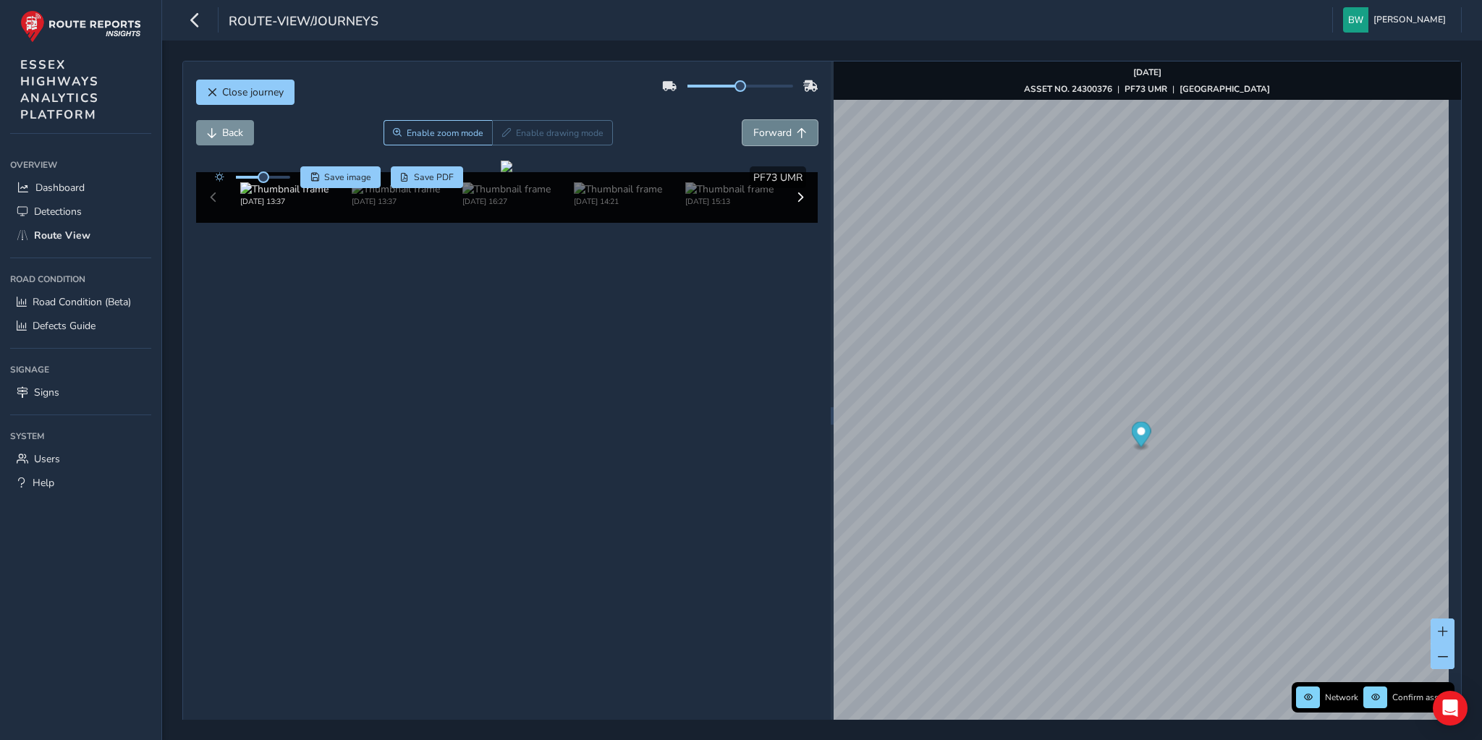
click at [756, 124] on button "Forward" at bounding box center [780, 132] width 75 height 25
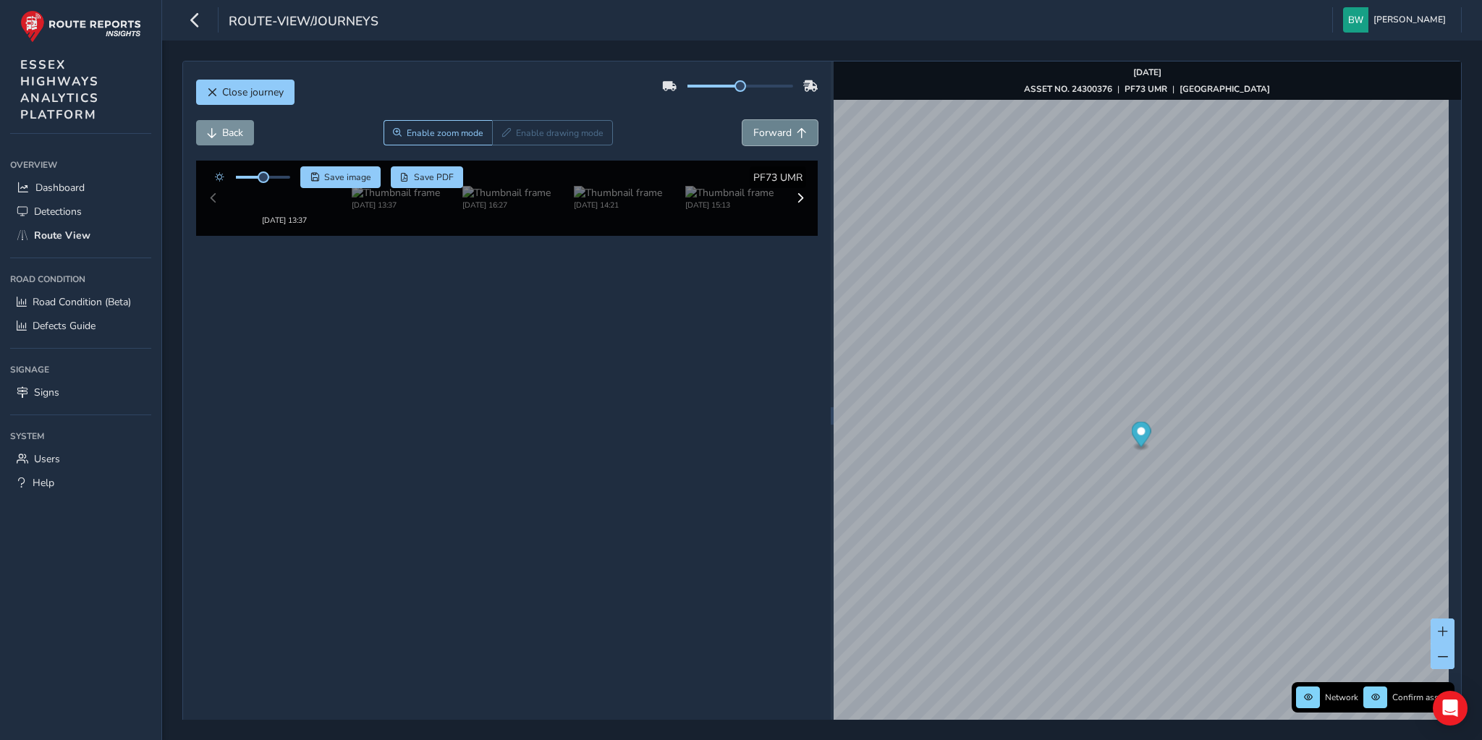
click at [756, 124] on button "Forward" at bounding box center [780, 132] width 75 height 25
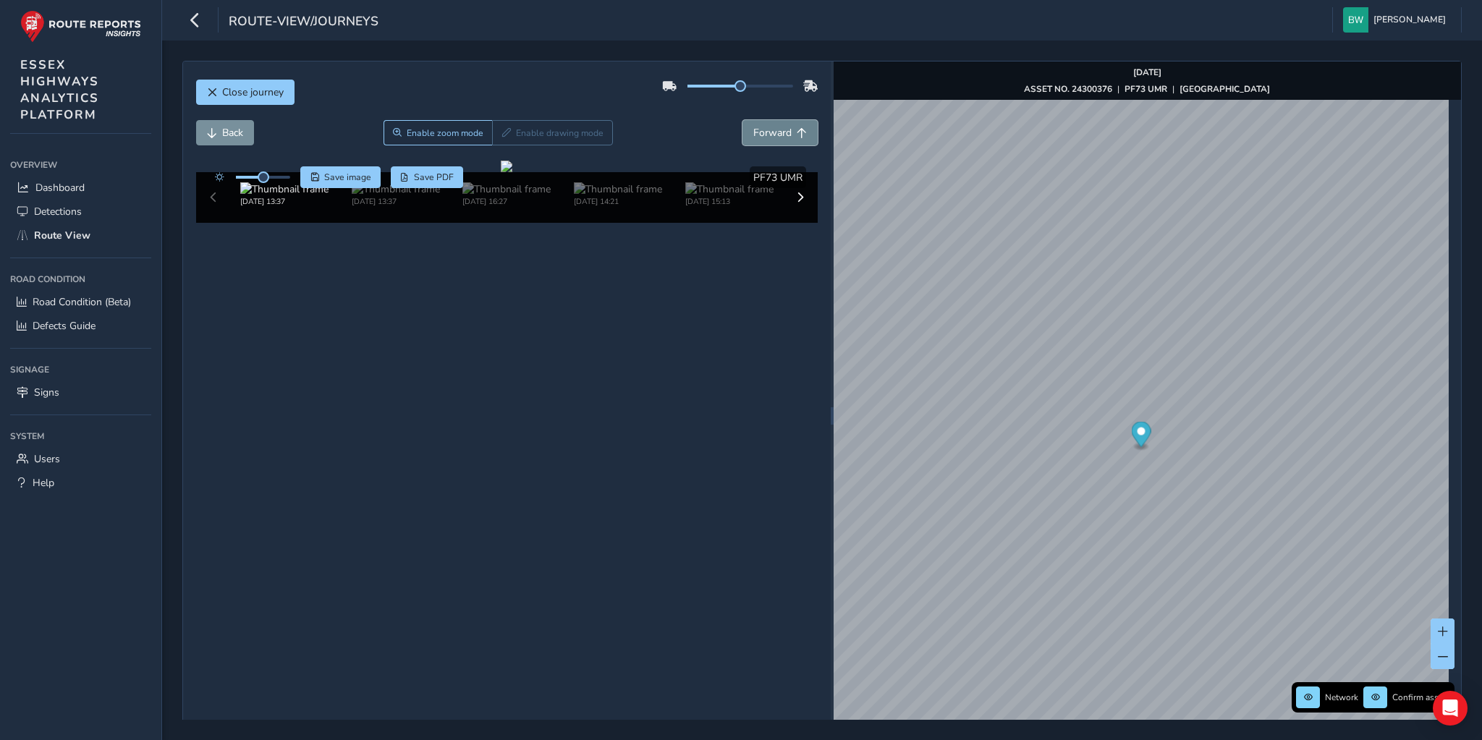
click at [756, 124] on button "Forward" at bounding box center [780, 132] width 75 height 25
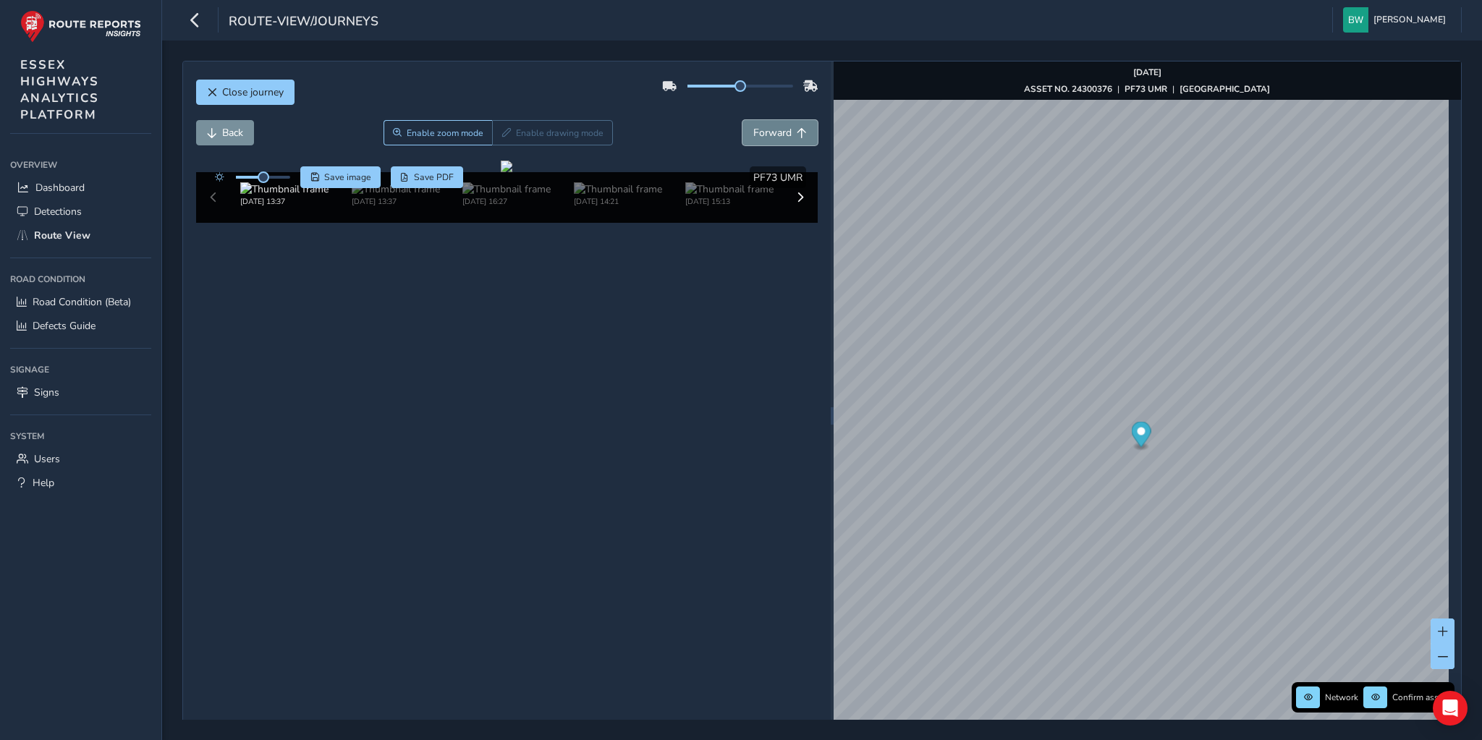
click at [756, 124] on button "Forward" at bounding box center [780, 132] width 75 height 25
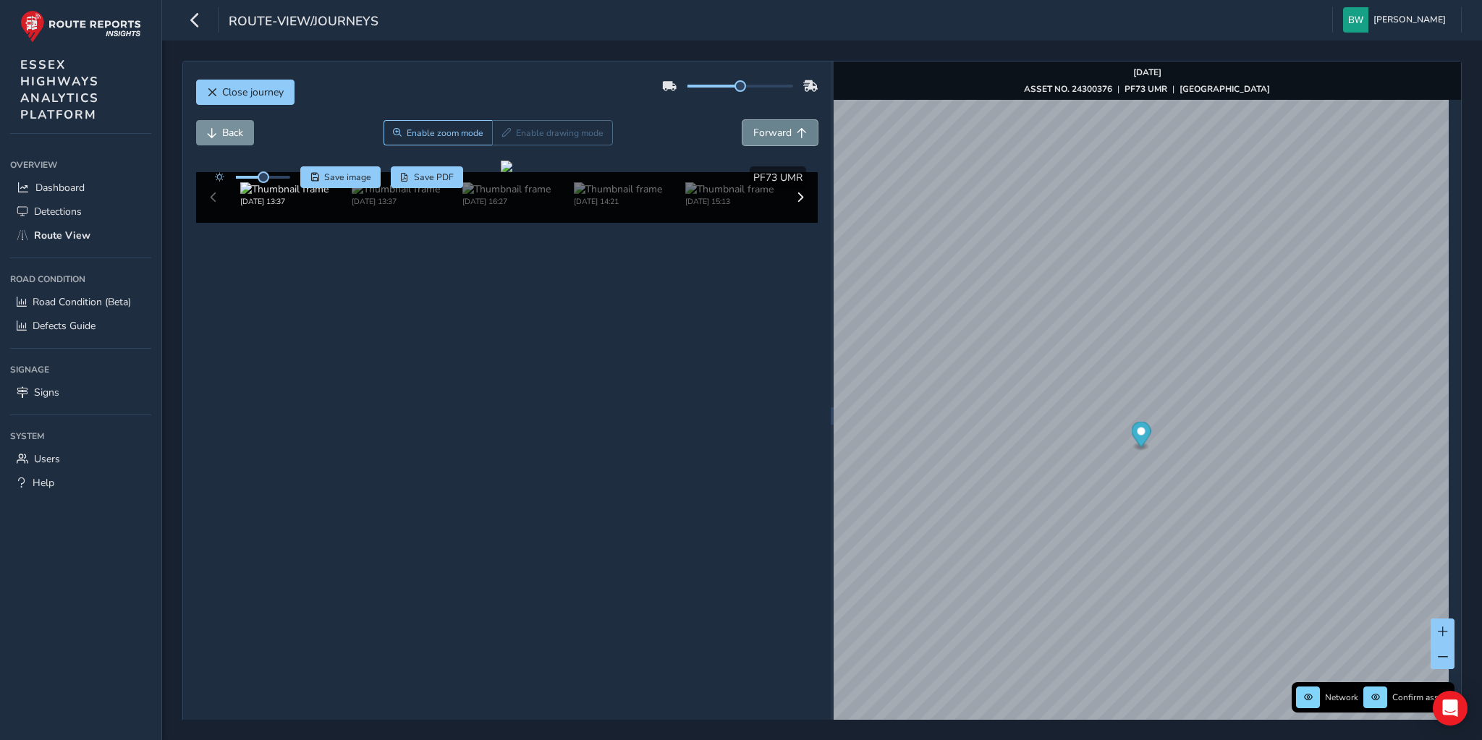
click at [756, 124] on button "Forward" at bounding box center [780, 132] width 75 height 25
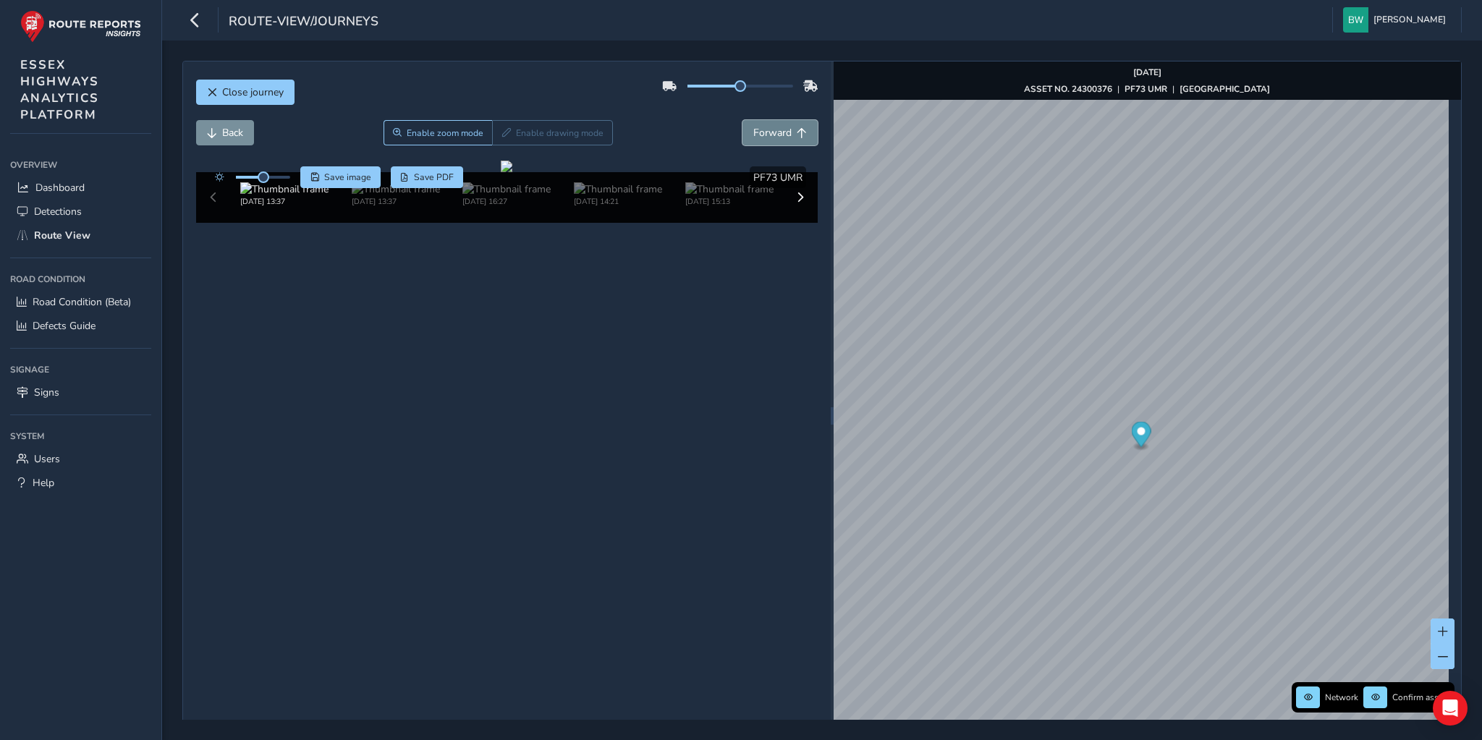
click at [756, 124] on button "Forward" at bounding box center [780, 132] width 75 height 25
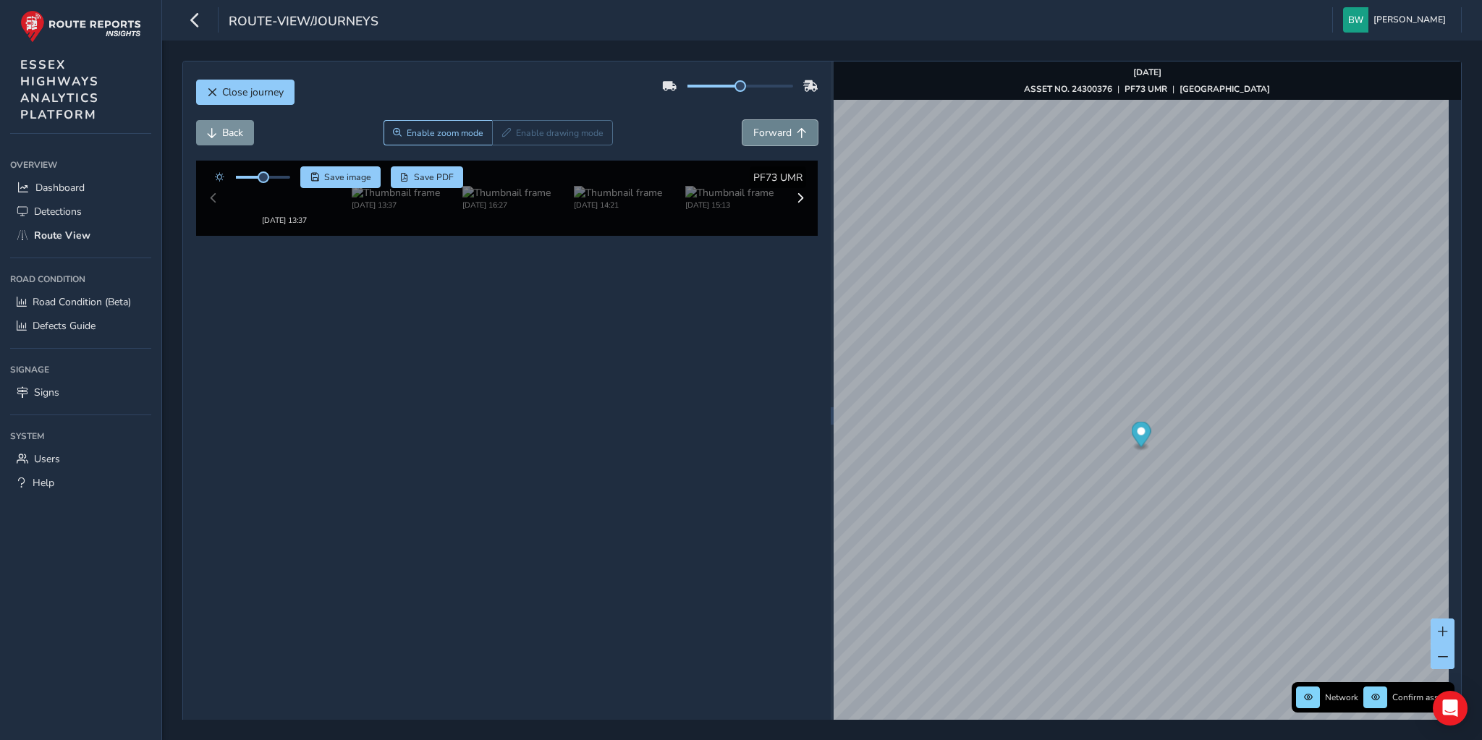
click at [756, 124] on button "Forward" at bounding box center [780, 132] width 75 height 25
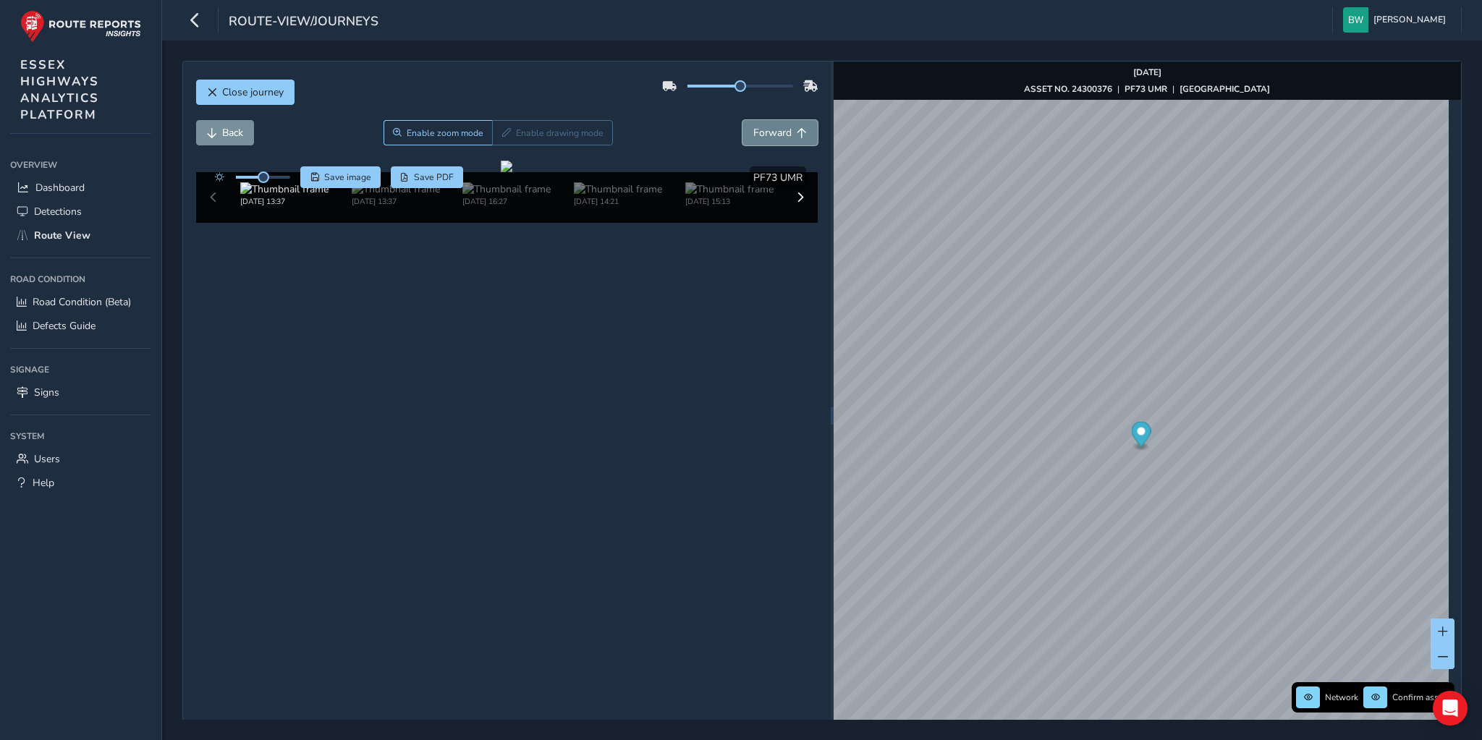
click at [756, 124] on button "Forward" at bounding box center [780, 132] width 75 height 25
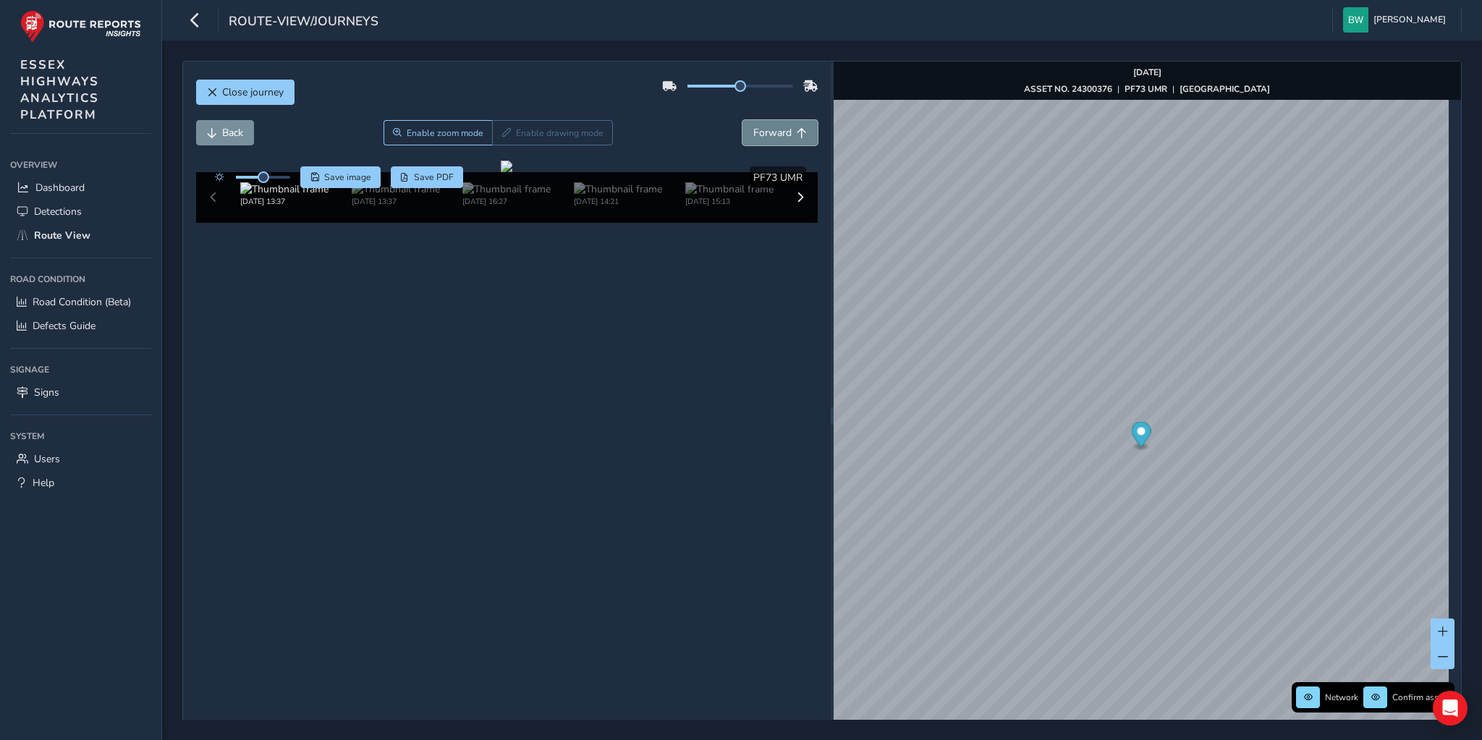
click at [756, 124] on button "Forward" at bounding box center [780, 132] width 75 height 25
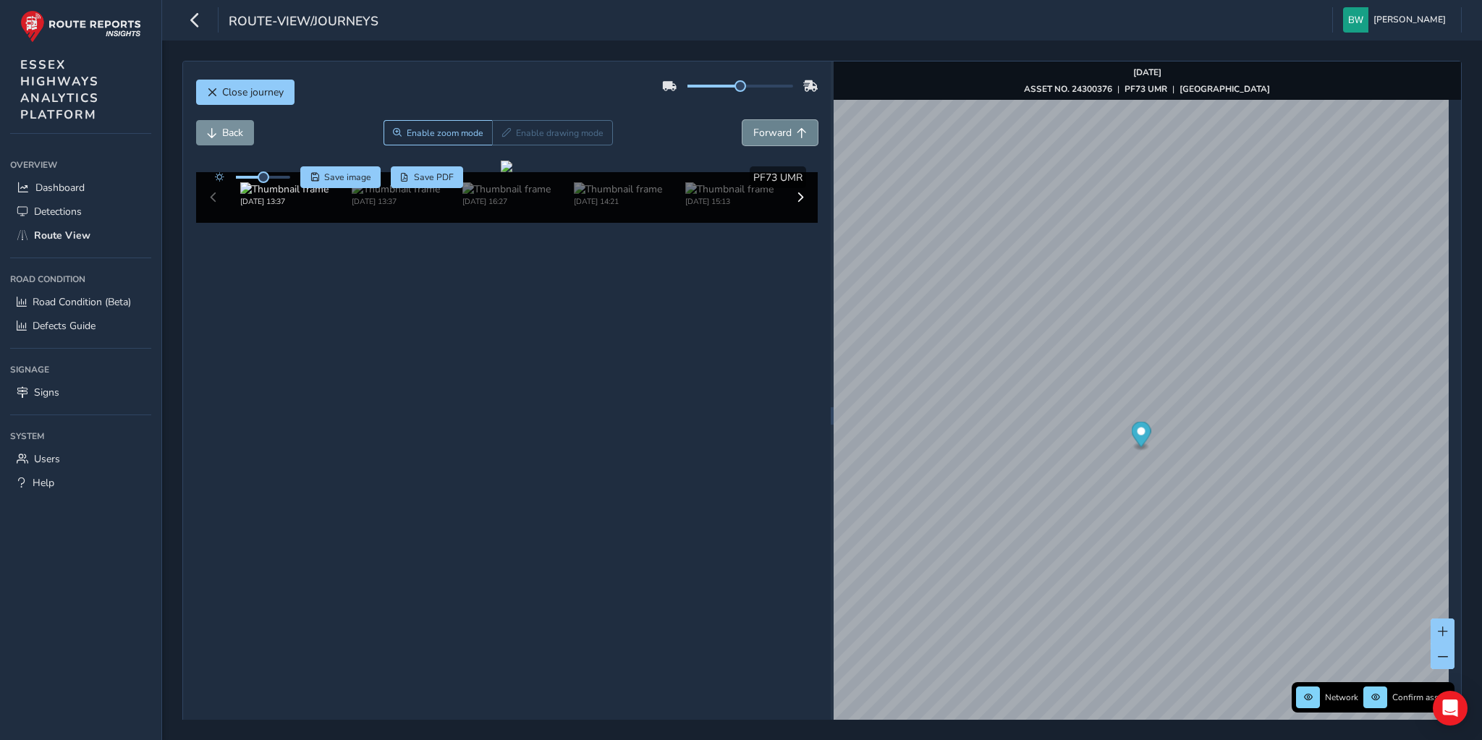
click at [756, 124] on button "Forward" at bounding box center [780, 132] width 75 height 25
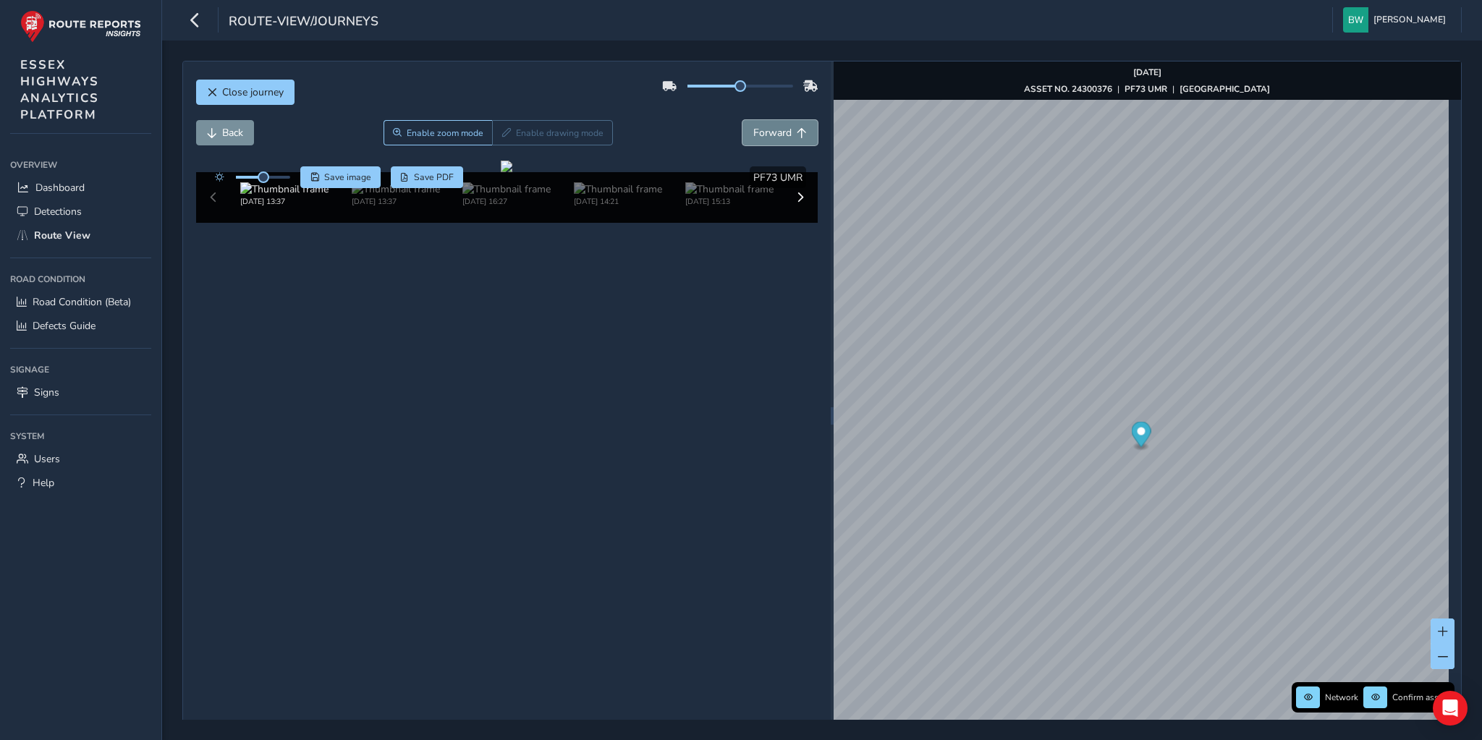
click at [756, 124] on button "Forward" at bounding box center [780, 132] width 75 height 25
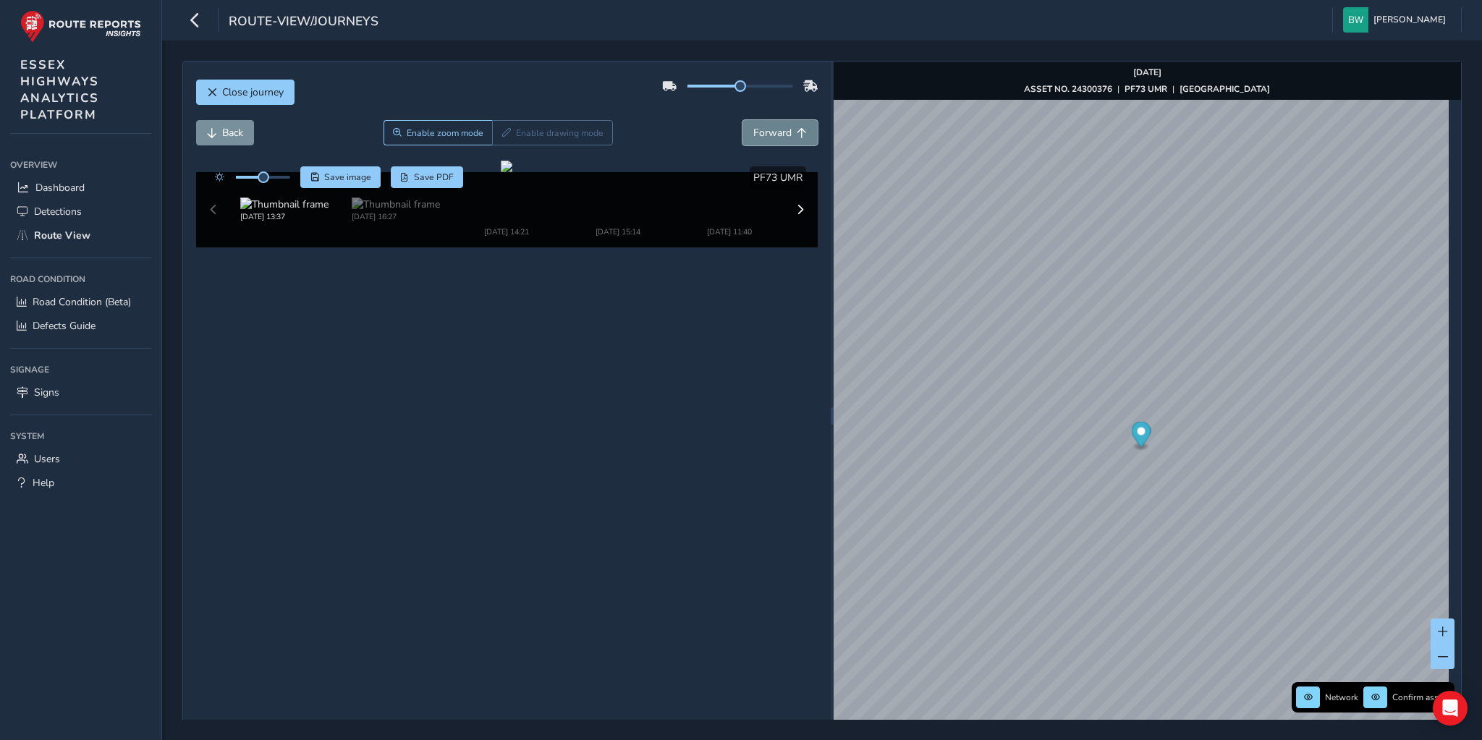
click at [756, 124] on button "Forward" at bounding box center [780, 132] width 75 height 25
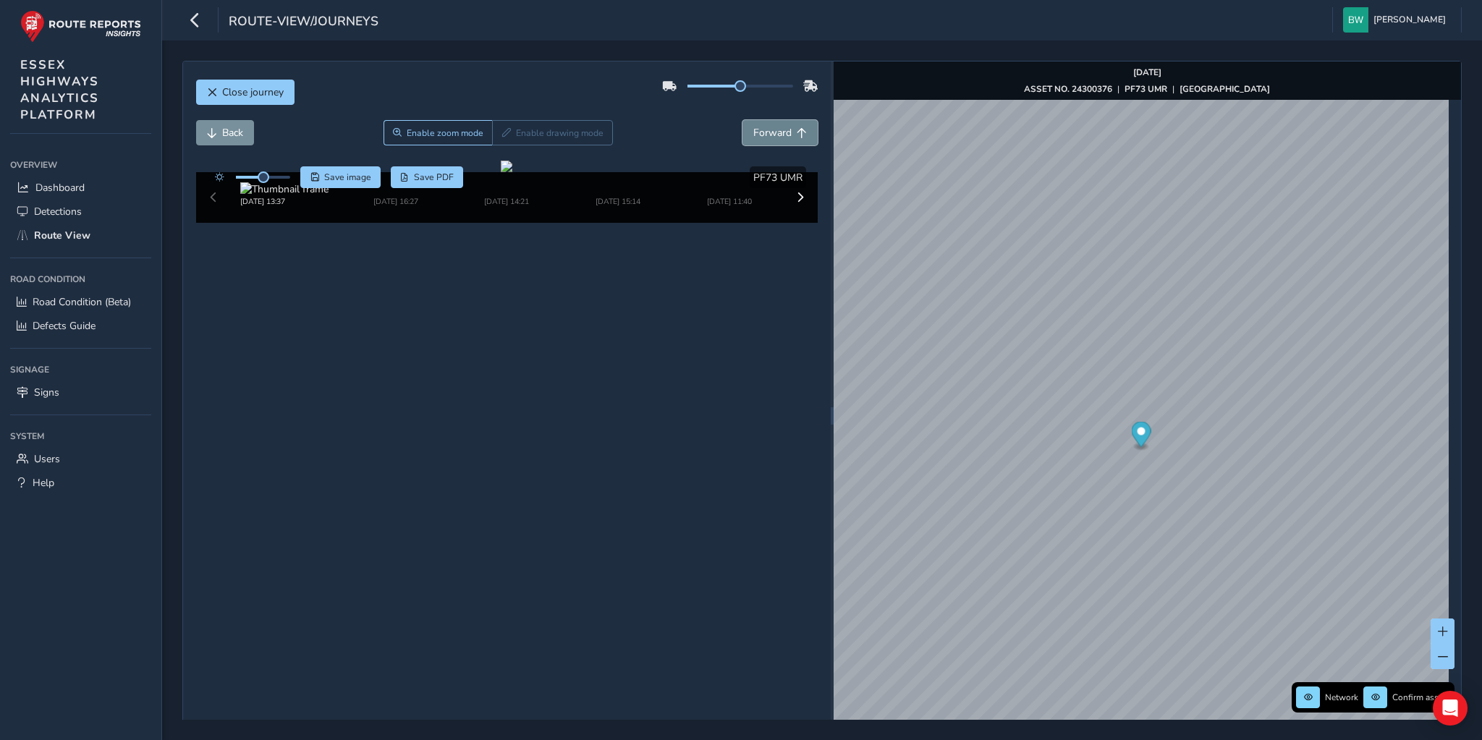
click at [756, 124] on button "Forward" at bounding box center [780, 132] width 75 height 25
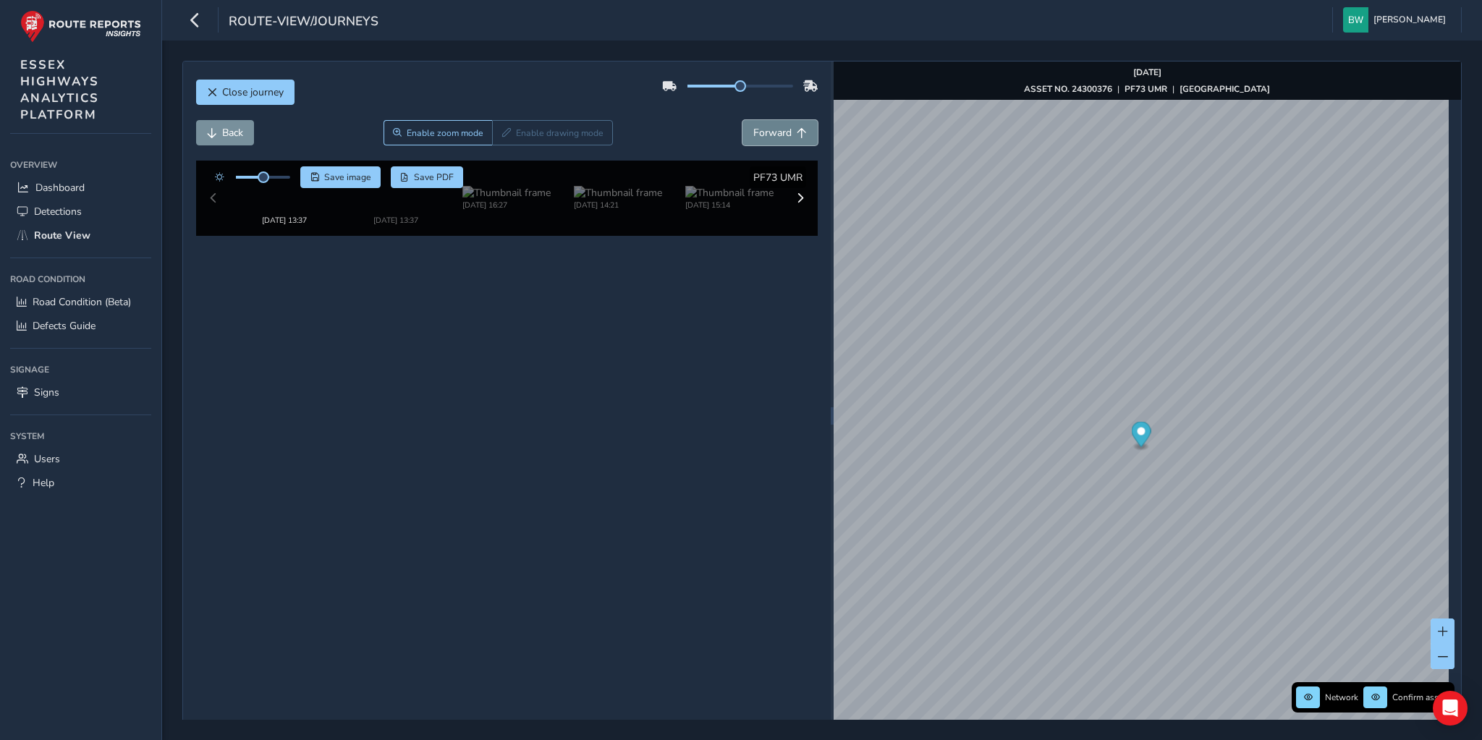
click at [756, 124] on button "Forward" at bounding box center [780, 132] width 75 height 25
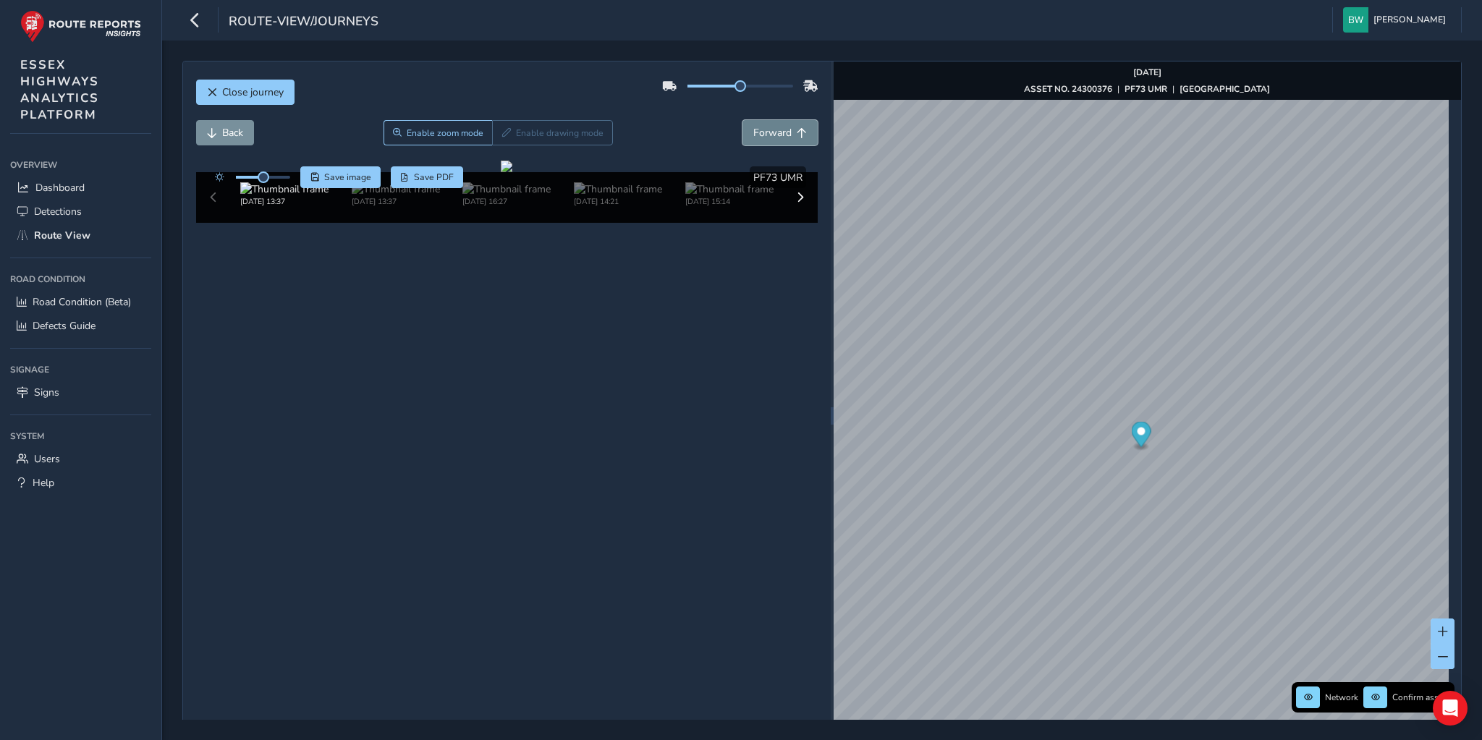
click at [756, 124] on button "Forward" at bounding box center [780, 132] width 75 height 25
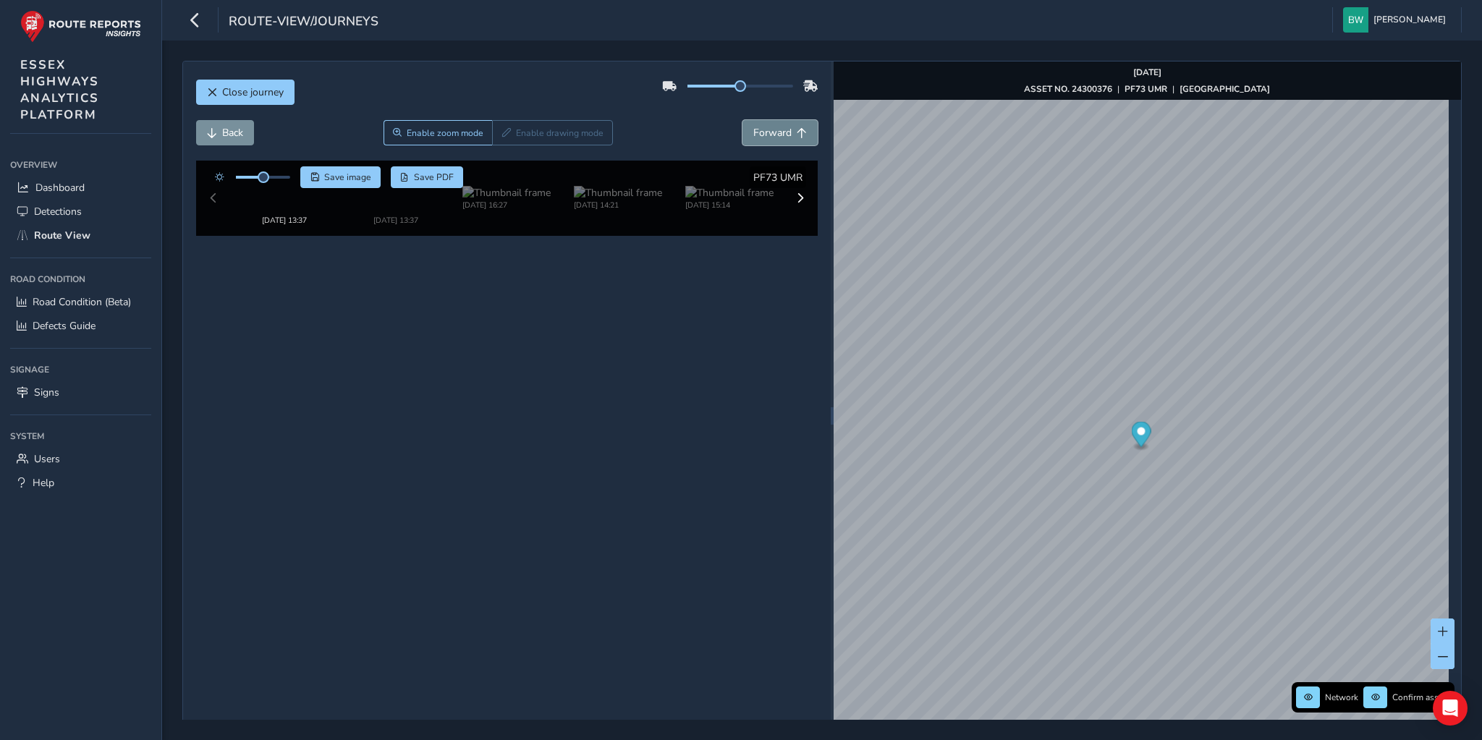
click at [756, 124] on button "Forward" at bounding box center [780, 132] width 75 height 25
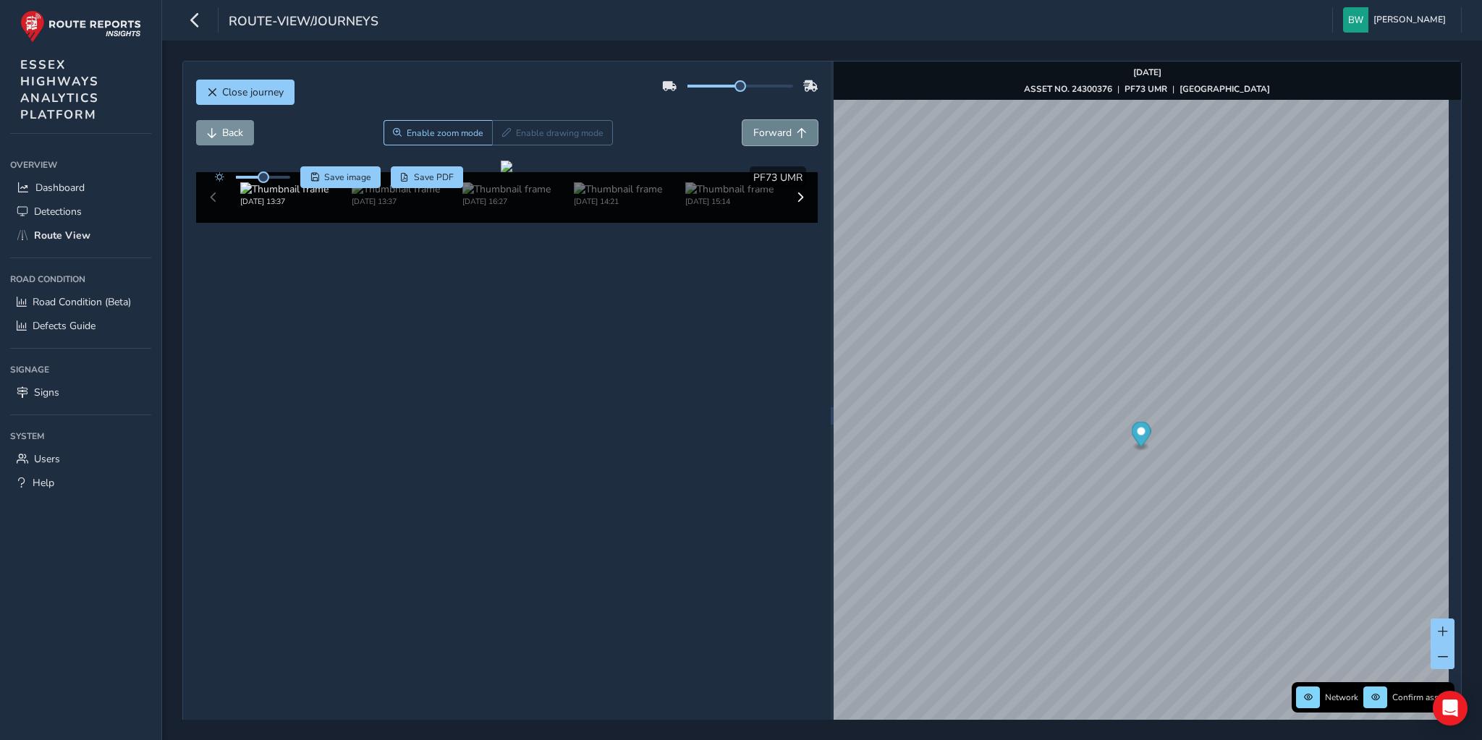
click at [756, 124] on button "Forward" at bounding box center [780, 132] width 75 height 25
click at [222, 137] on span "Back" at bounding box center [232, 133] width 21 height 14
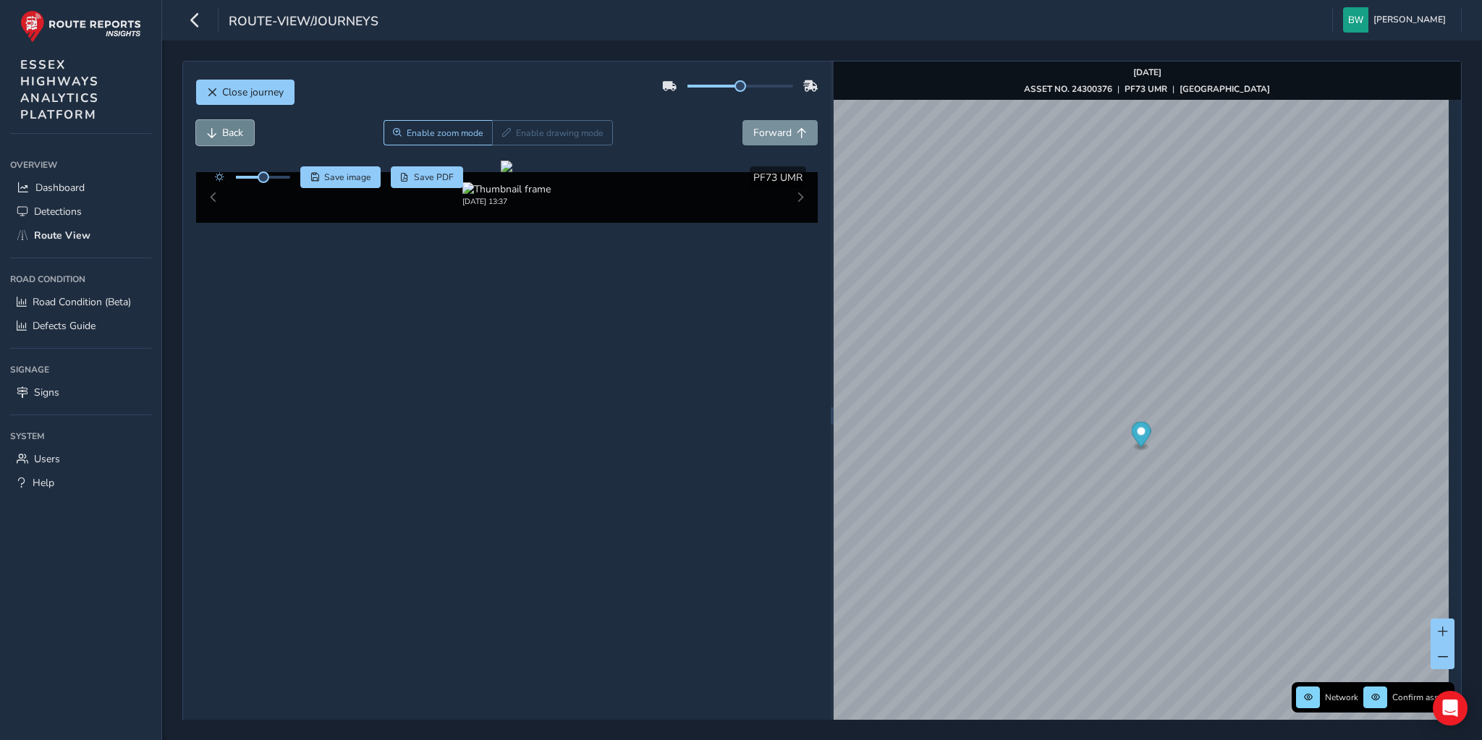
click at [222, 137] on span "Back" at bounding box center [232, 133] width 21 height 14
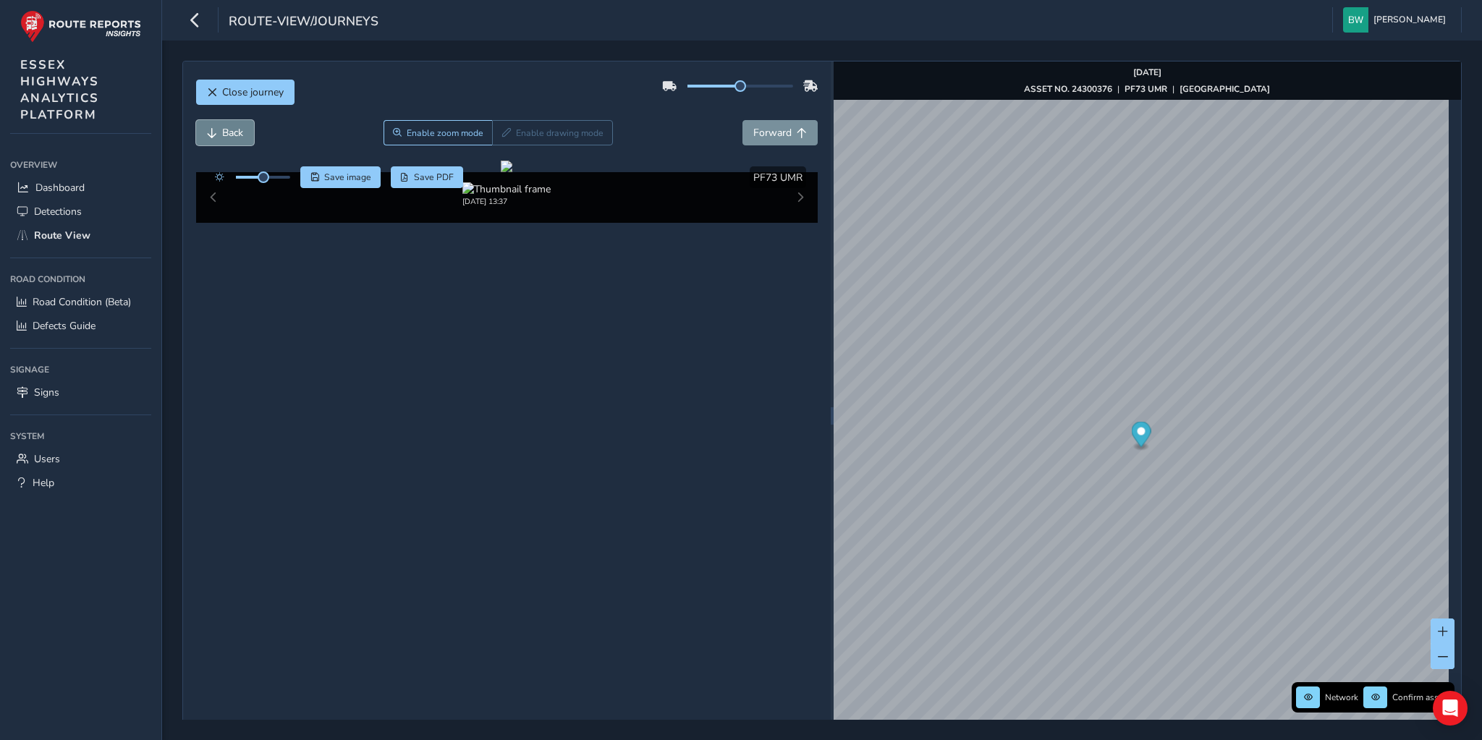
click at [222, 137] on span "Back" at bounding box center [232, 133] width 21 height 14
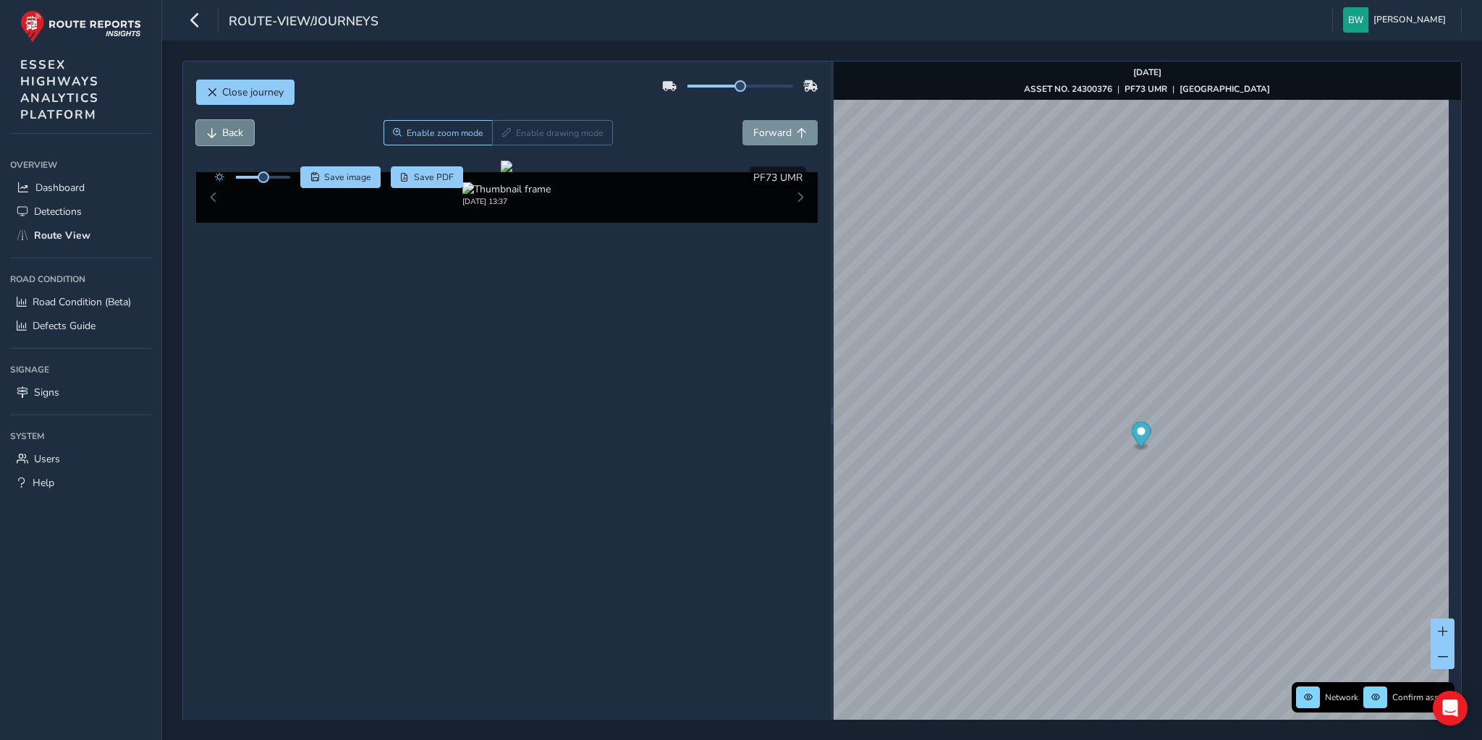
click at [222, 137] on span "Back" at bounding box center [232, 133] width 21 height 14
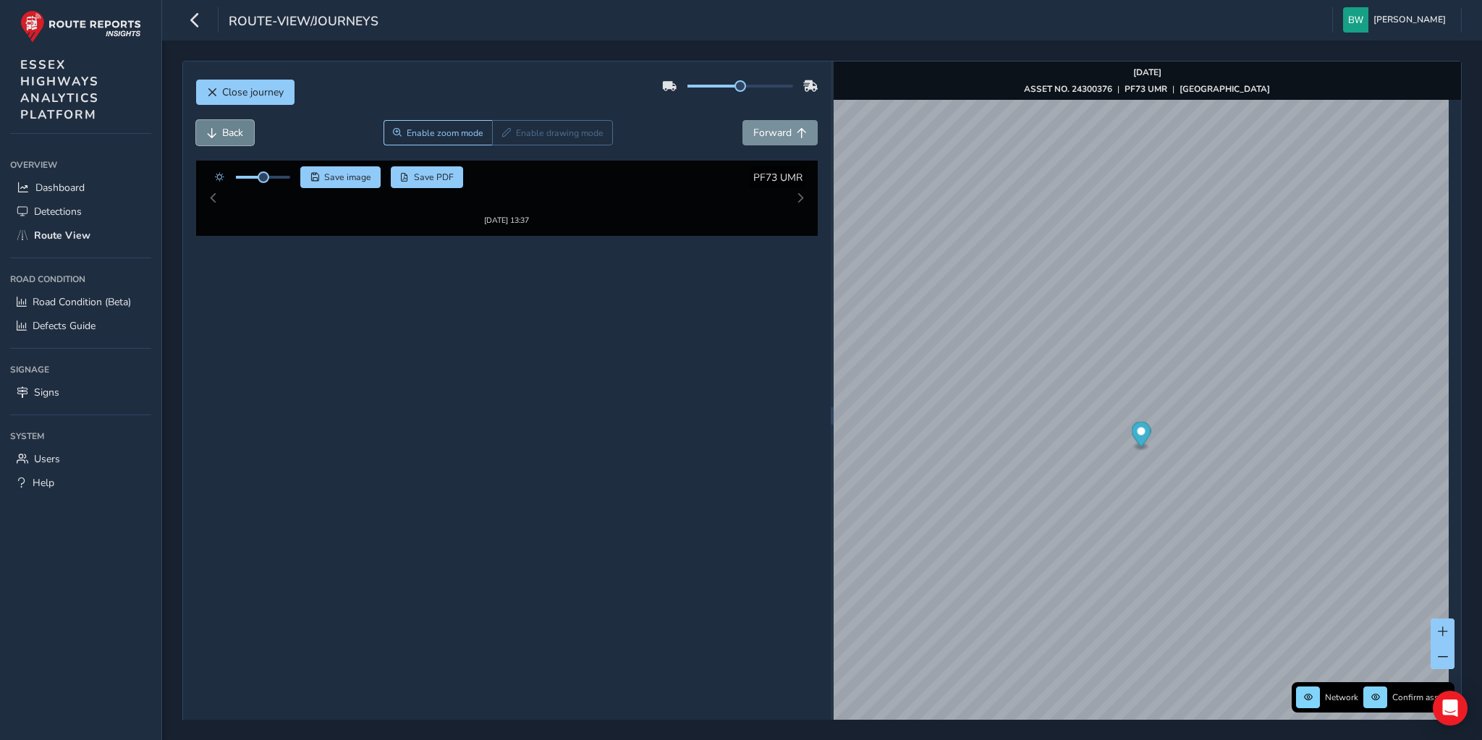
click at [222, 137] on span "Back" at bounding box center [232, 133] width 21 height 14
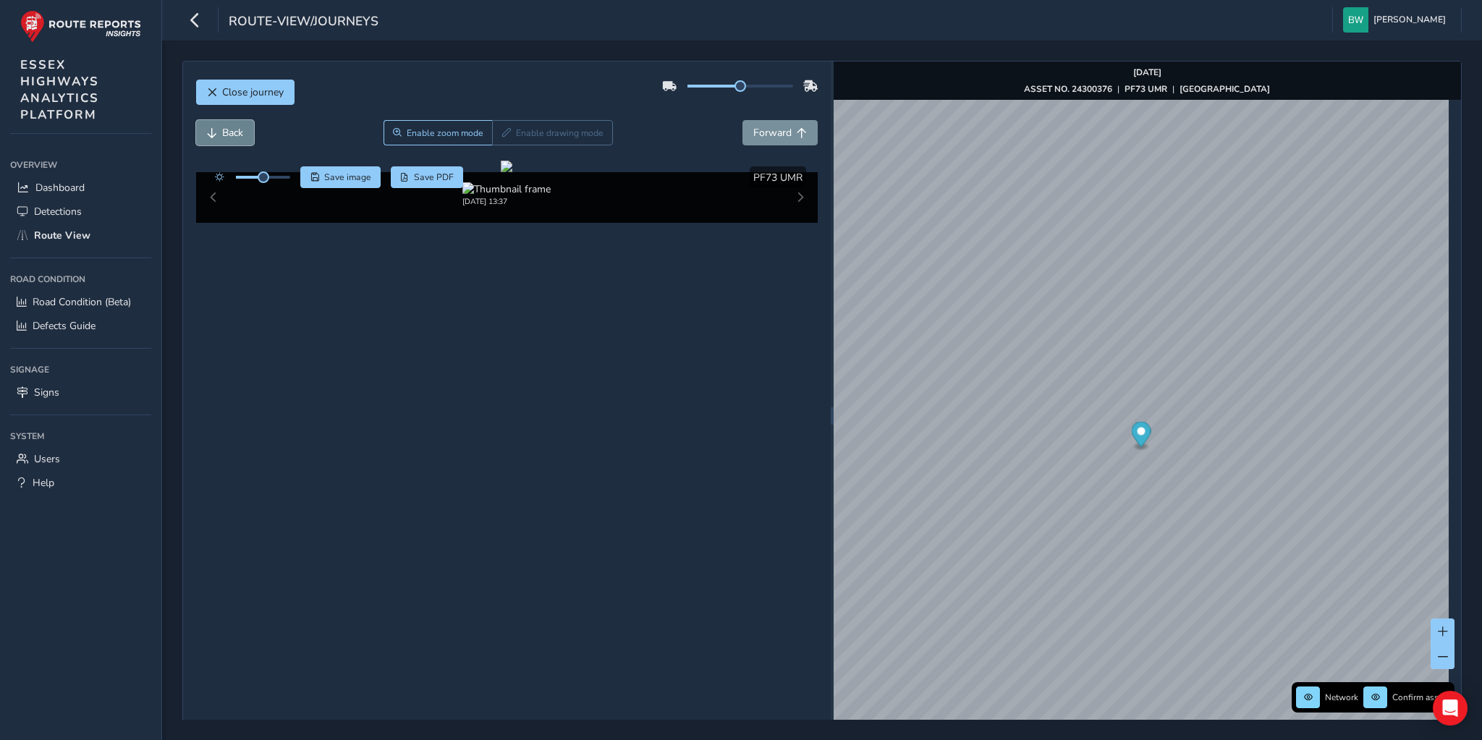
click at [222, 137] on span "Back" at bounding box center [232, 133] width 21 height 14
click at [788, 134] on button "Forward" at bounding box center [780, 132] width 75 height 25
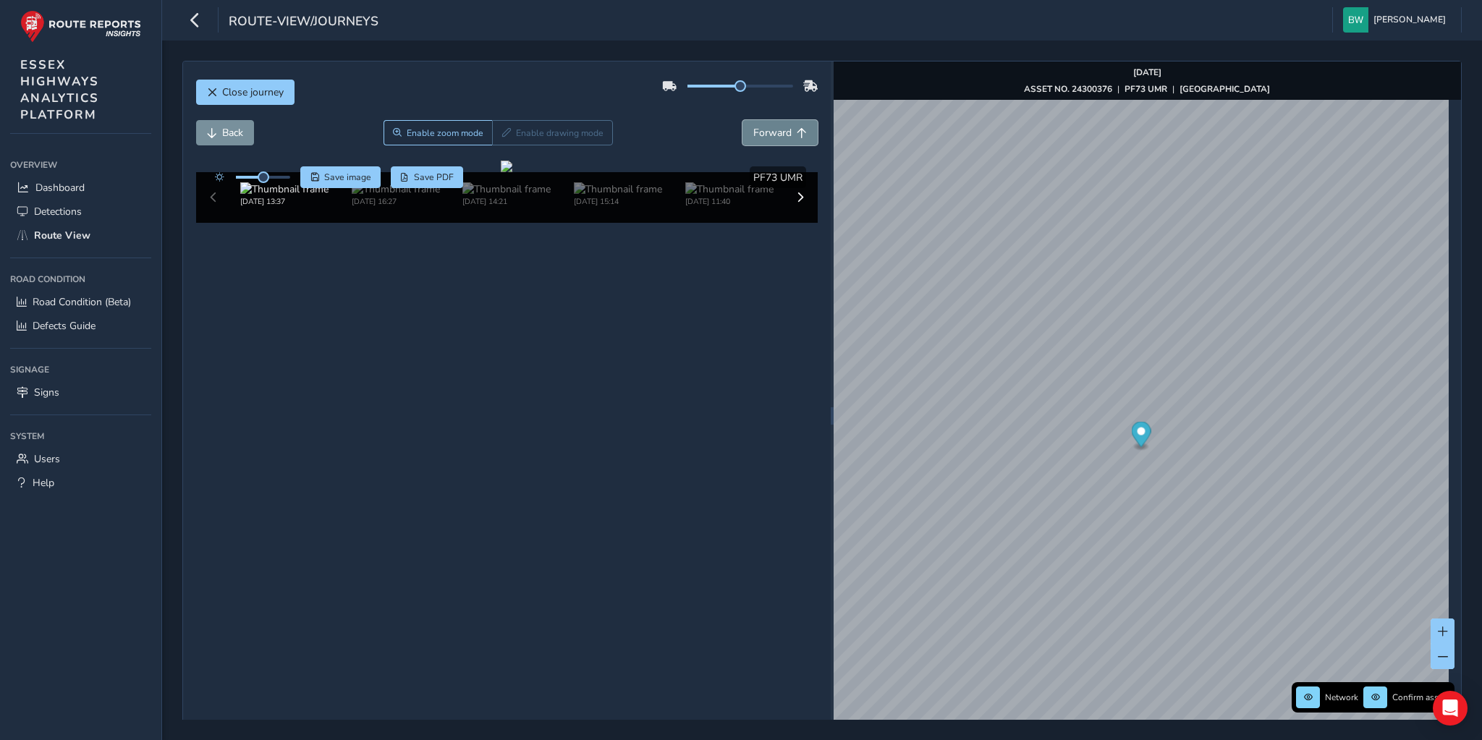
click at [788, 134] on button "Forward" at bounding box center [780, 132] width 75 height 25
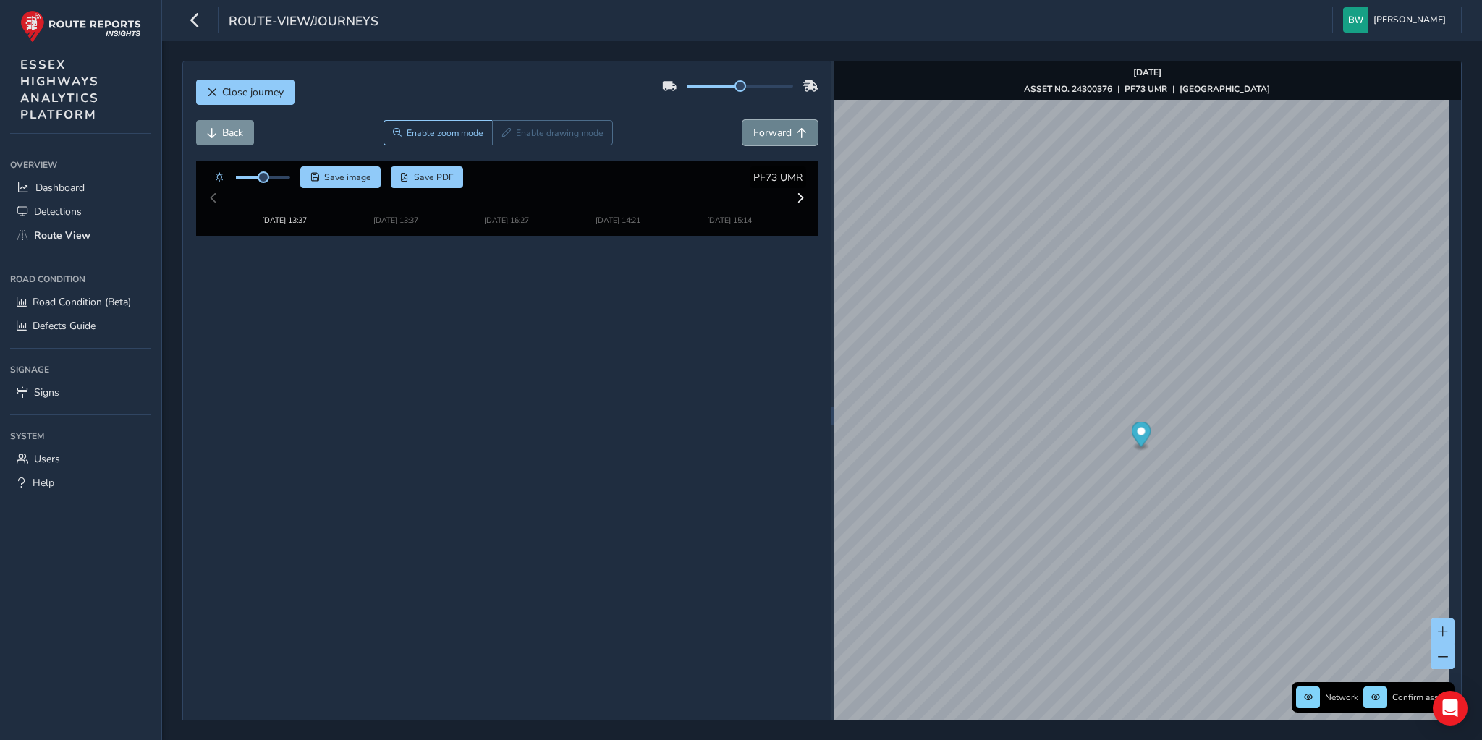
click at [788, 134] on button "Forward" at bounding box center [780, 132] width 75 height 25
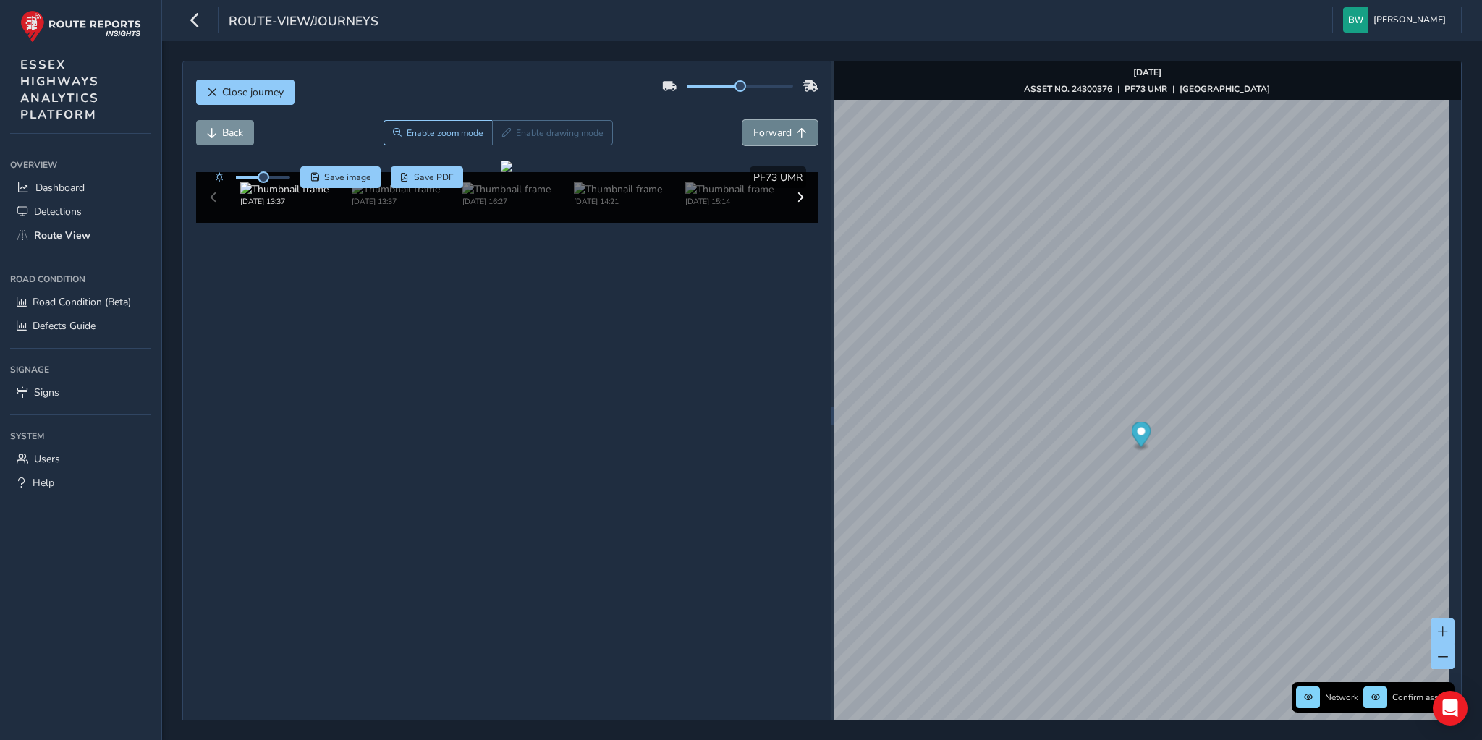
click at [788, 134] on button "Forward" at bounding box center [780, 132] width 75 height 25
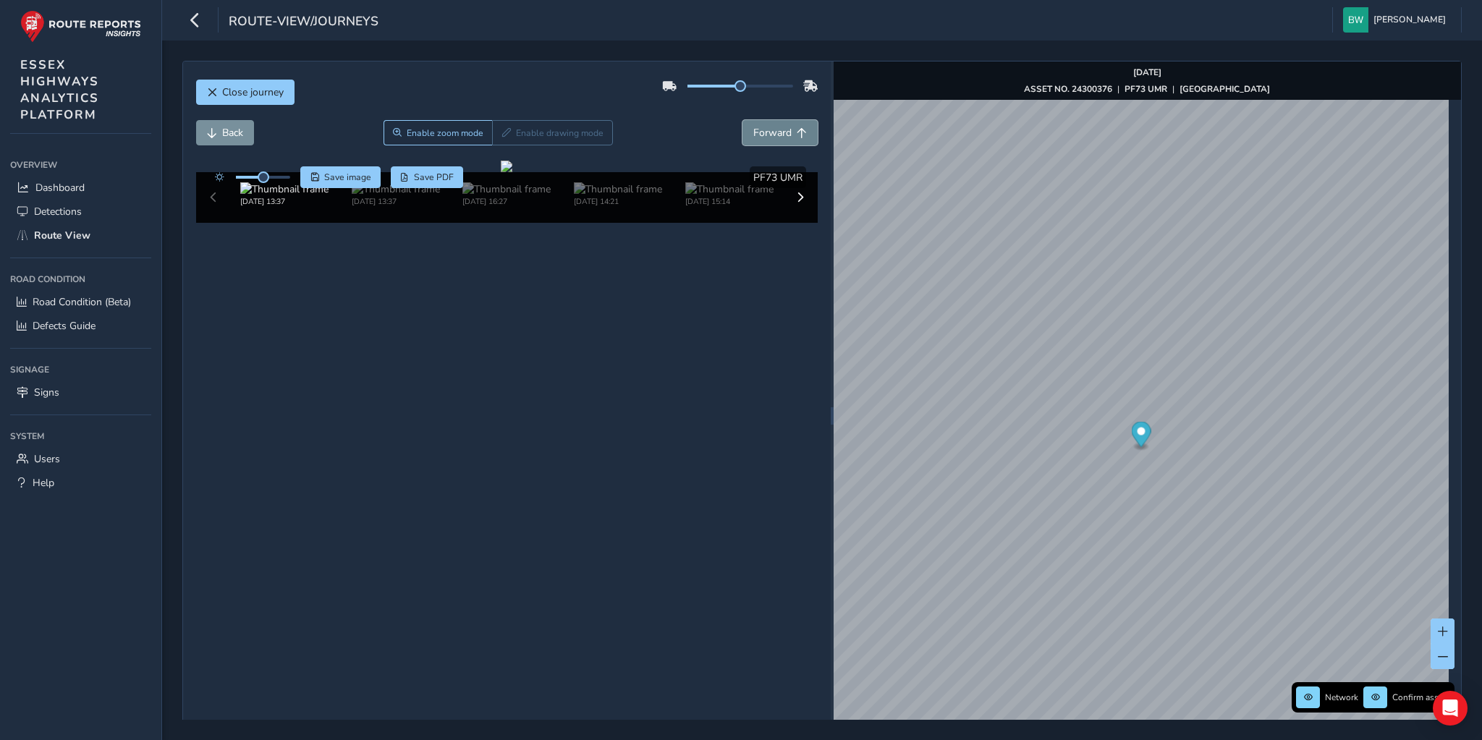
click at [788, 134] on button "Forward" at bounding box center [780, 132] width 75 height 25
click at [1197, 487] on img "Preview frame" at bounding box center [1215, 482] width 36 height 12
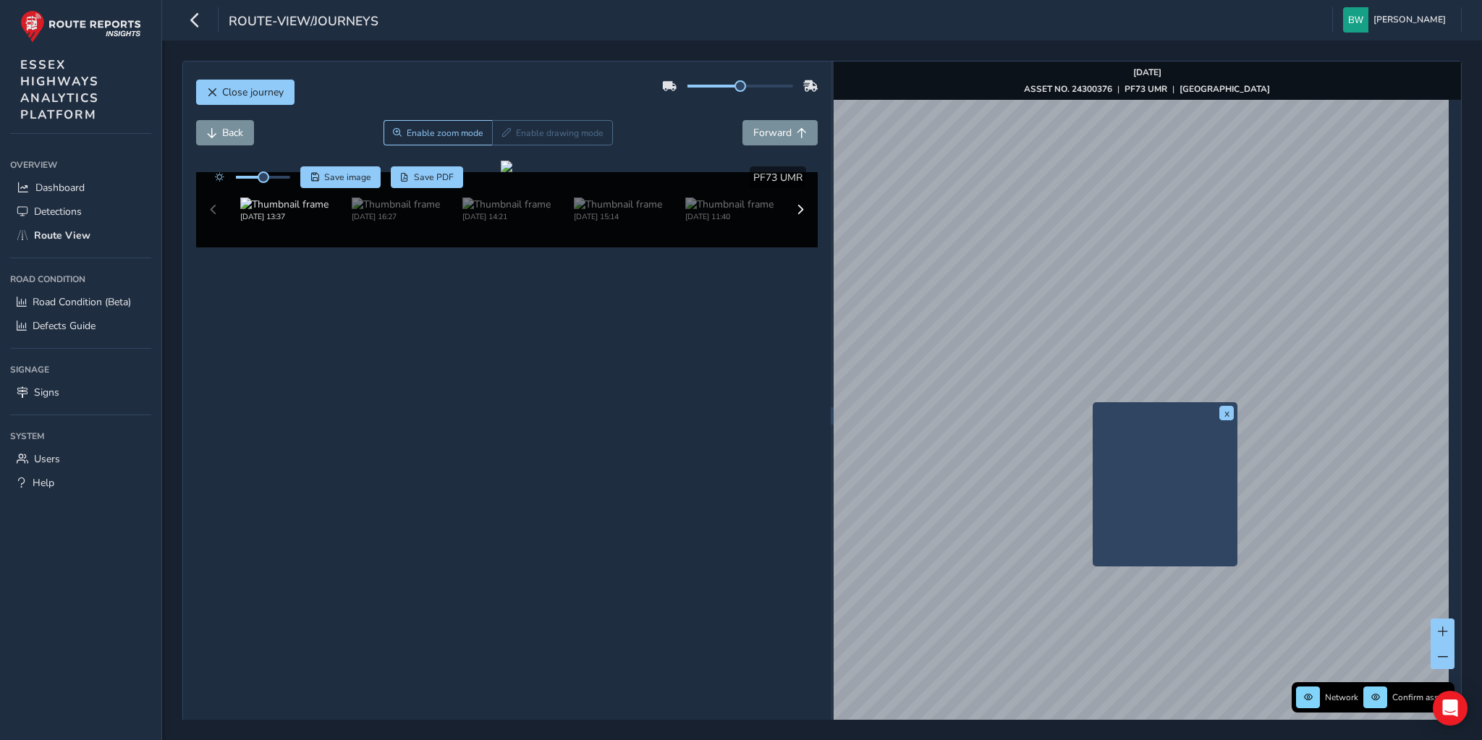
click at [1119, 451] on img "Preview frame" at bounding box center [1169, 493] width 145 height 145
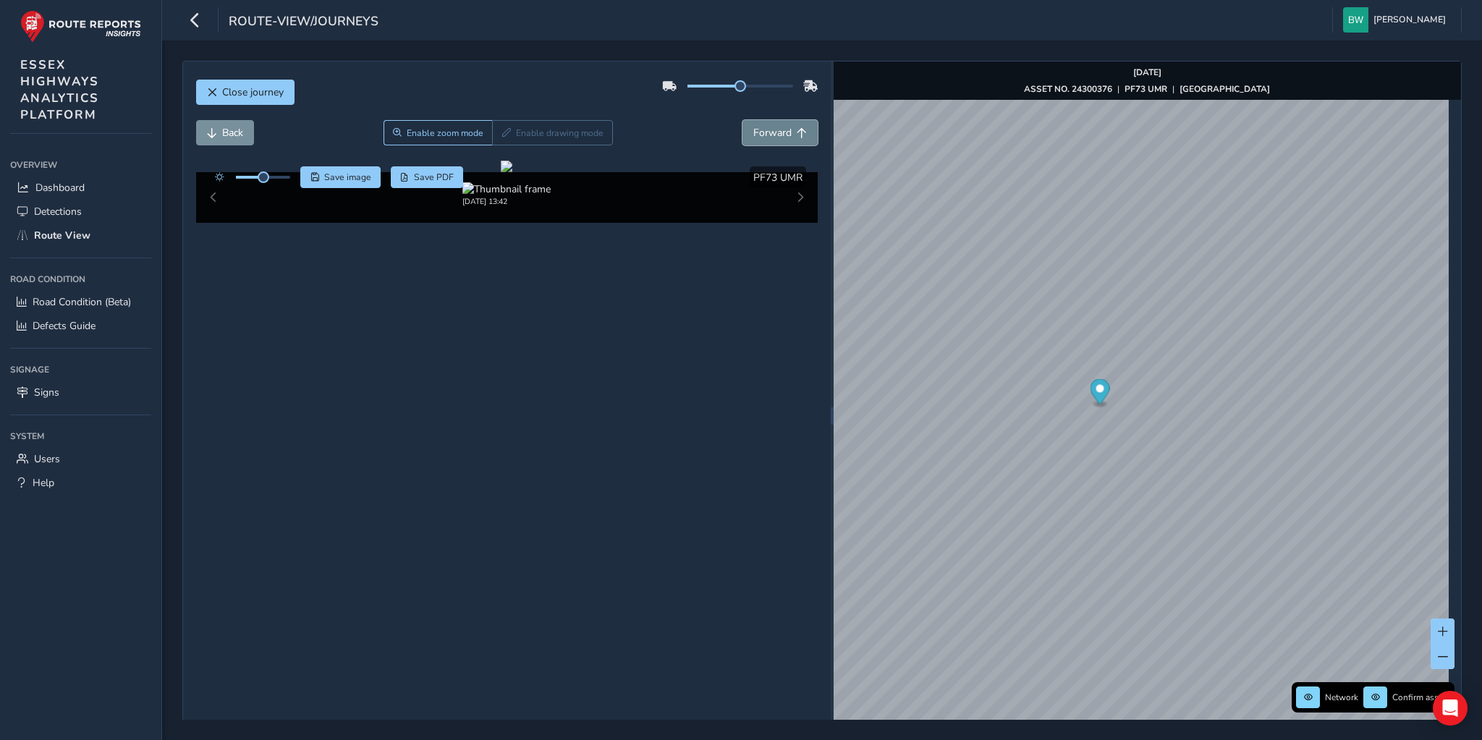
click at [776, 135] on span "Forward" at bounding box center [772, 133] width 38 height 14
click at [222, 129] on span "Back" at bounding box center [232, 133] width 21 height 14
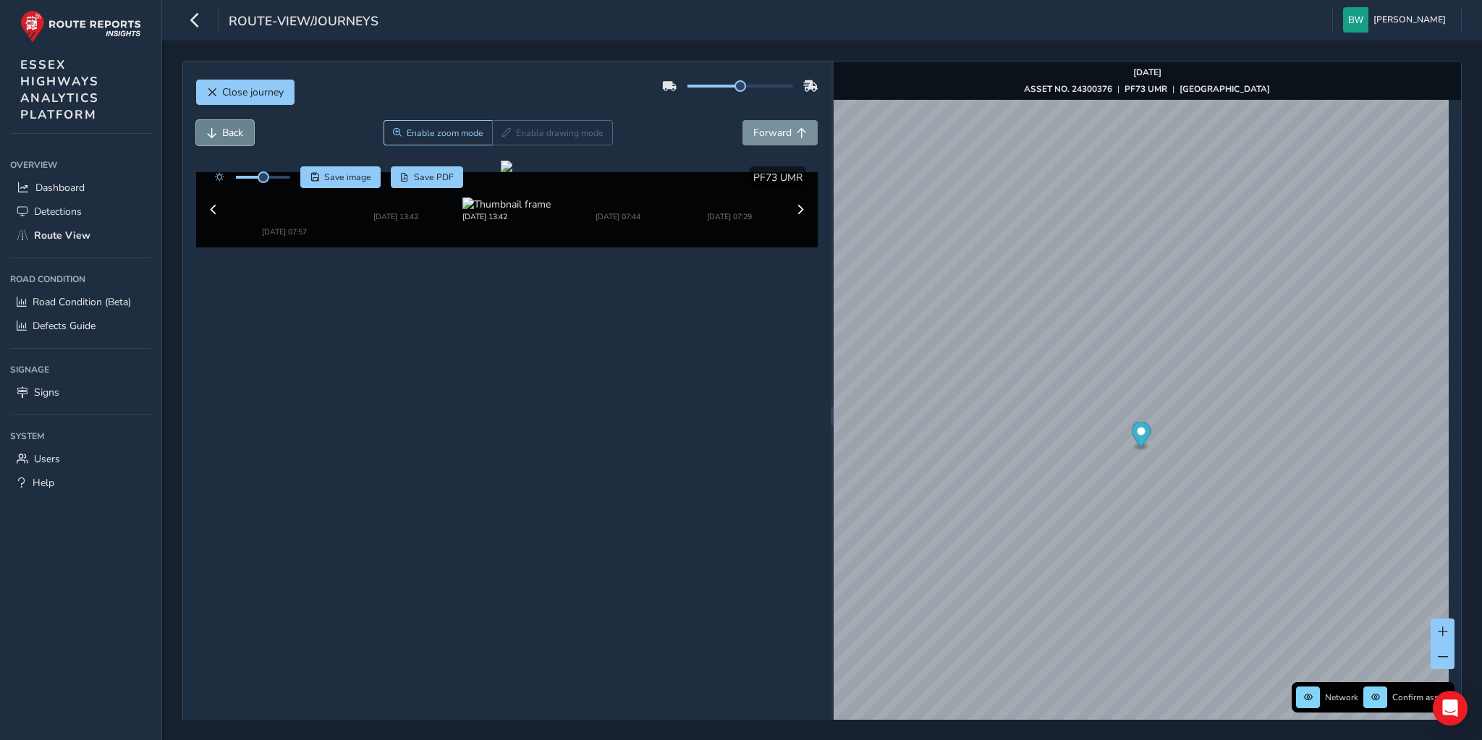
click at [222, 129] on span "Back" at bounding box center [232, 133] width 21 height 14
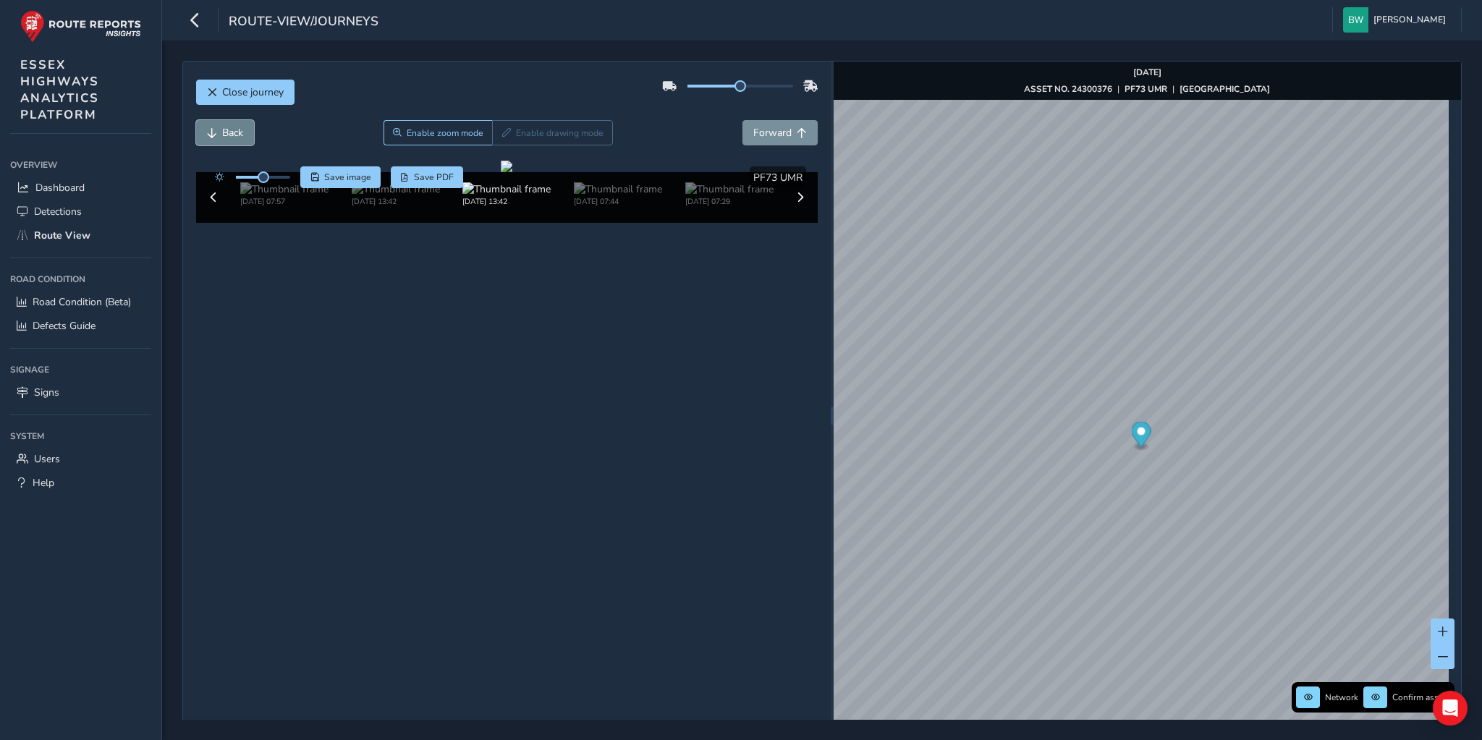
click at [222, 129] on span "Back" at bounding box center [232, 133] width 21 height 14
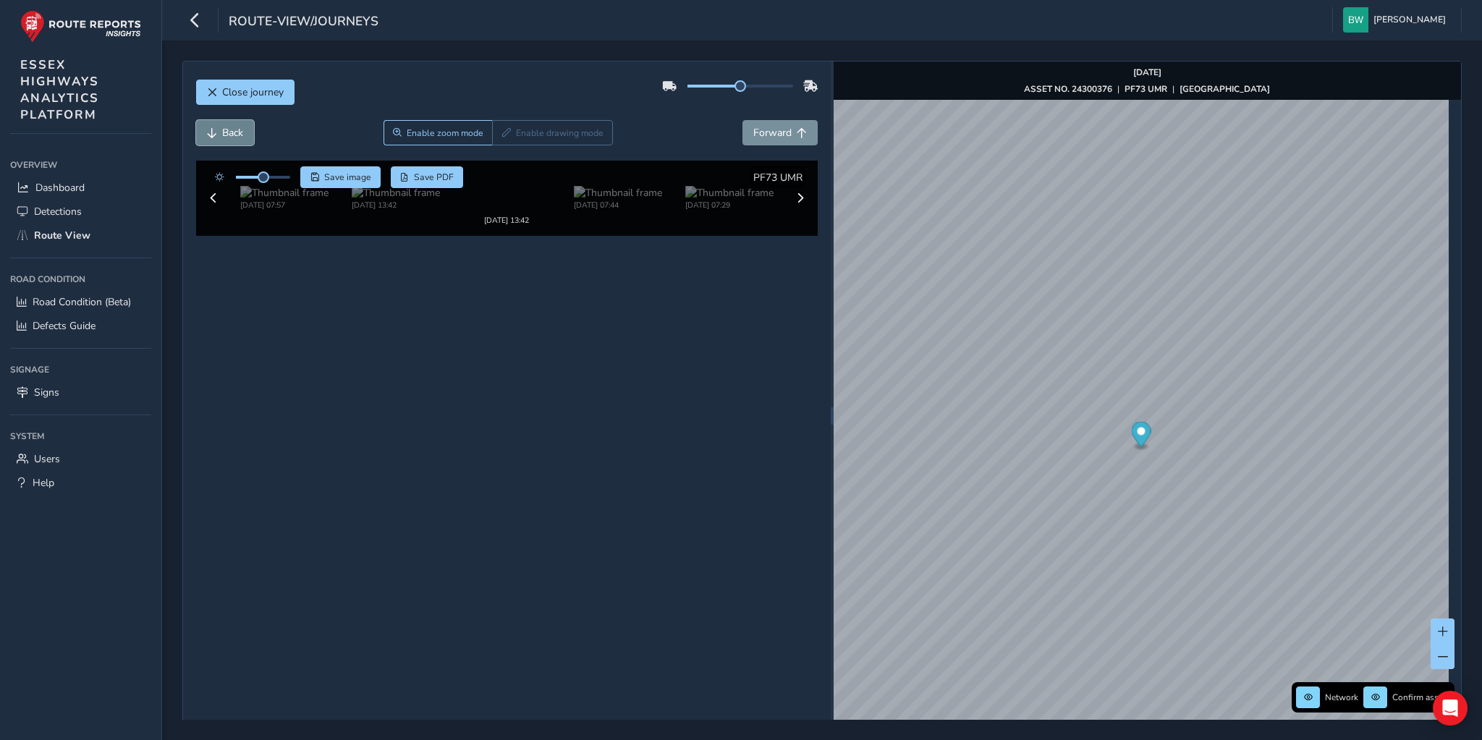
click at [222, 129] on span "Back" at bounding box center [232, 133] width 21 height 14
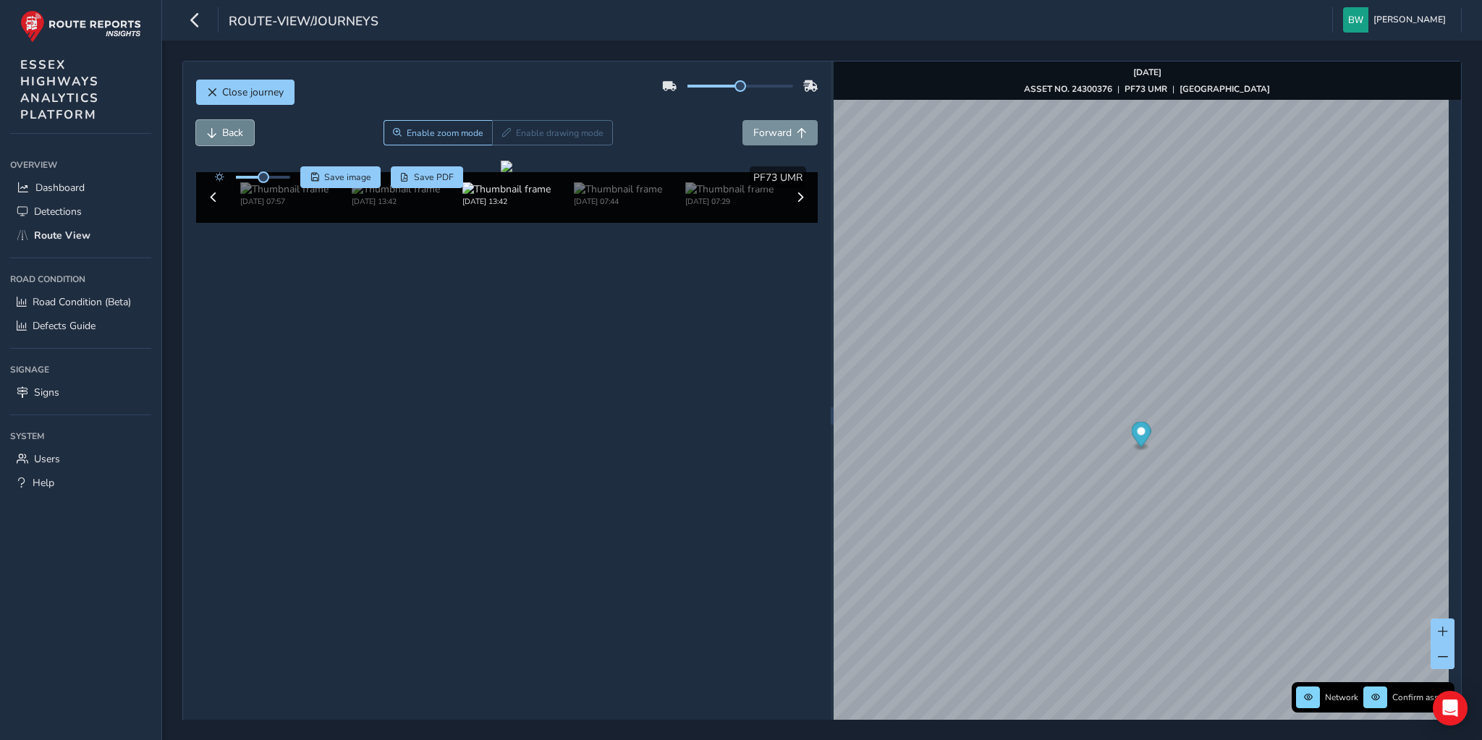
click at [222, 129] on span "Back" at bounding box center [232, 133] width 21 height 14
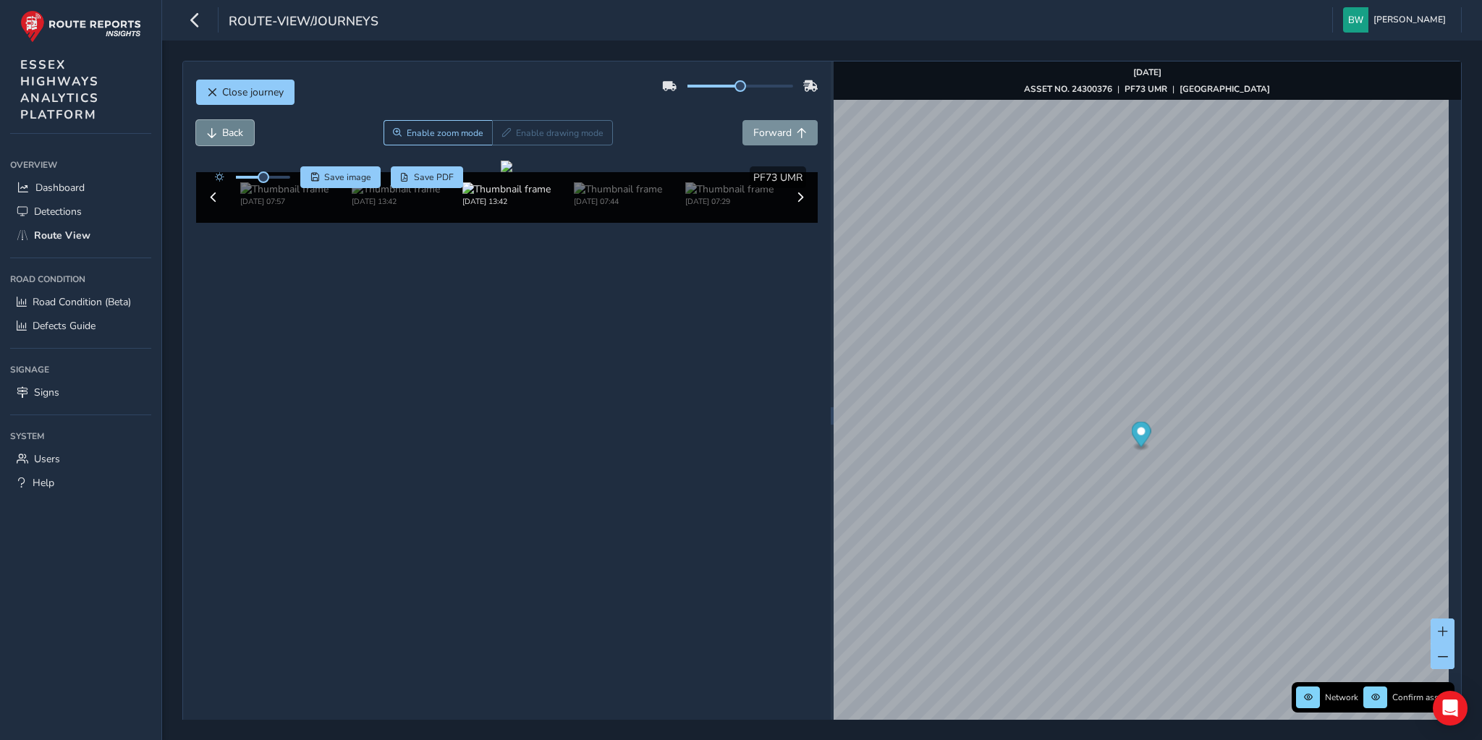
click at [222, 129] on span "Back" at bounding box center [232, 133] width 21 height 14
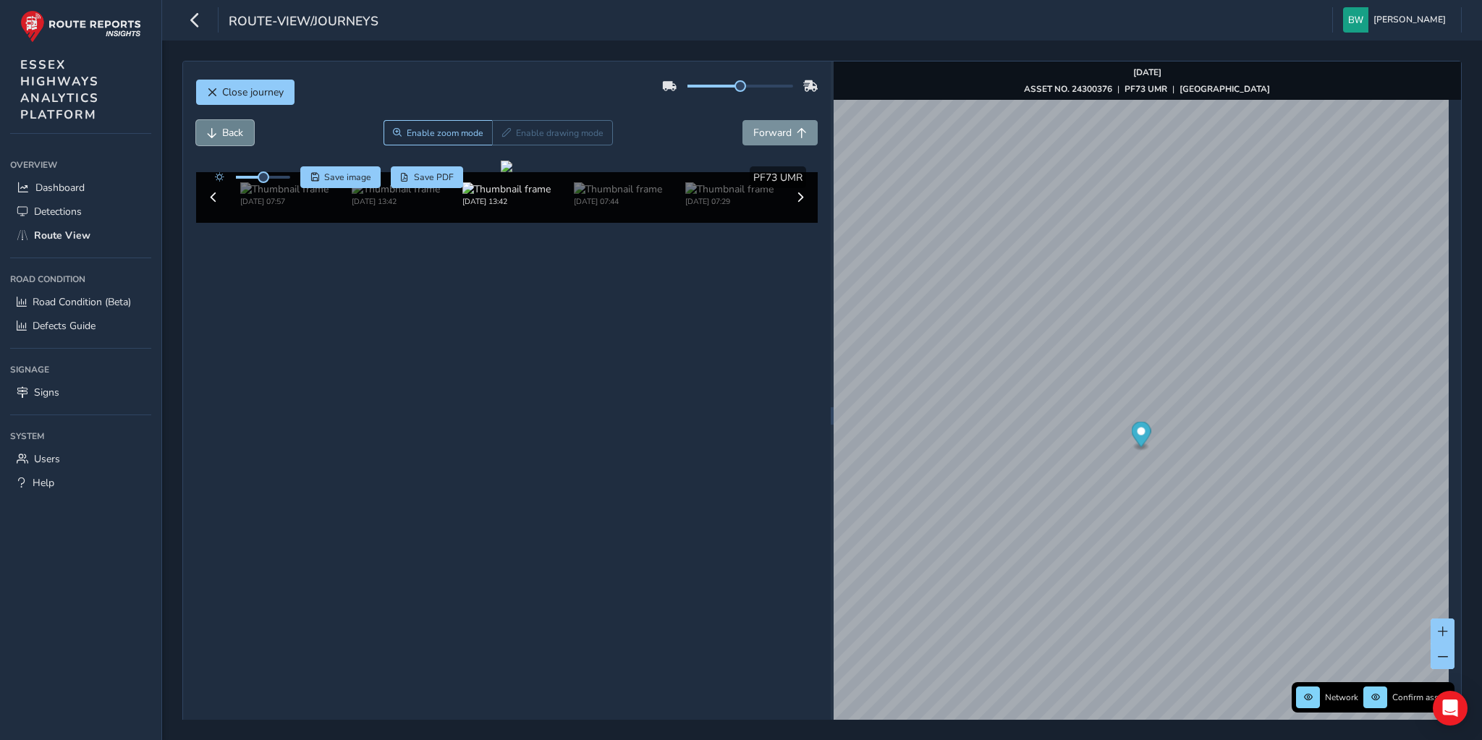
click at [222, 129] on span "Back" at bounding box center [232, 133] width 21 height 14
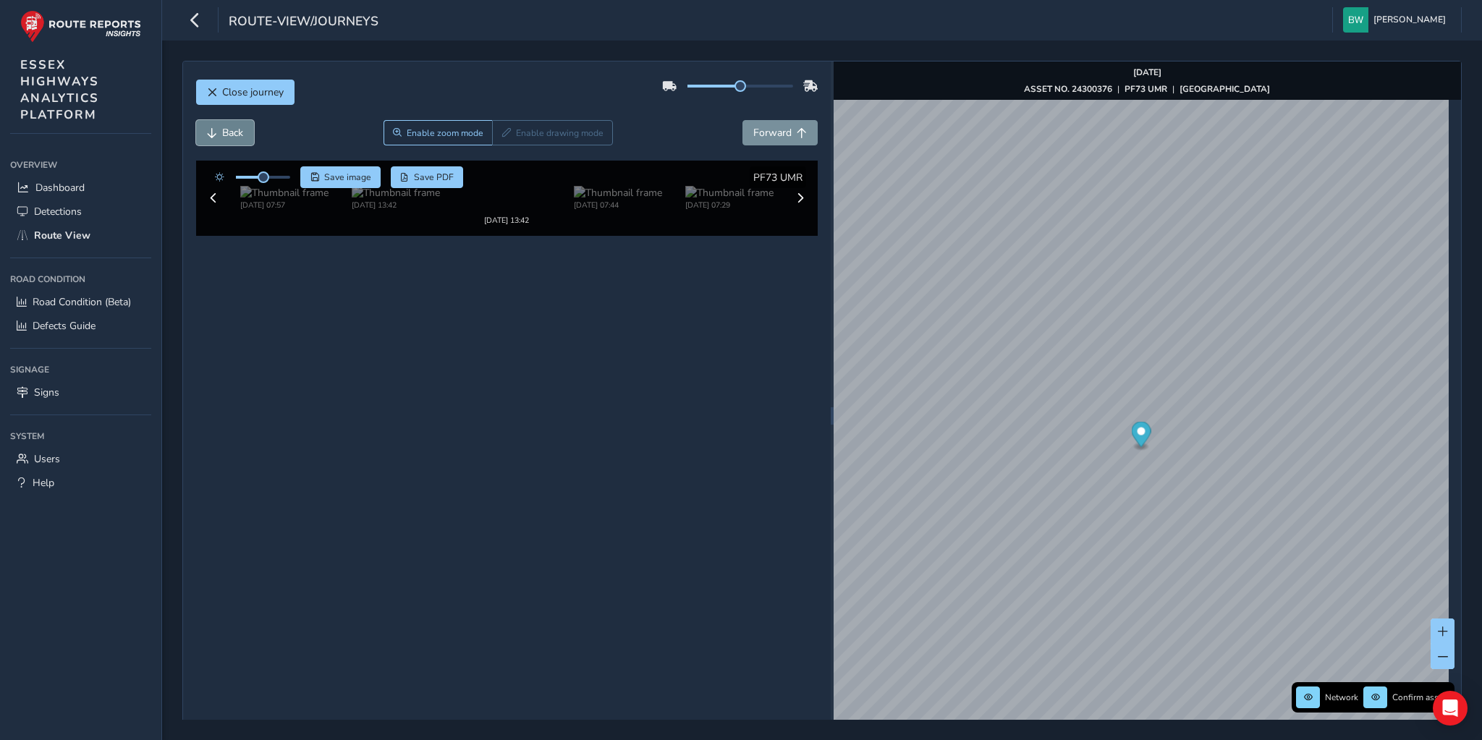
click at [222, 129] on span "Back" at bounding box center [232, 133] width 21 height 14
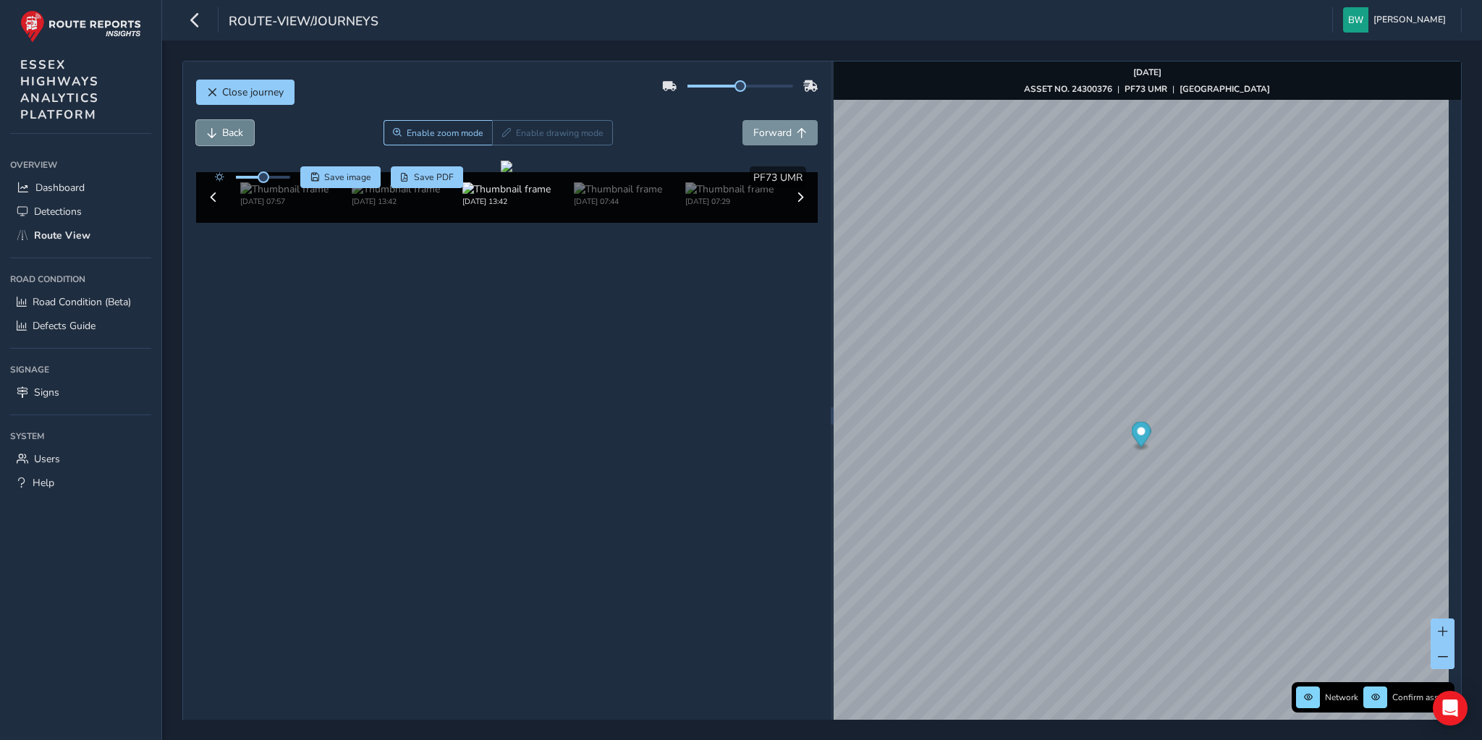
click at [222, 129] on span "Back" at bounding box center [232, 133] width 21 height 14
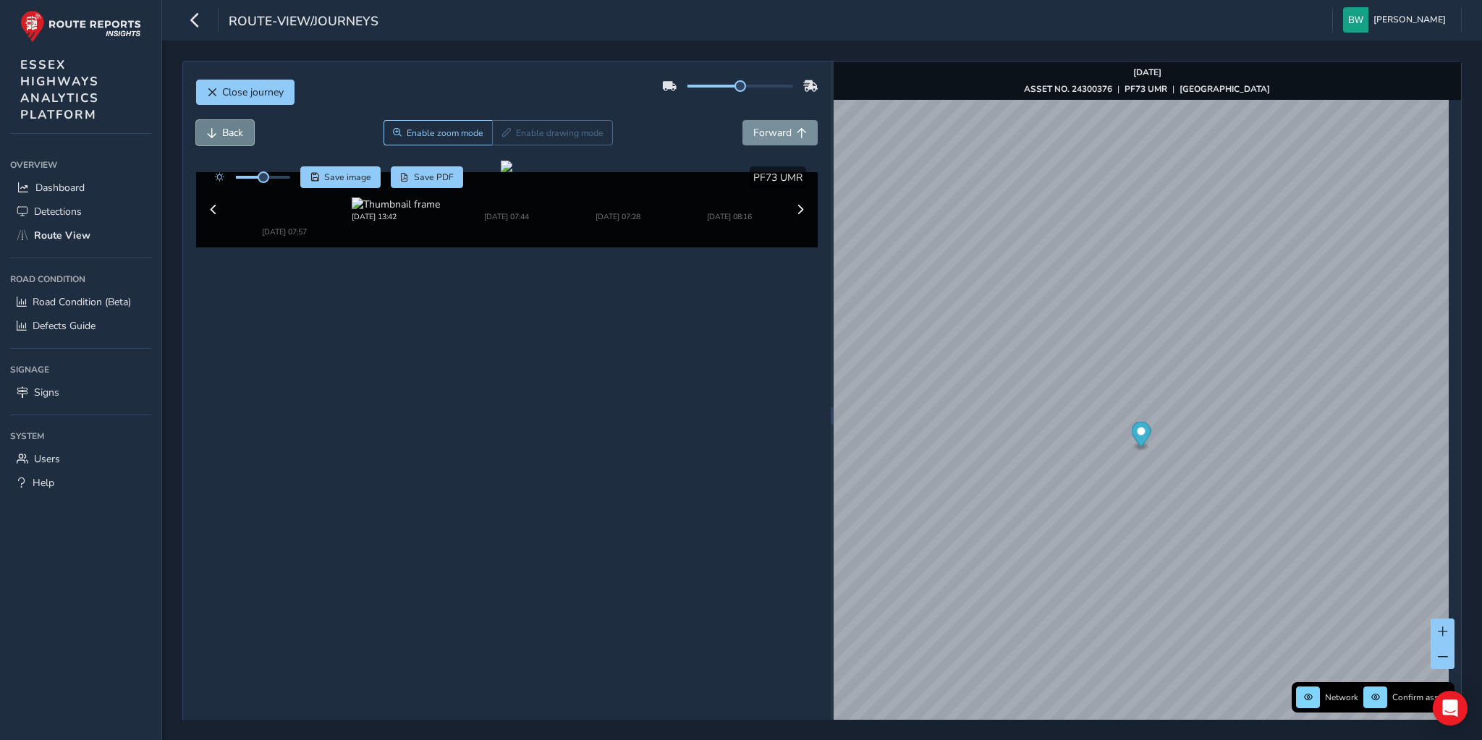
click at [222, 129] on span "Back" at bounding box center [232, 133] width 21 height 14
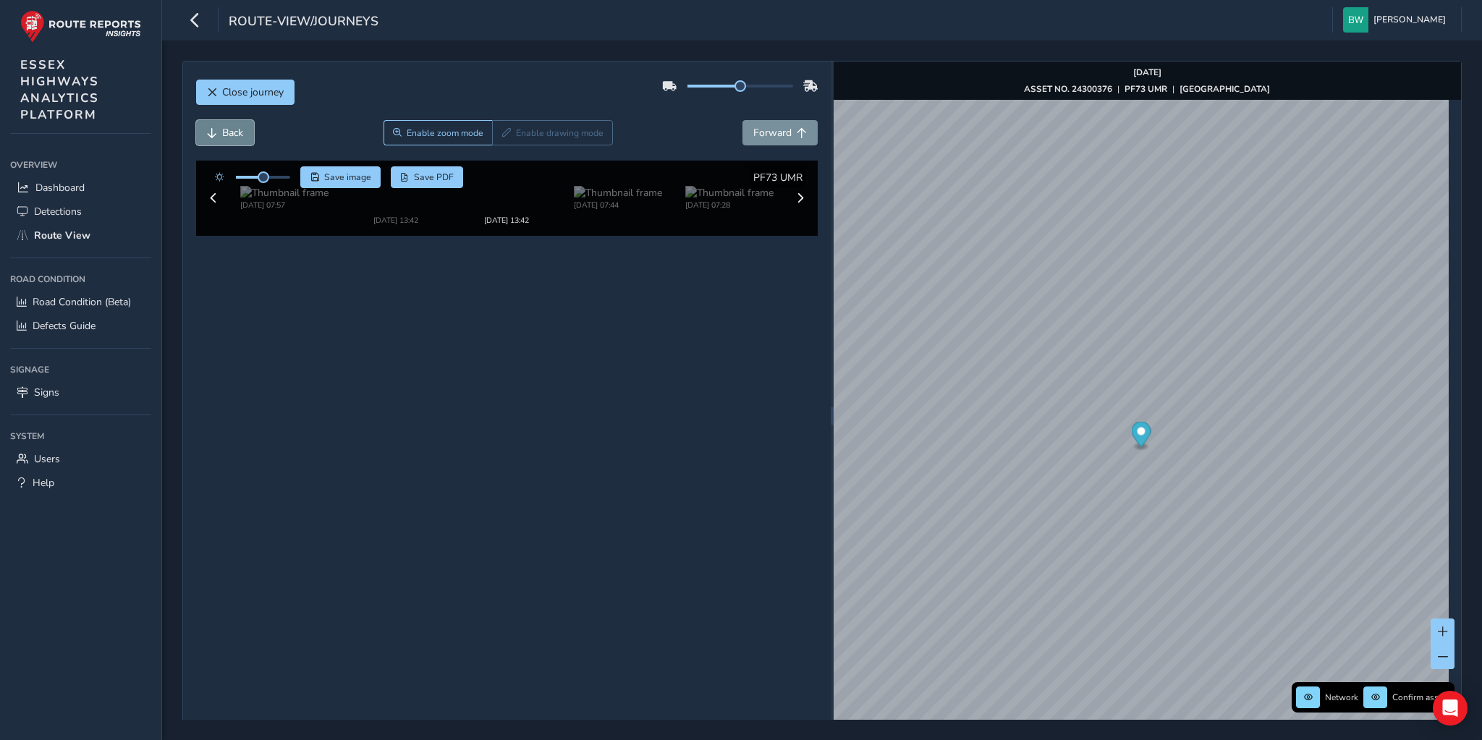
click at [222, 129] on span "Back" at bounding box center [232, 133] width 21 height 14
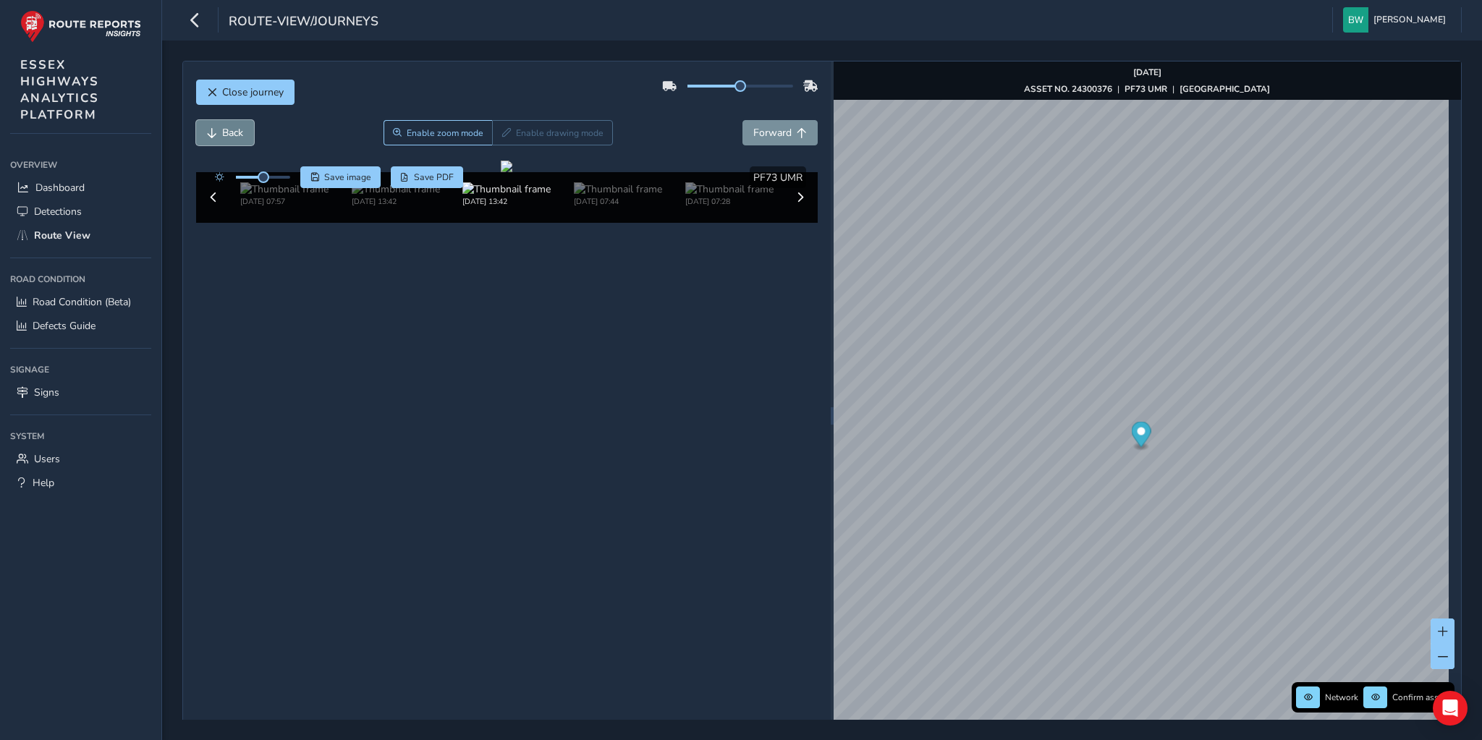
click at [222, 129] on span "Back" at bounding box center [232, 133] width 21 height 14
click at [753, 134] on span "Forward" at bounding box center [772, 133] width 38 height 14
click at [797, 223] on div "[DATE] 13:42" at bounding box center [507, 197] width 622 height 51
click at [797, 203] on span at bounding box center [800, 198] width 10 height 10
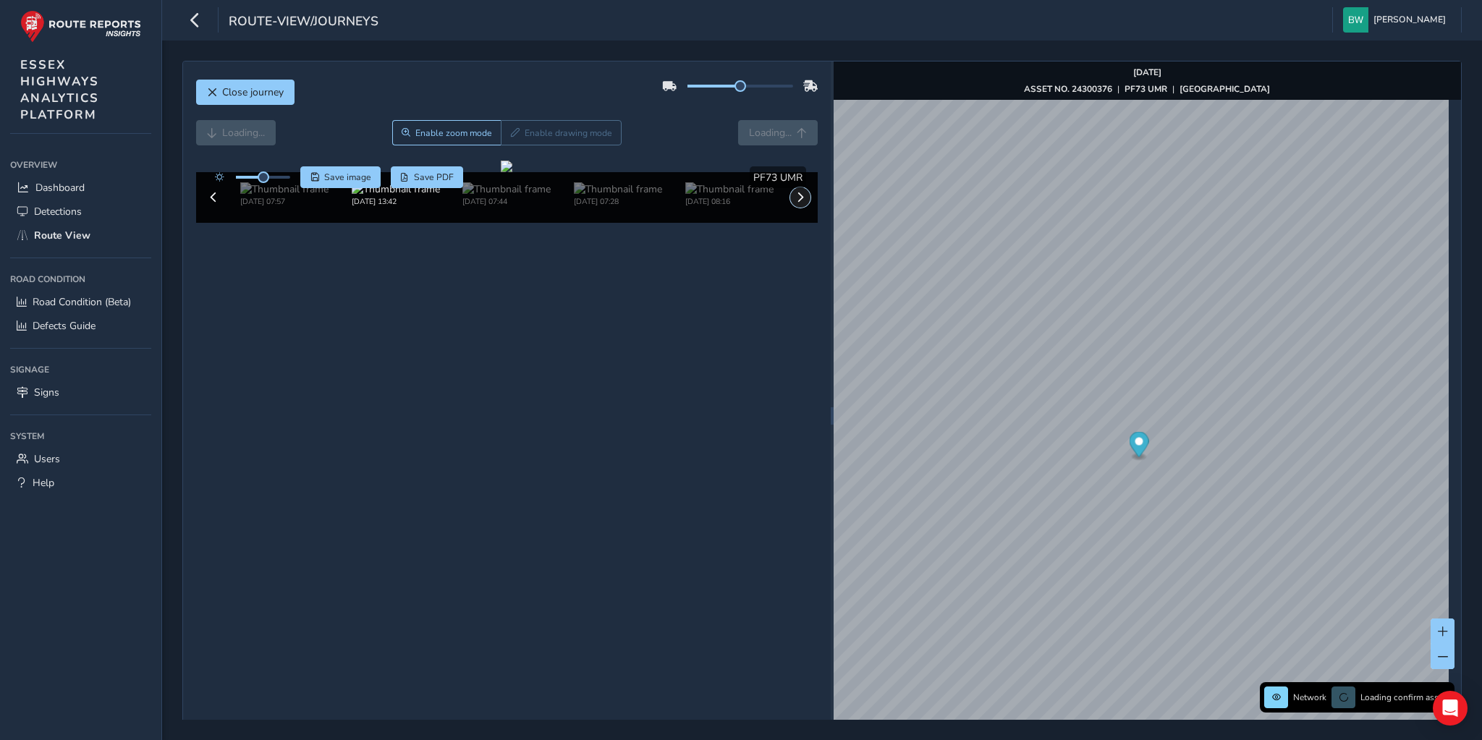
click at [797, 203] on span at bounding box center [800, 198] width 10 height 10
click at [743, 196] on img at bounding box center [729, 189] width 88 height 14
click at [712, 196] on img at bounding box center [729, 189] width 88 height 14
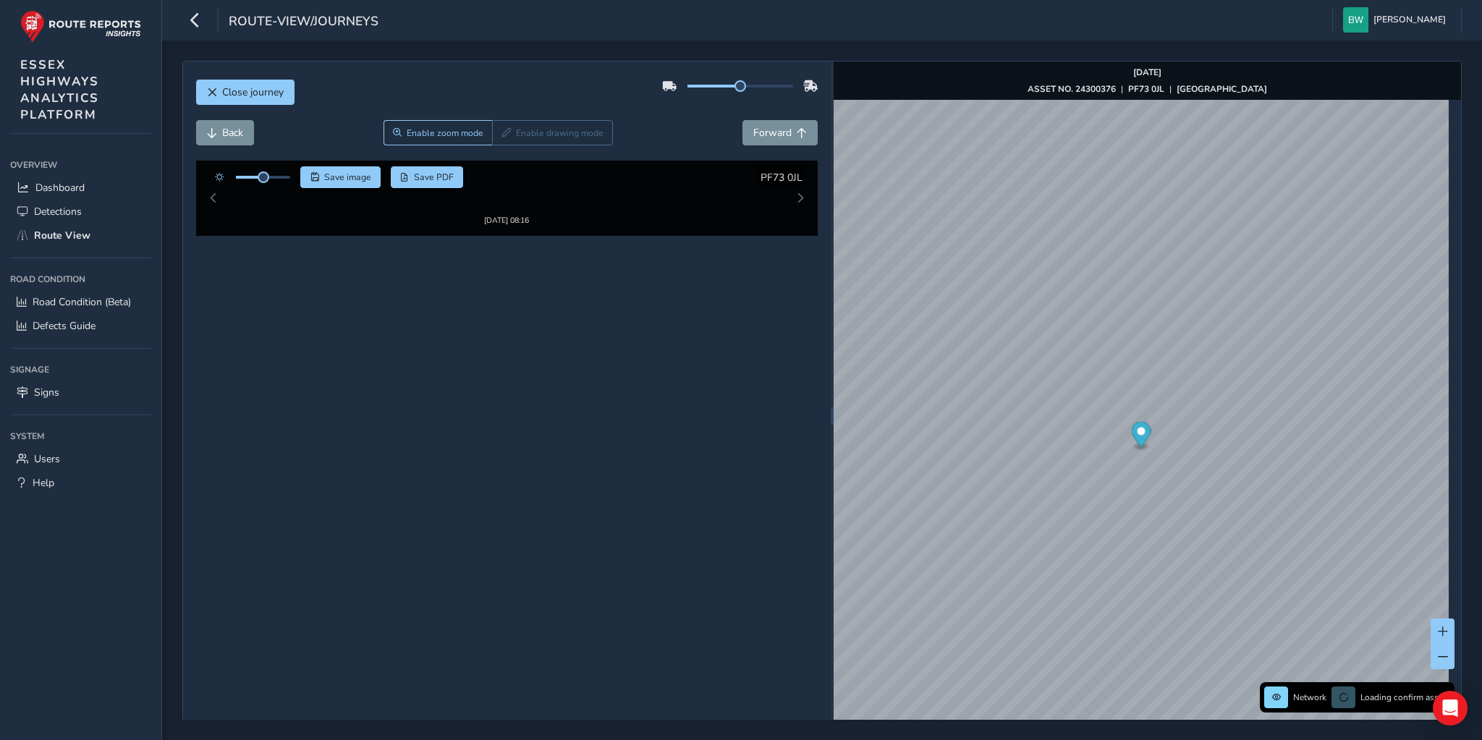
click at [730, 207] on div "[DATE] 08:16" at bounding box center [507, 194] width 557 height 25
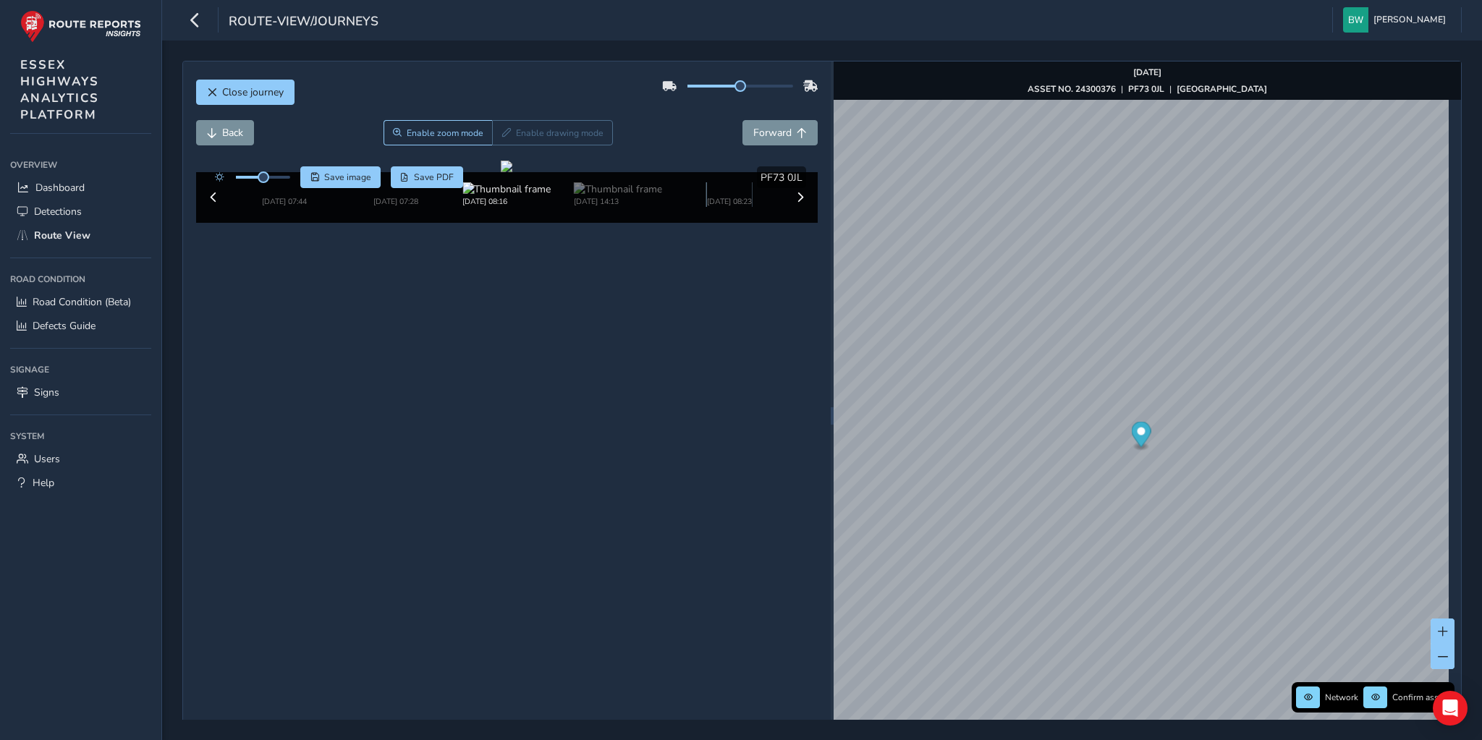
click at [730, 196] on img at bounding box center [729, 189] width 88 height 14
click at [738, 207] on div "[DATE] 08:23" at bounding box center [507, 194] width 557 height 25
click at [735, 196] on img at bounding box center [729, 189] width 88 height 14
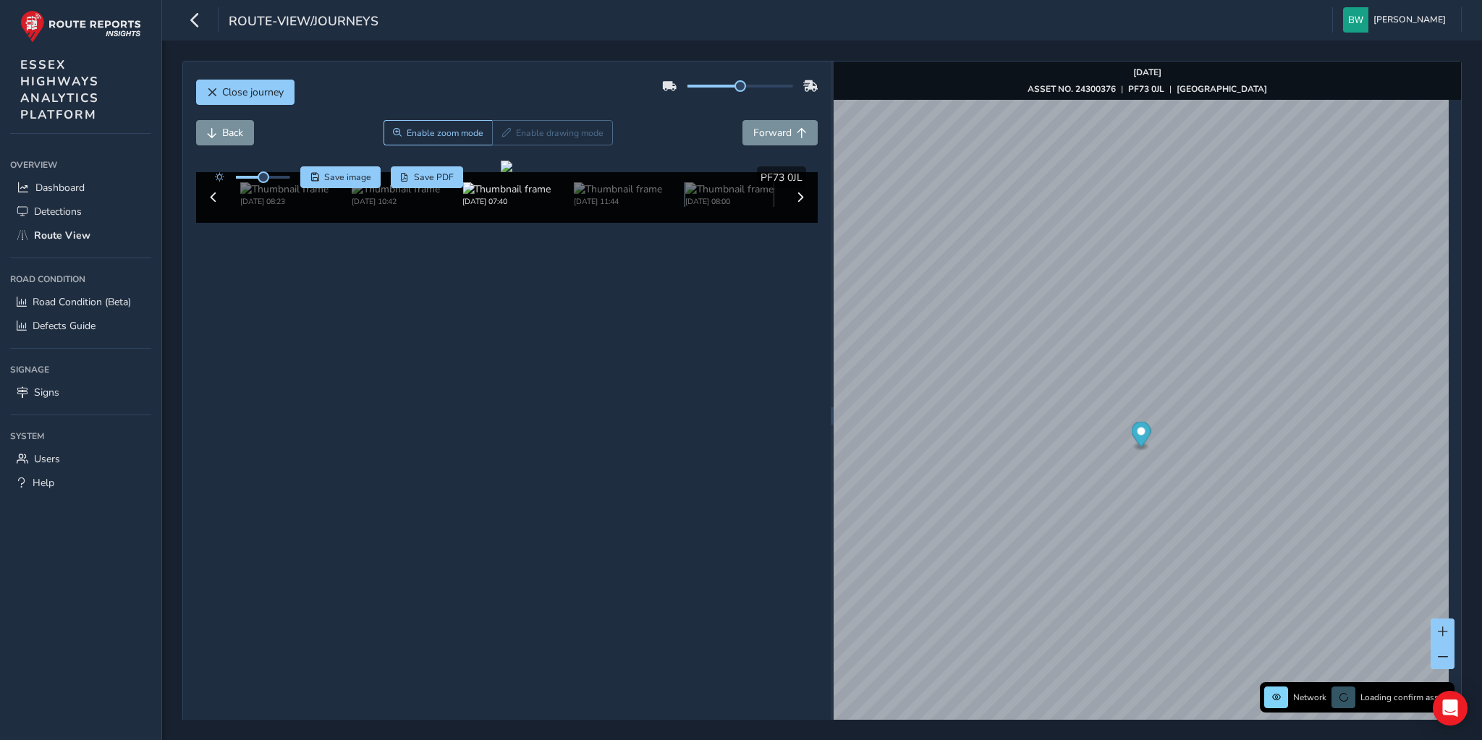
click at [735, 196] on img at bounding box center [729, 189] width 88 height 14
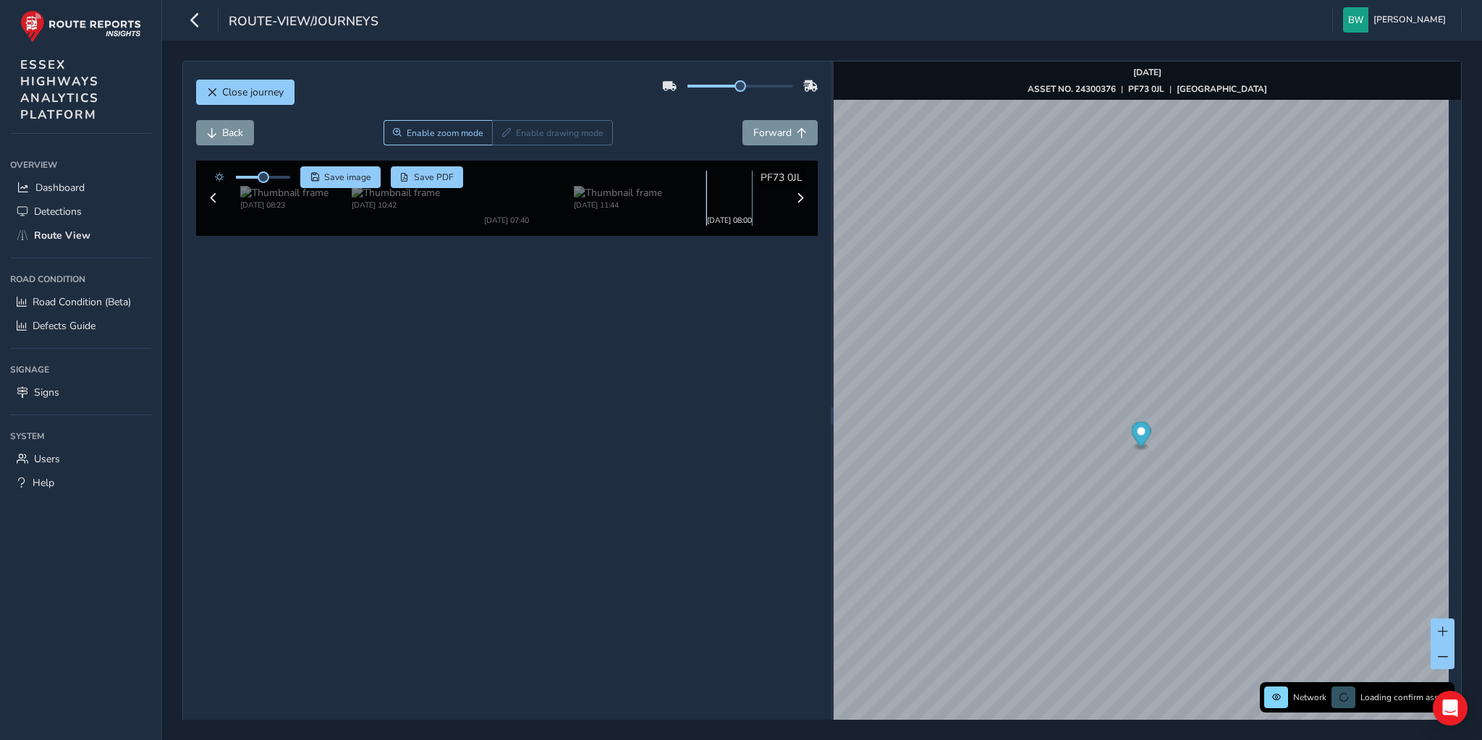
click at [735, 196] on img at bounding box center [729, 189] width 88 height 14
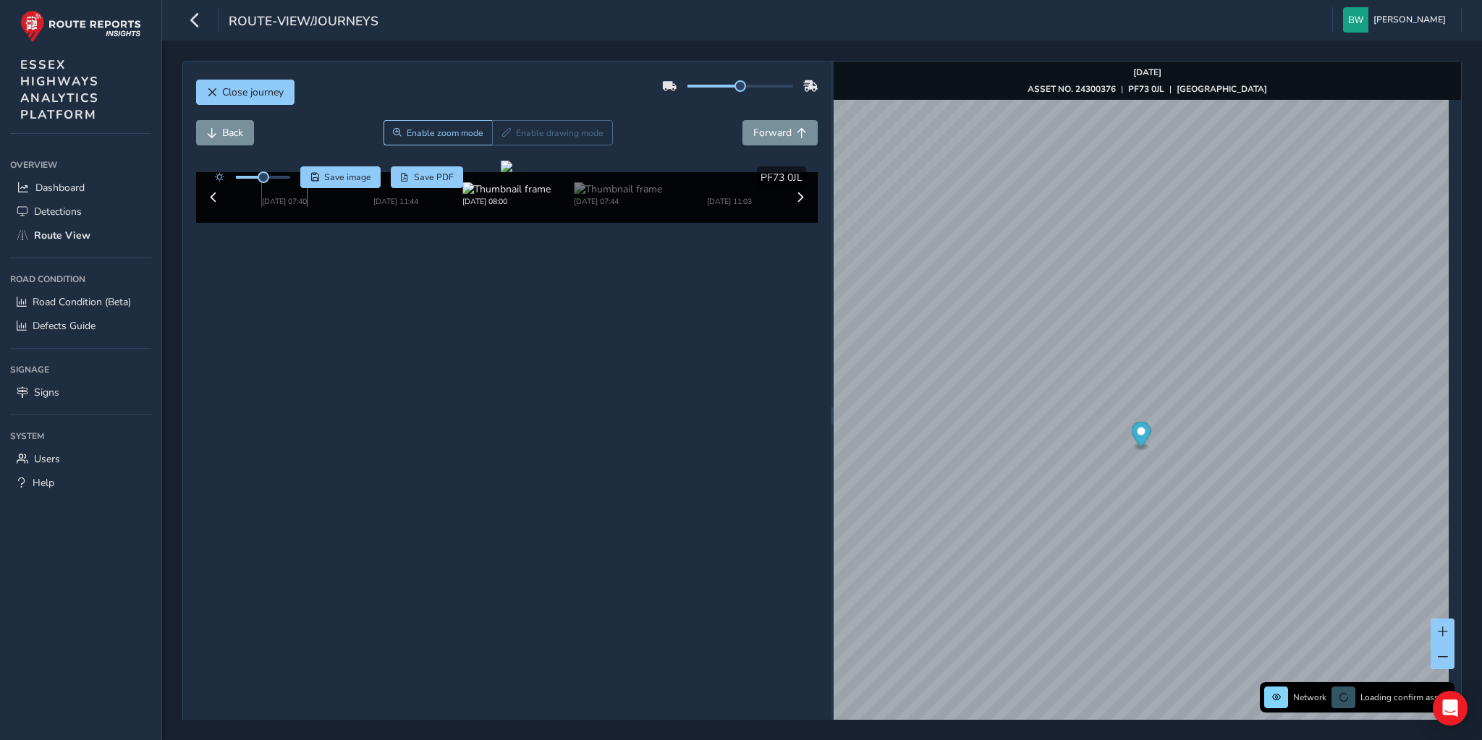
click at [735, 196] on img at bounding box center [729, 189] width 88 height 14
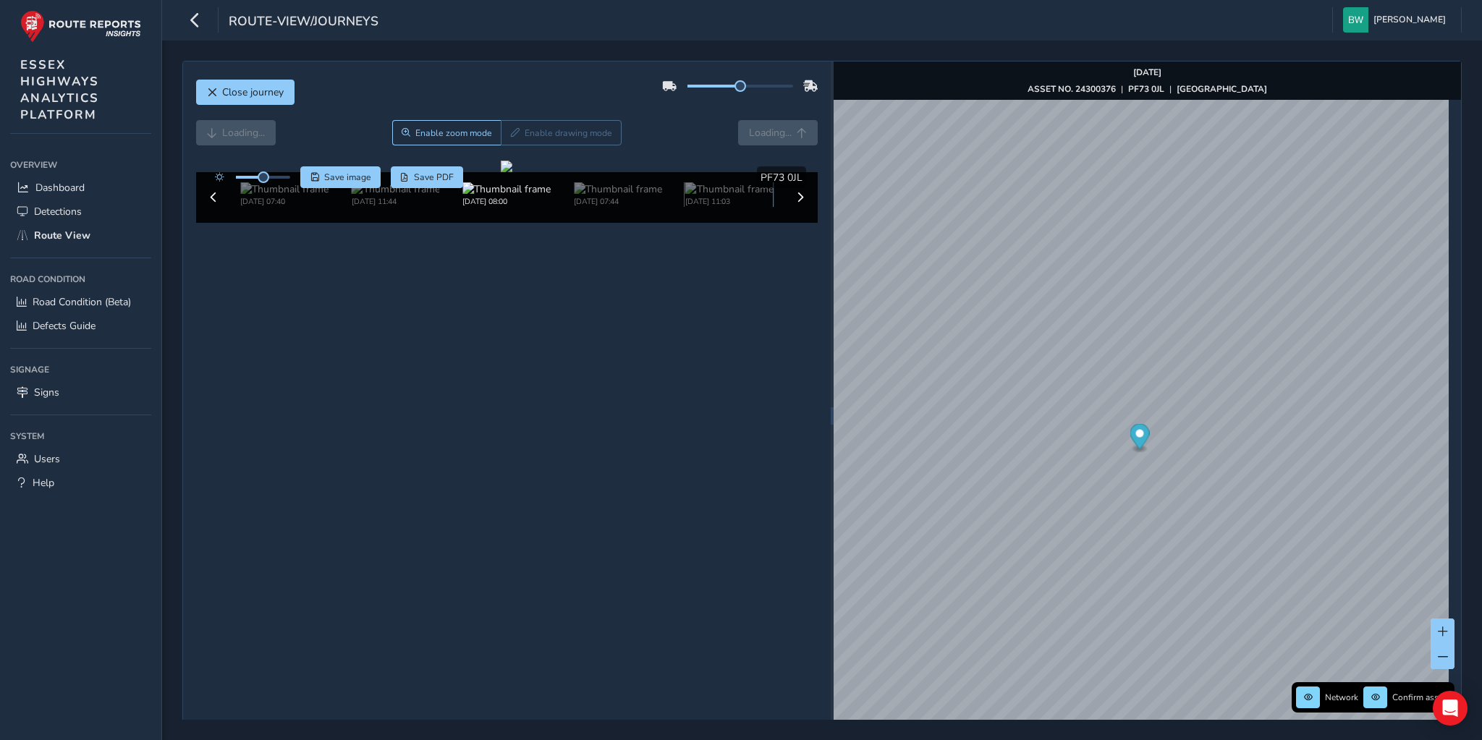
click at [735, 196] on img at bounding box center [729, 189] width 88 height 14
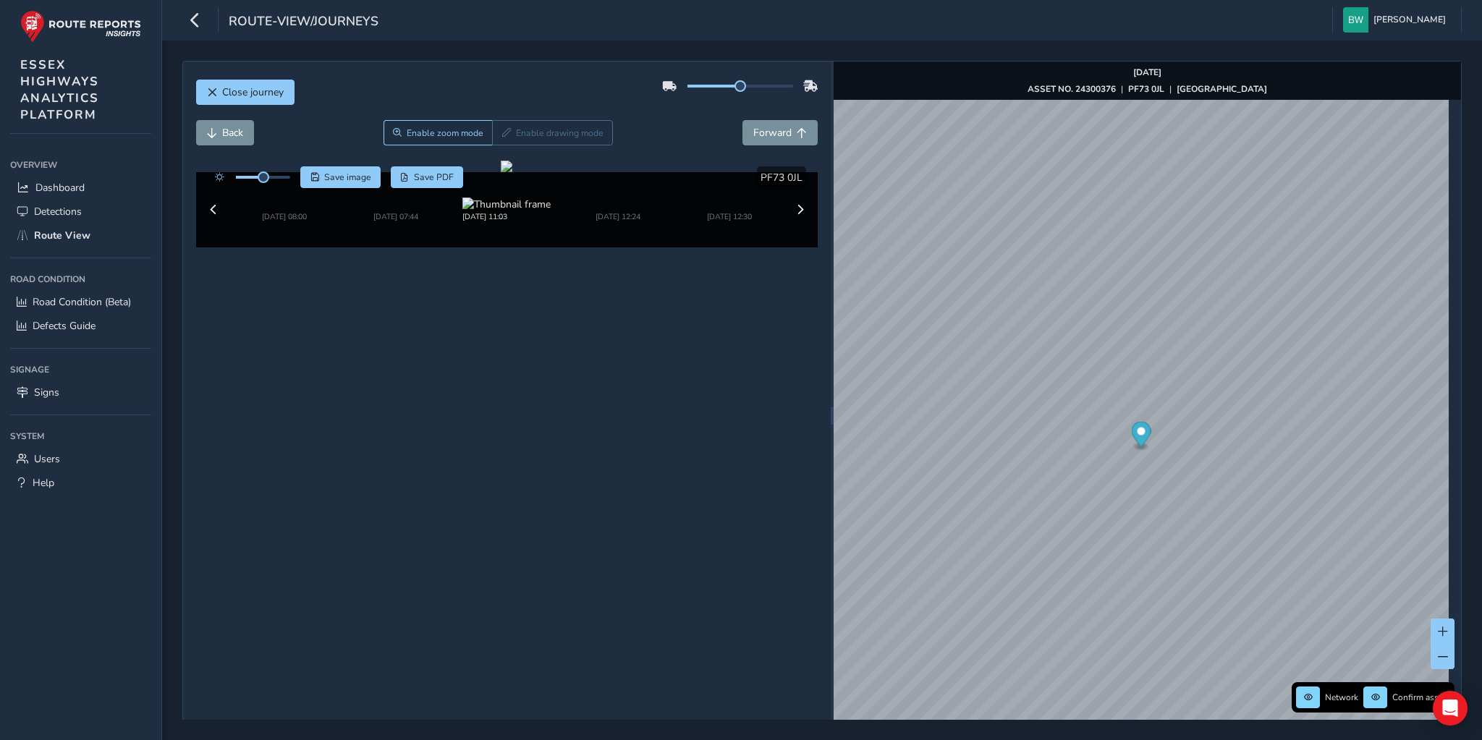
click at [735, 237] on div "[DATE] 07:57 [DATE] 13:42 [DATE] 07:44 [DATE] 07:28 [DATE] 08:16 [DATE] 14:13 […" at bounding box center [507, 209] width 557 height 55
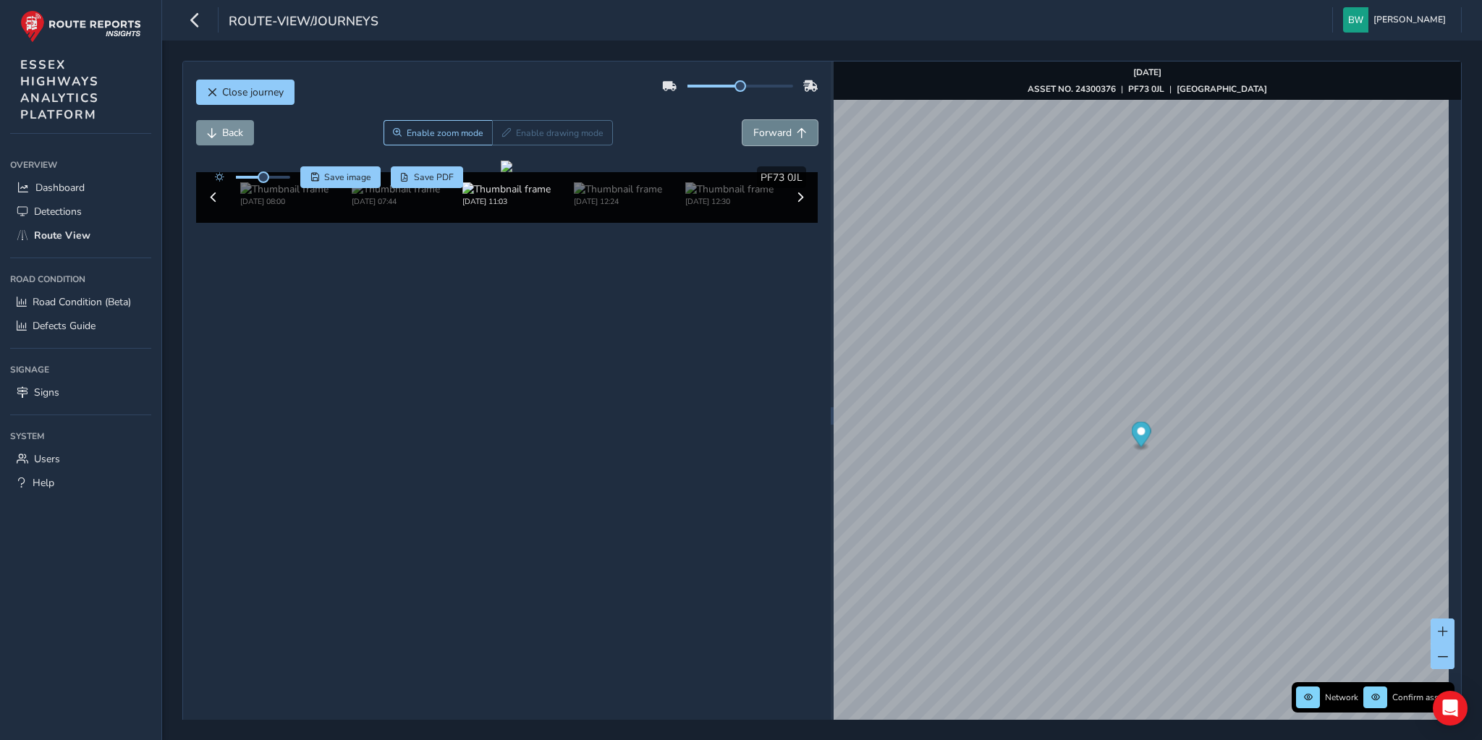
click at [767, 128] on span "Forward" at bounding box center [772, 133] width 38 height 14
click at [720, 196] on img at bounding box center [729, 189] width 88 height 14
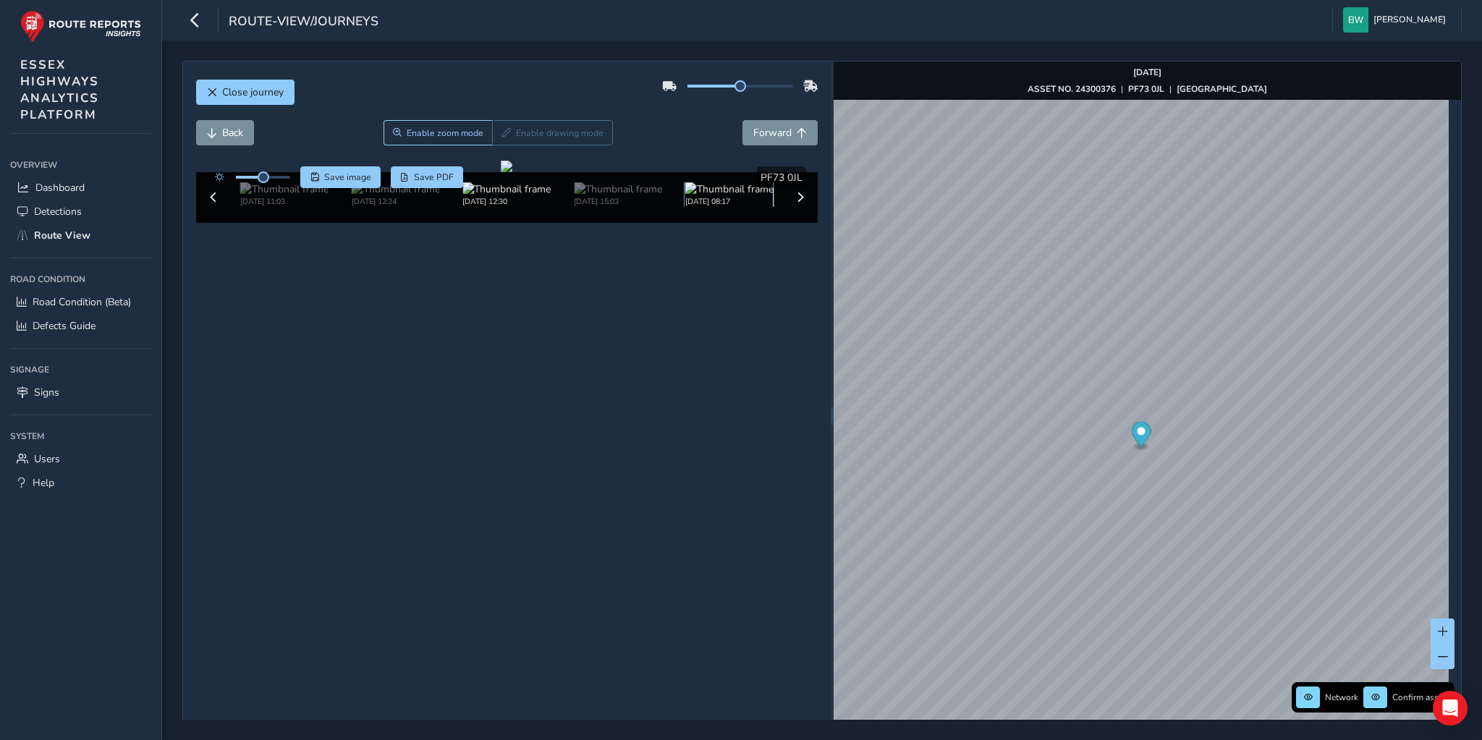
click at [718, 196] on img at bounding box center [729, 189] width 88 height 14
click at [774, 130] on span "Forward" at bounding box center [772, 133] width 38 height 14
click at [261, 196] on img at bounding box center [284, 189] width 88 height 14
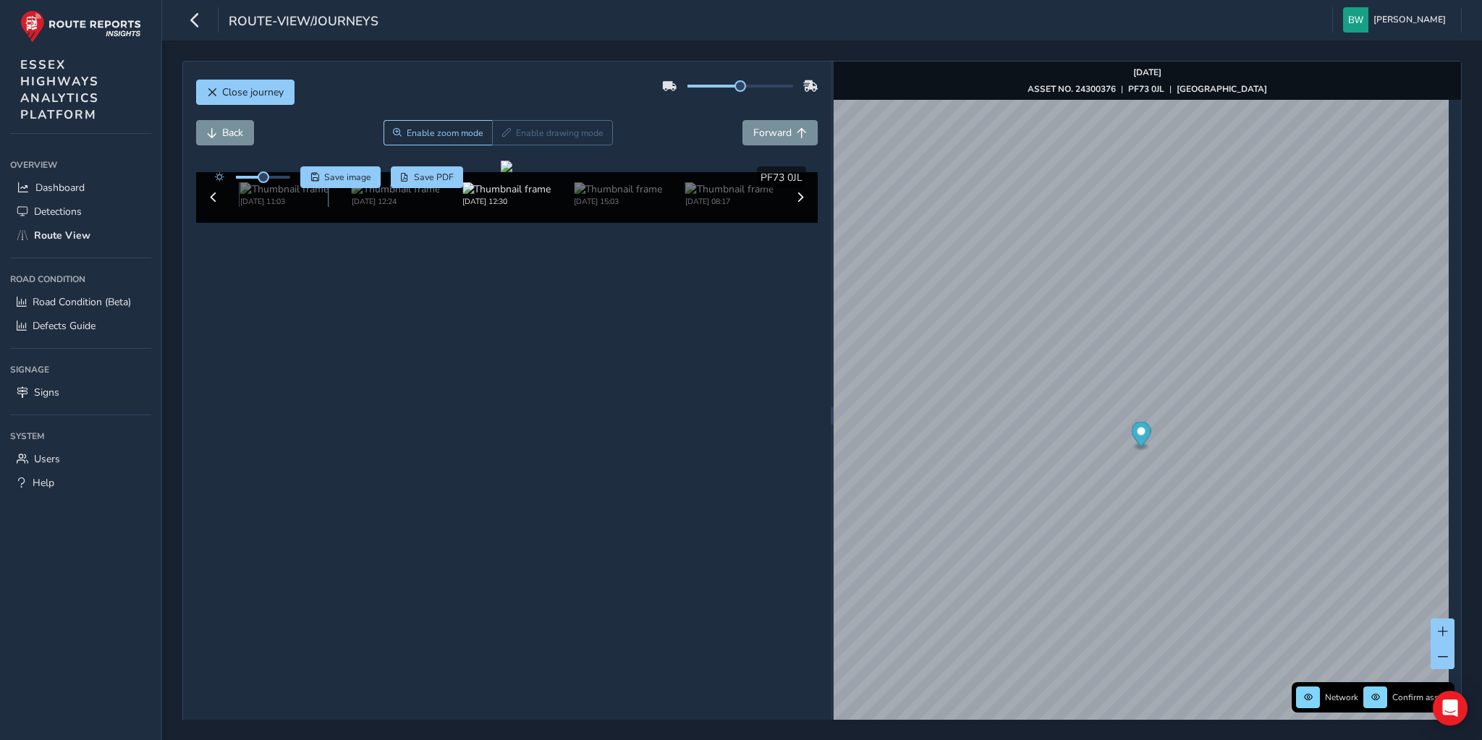
click at [261, 196] on img at bounding box center [284, 189] width 88 height 14
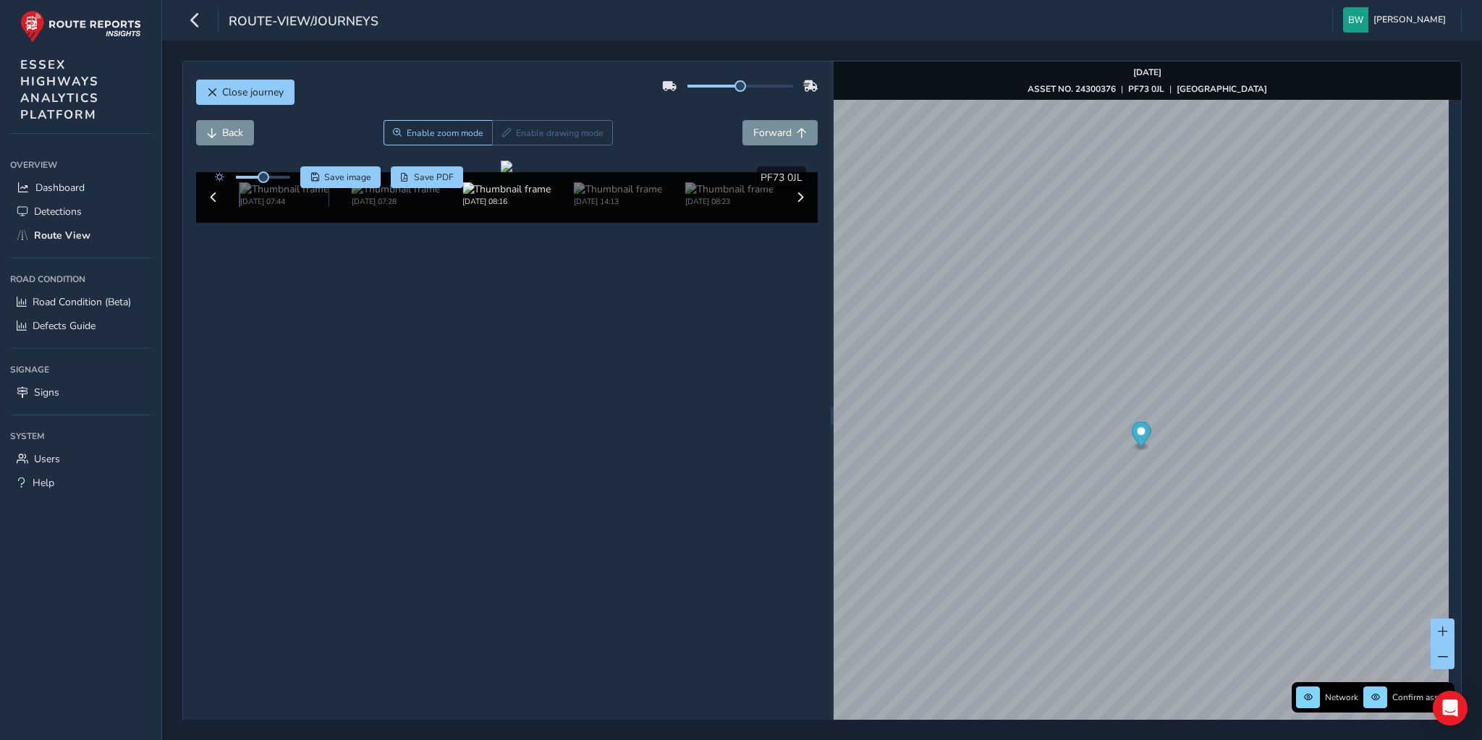
click at [261, 196] on img at bounding box center [284, 189] width 88 height 14
click at [219, 130] on button "Back" at bounding box center [225, 132] width 58 height 25
click at [355, 196] on img at bounding box center [396, 189] width 88 height 14
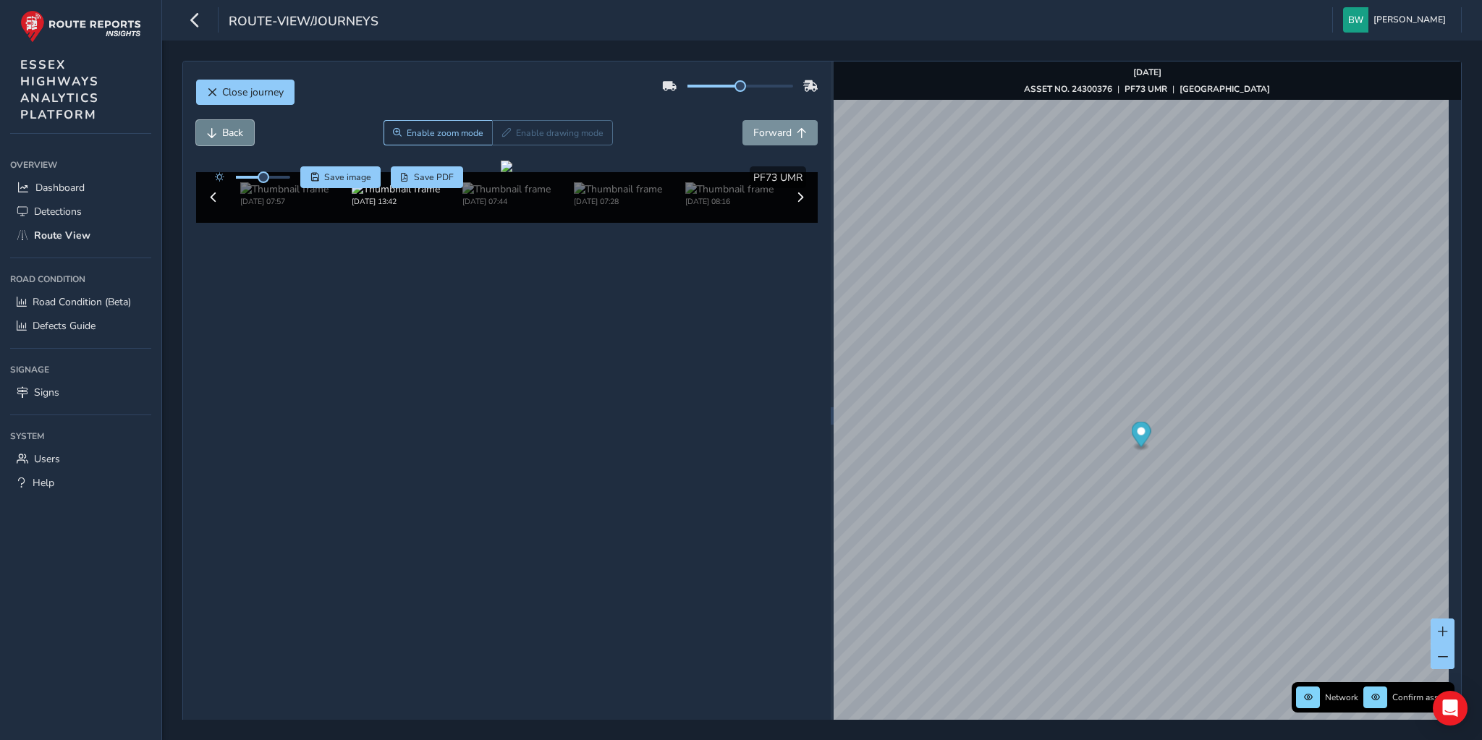
click at [214, 128] on span "Back" at bounding box center [212, 133] width 10 height 10
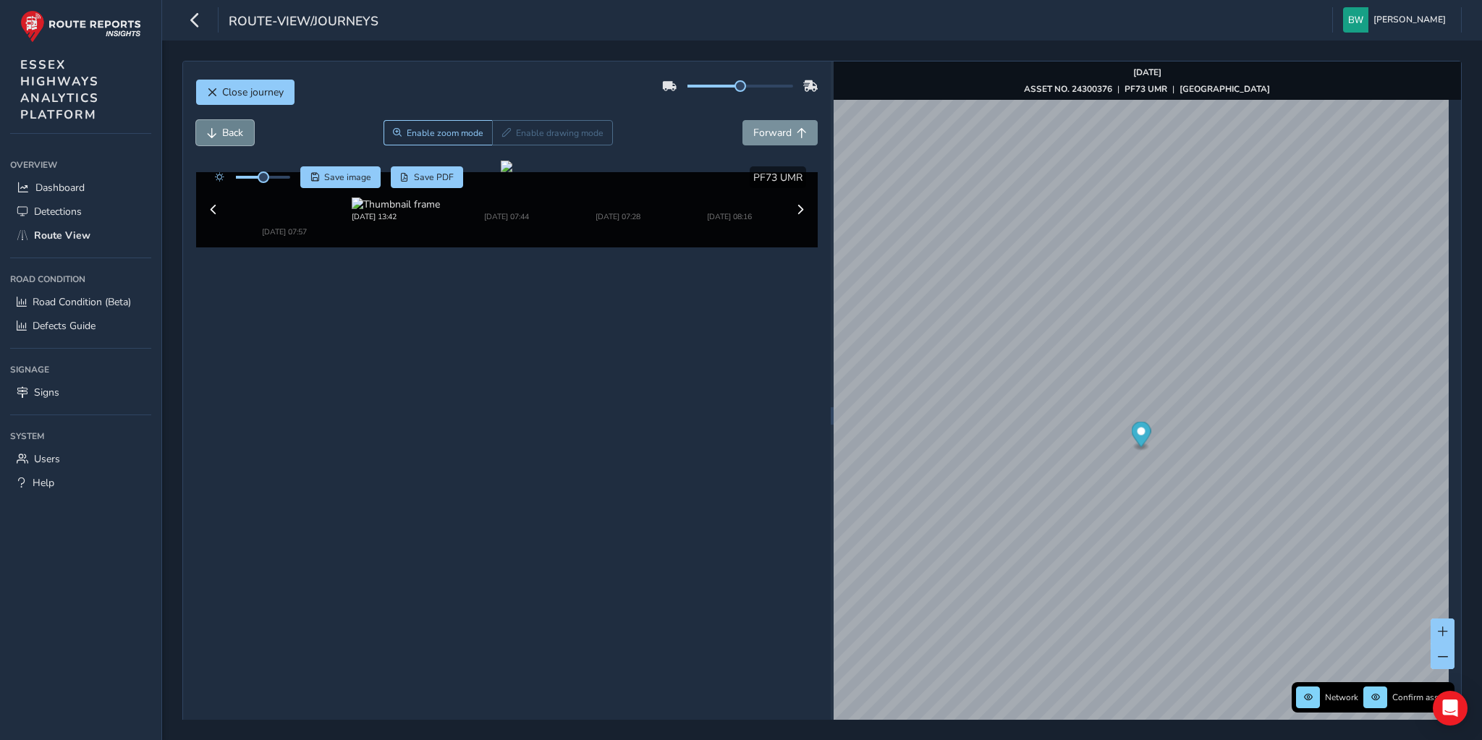
click at [214, 128] on span "Back" at bounding box center [212, 133] width 10 height 10
